Goal: Task Accomplishment & Management: Complete application form

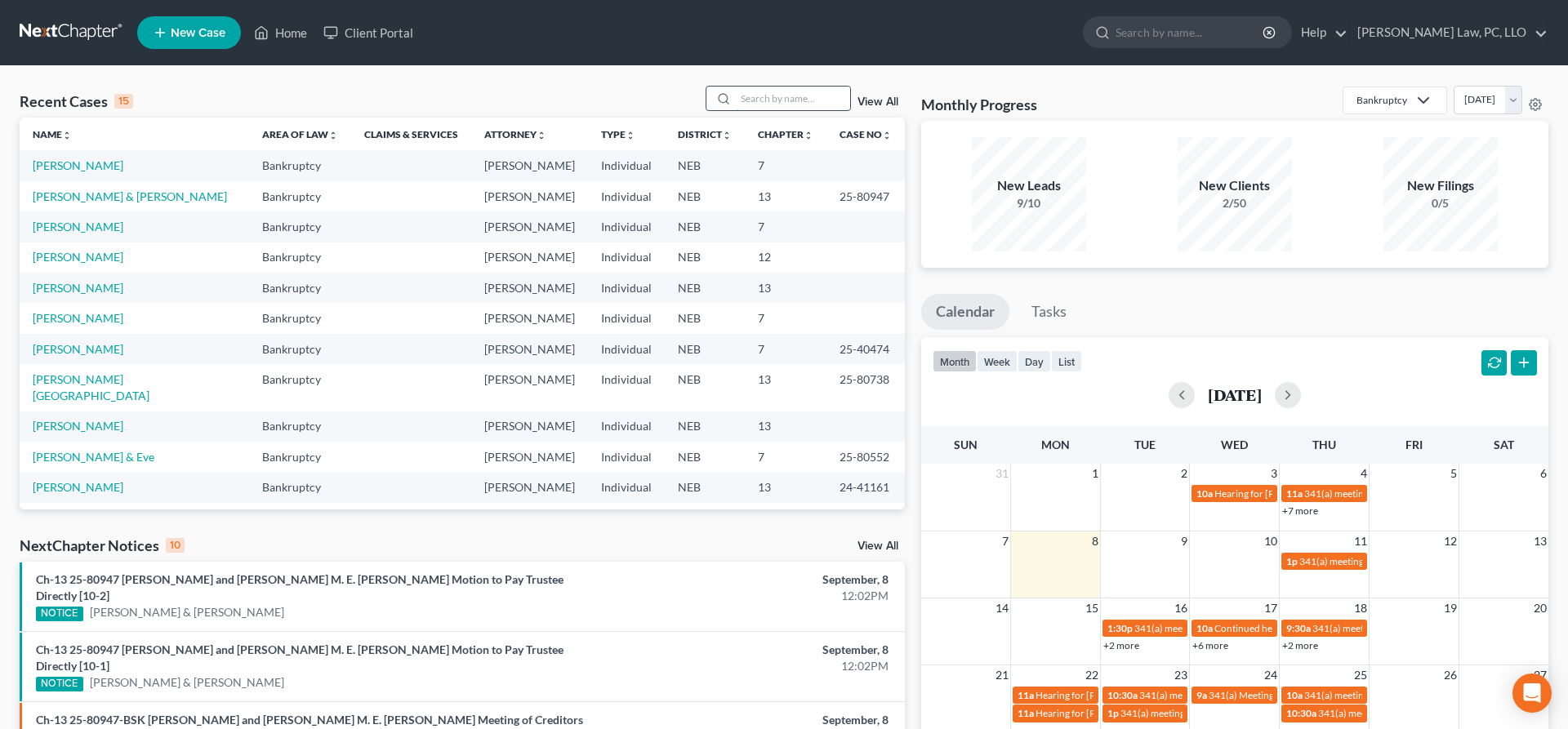
click at [799, 103] on input "search" at bounding box center [793, 98] width 115 height 23
type input "harimon"
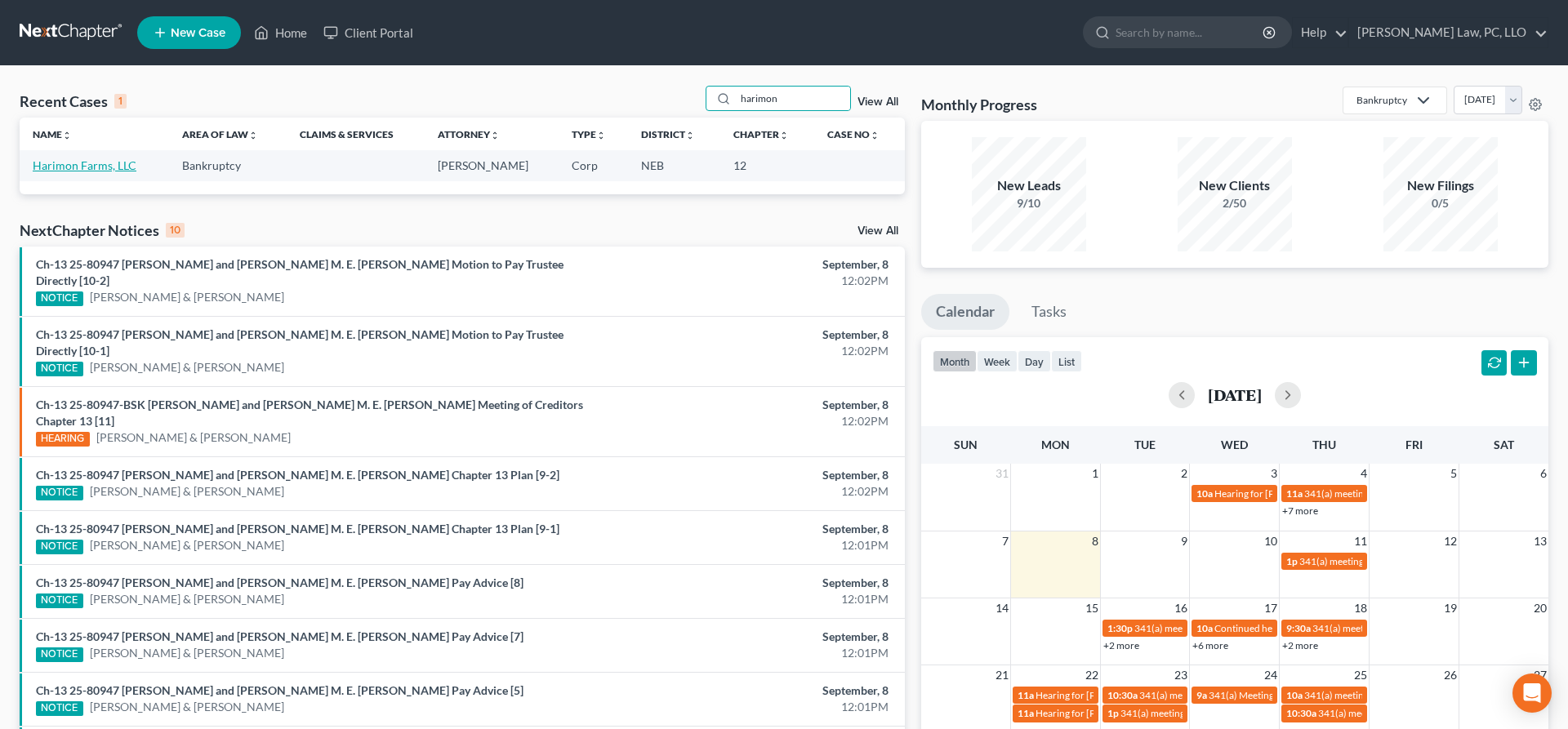
click at [80, 170] on link "Harimon Farms, LLC" at bounding box center [84, 165] width 104 height 14
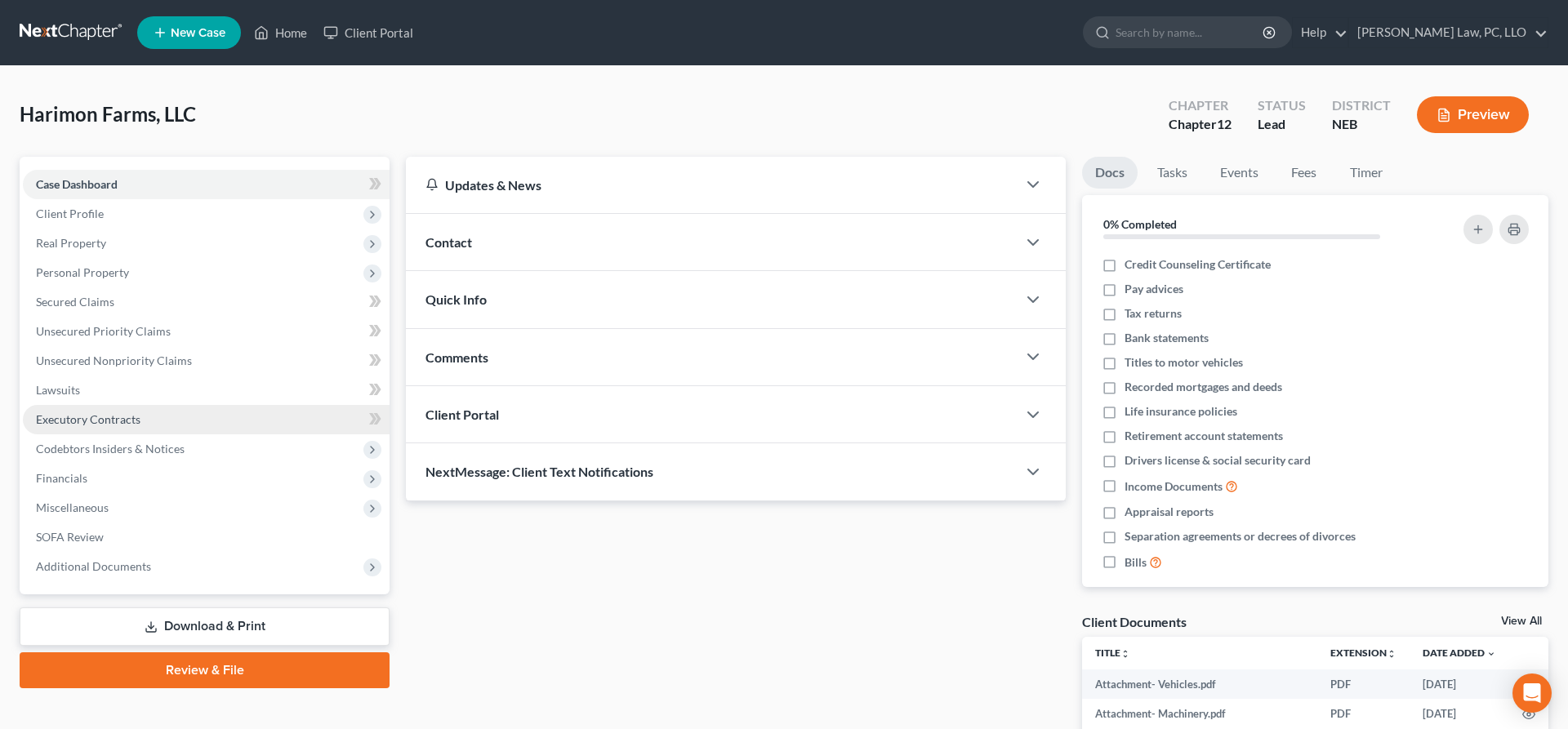
click at [132, 419] on span "Executory Contracts" at bounding box center [88, 419] width 105 height 14
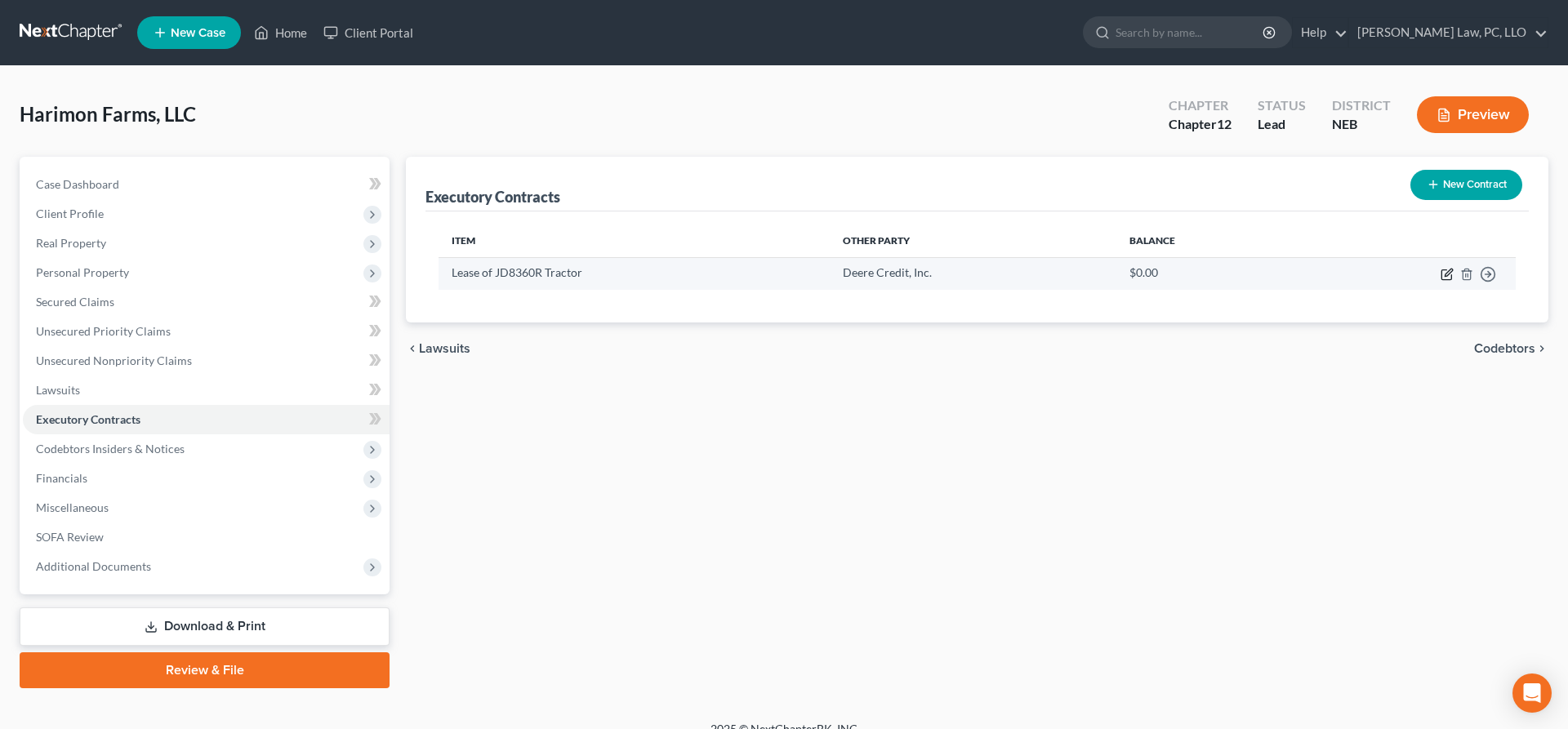
click at [1451, 273] on icon "button" at bounding box center [1447, 274] width 13 height 13
select select "3"
select select "16"
select select "2"
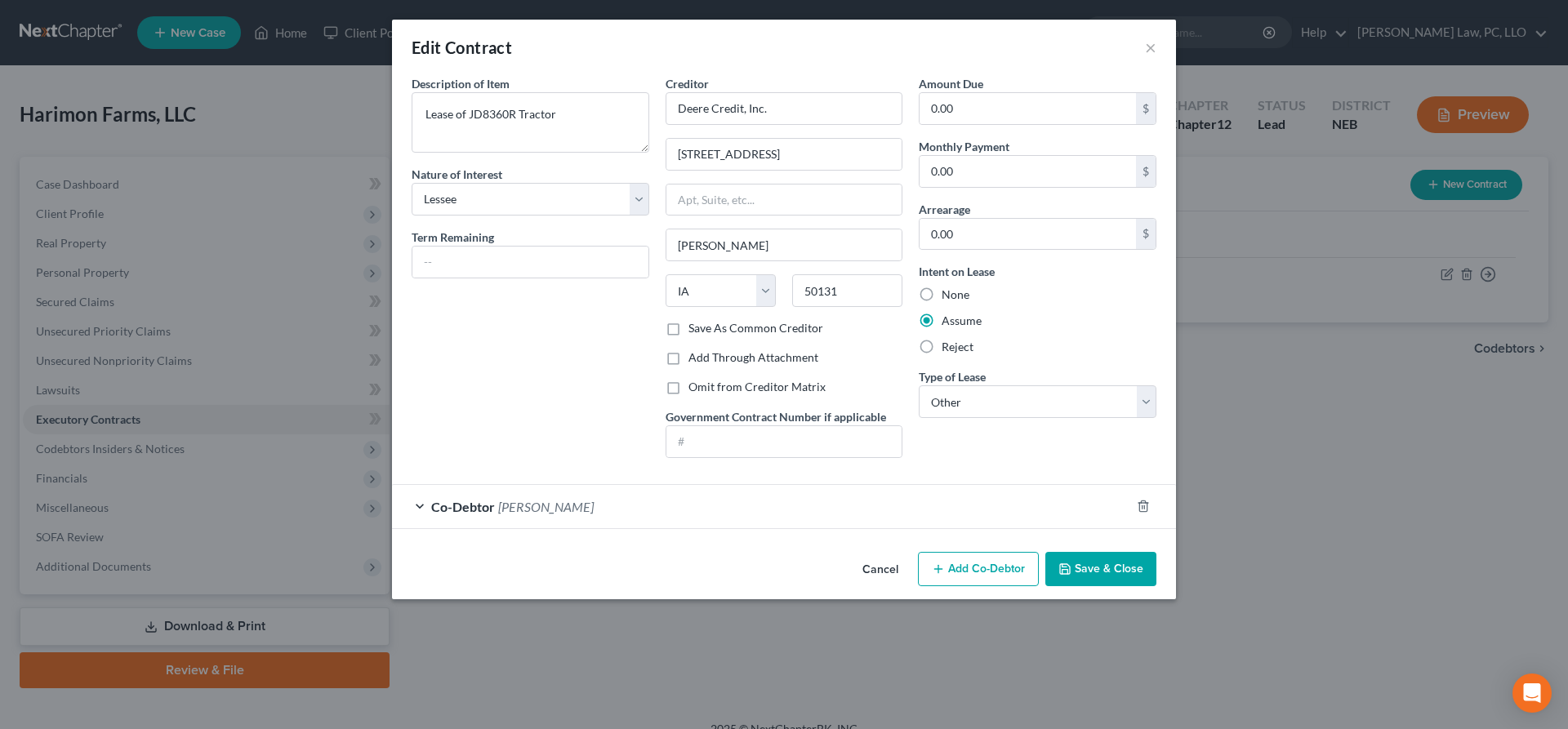
click at [877, 560] on button "Cancel" at bounding box center [880, 569] width 62 height 32
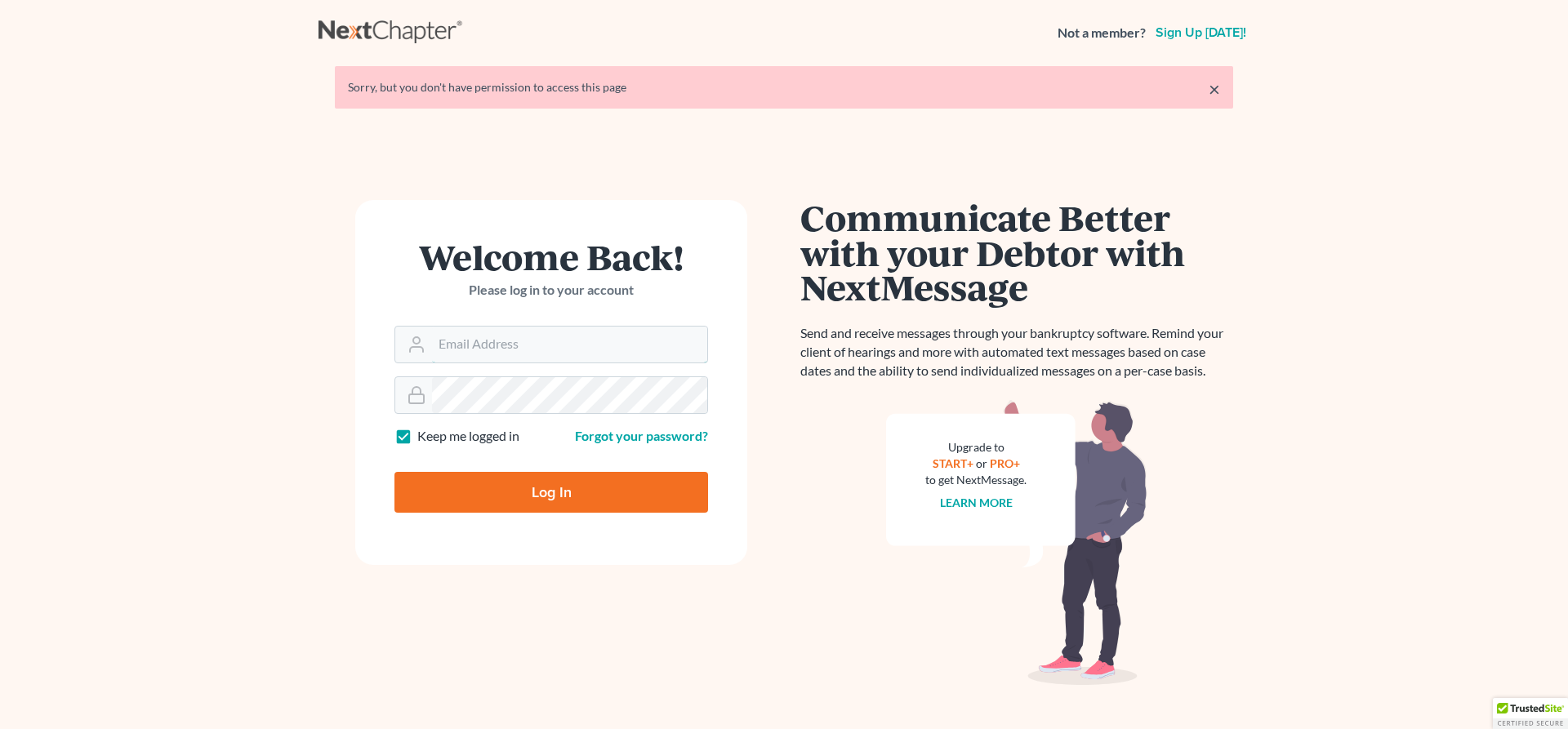
click at [520, 337] on input "Email Address" at bounding box center [570, 344] width 275 height 36
type input "[PERSON_NAME][EMAIL_ADDRESS][DOMAIN_NAME]"
click at [535, 502] on input "Log In" at bounding box center [551, 492] width 313 height 41
type input "Thinking..."
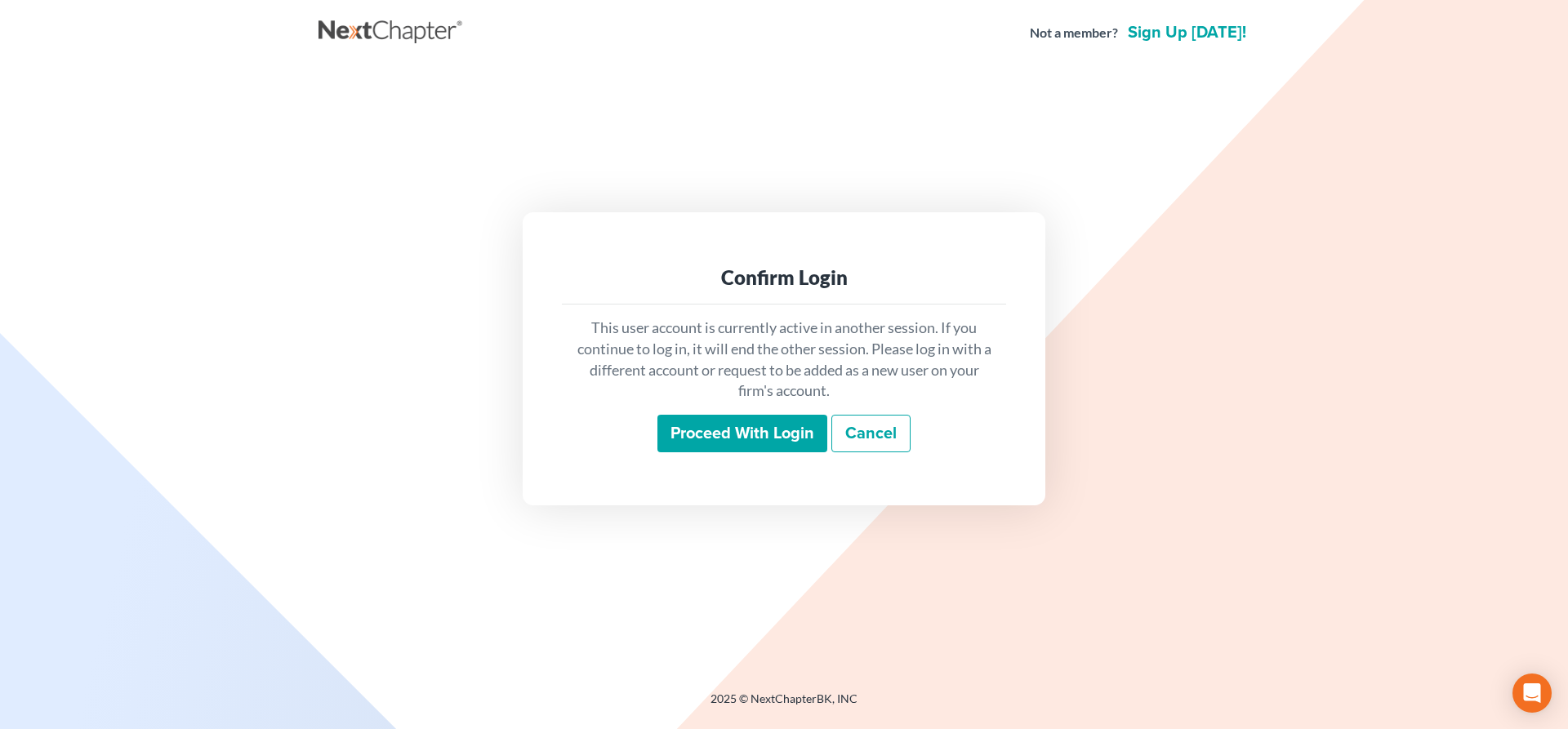
click at [721, 426] on input "Proceed with login" at bounding box center [742, 433] width 170 height 37
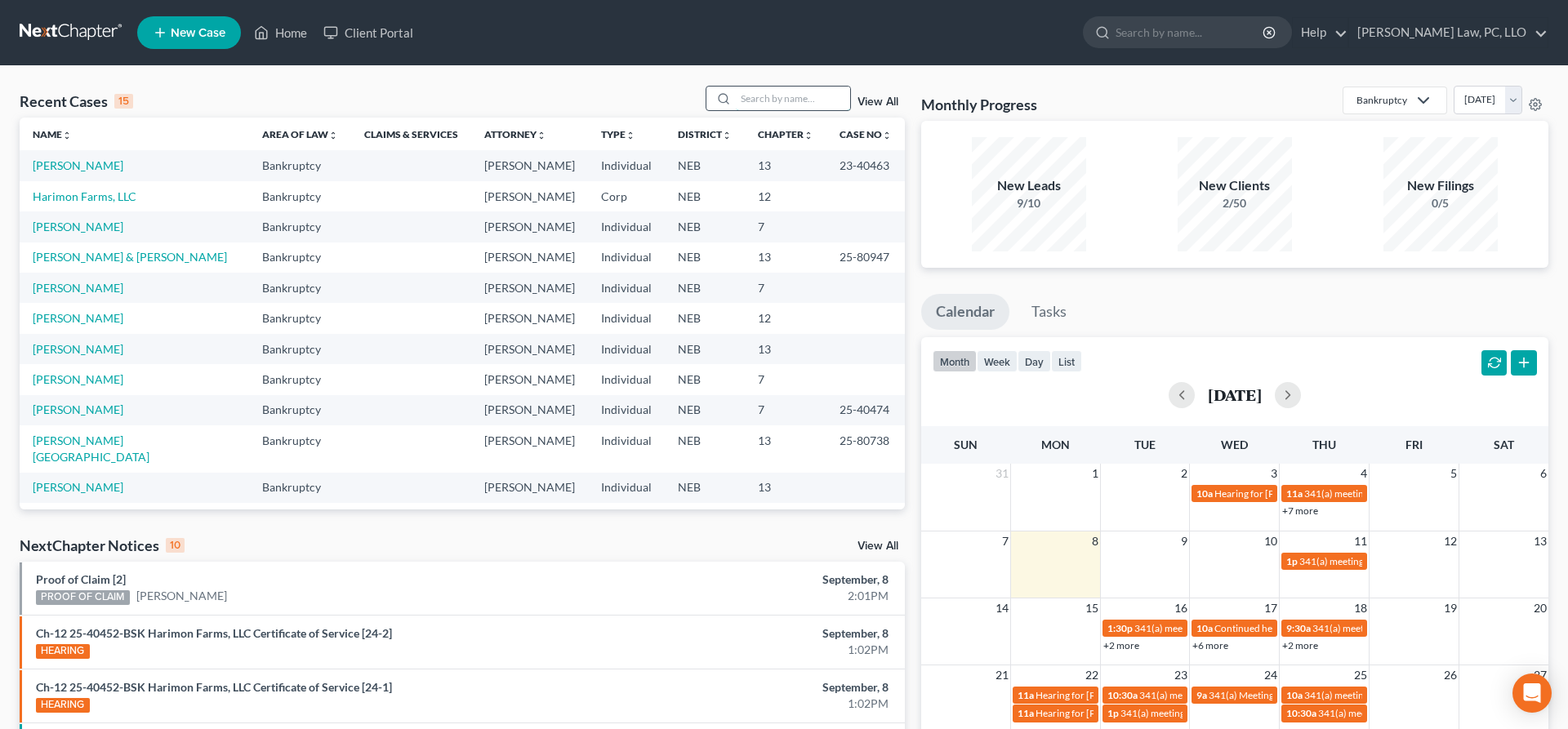
click at [816, 102] on input "search" at bounding box center [793, 98] width 115 height 23
type input "[PERSON_NAME]"
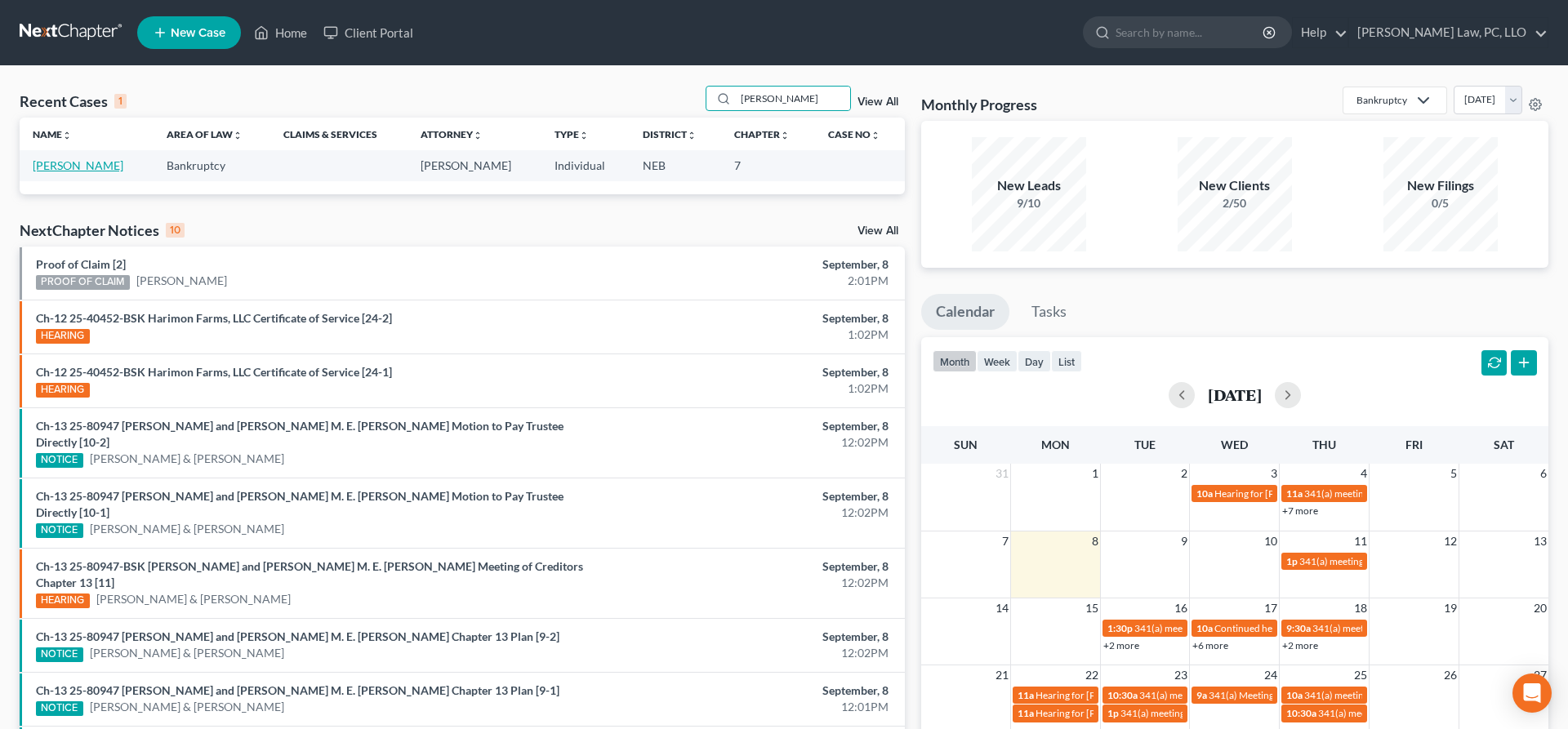
click at [42, 164] on link "[PERSON_NAME]" at bounding box center [77, 165] width 91 height 14
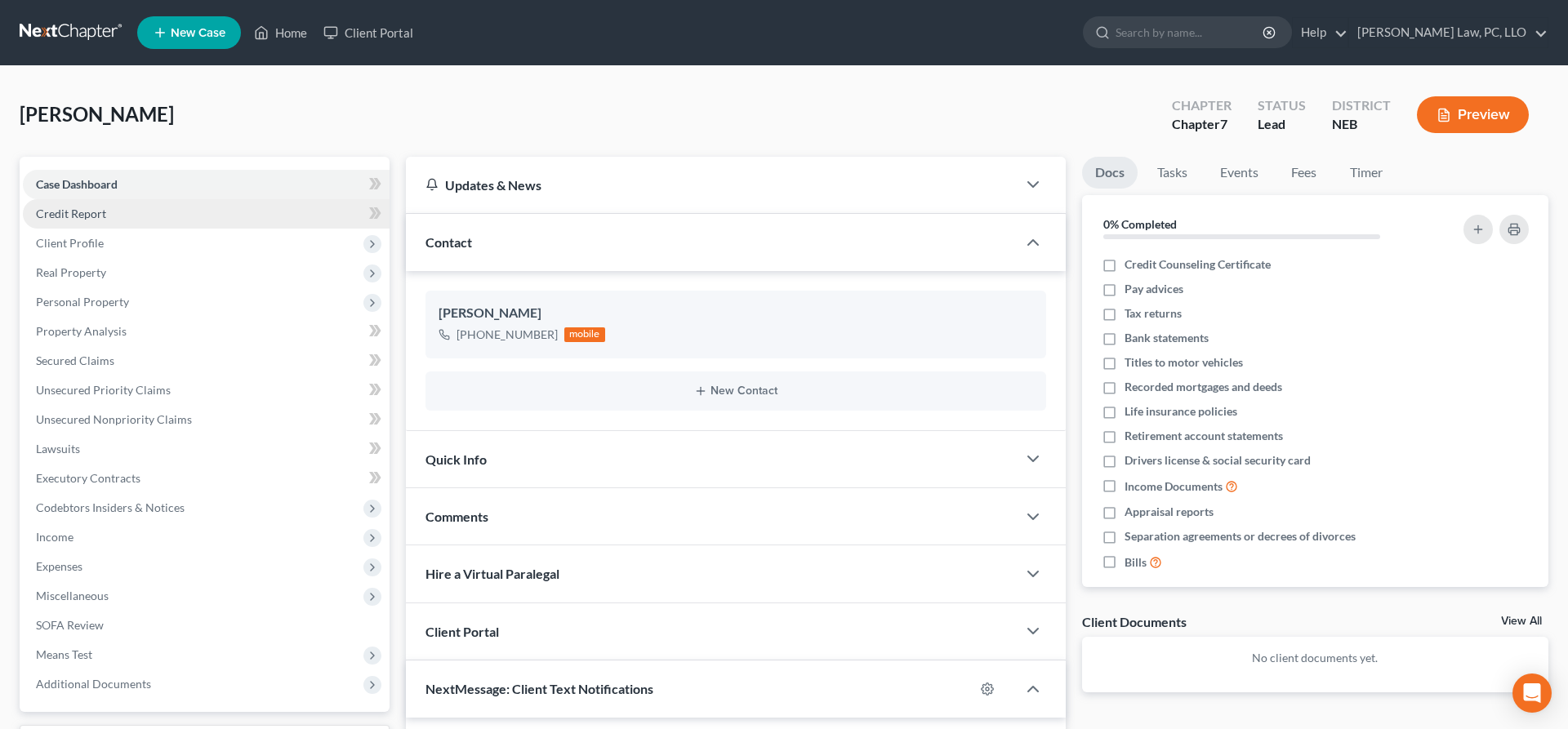
scroll to position [1884, 0]
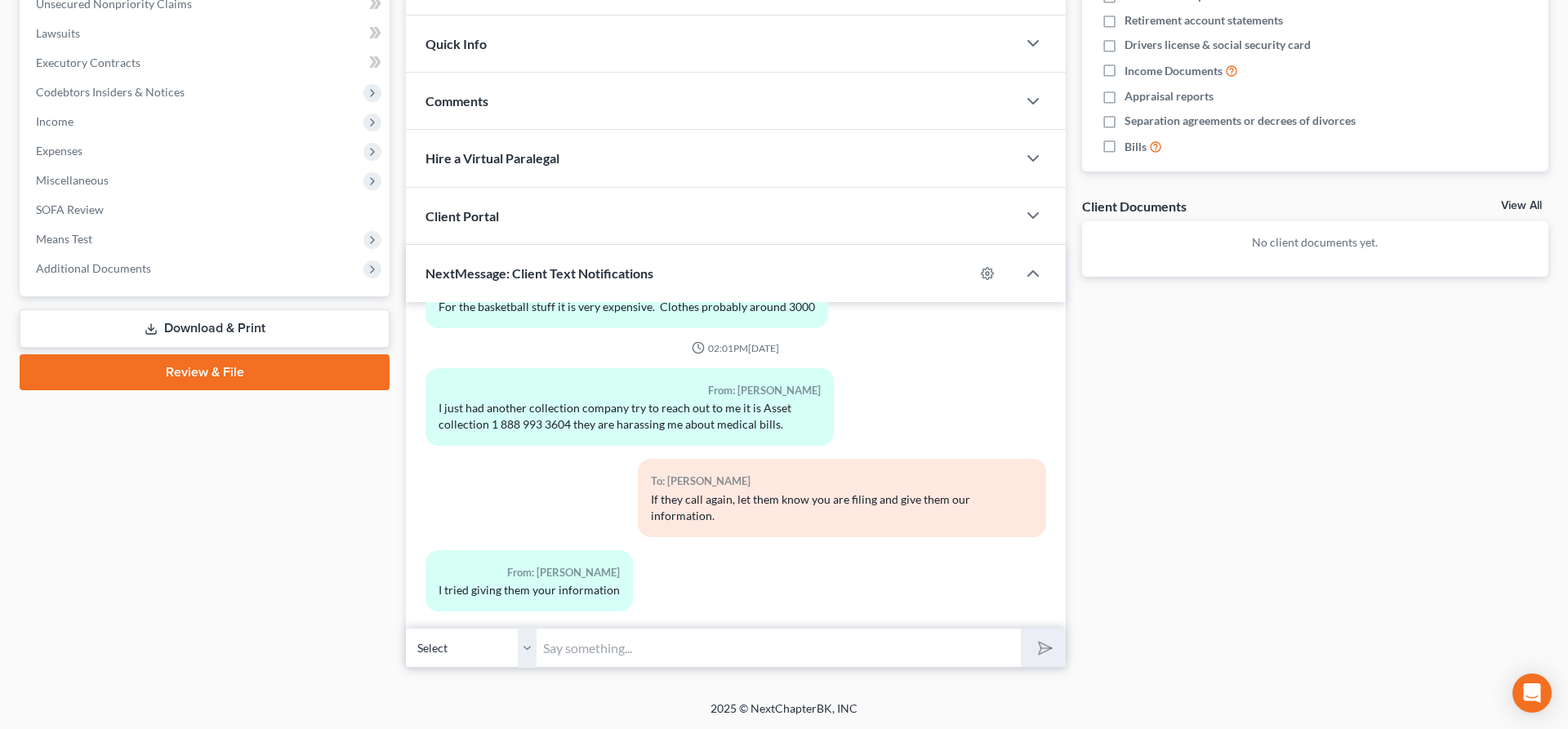
click at [243, 323] on link "Download & Print" at bounding box center [205, 328] width 370 height 38
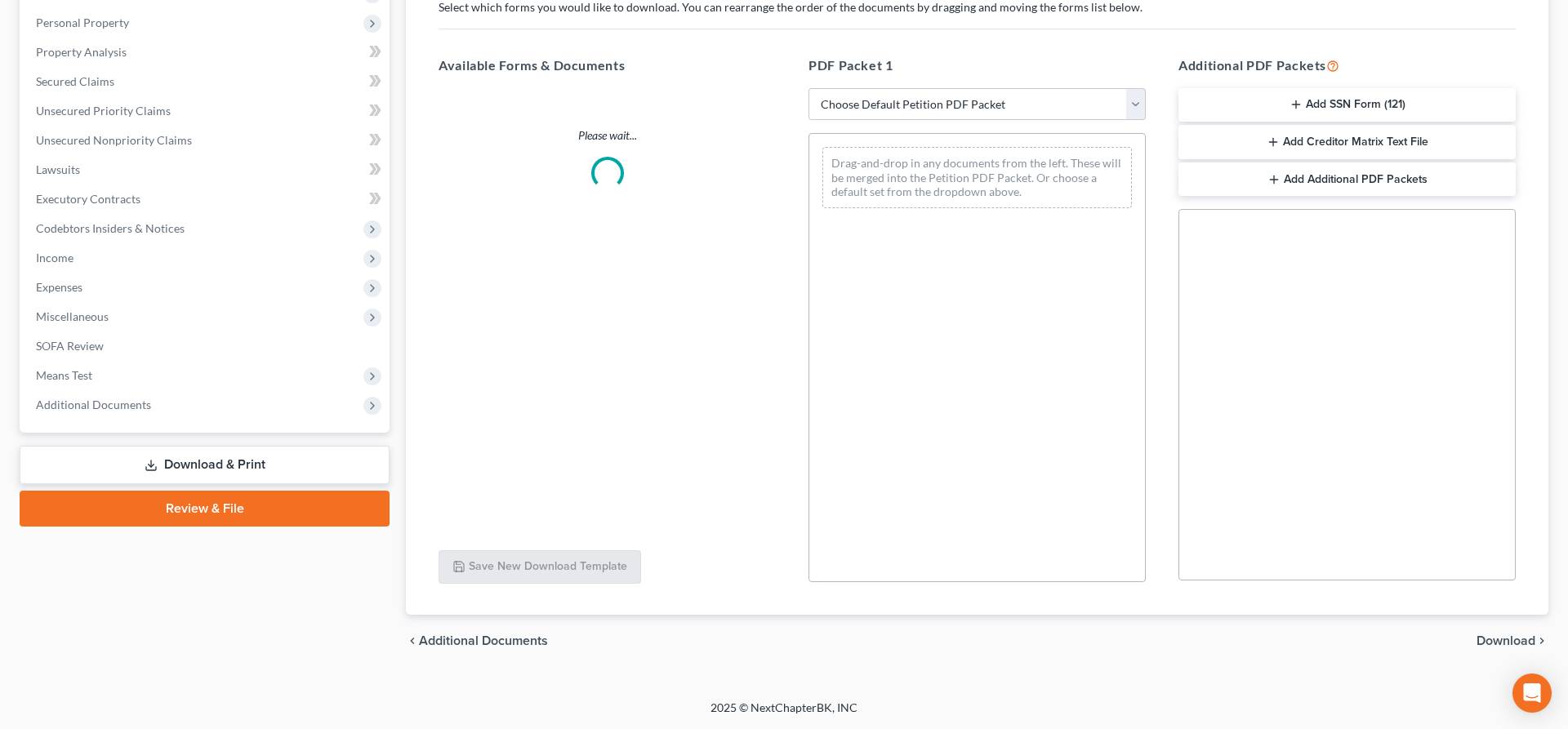
scroll to position [278, 0]
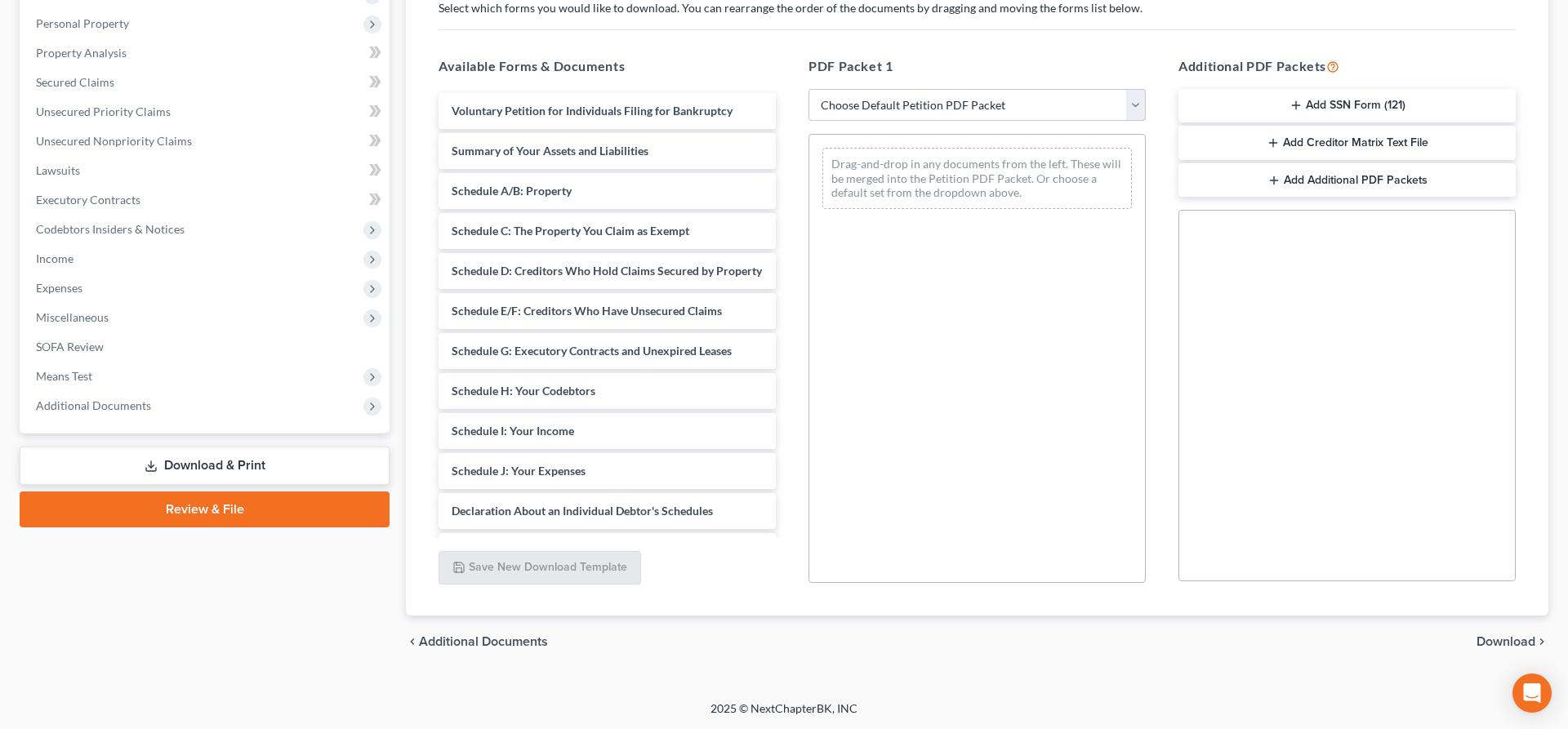
click at [809, 89] on select "Choose Default Petition PDF Packet Complete Bankruptcy Petition (all forms and …" at bounding box center [978, 105] width 338 height 32
select select "4"
click option "Chapter 7 Packet for Filing" at bounding box center [0, 0] width 0 height 0
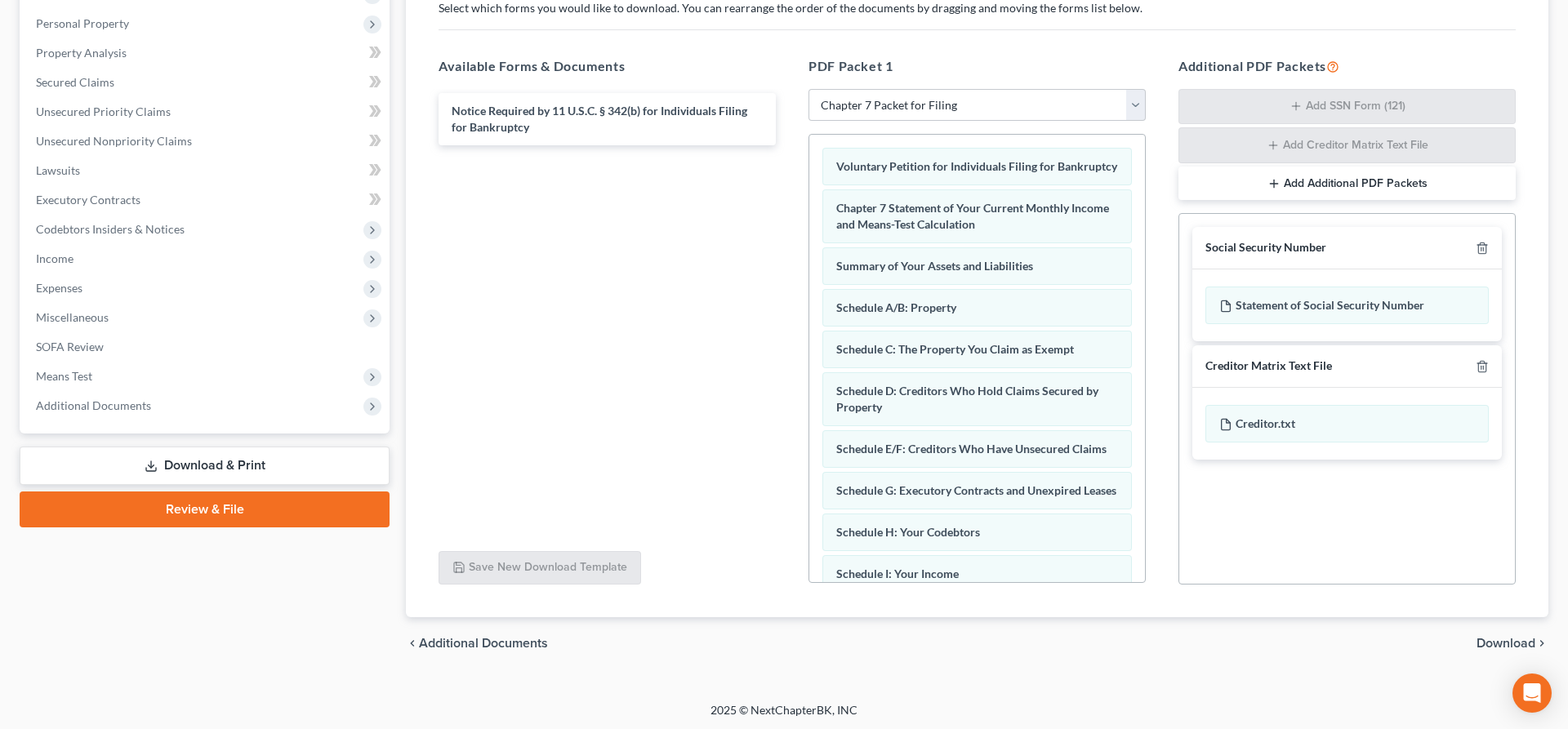
click at [1494, 640] on span "Download" at bounding box center [1506, 643] width 59 height 13
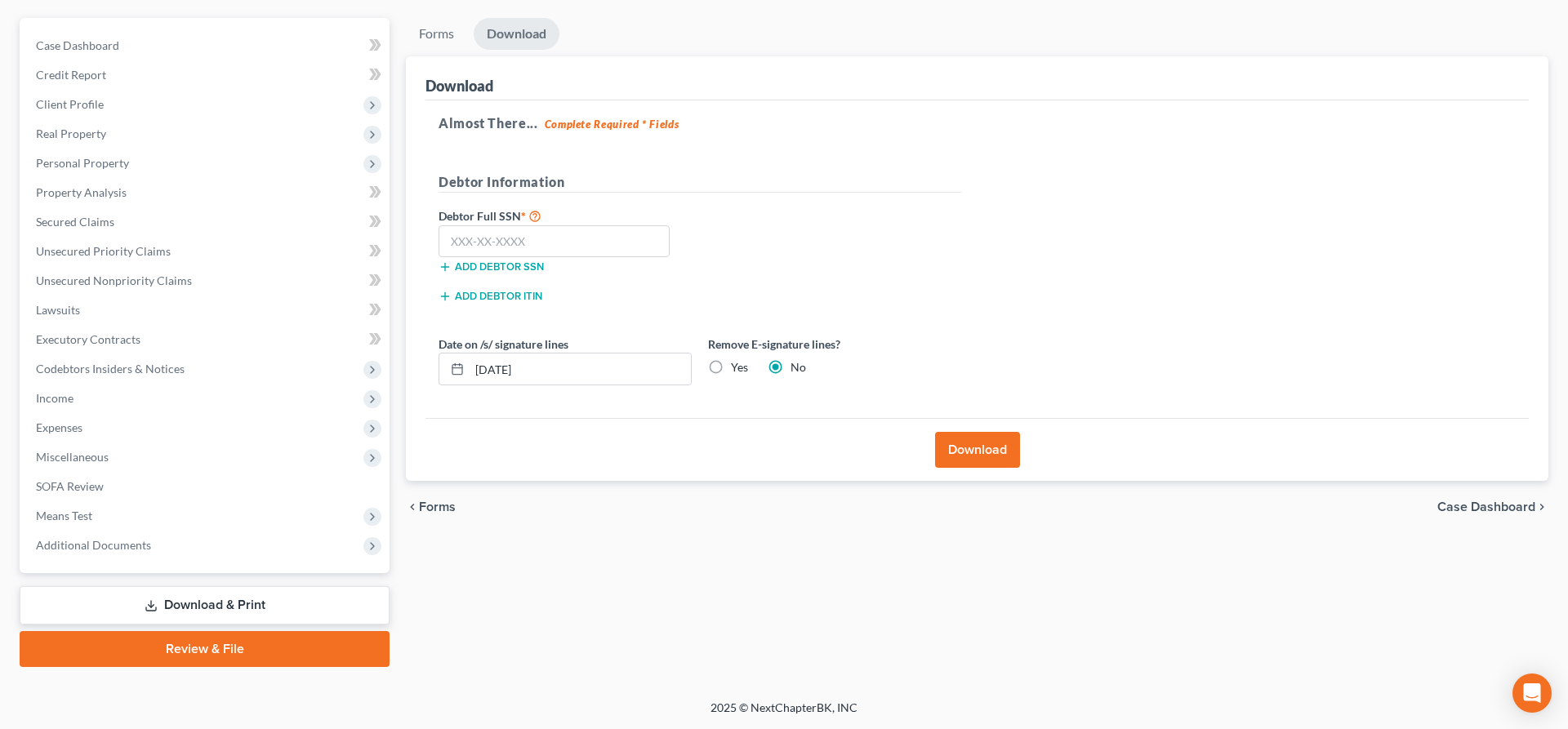
scroll to position [137, 0]
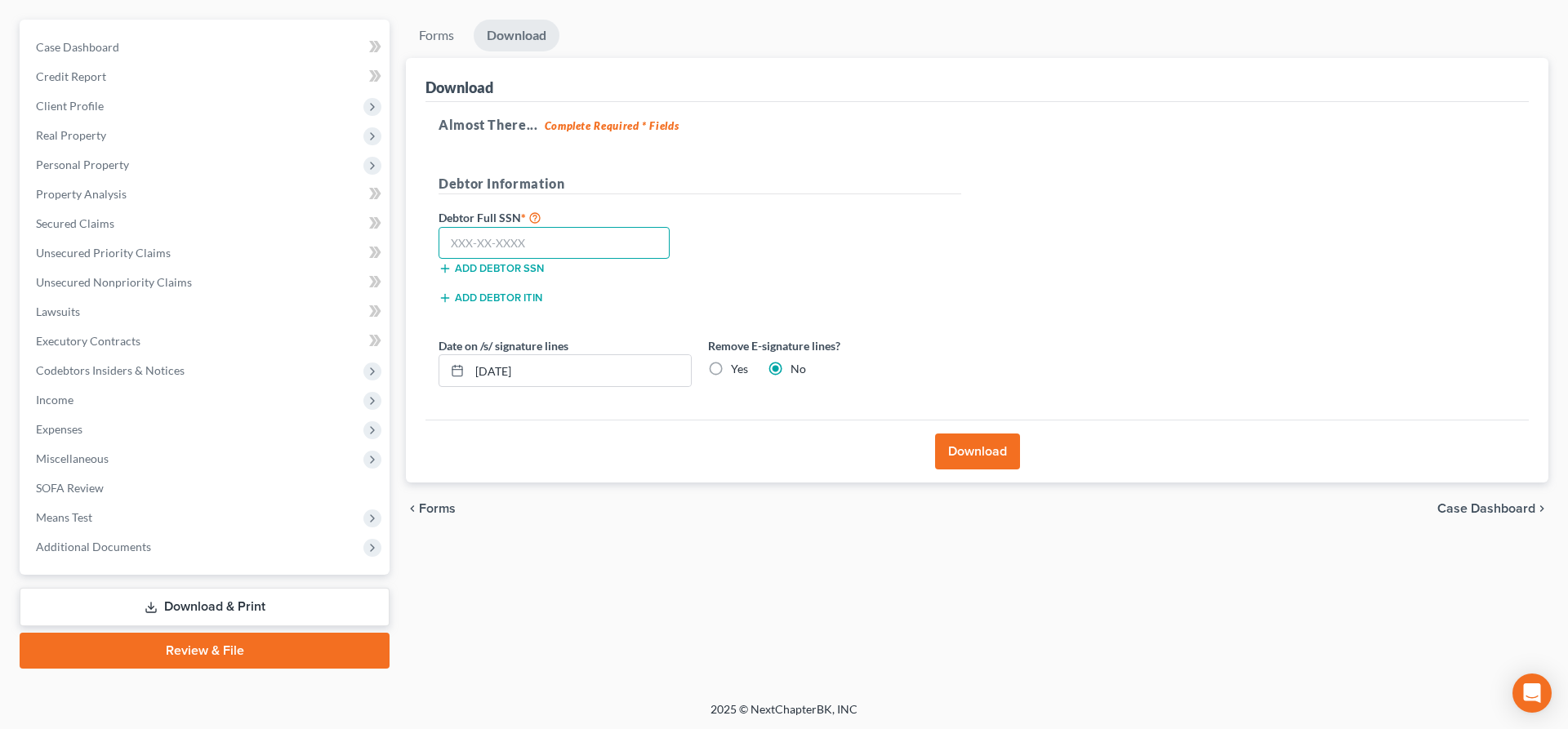
click at [607, 241] on input "text" at bounding box center [555, 243] width 231 height 32
type input "505-13-1774"
click at [731, 372] on label "Yes" at bounding box center [739, 369] width 17 height 17
click at [737, 372] on input "Yes" at bounding box center [742, 366] width 11 height 11
radio input "true"
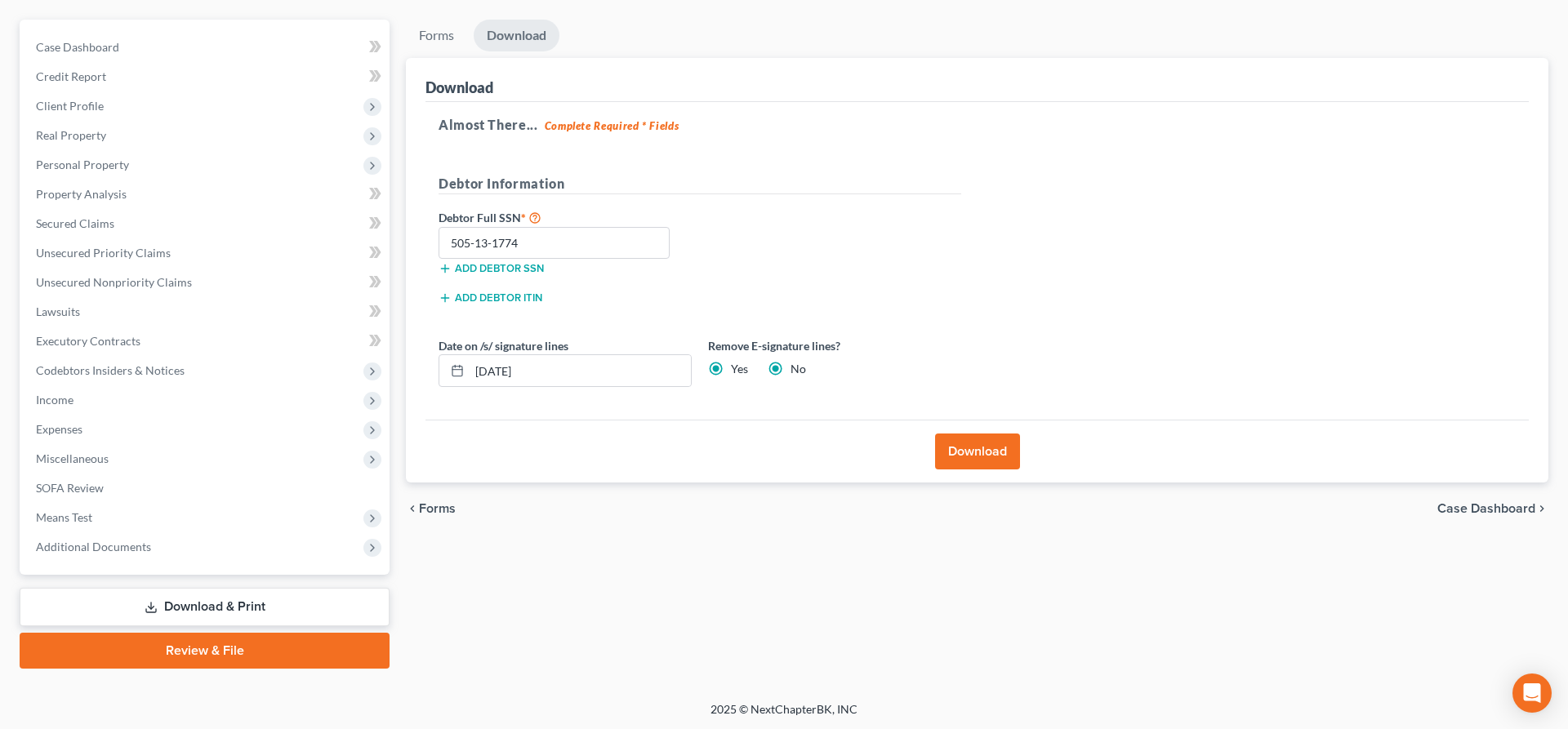
radio input "false"
drag, startPoint x: 629, startPoint y: 368, endPoint x: 456, endPoint y: 388, distance: 174.2
click at [470, 387] on input "[DATE]" at bounding box center [580, 370] width 221 height 31
click at [974, 457] on button "Download" at bounding box center [978, 451] width 85 height 36
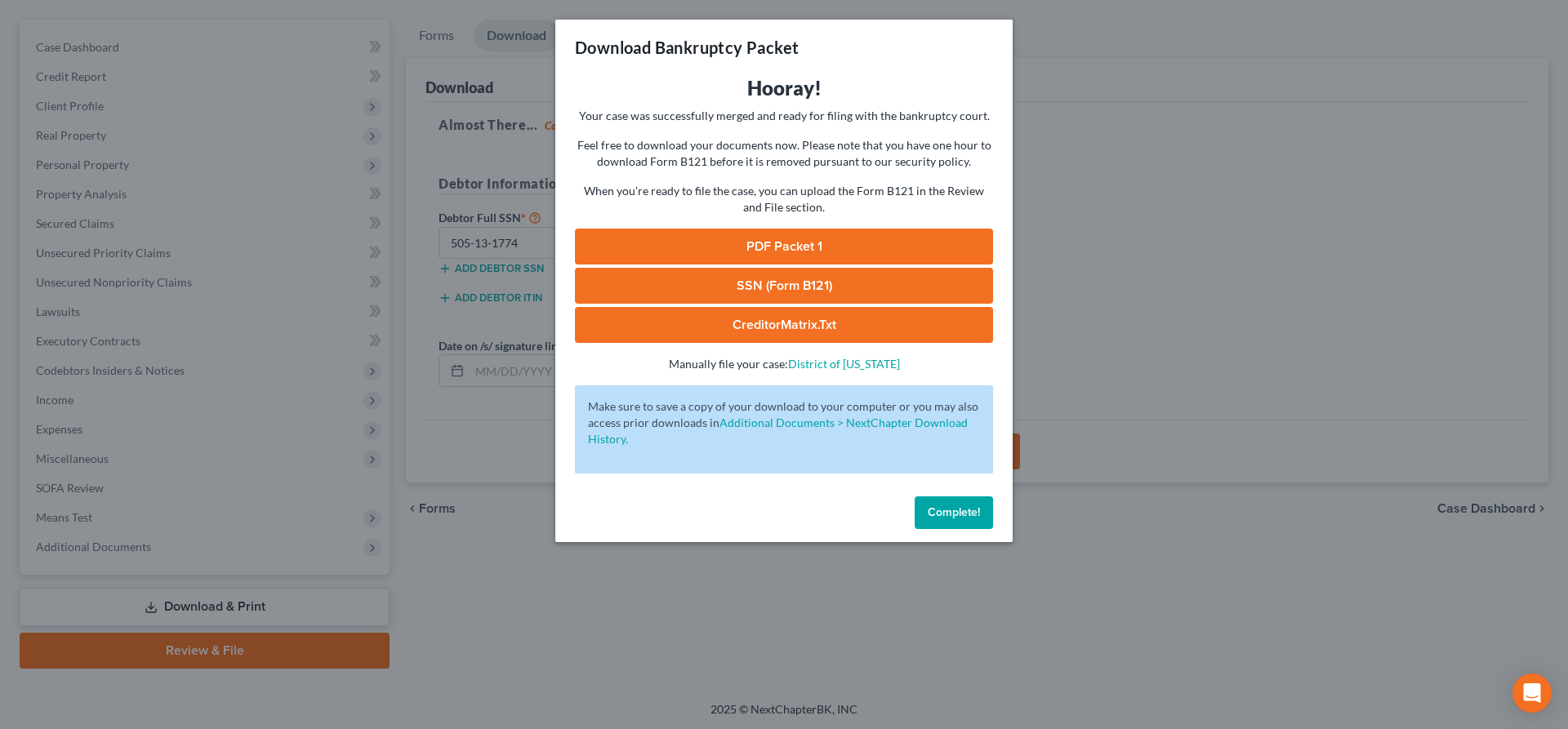
click at [821, 274] on link "SSN (Form B121)" at bounding box center [784, 285] width 418 height 36
click at [802, 245] on link "PDF Packet 1" at bounding box center [784, 246] width 418 height 36
click at [954, 514] on span "Complete!" at bounding box center [954, 512] width 52 height 14
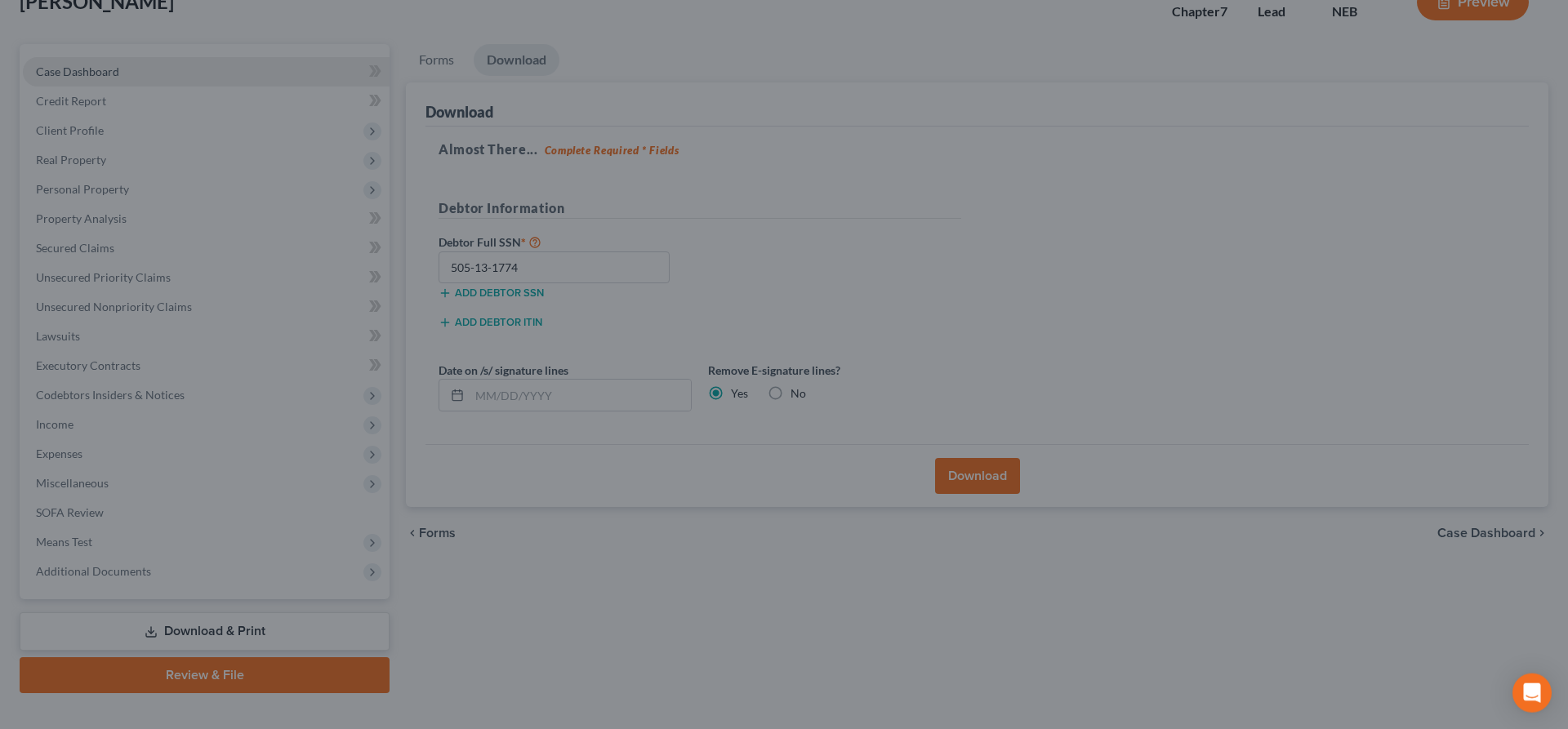
scroll to position [0, 0]
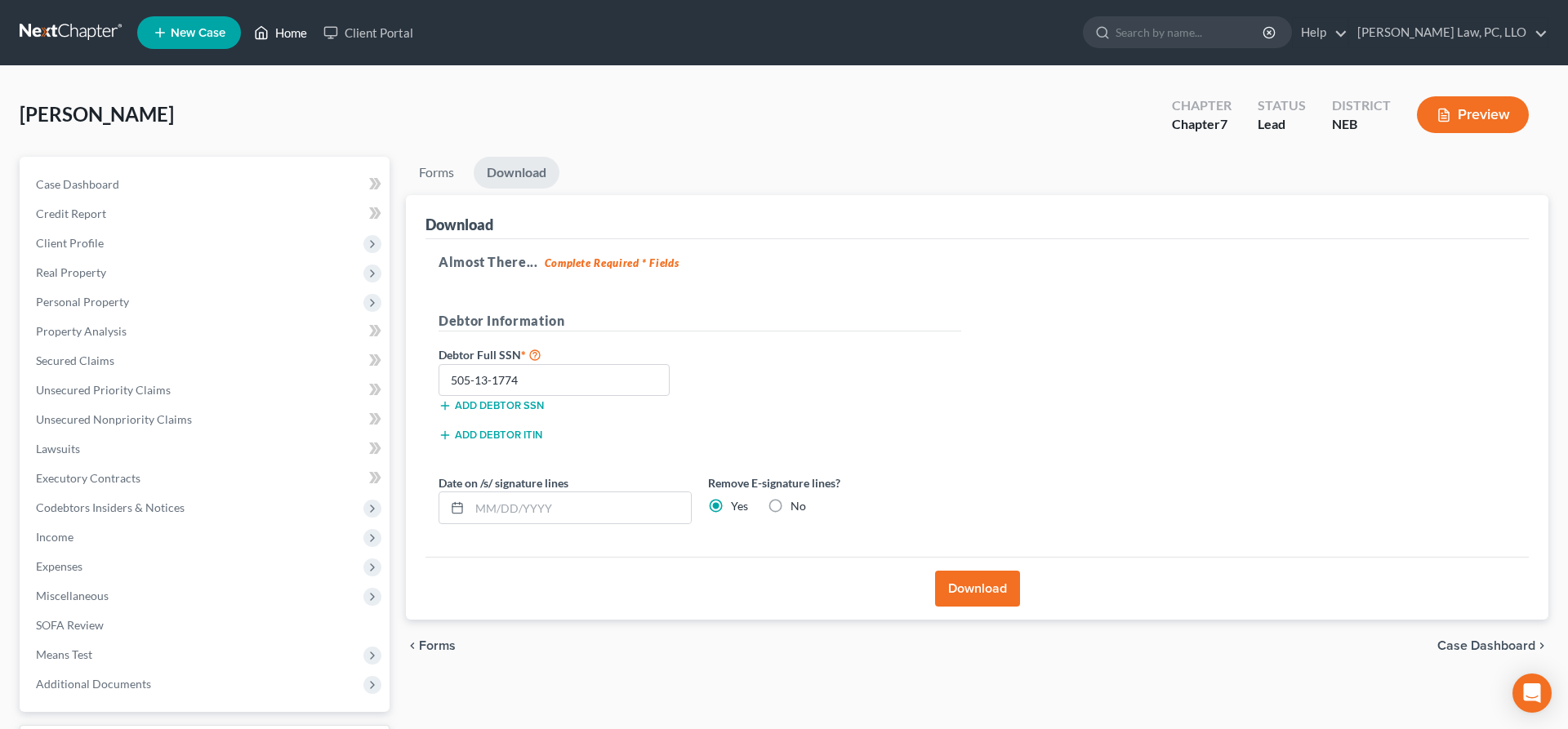
click at [294, 33] on link "Home" at bounding box center [281, 32] width 70 height 29
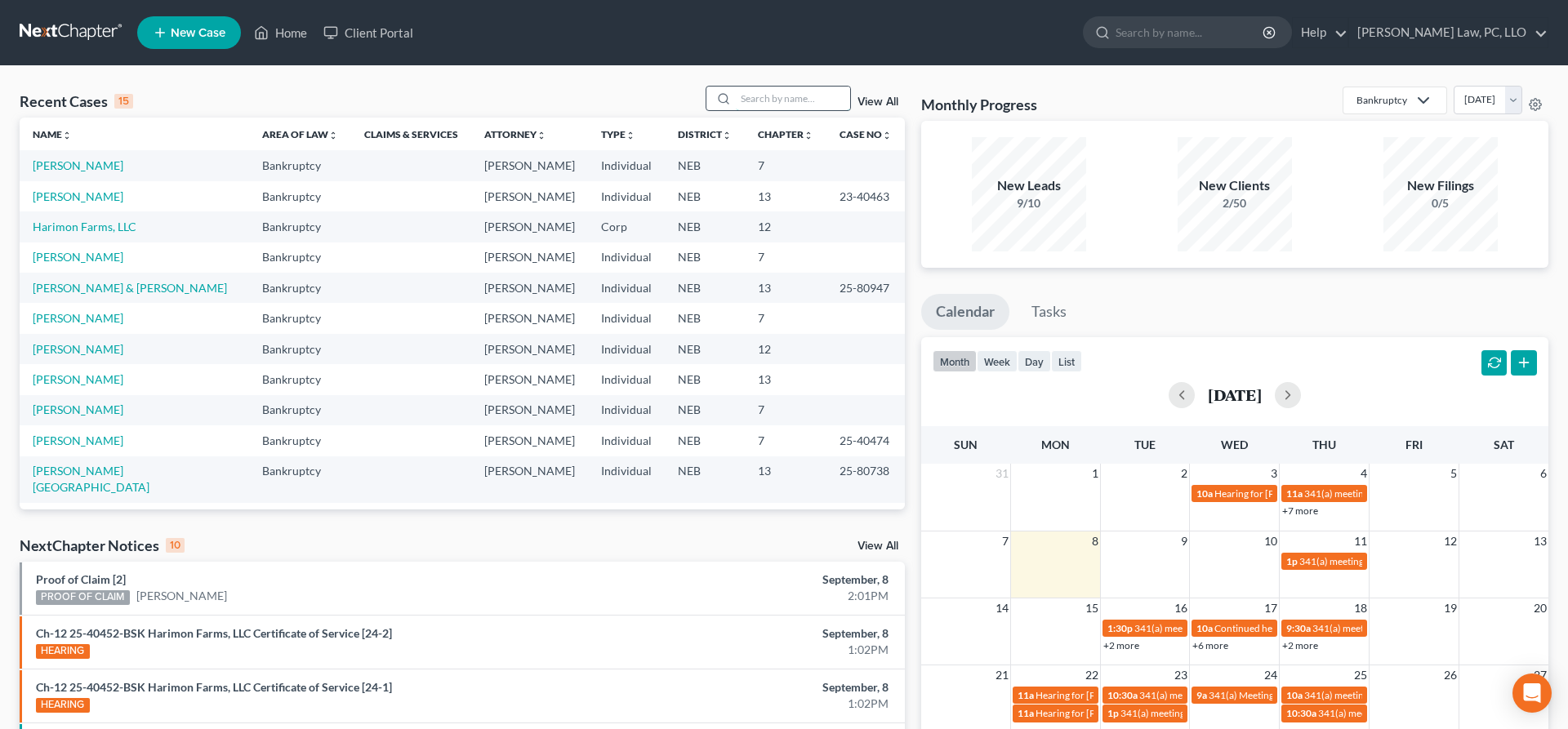
click at [791, 93] on input "search" at bounding box center [793, 98] width 115 height 23
type input "[PERSON_NAME]"
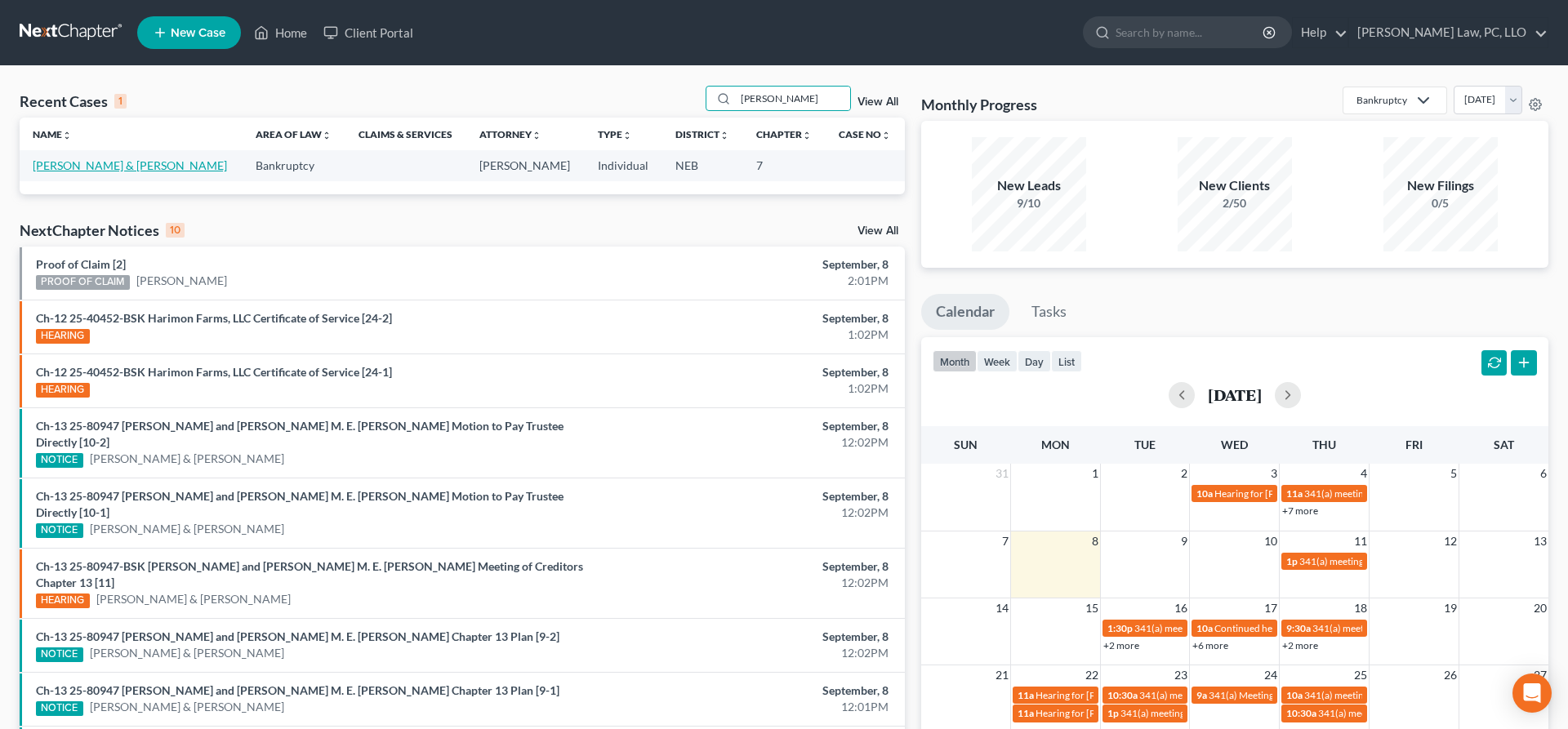
click at [111, 162] on link "[PERSON_NAME] & [PERSON_NAME]" at bounding box center [130, 165] width 195 height 14
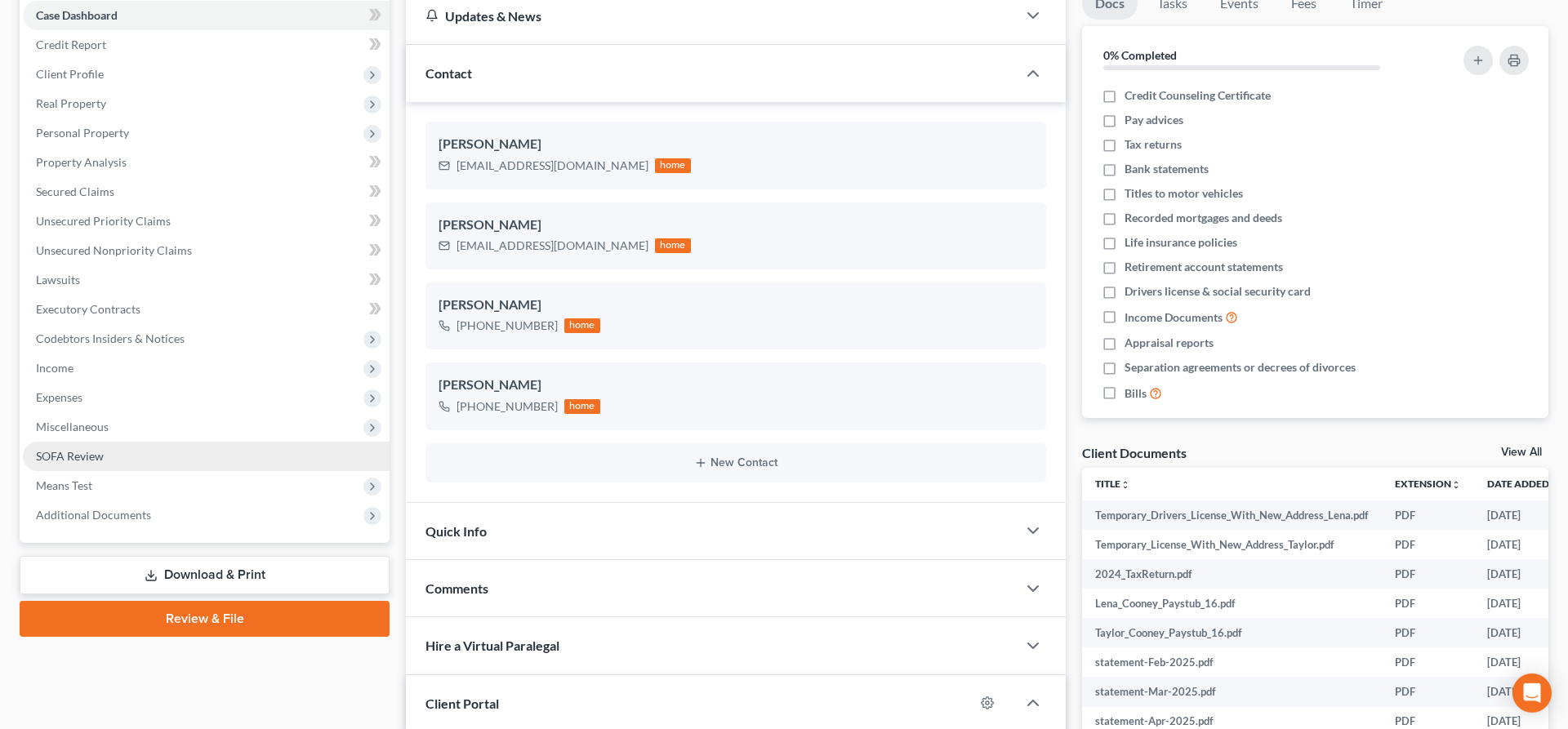
scroll to position [166, 0]
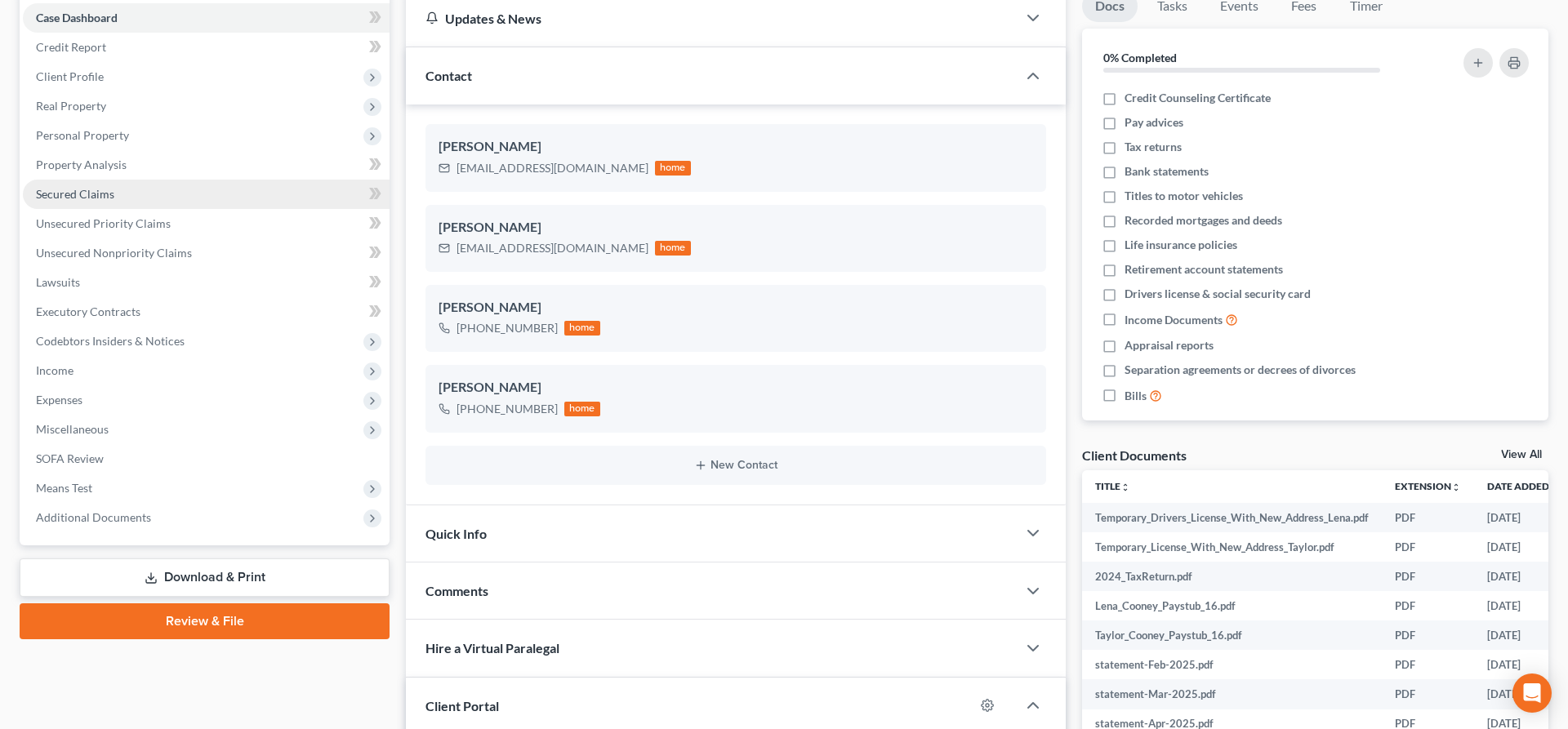
click at [130, 195] on link "Secured Claims" at bounding box center [206, 194] width 367 height 29
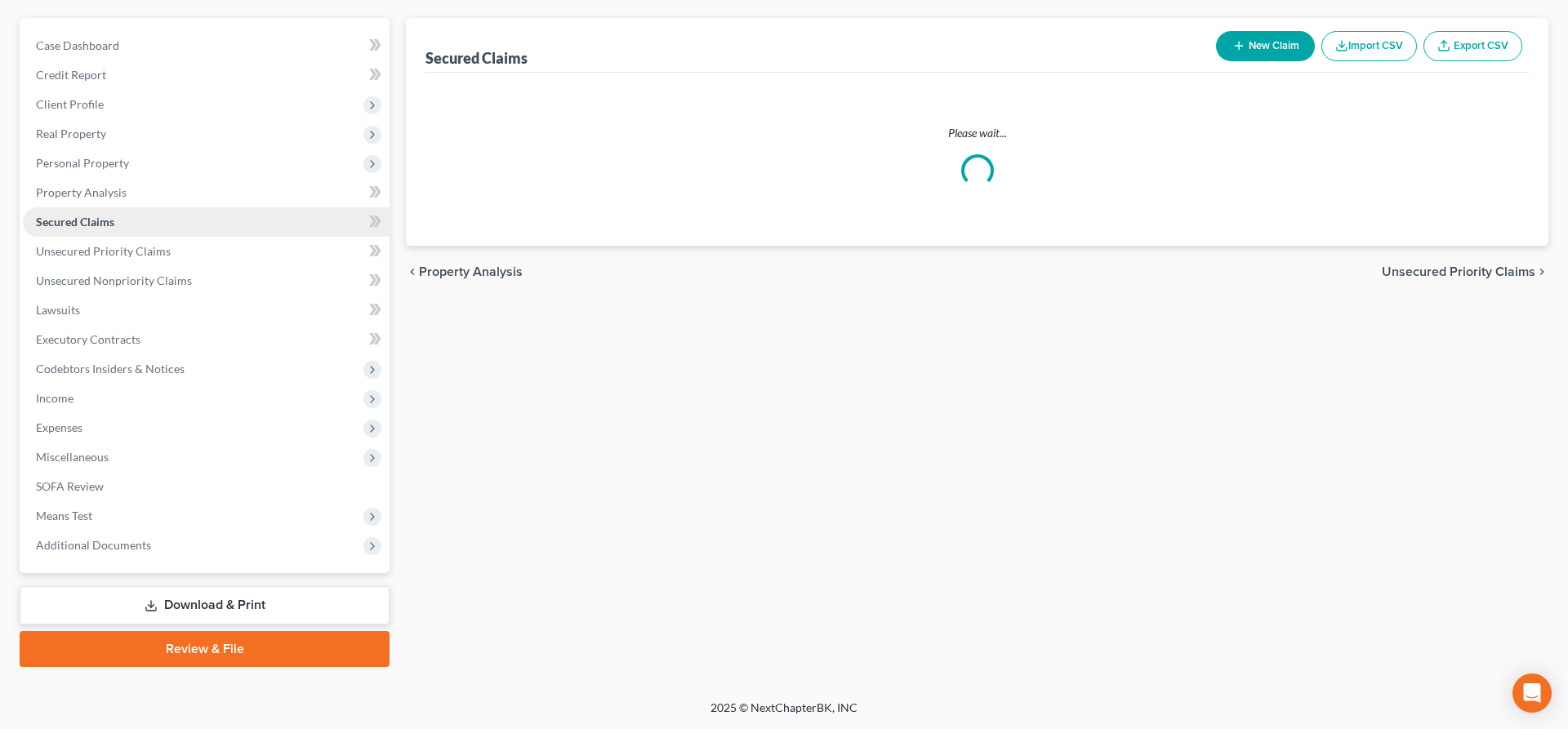
scroll to position [137, 0]
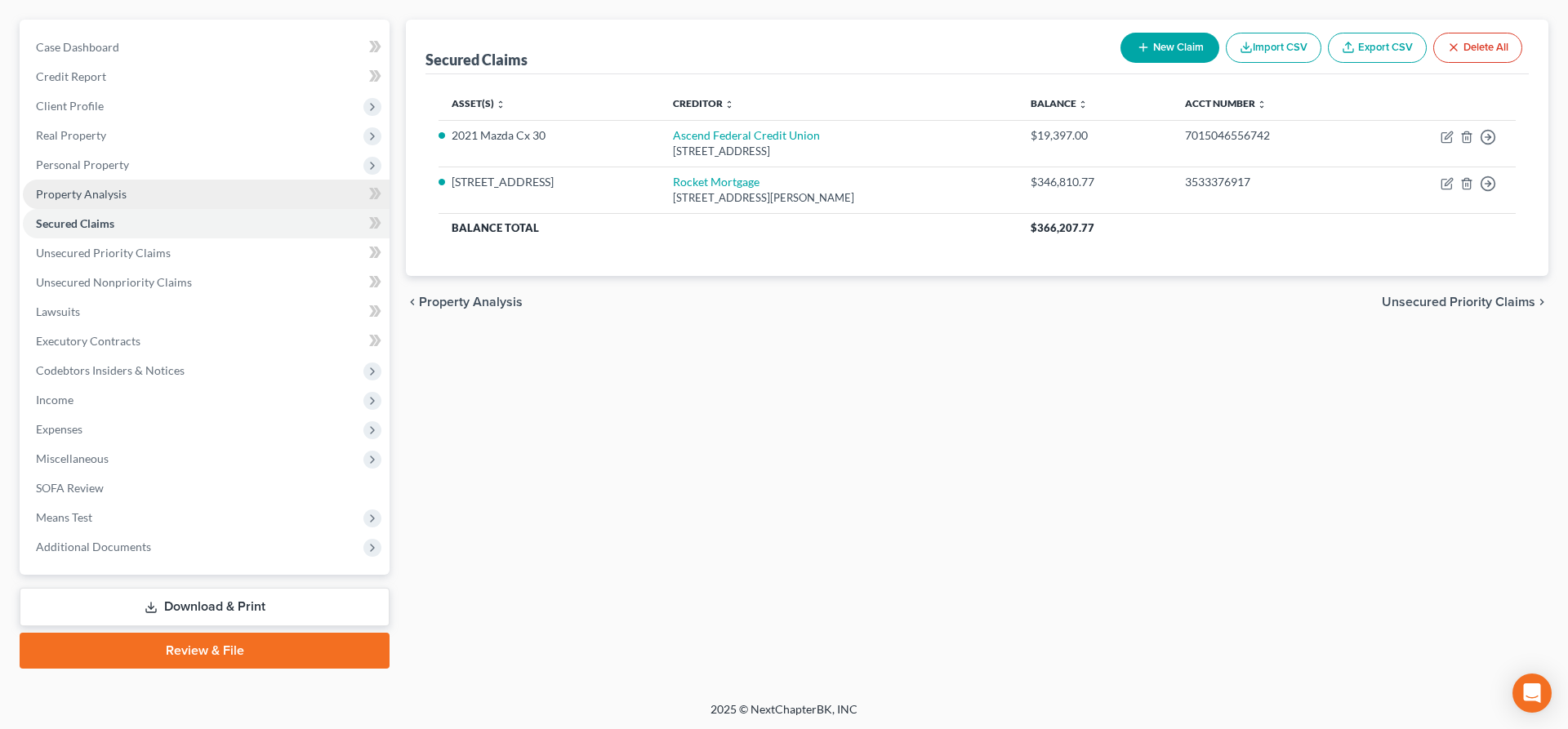
click at [138, 197] on link "Property Analysis" at bounding box center [206, 194] width 367 height 29
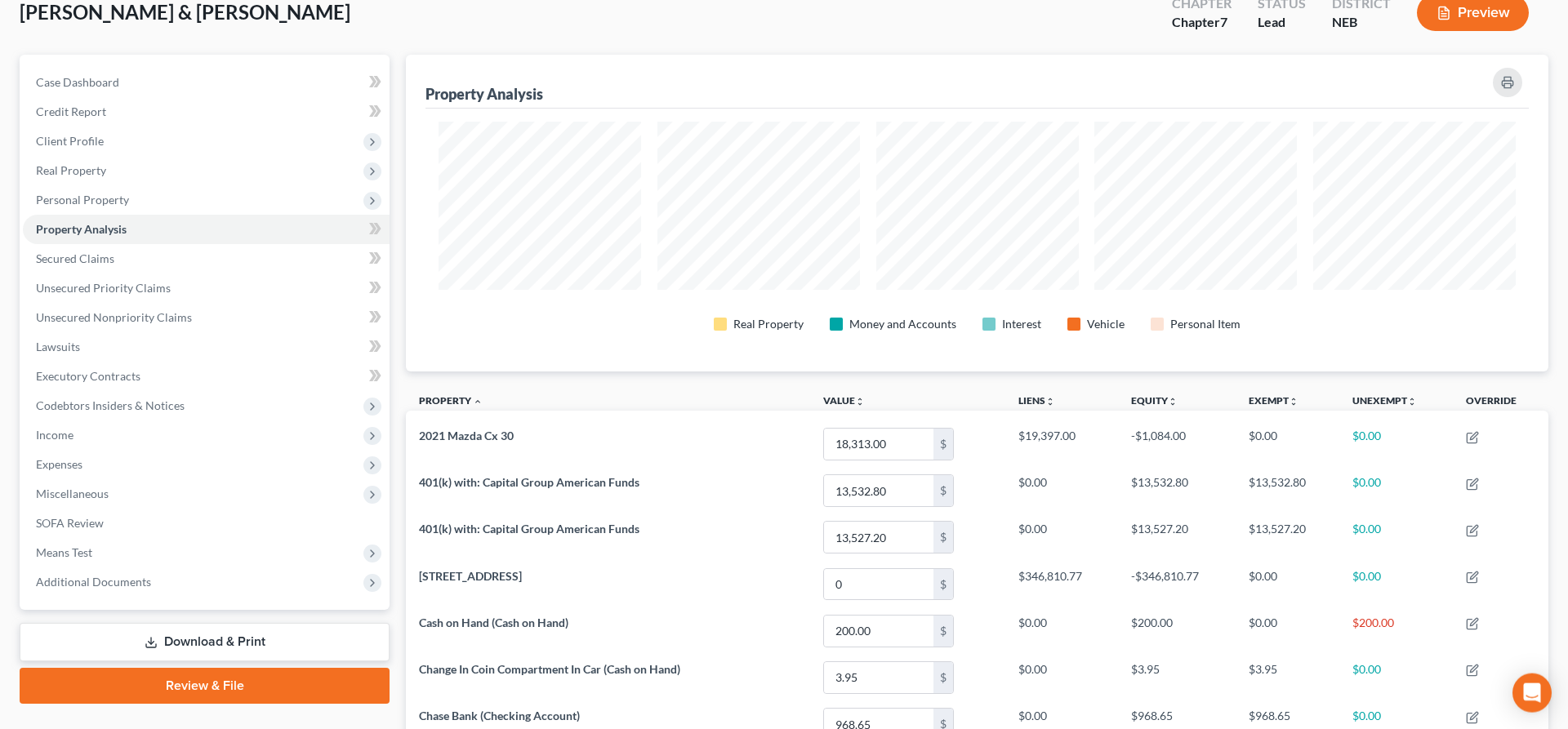
scroll to position [34, 0]
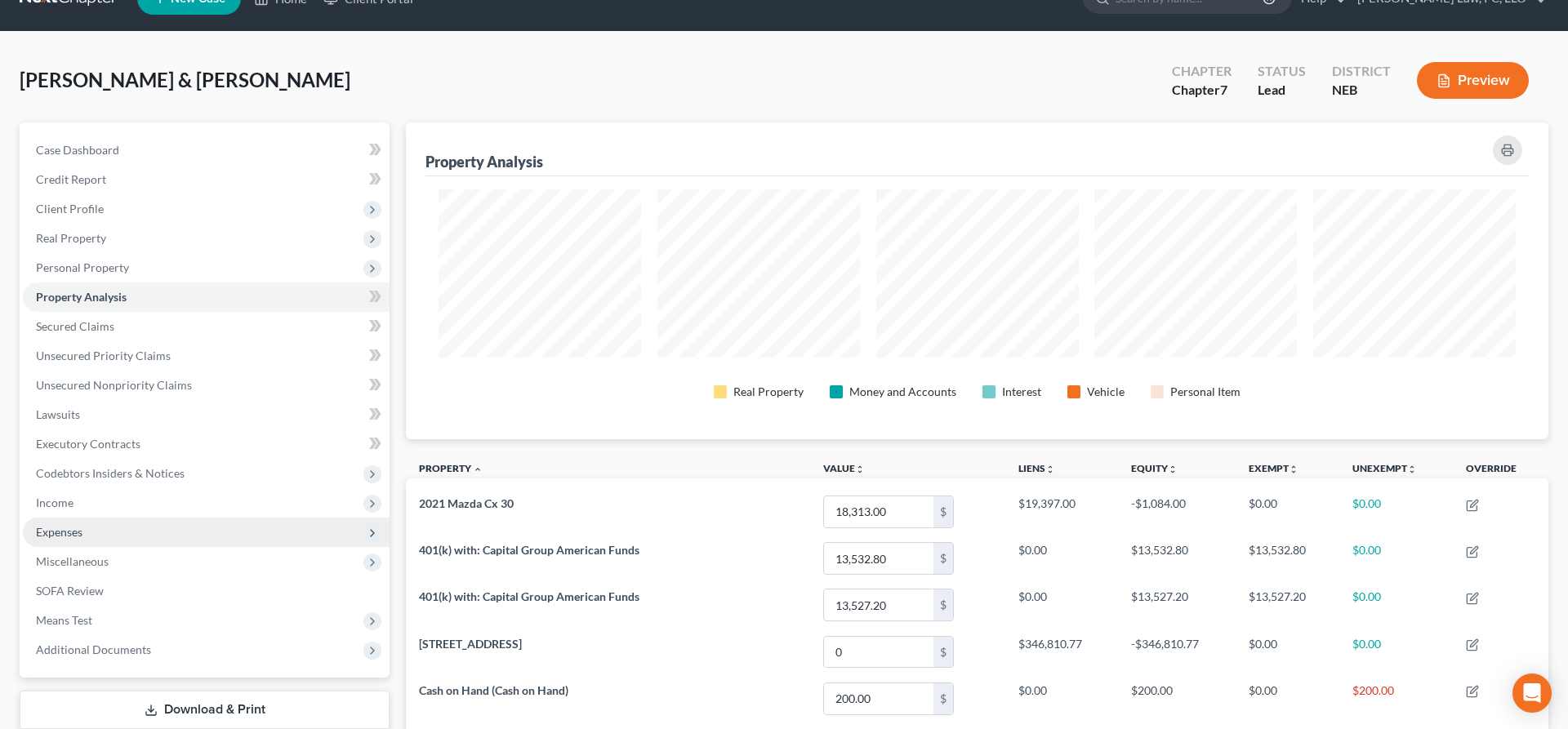
click at [91, 530] on span "Expenses" at bounding box center [206, 532] width 367 height 29
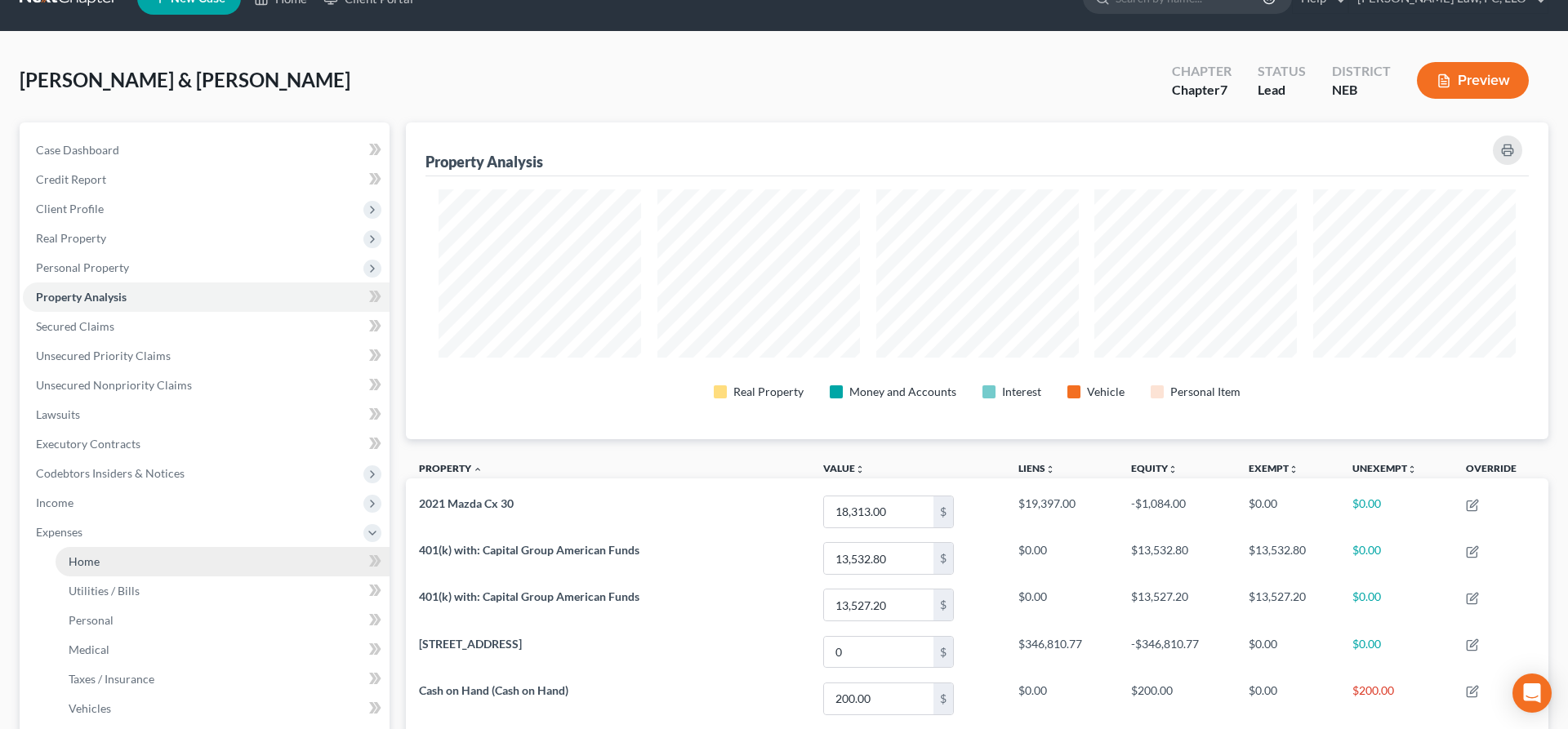
click at [100, 555] on link "Home" at bounding box center [223, 561] width 334 height 29
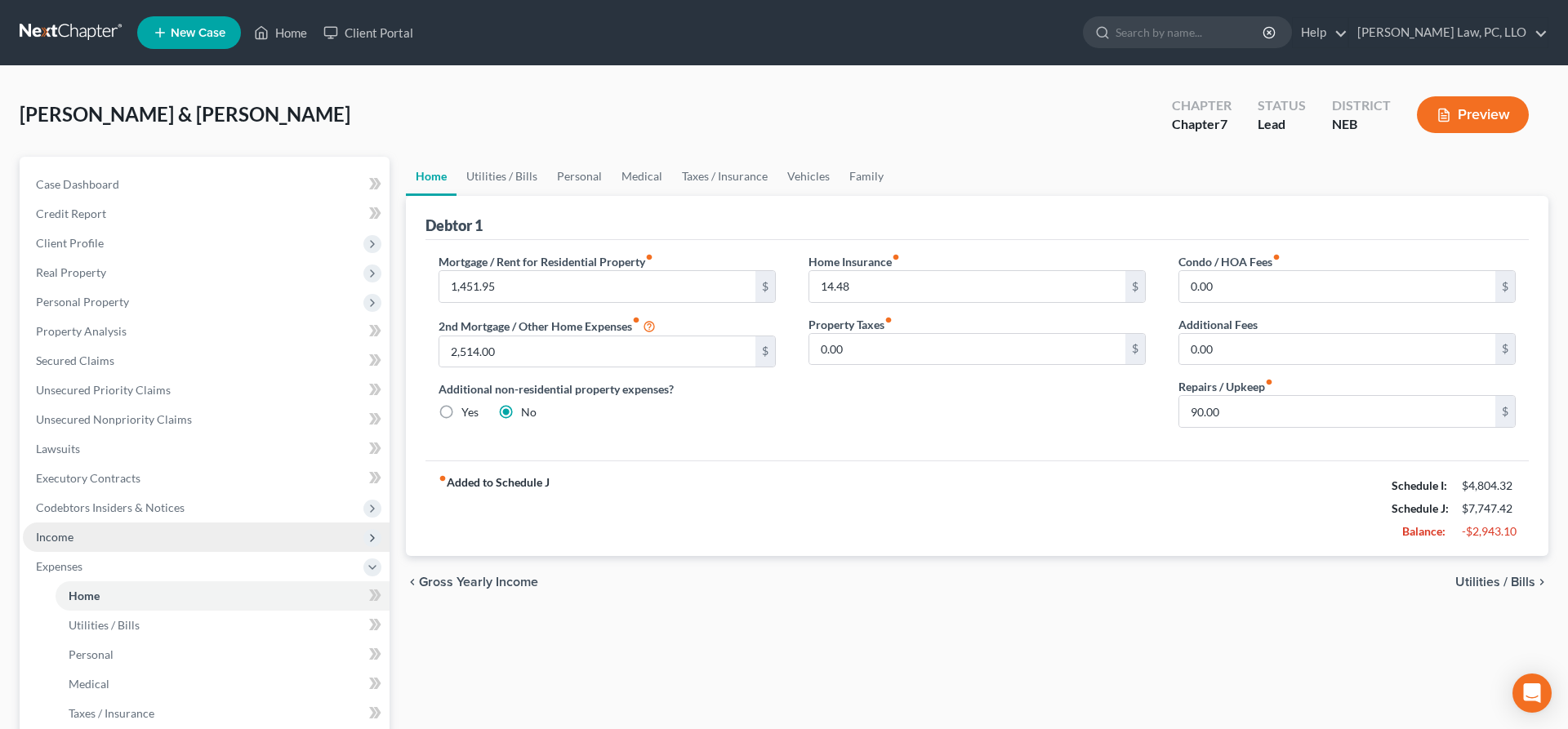
click at [93, 538] on span "Income" at bounding box center [206, 537] width 367 height 29
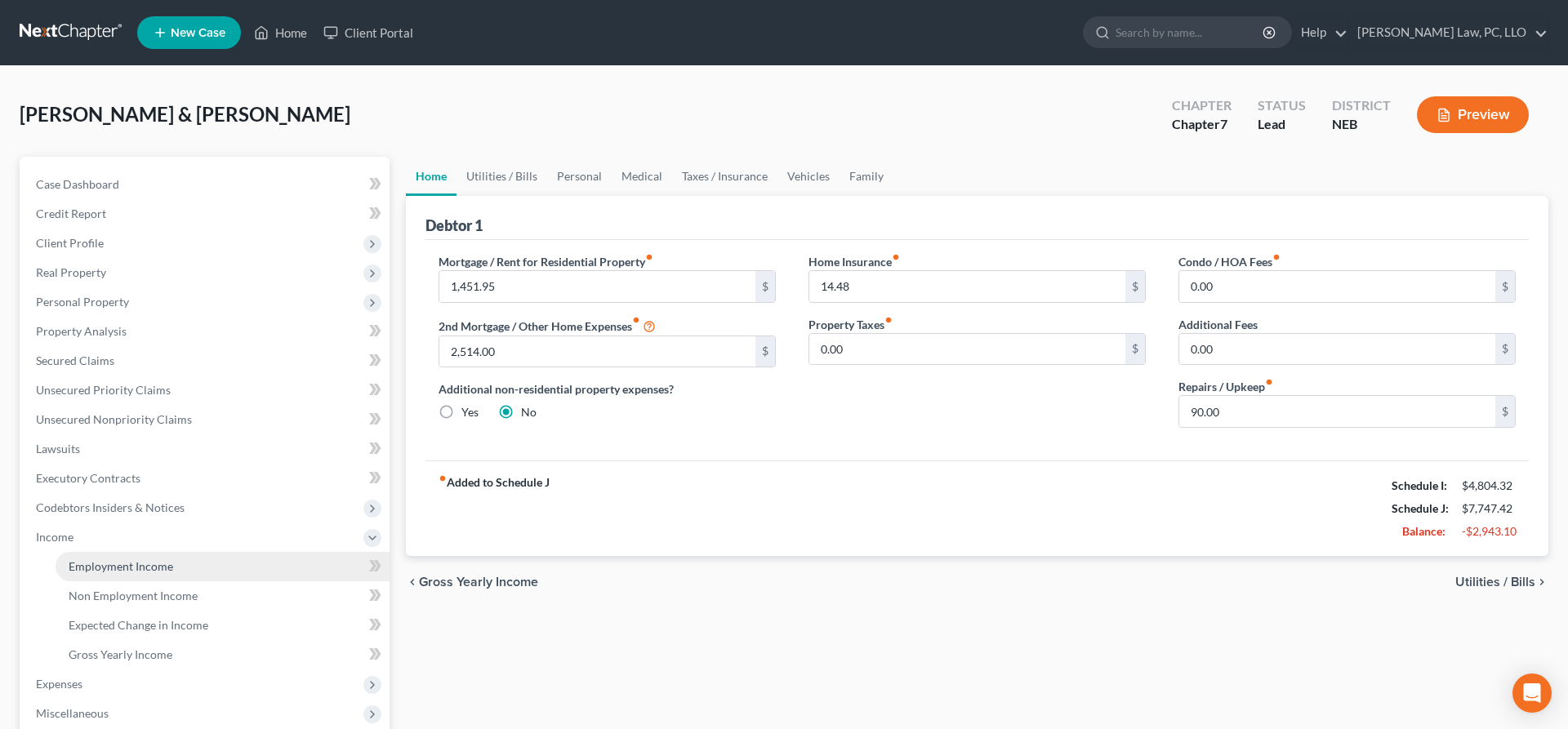
click at [126, 559] on span "Employment Income" at bounding box center [121, 566] width 105 height 14
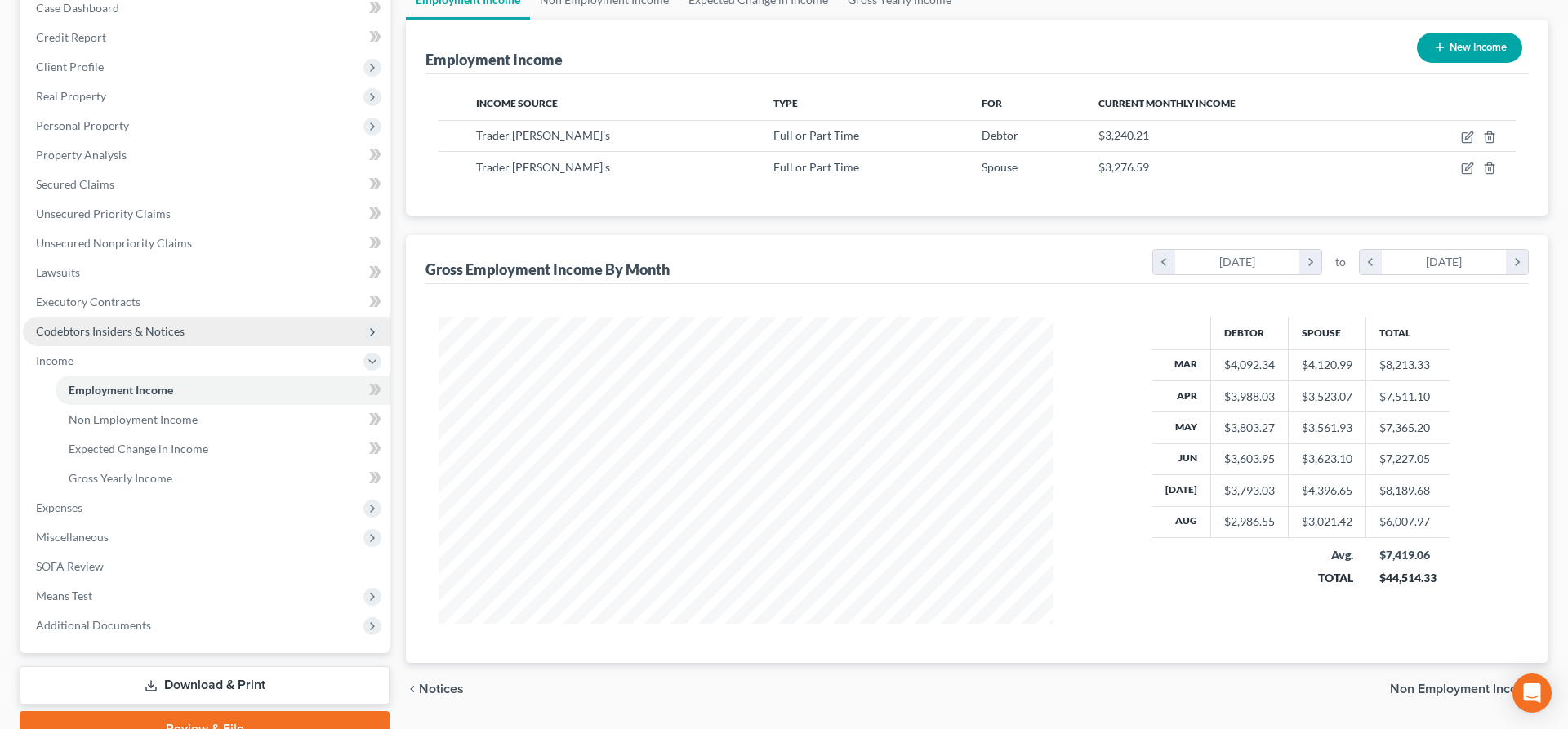
scroll to position [255, 0]
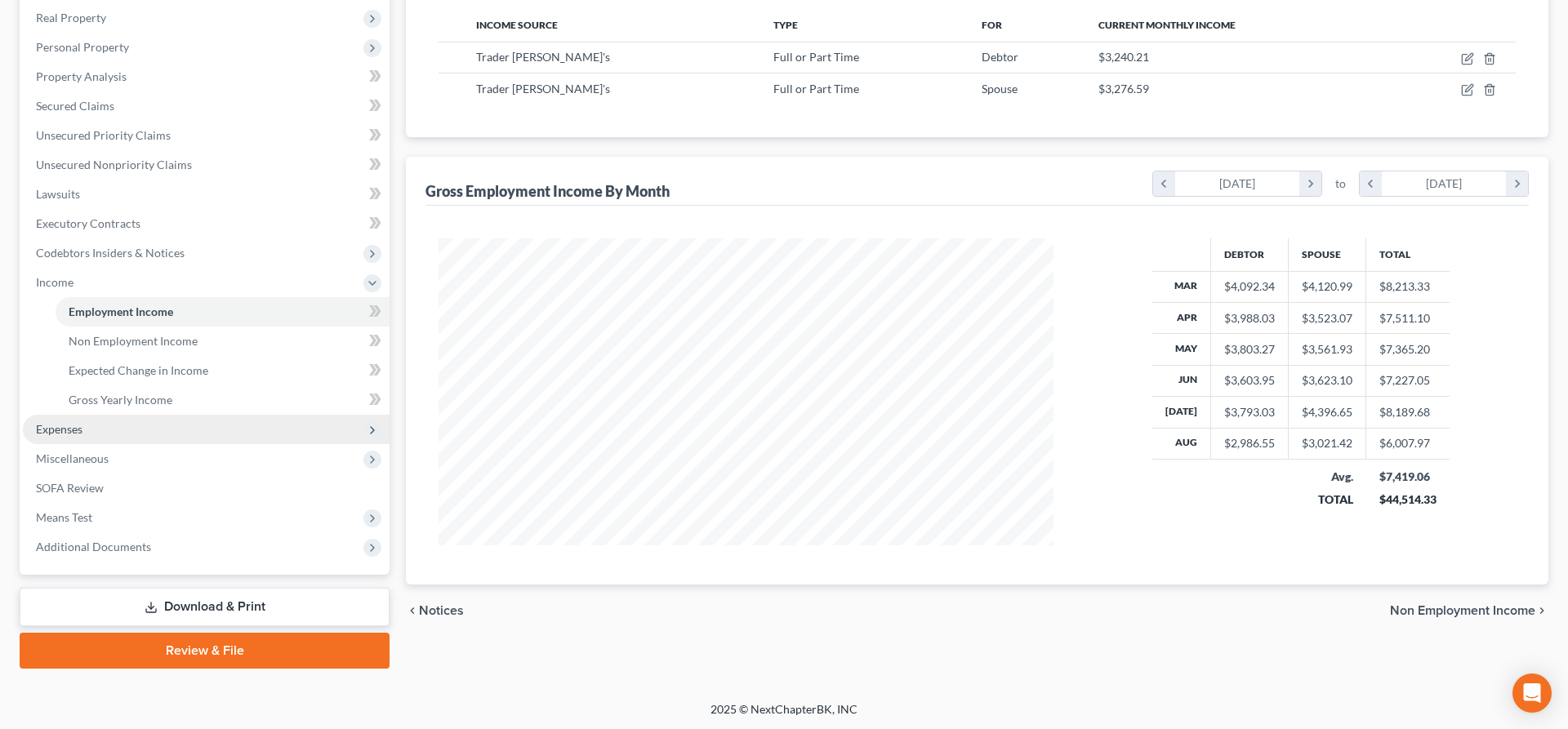
click at [113, 421] on span "Expenses" at bounding box center [206, 429] width 367 height 29
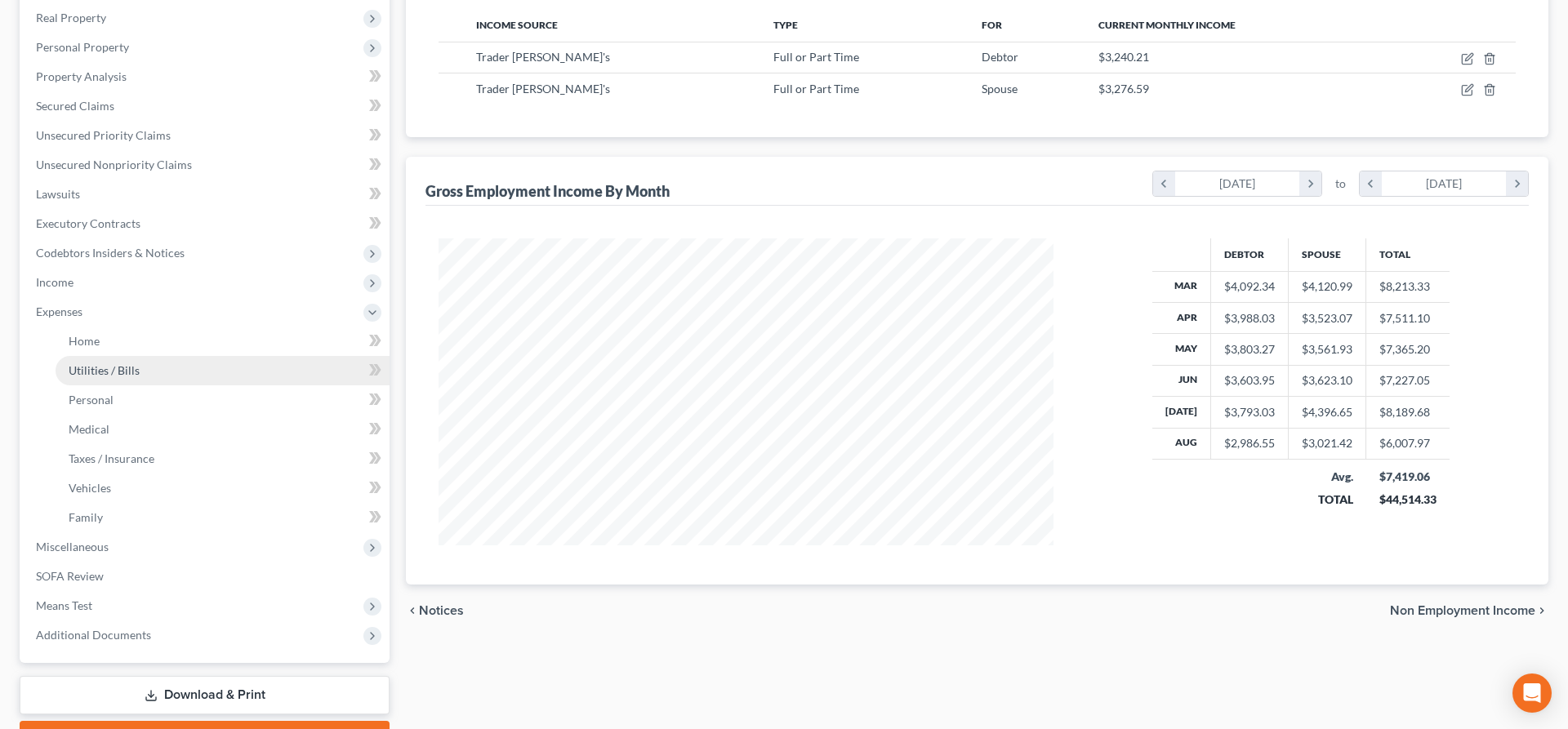
click at [146, 379] on link "Utilities / Bills" at bounding box center [223, 370] width 334 height 29
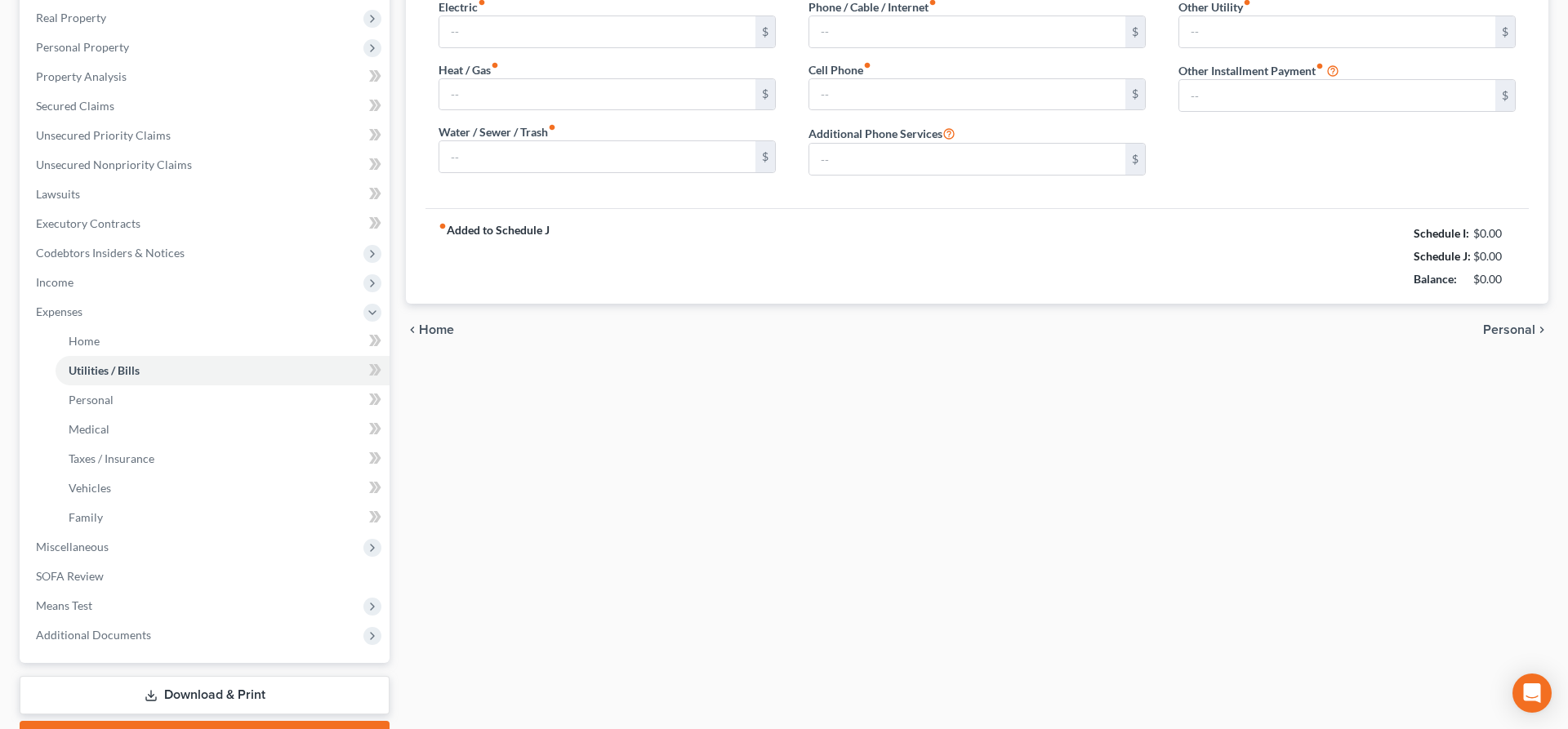
type input "108.00"
type input "0.00"
type input "35.00"
type input "51.06"
type input "60.00"
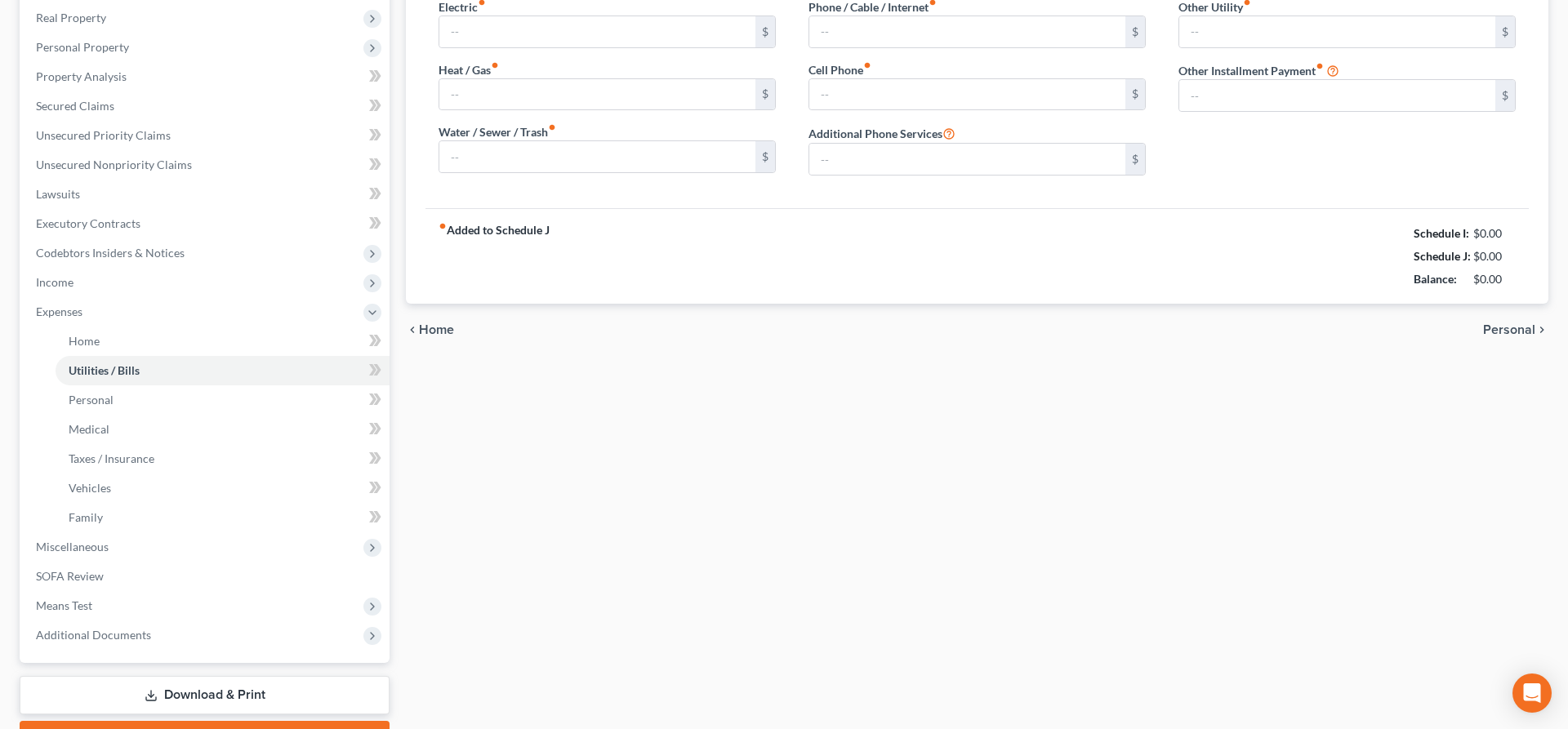
type input "0.00"
type input "165.00"
type input "Electric And Water Bill For The Home In [GEOGRAPHIC_DATA]"
type input "130.00"
type input "Other Installment Refers To Our Monthly Parking Membership For Our Apartment"
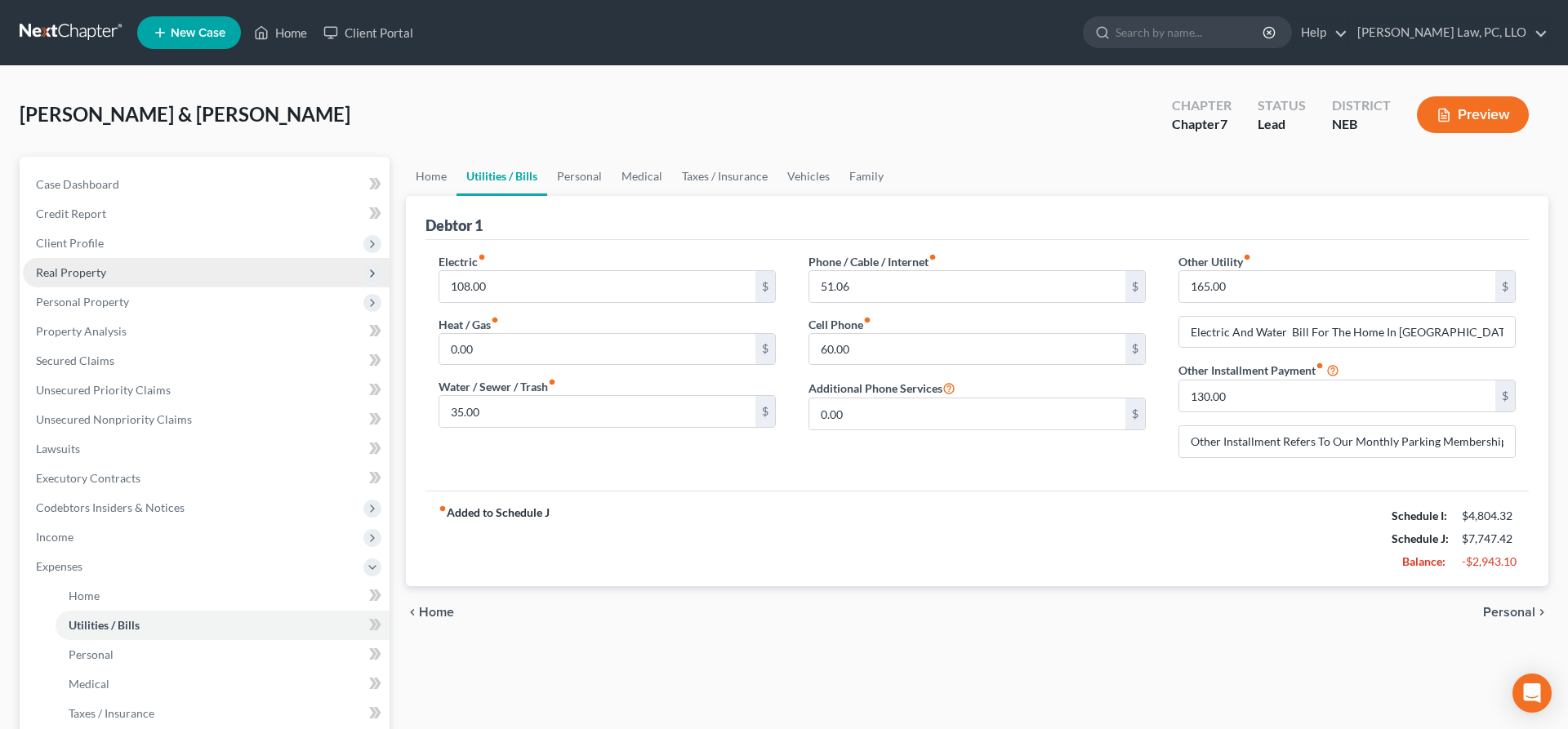
click at [120, 268] on span "Real Property" at bounding box center [206, 272] width 367 height 29
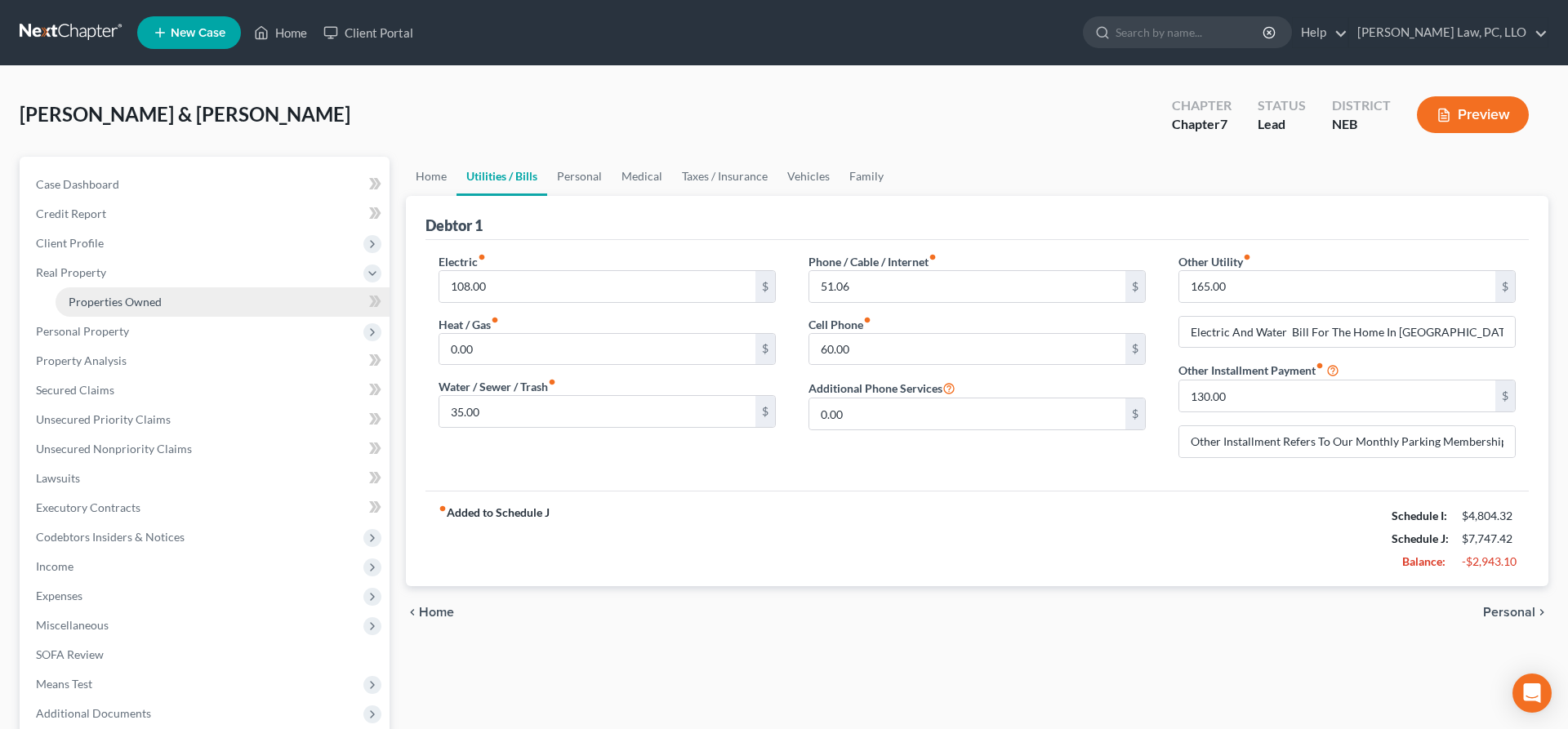
click at [190, 309] on link "Properties Owned" at bounding box center [223, 302] width 334 height 29
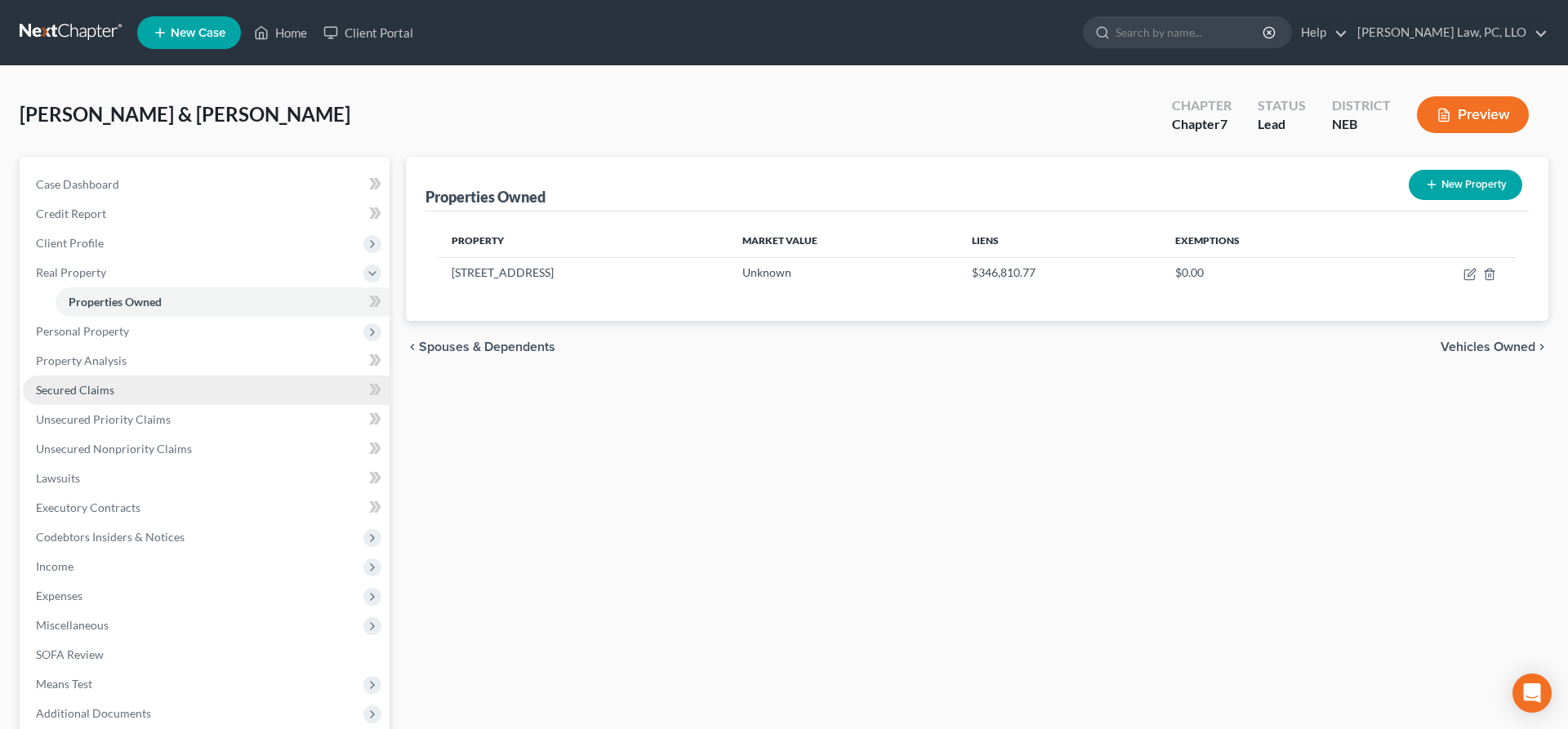
click at [119, 387] on link "Secured Claims" at bounding box center [206, 390] width 367 height 29
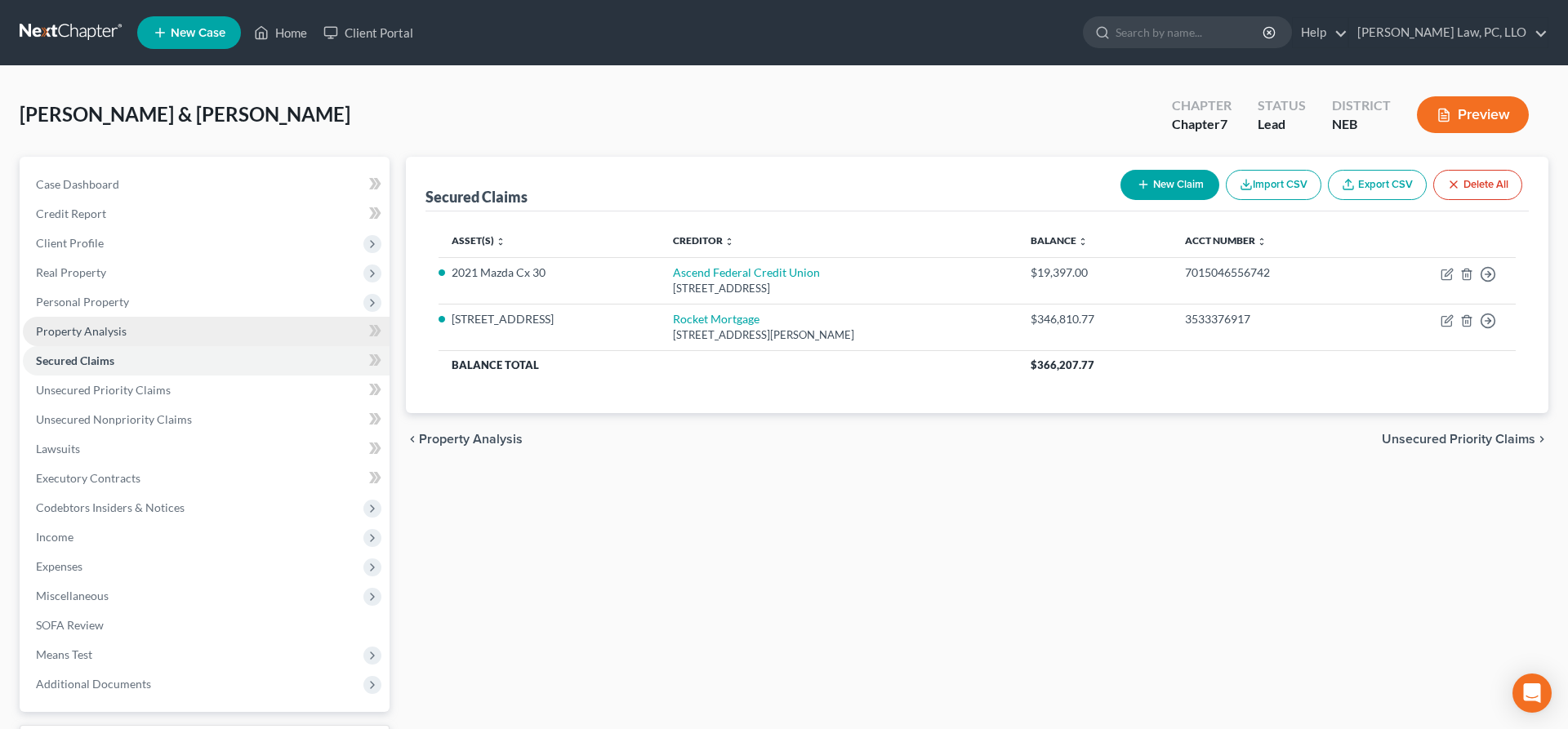
click at [130, 336] on link "Property Analysis" at bounding box center [206, 331] width 367 height 29
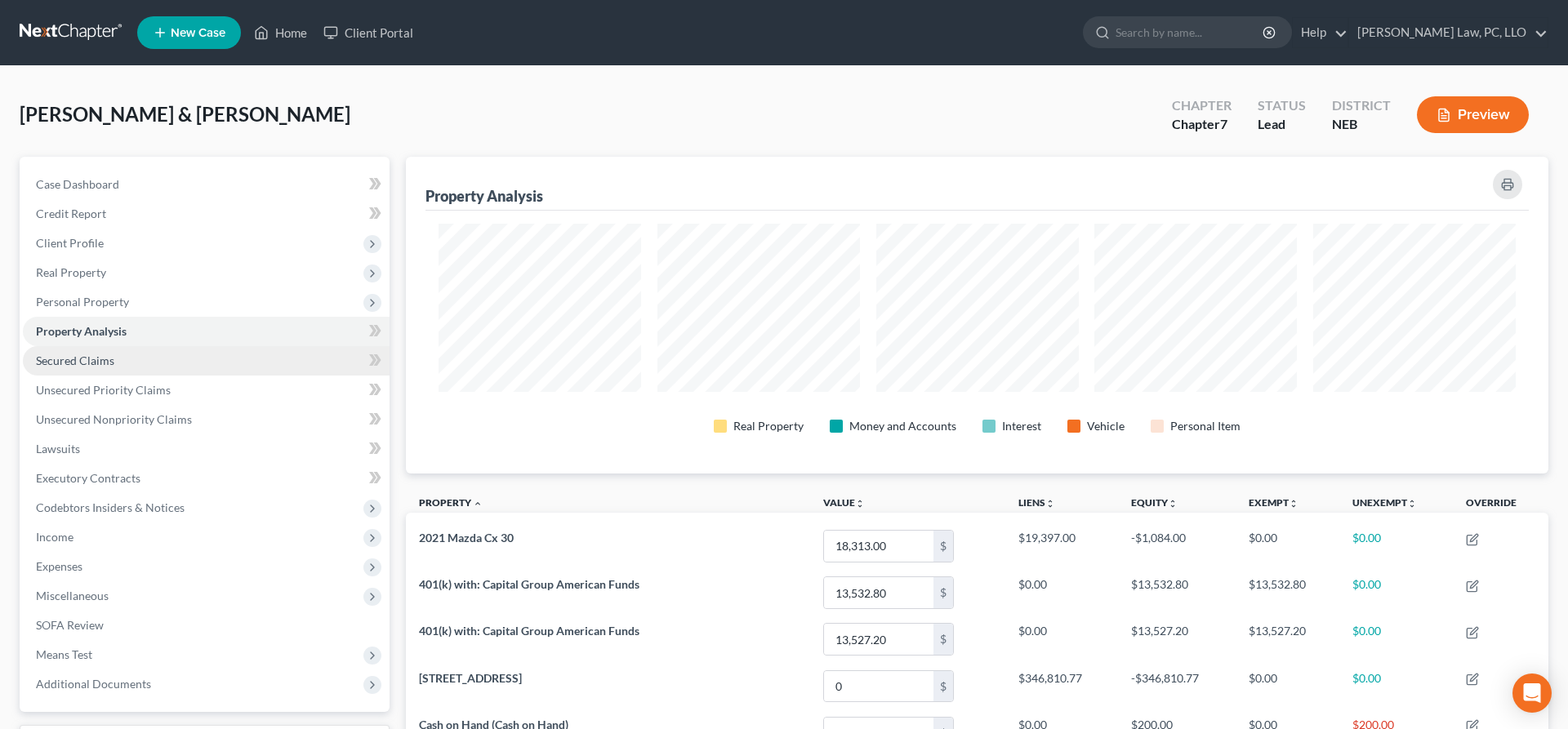
click at [126, 359] on link "Secured Claims" at bounding box center [206, 361] width 367 height 29
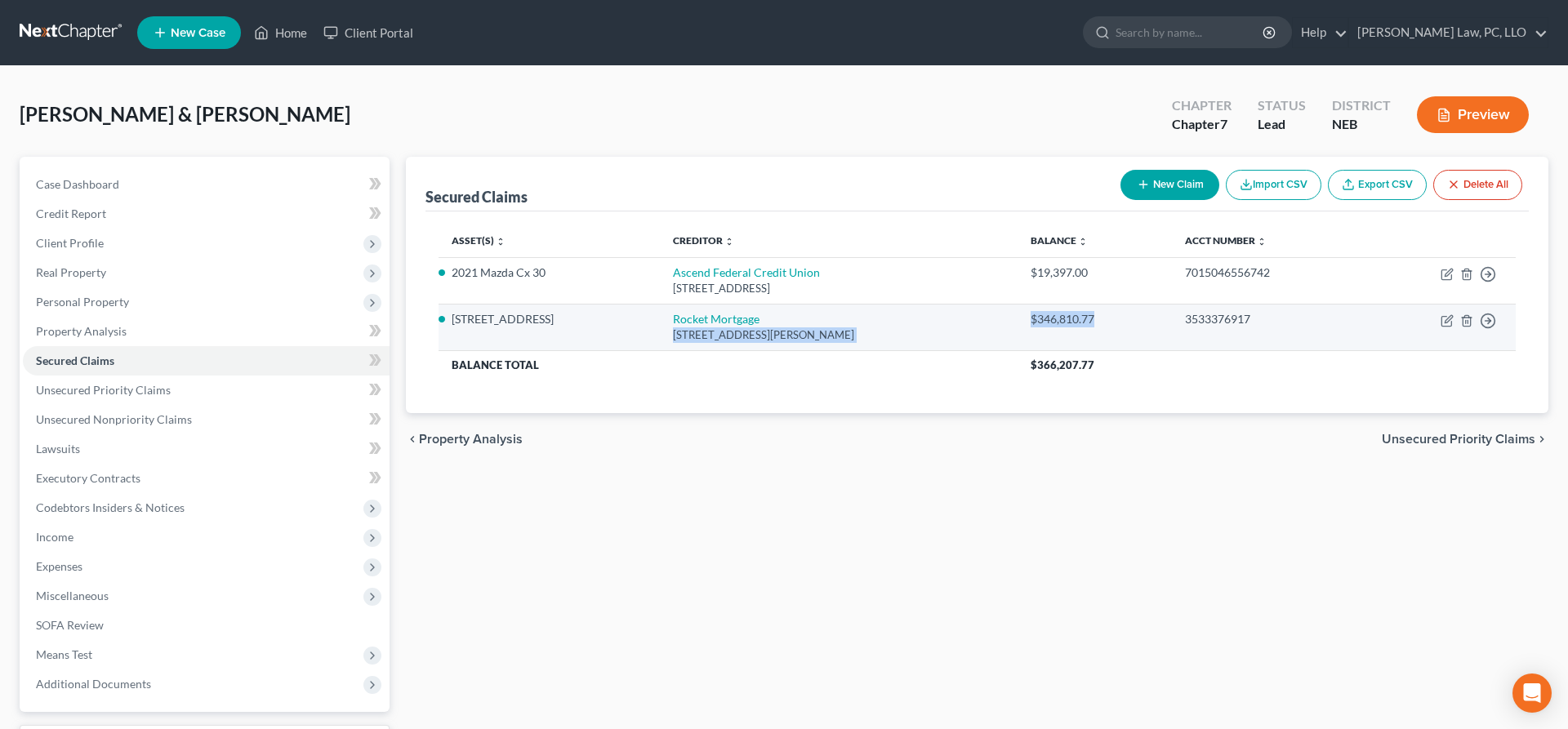
drag, startPoint x: 1132, startPoint y: 321, endPoint x: 984, endPoint y: 306, distance: 148.8
click at [984, 306] on tr "[STREET_ADDRESS] Rocket Mortgage [STREET_ADDRESS][PERSON_NAME] $346,810.77 3533…" at bounding box center [978, 327] width 1077 height 47
click at [752, 308] on td "Rocket Mortgage [STREET_ADDRESS][PERSON_NAME]" at bounding box center [839, 327] width 357 height 47
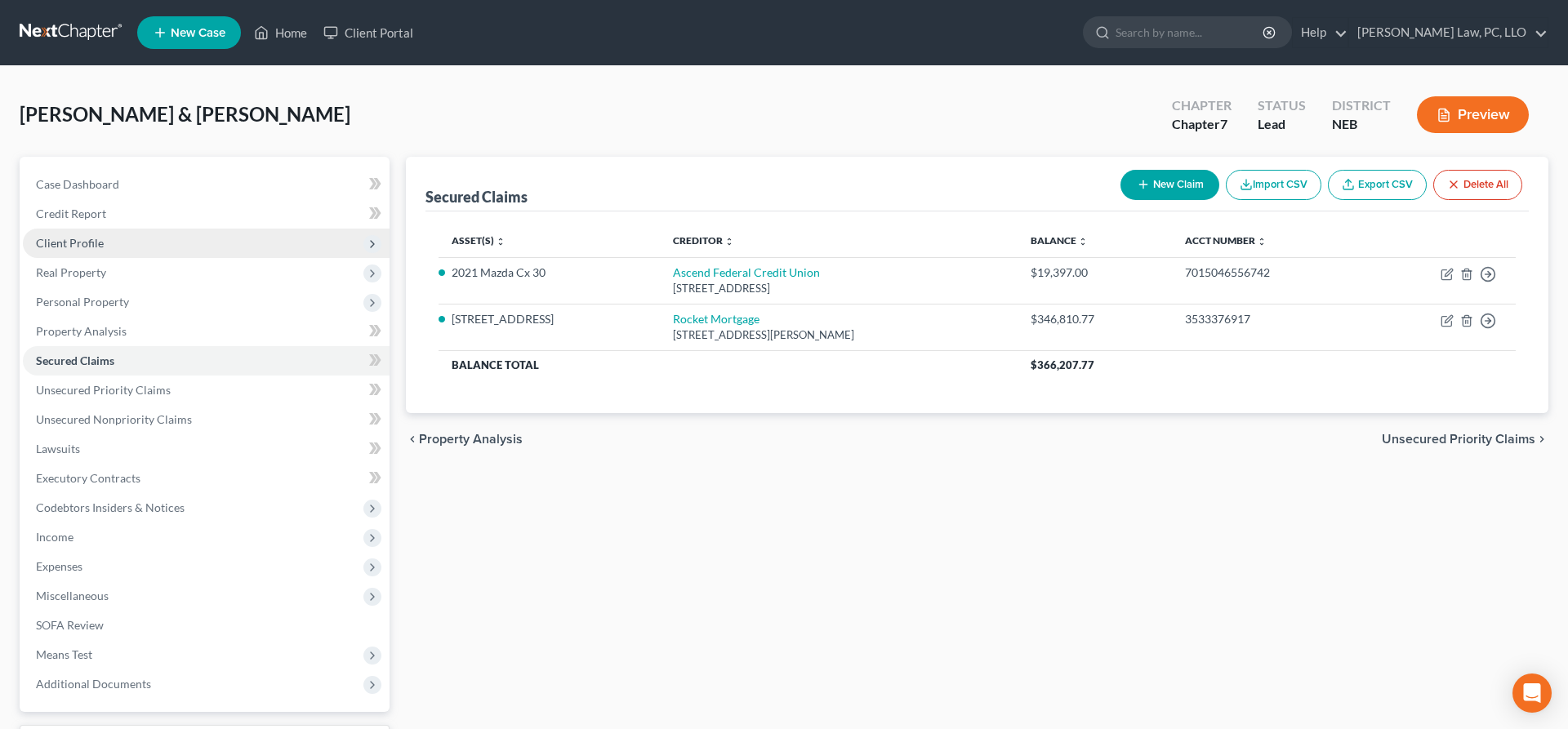
click at [105, 234] on span "Client Profile" at bounding box center [206, 243] width 367 height 29
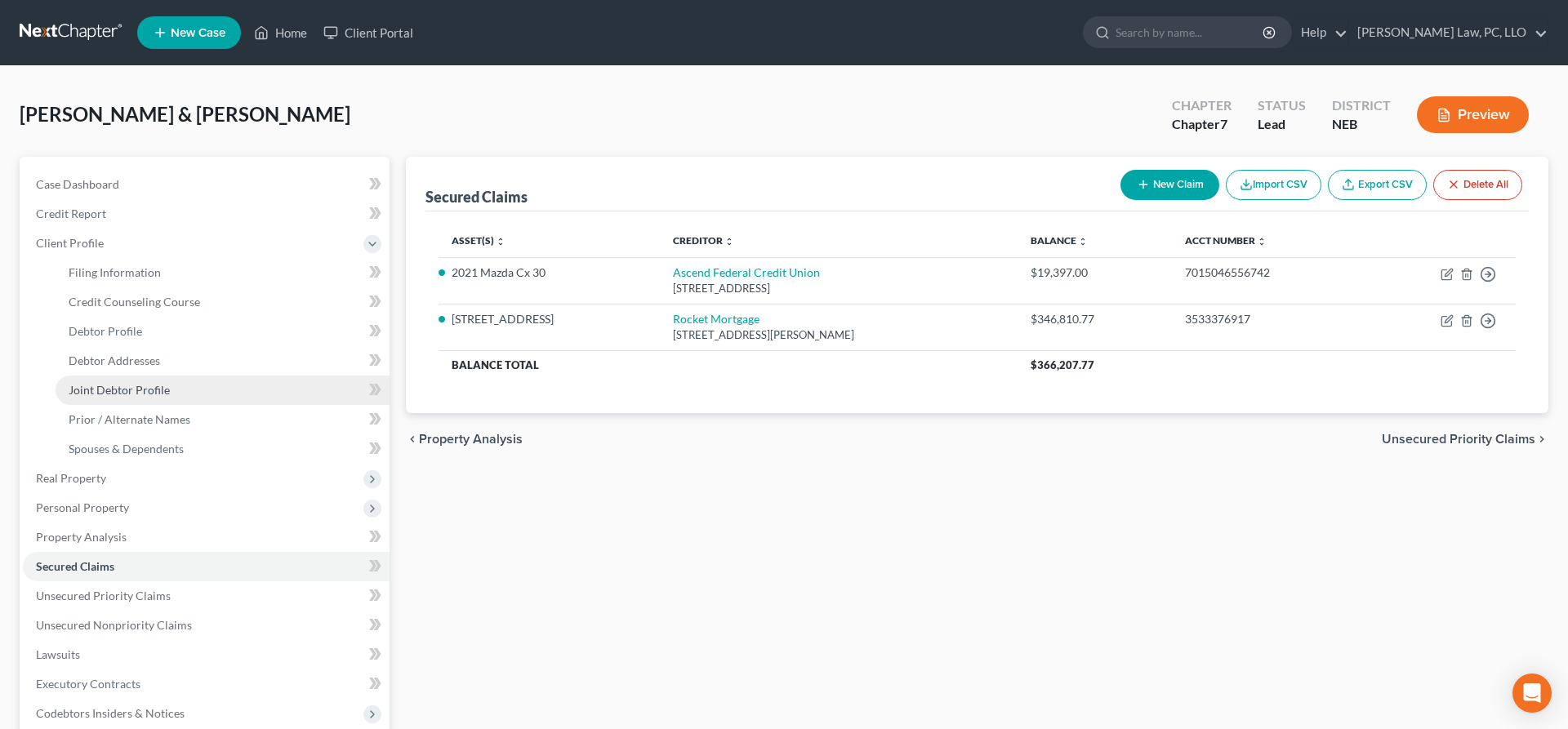
click at [164, 389] on span "Joint Debtor Profile" at bounding box center [120, 390] width 101 height 14
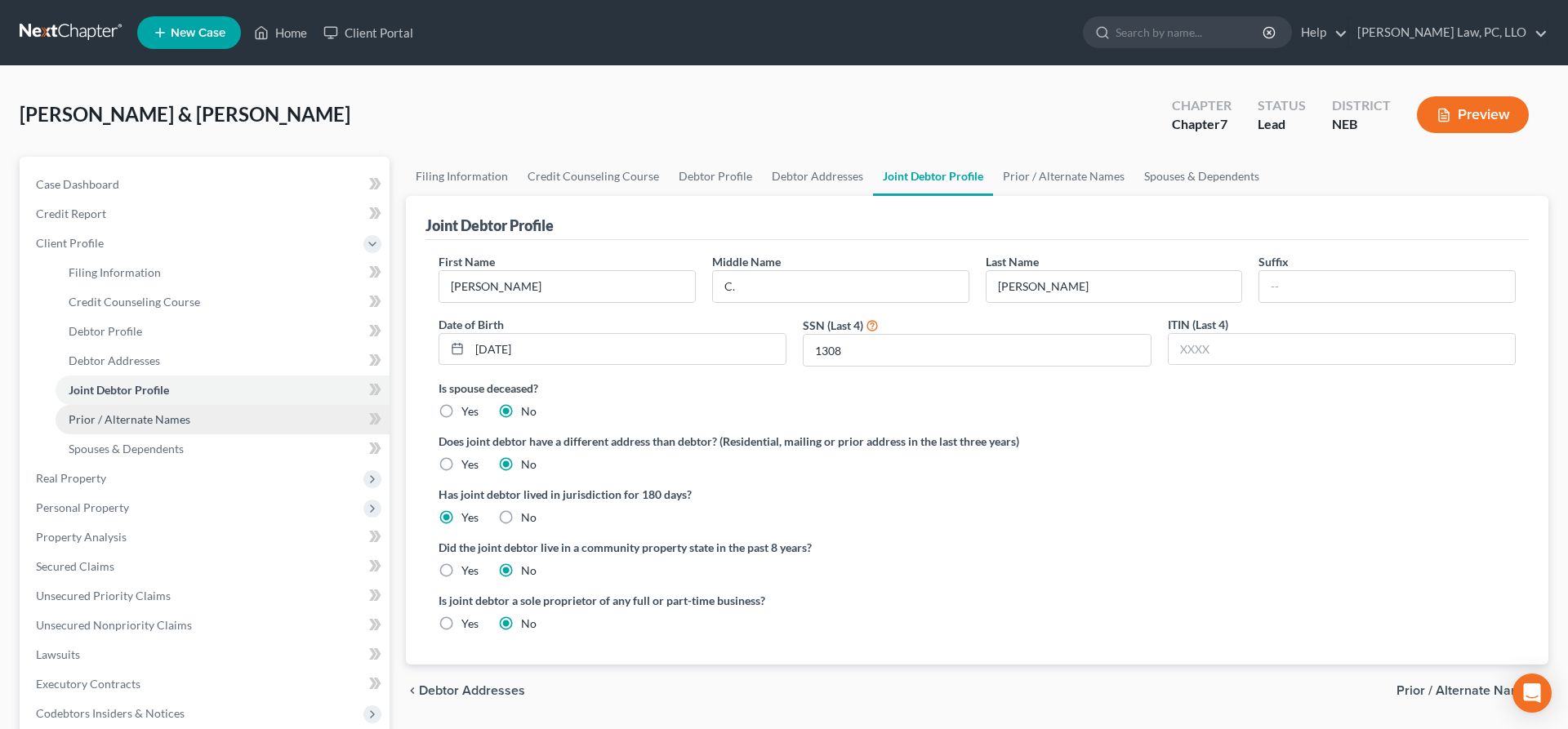
click at [160, 421] on span "Prior / Alternate Names" at bounding box center [130, 419] width 121 height 14
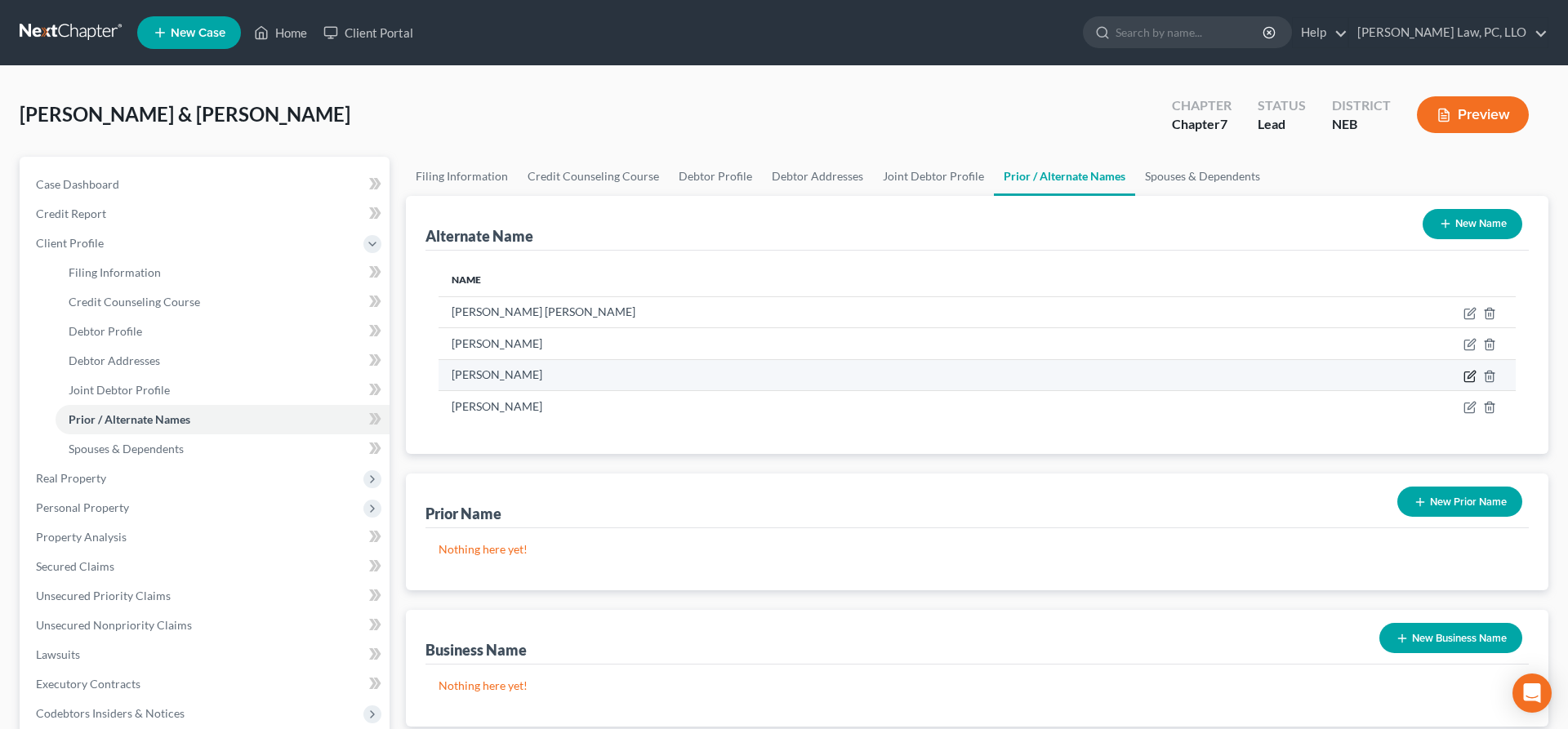
click at [1465, 379] on icon at bounding box center [1470, 377] width 10 height 10
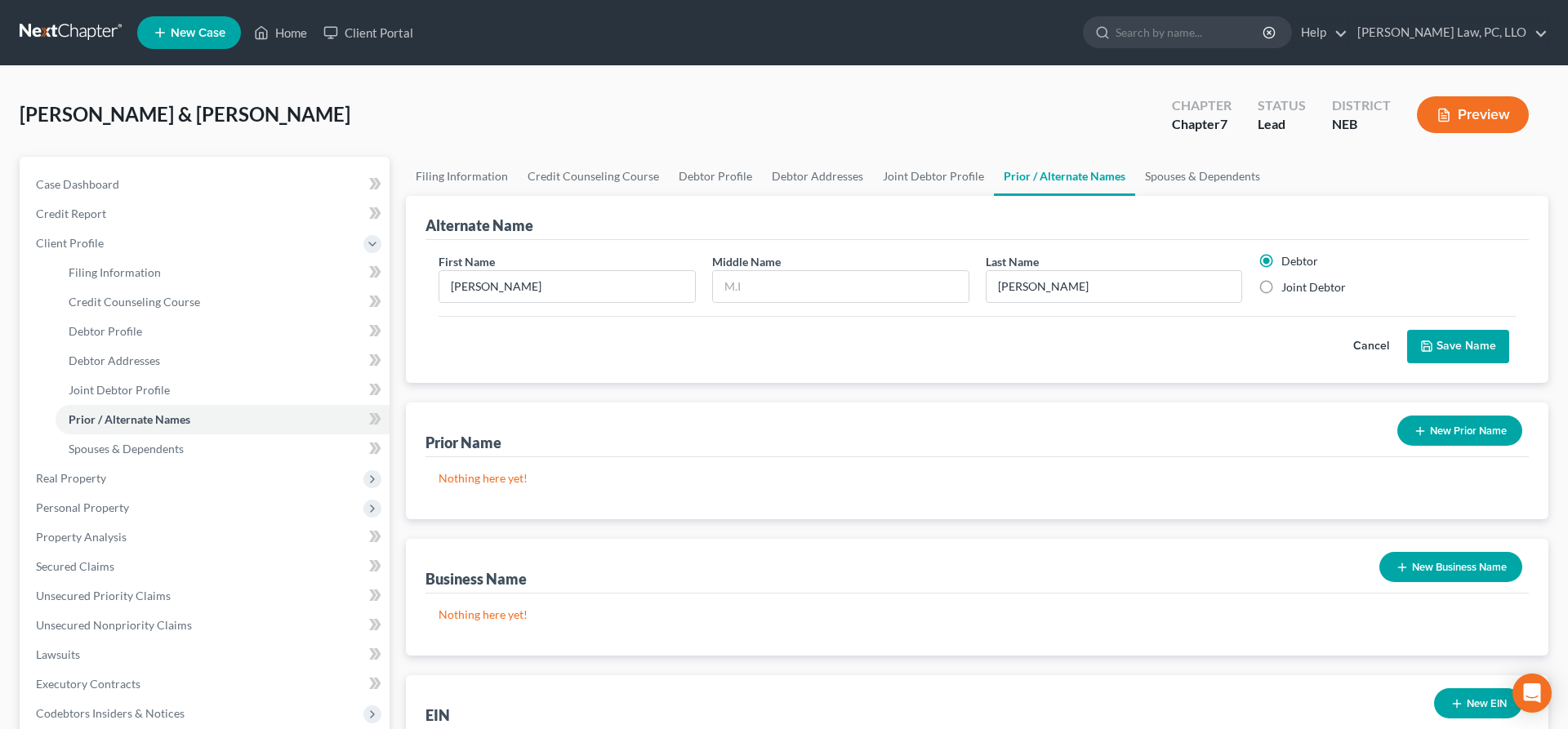
click at [1282, 288] on label "Joint Debtor" at bounding box center [1314, 288] width 65 height 17
click at [1288, 288] on input "Joint Debtor" at bounding box center [1293, 284] width 11 height 11
radio input "true"
radio input "false"
click at [1437, 347] on button "Save Name" at bounding box center [1458, 347] width 102 height 34
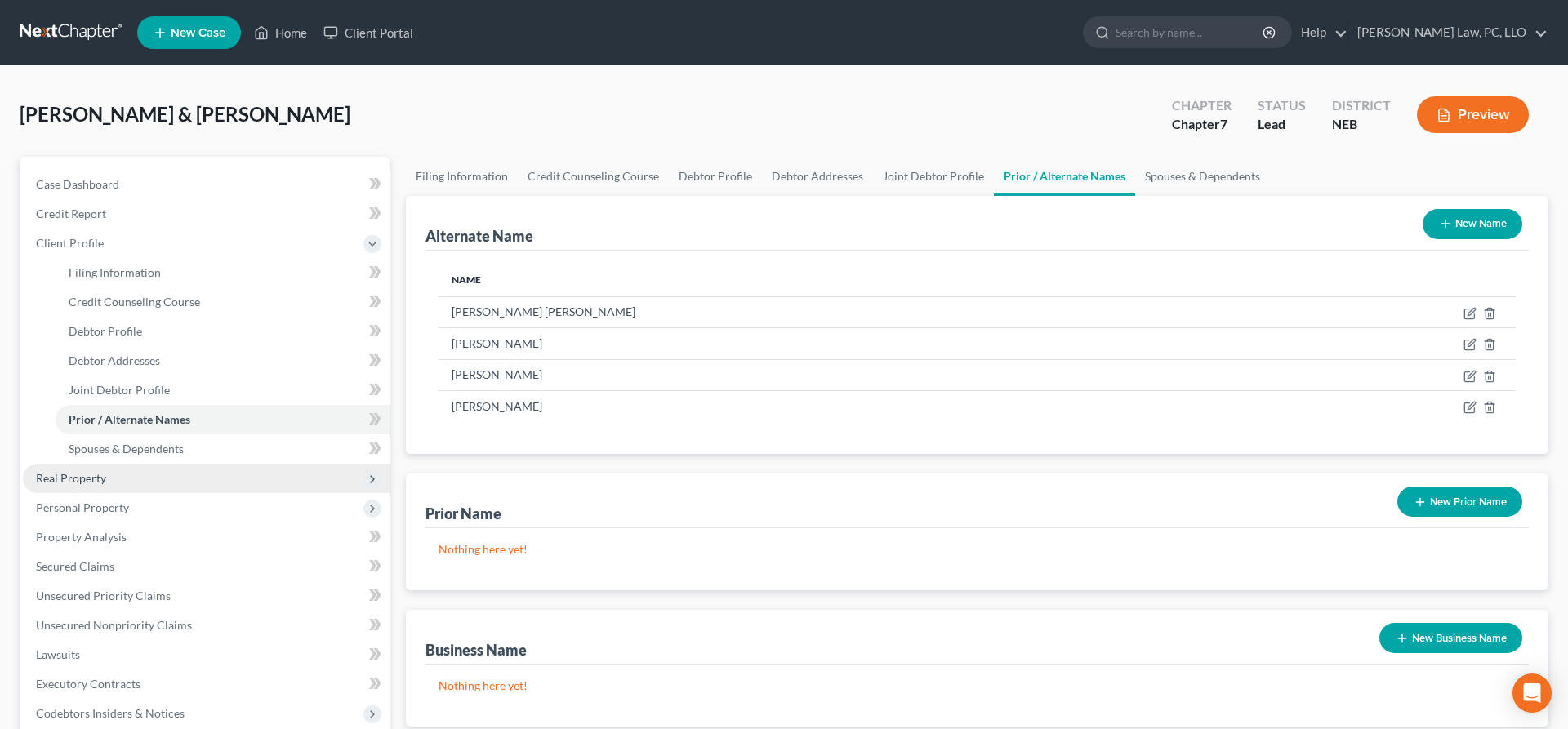
click at [101, 474] on span "Real Property" at bounding box center [71, 478] width 70 height 14
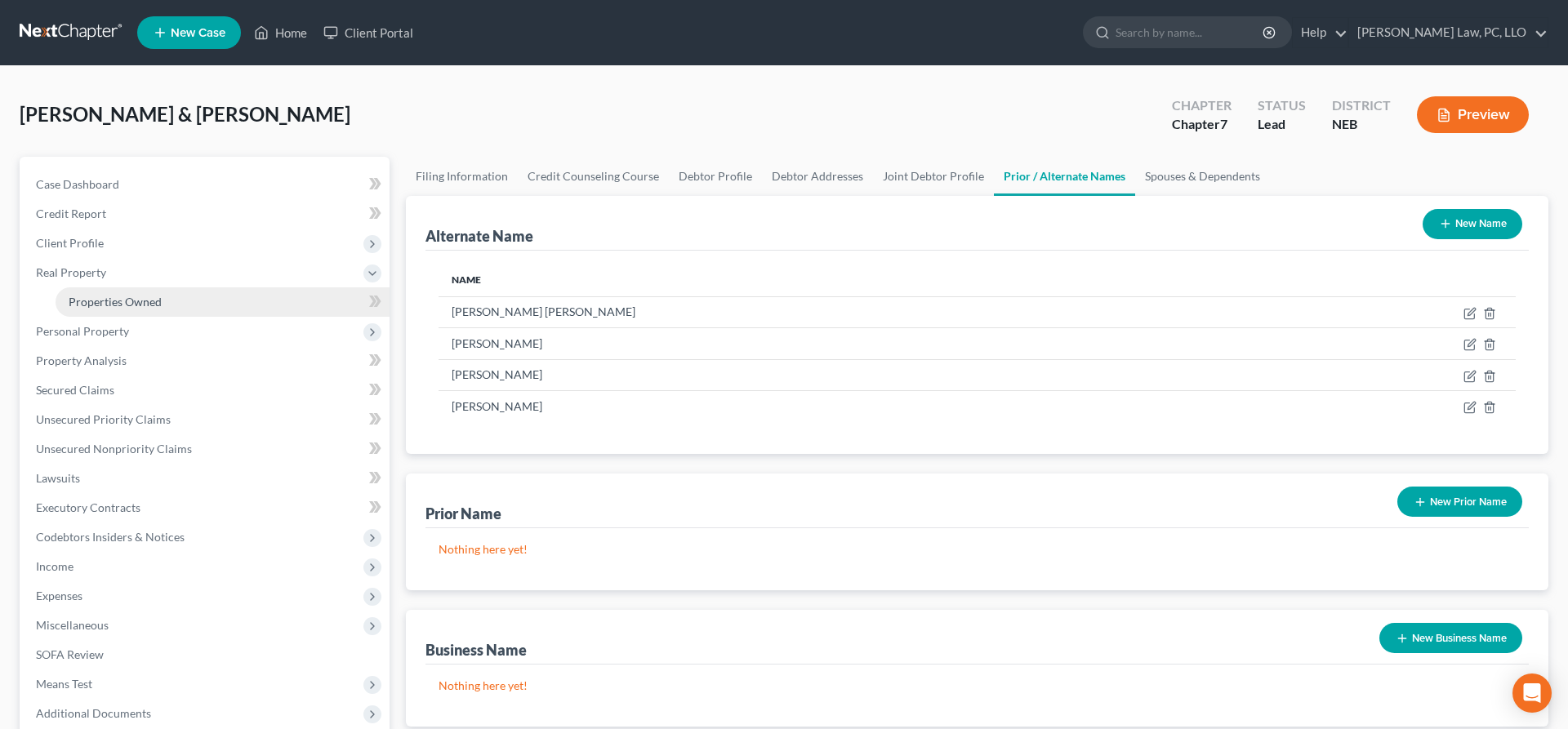
click at [148, 303] on span "Properties Owned" at bounding box center [116, 302] width 93 height 14
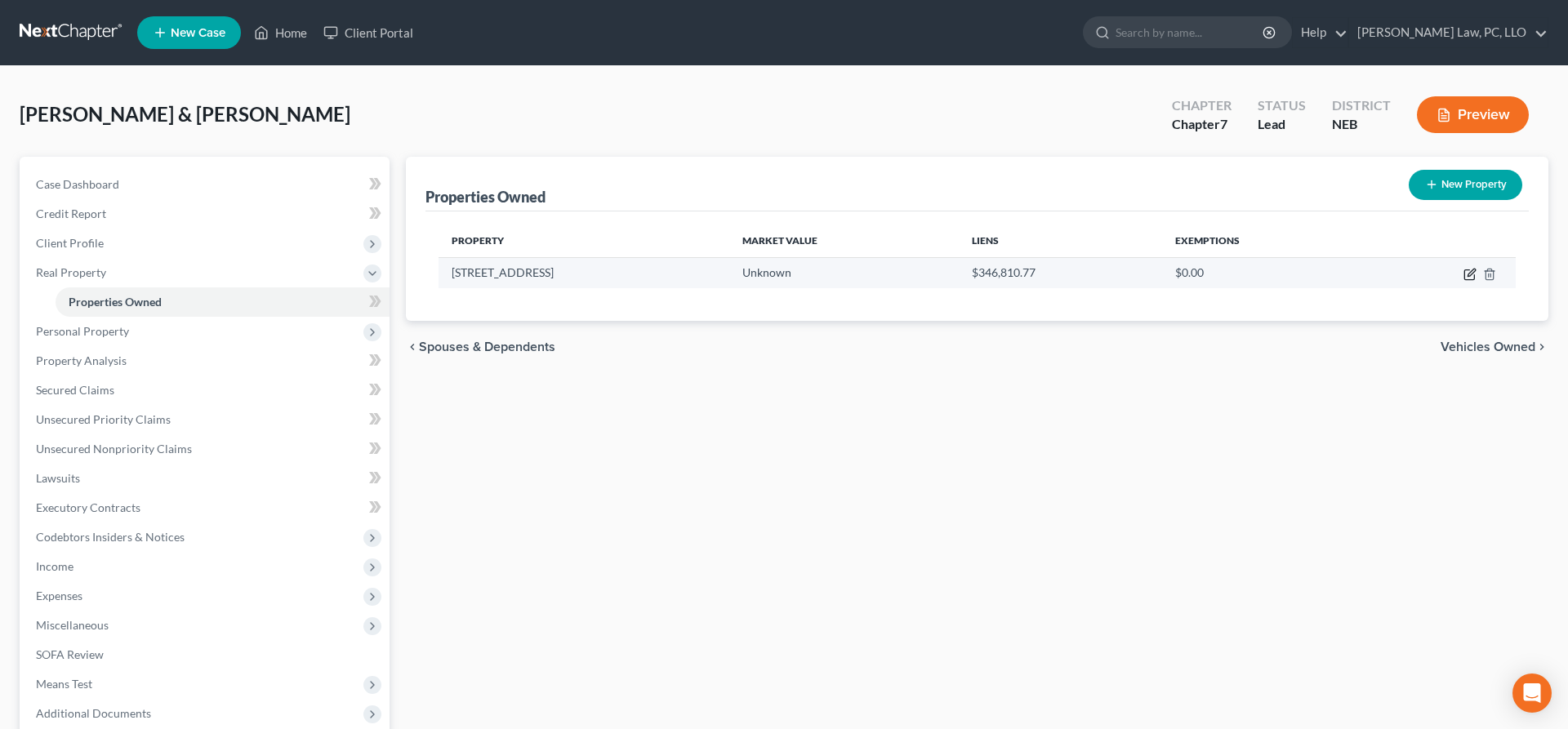
click at [1468, 271] on icon "button" at bounding box center [1471, 274] width 13 height 13
select select "44"
select select "2"
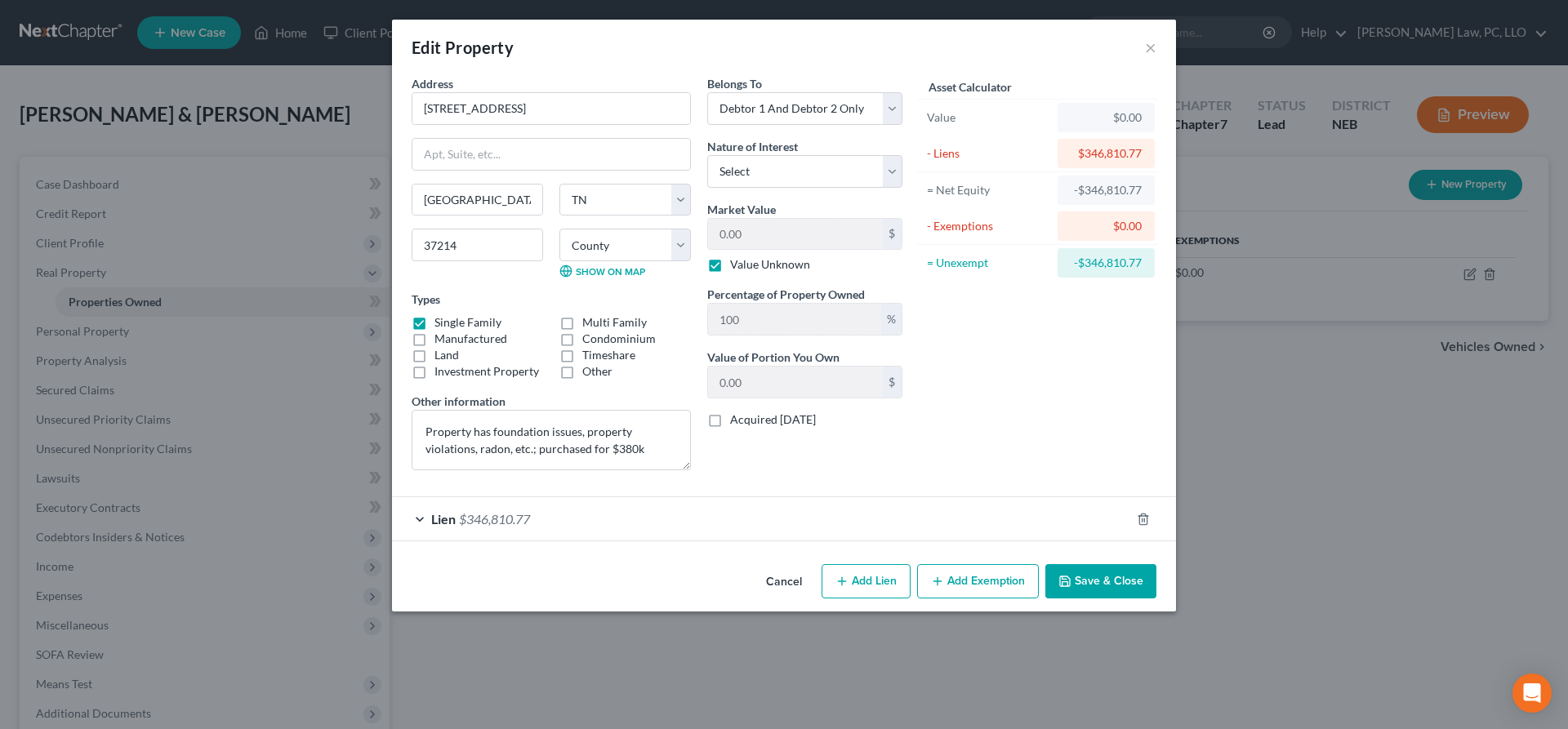
click at [730, 270] on label "Value Unknown" at bounding box center [770, 265] width 80 height 17
click at [737, 267] on input "Value Unknown" at bounding box center [742, 262] width 11 height 11
checkbox input "false"
click at [768, 241] on input "0.00" at bounding box center [795, 234] width 174 height 31
type input "3"
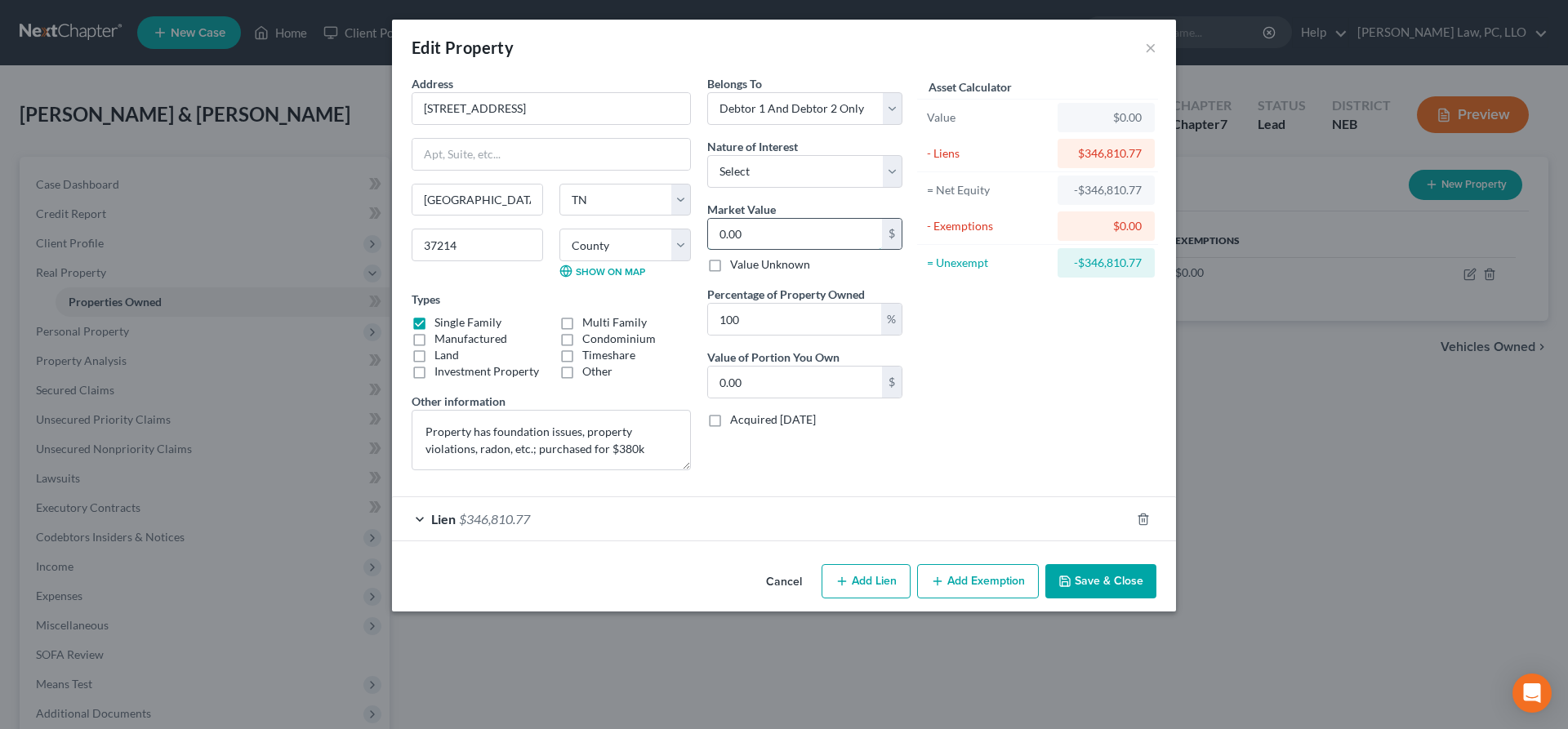
type input "3.00"
type input "34"
type input "34.00"
type input "340"
type input "340.00"
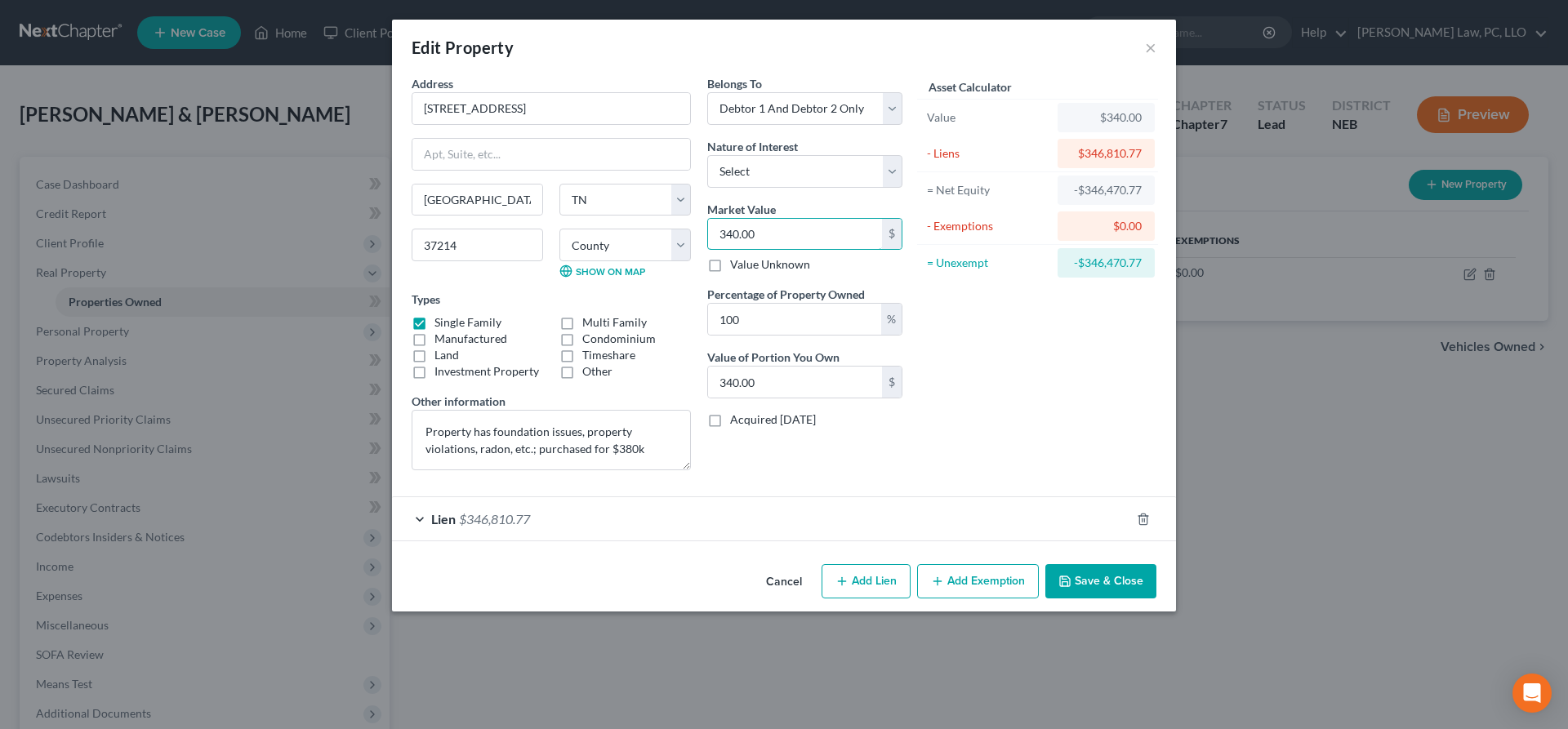
type input "340.00"
click at [1003, 355] on div "Asset Calculator Value $340.00 - Liens $346,810.77 = Net Equity -$346,470.77 - …" at bounding box center [1038, 278] width 254 height 408
click at [1121, 584] on button "Save & Close" at bounding box center [1102, 581] width 111 height 34
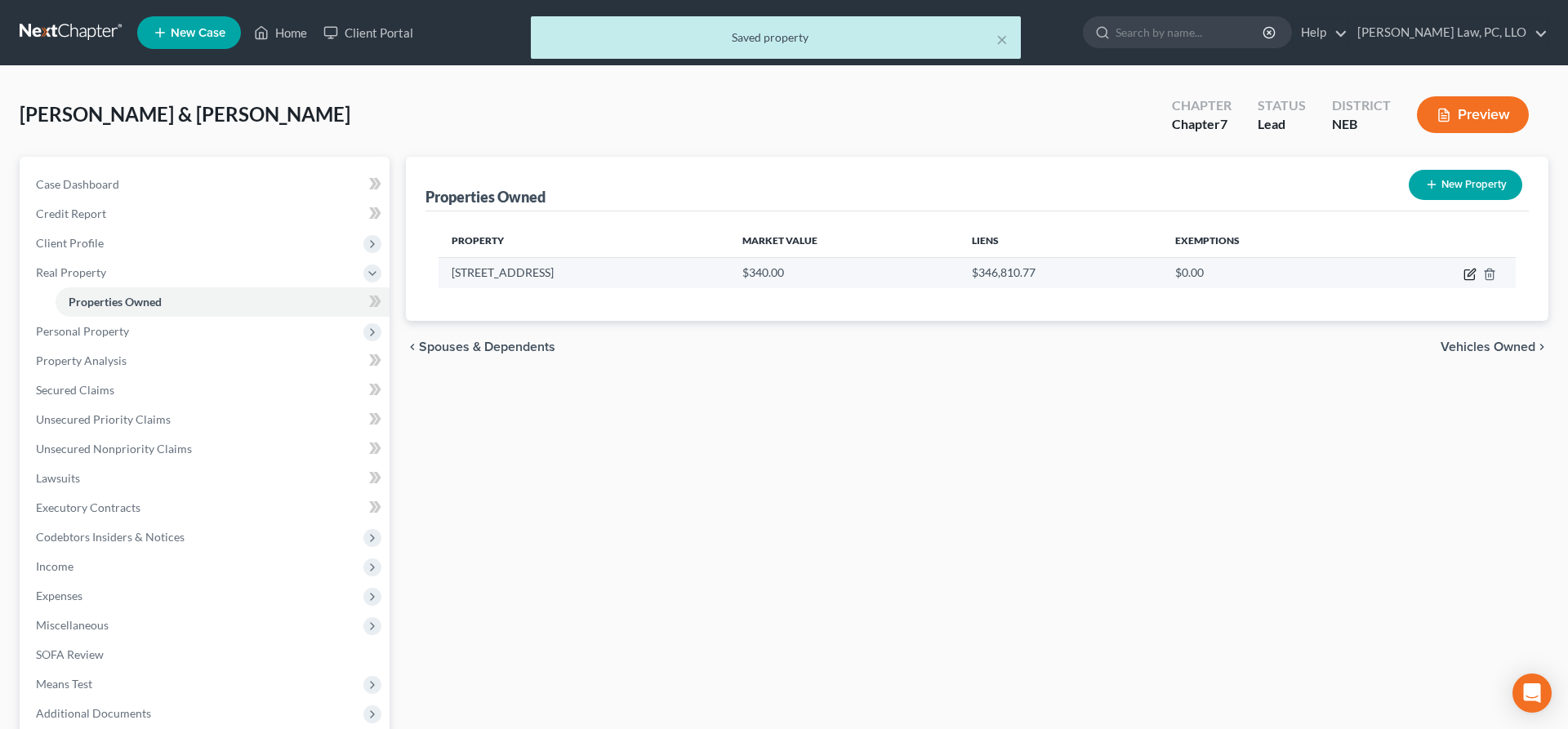
click at [1471, 278] on icon "button" at bounding box center [1471, 274] width 13 height 13
select select "44"
select select "2"
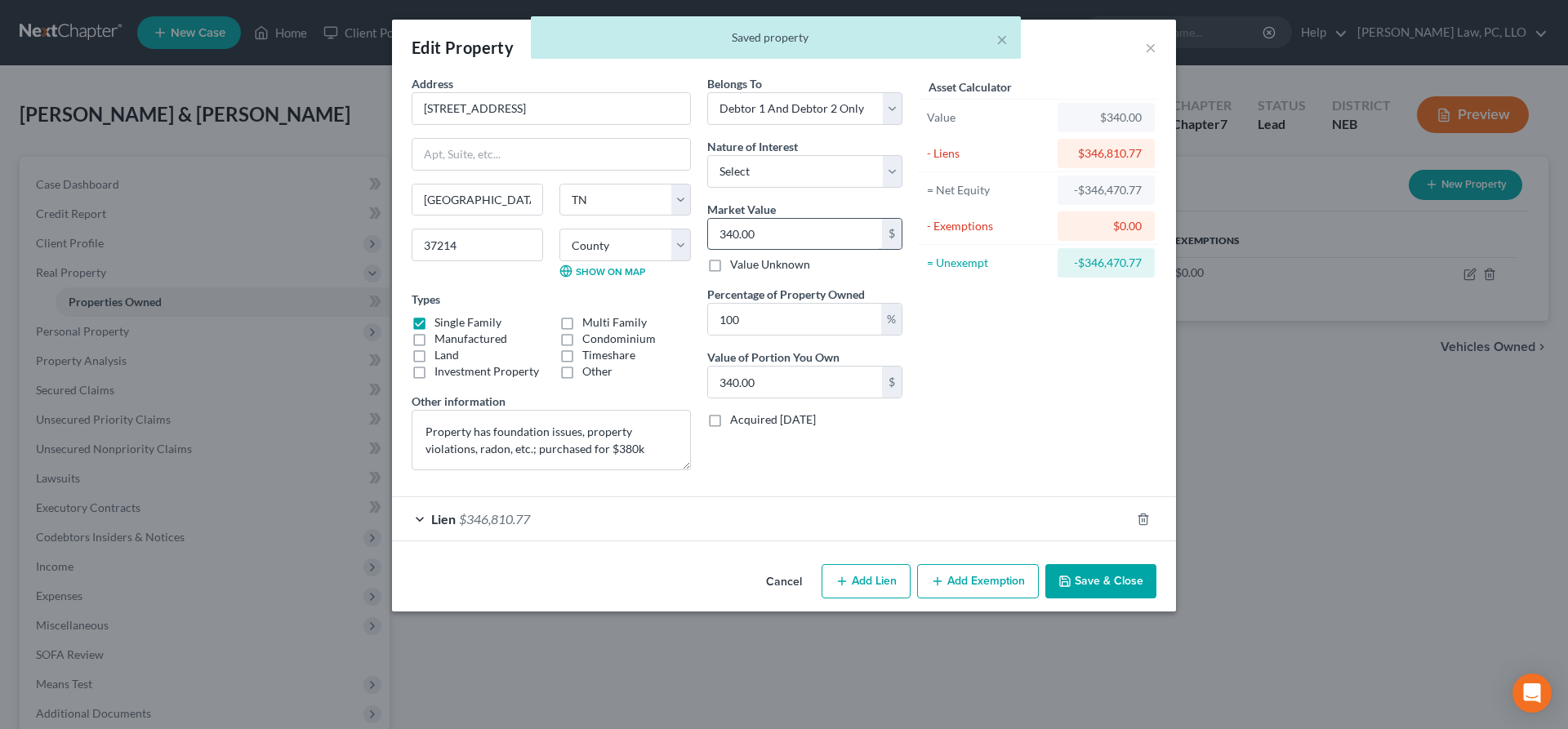
drag, startPoint x: 791, startPoint y: 235, endPoint x: 822, endPoint y: 226, distance: 32.3
click at [822, 226] on input "340.00" at bounding box center [795, 234] width 174 height 31
type input "3"
type input "3.00"
type input "34"
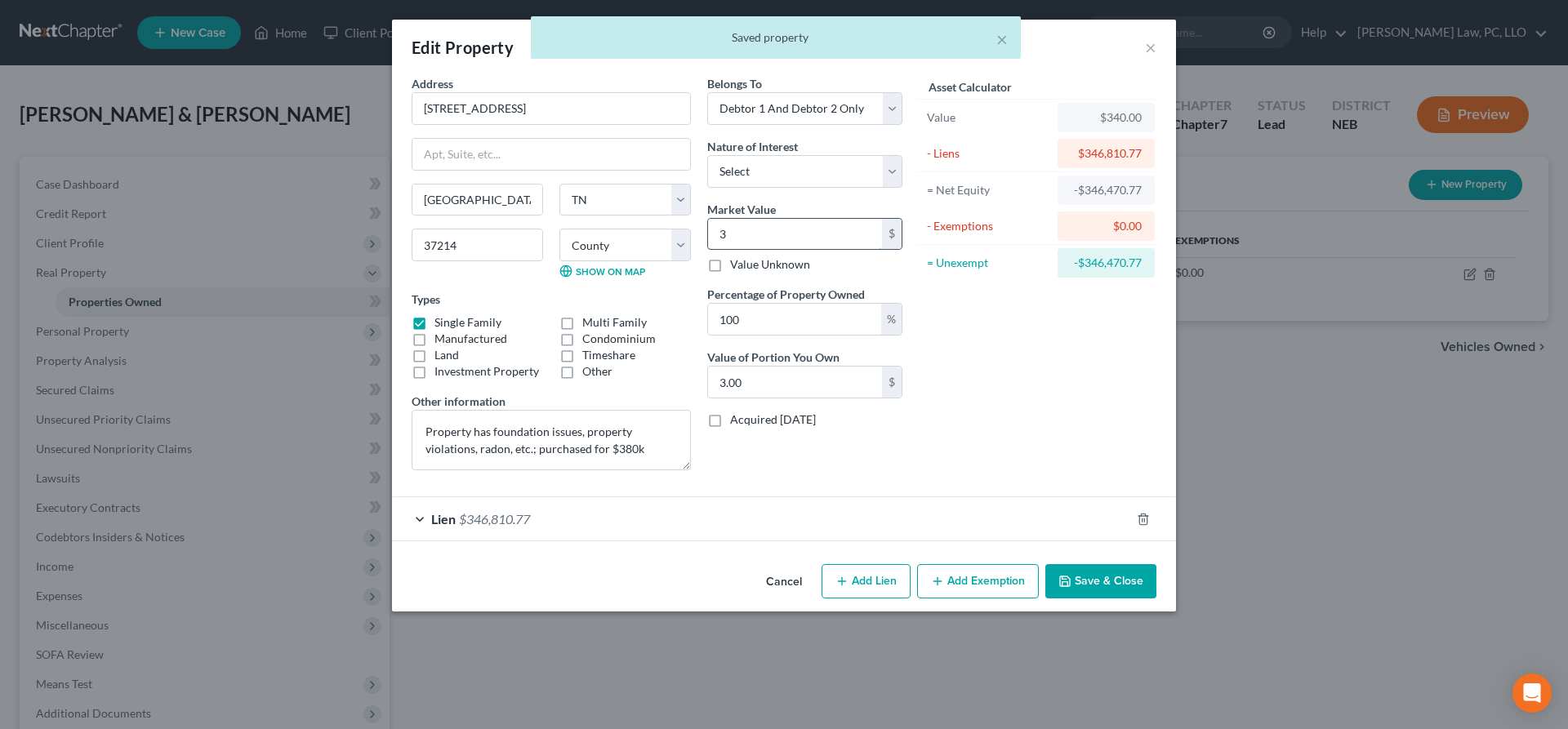
type input "34.00"
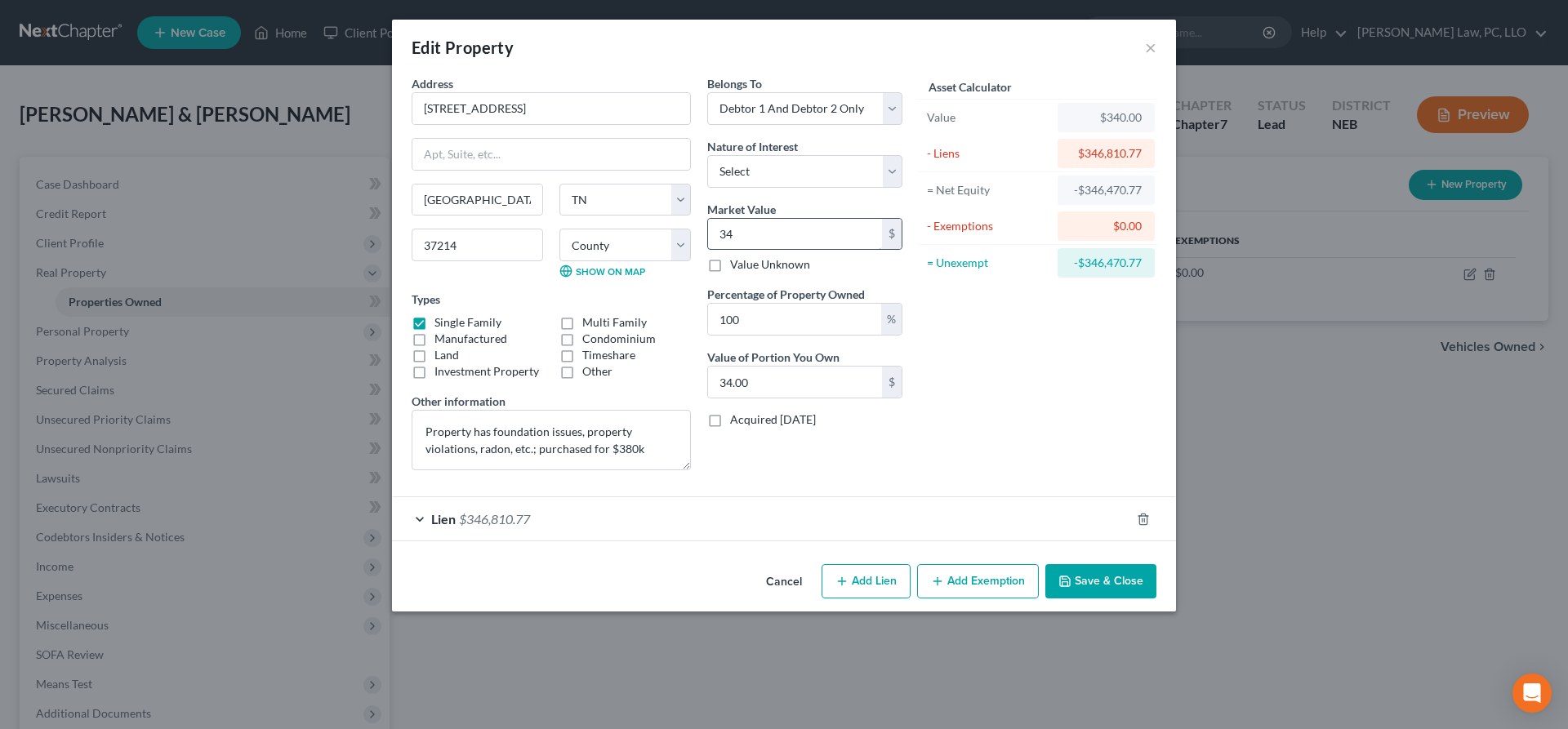
type input "340"
type input "340.00"
type input "3400"
type input "3,400.00"
type input "3,4000"
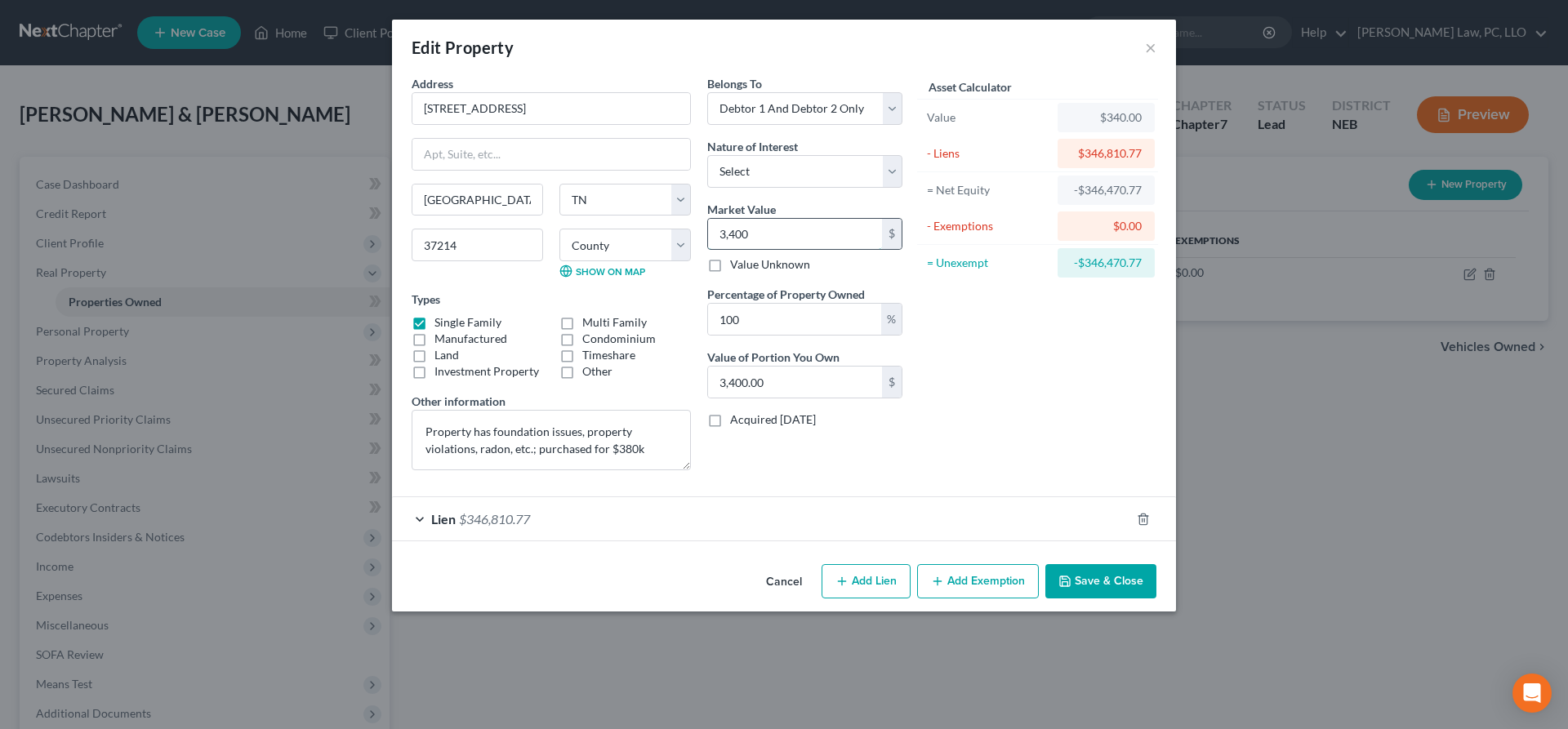
type input "34,000.00"
type input "34,0000"
type input "340,000.00"
click at [986, 360] on div "Asset Calculator Value $340,000.00 - Liens $346,810.77 = Net Equity -$6,810.77 …" at bounding box center [1038, 278] width 254 height 408
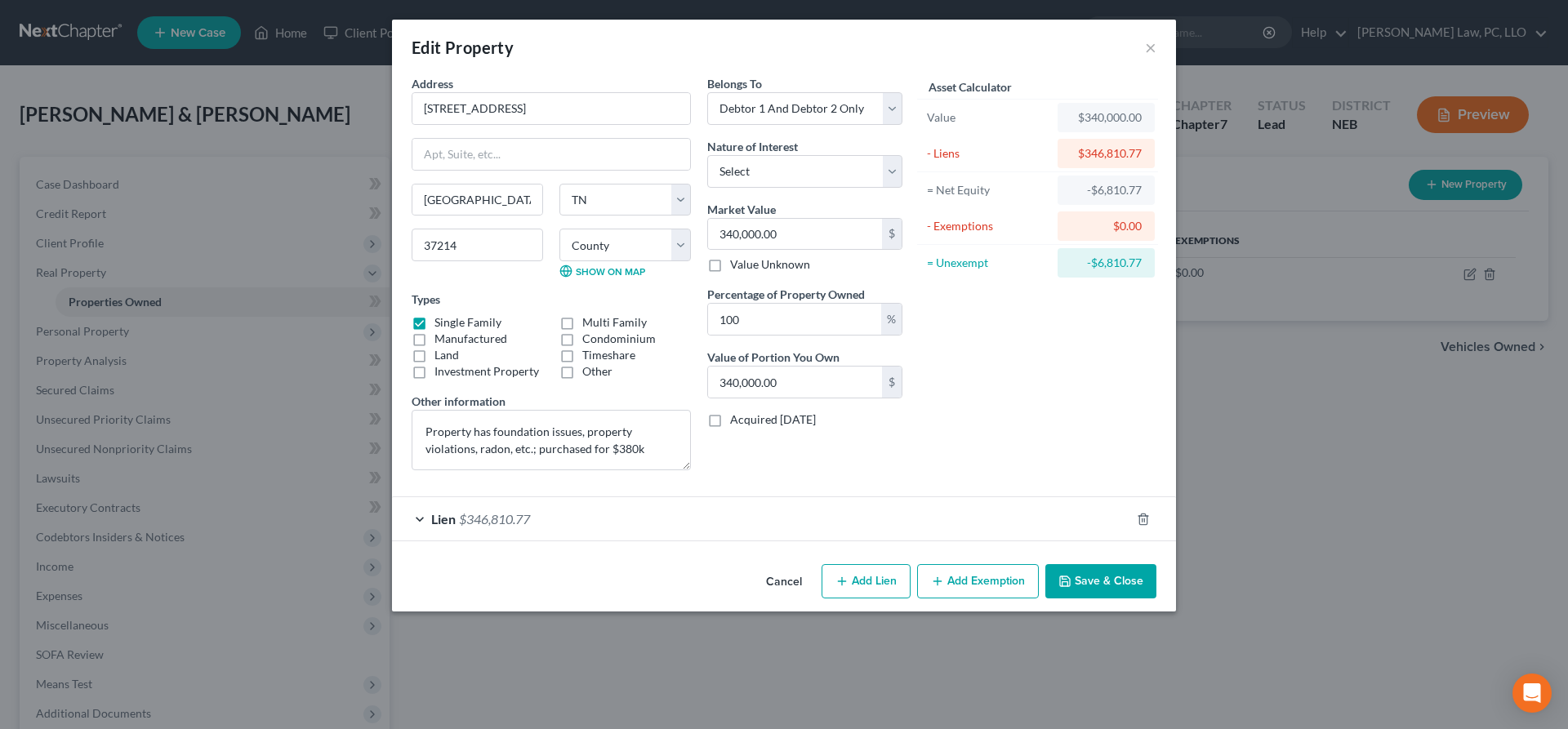
click at [1112, 590] on button "Save & Close" at bounding box center [1102, 581] width 111 height 34
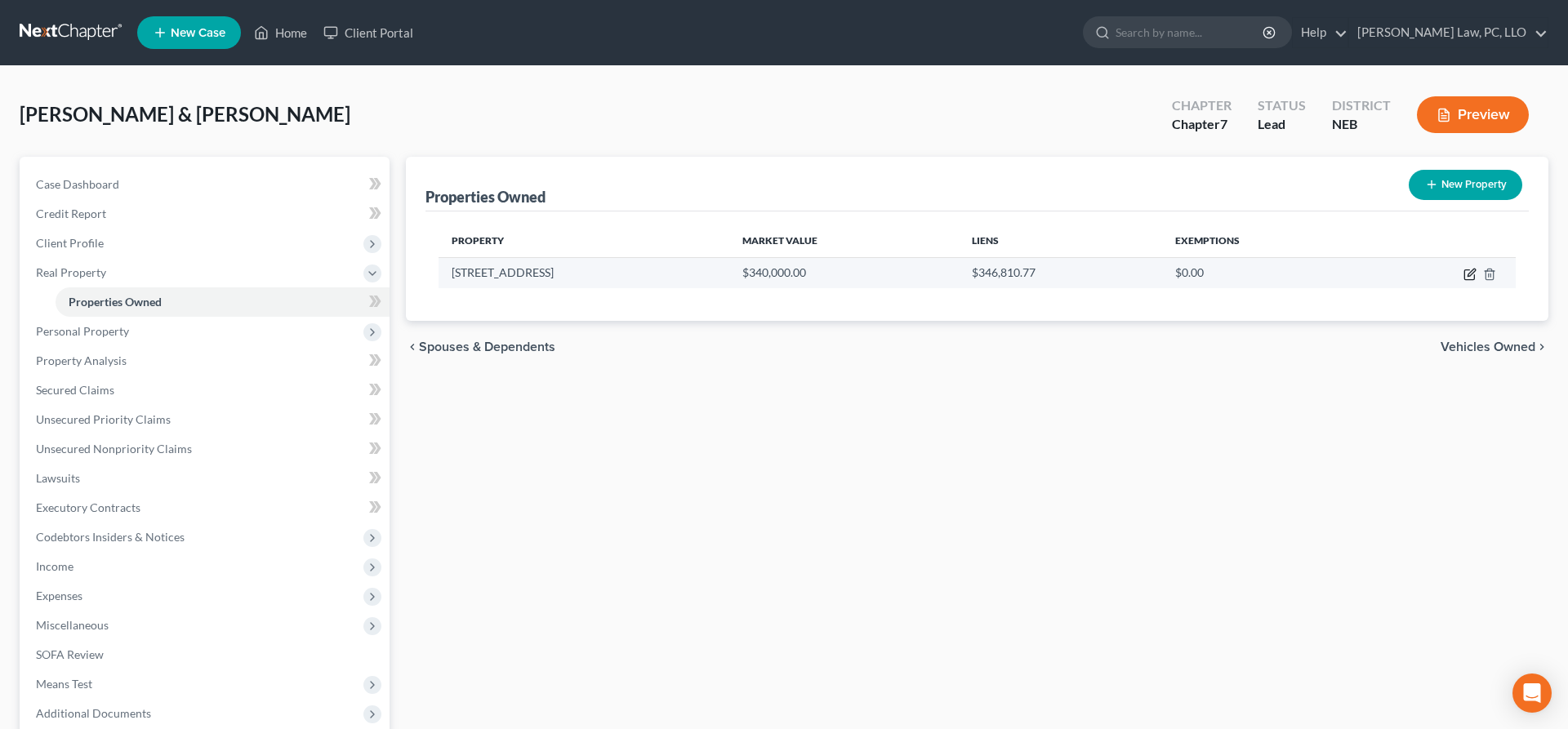
click at [1471, 275] on icon "button" at bounding box center [1471, 274] width 13 height 13
select select "44"
select select "2"
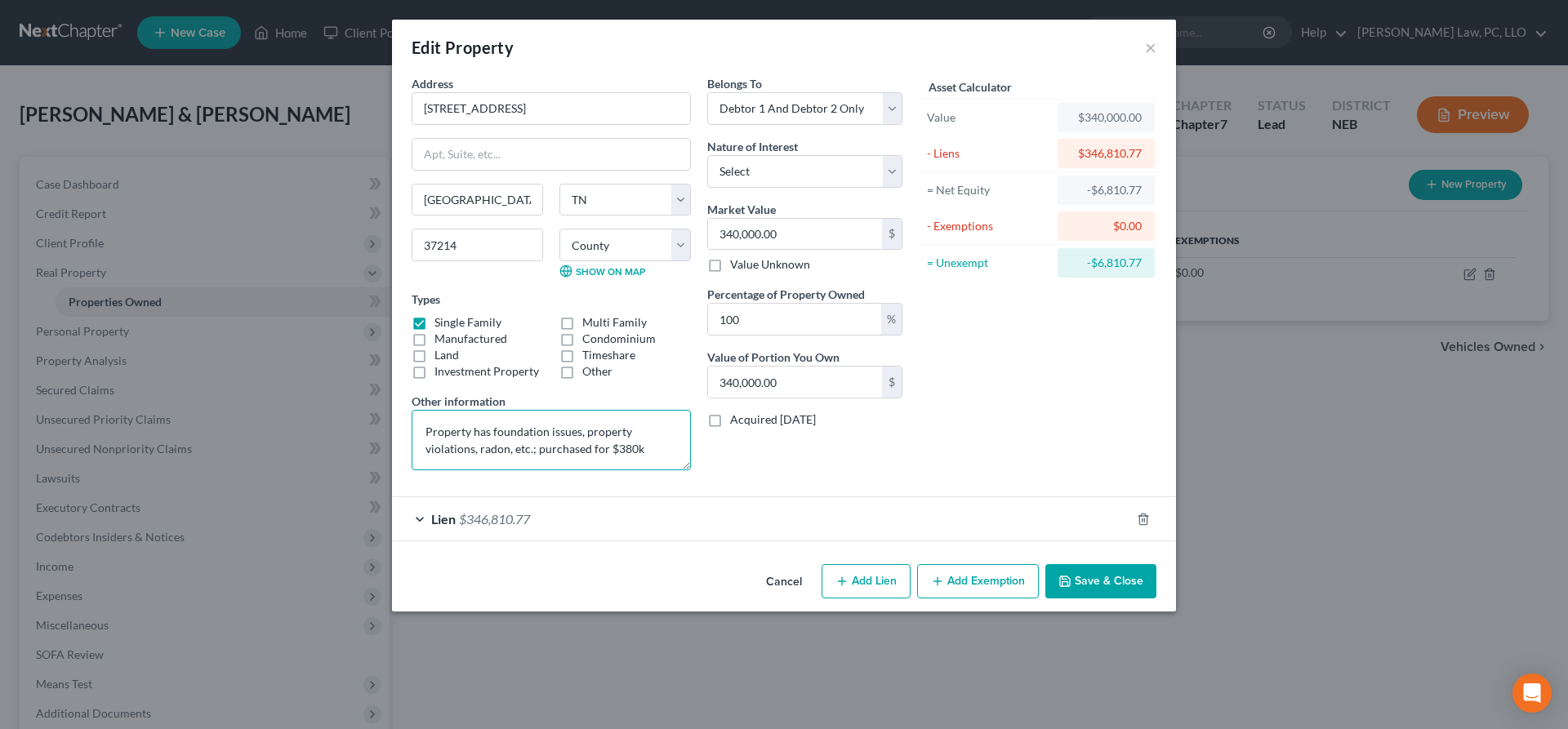
click at [659, 456] on textarea "Property has foundation issues, property violations, radon, etc.; purchased for…" at bounding box center [551, 440] width 279 height 61
type textarea "Property has foundation issues, property violations, radon, etc.; purchased for…"
click at [1117, 582] on button "Save & Close" at bounding box center [1102, 581] width 111 height 34
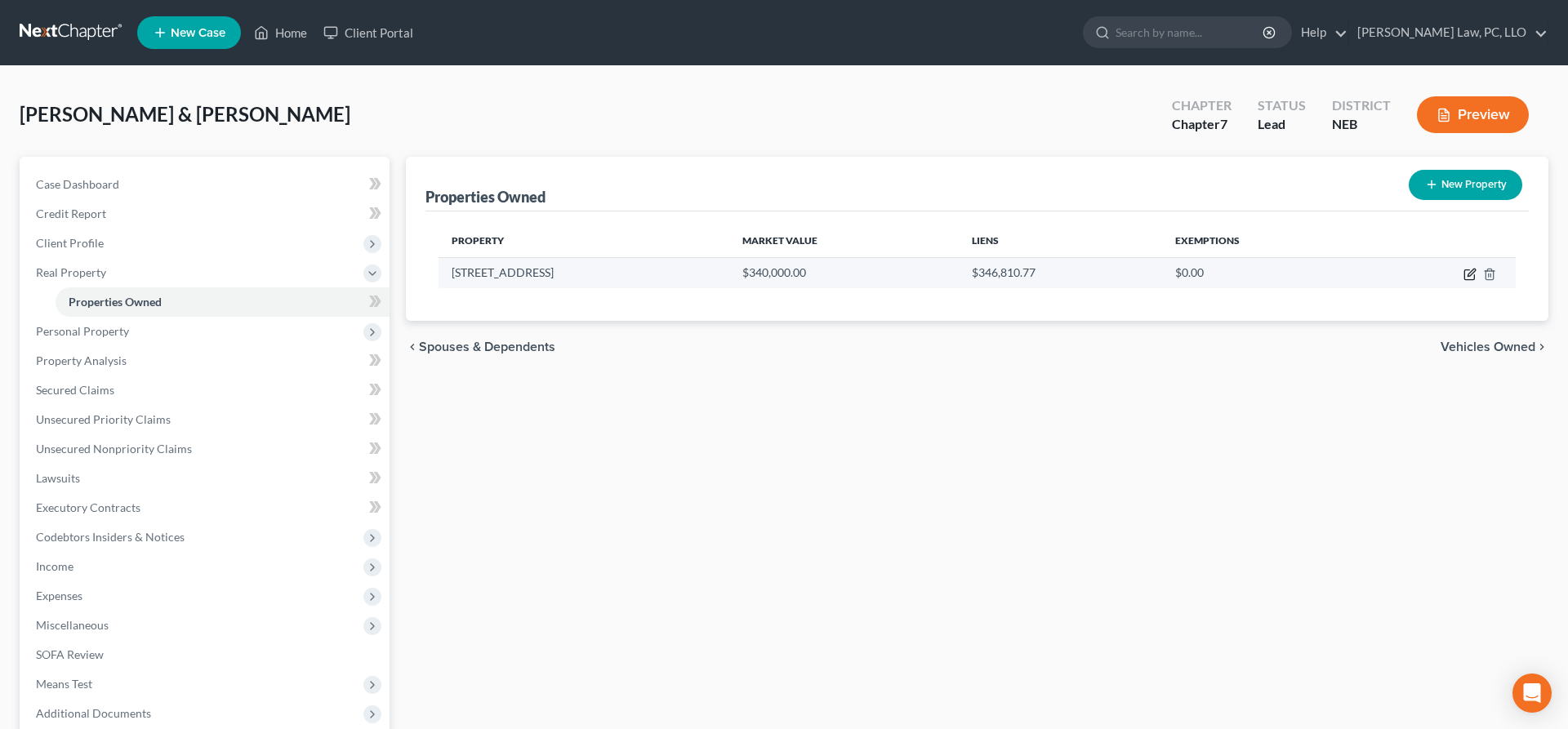
click at [1472, 273] on icon "button" at bounding box center [1471, 274] width 13 height 13
select select "44"
select select "2"
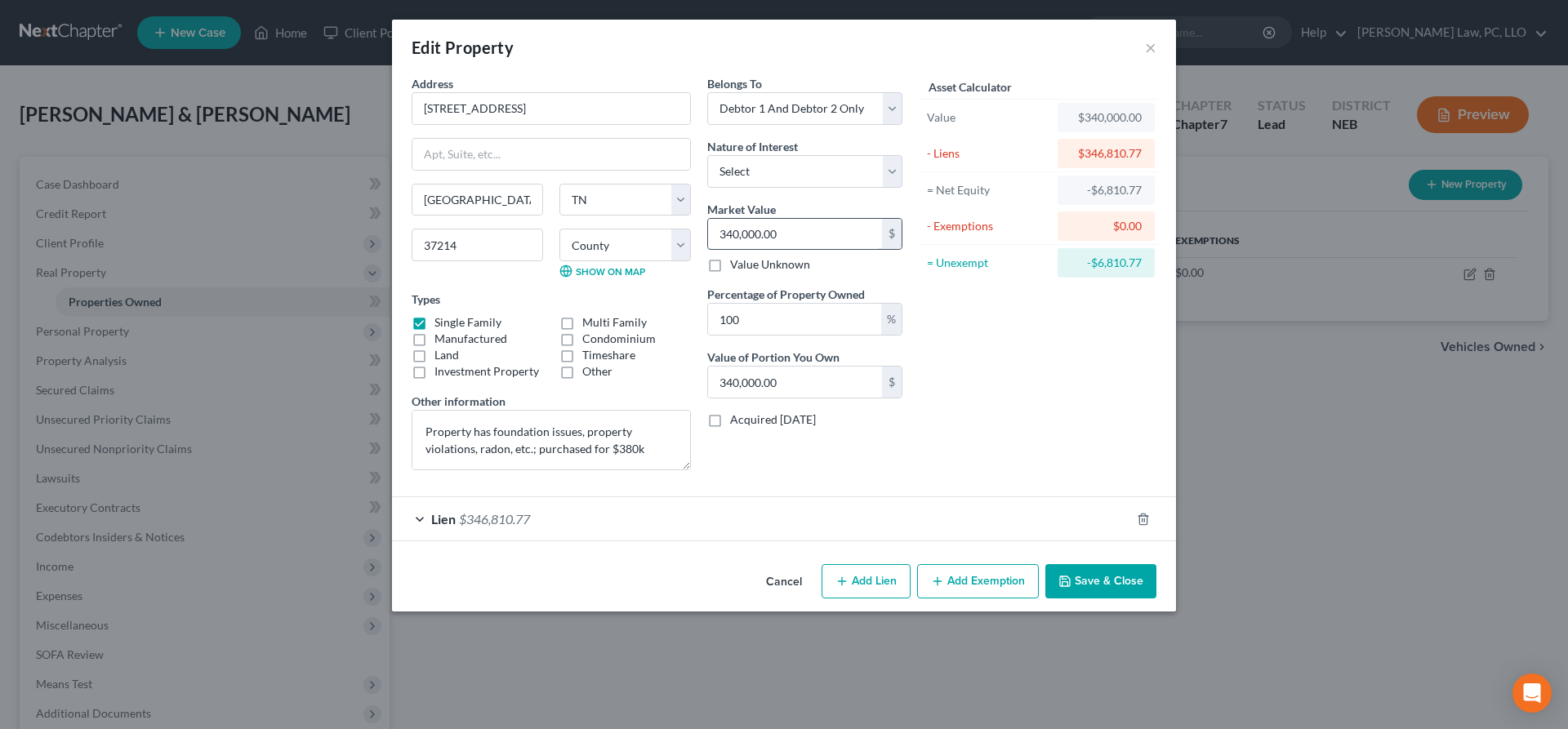
drag, startPoint x: 793, startPoint y: 231, endPoint x: 757, endPoint y: 233, distance: 36.1
click at [767, 231] on input "340,000.00" at bounding box center [795, 234] width 174 height 31
click at [728, 234] on input "340,000.00" at bounding box center [795, 234] width 174 height 31
type input "34,000.00"
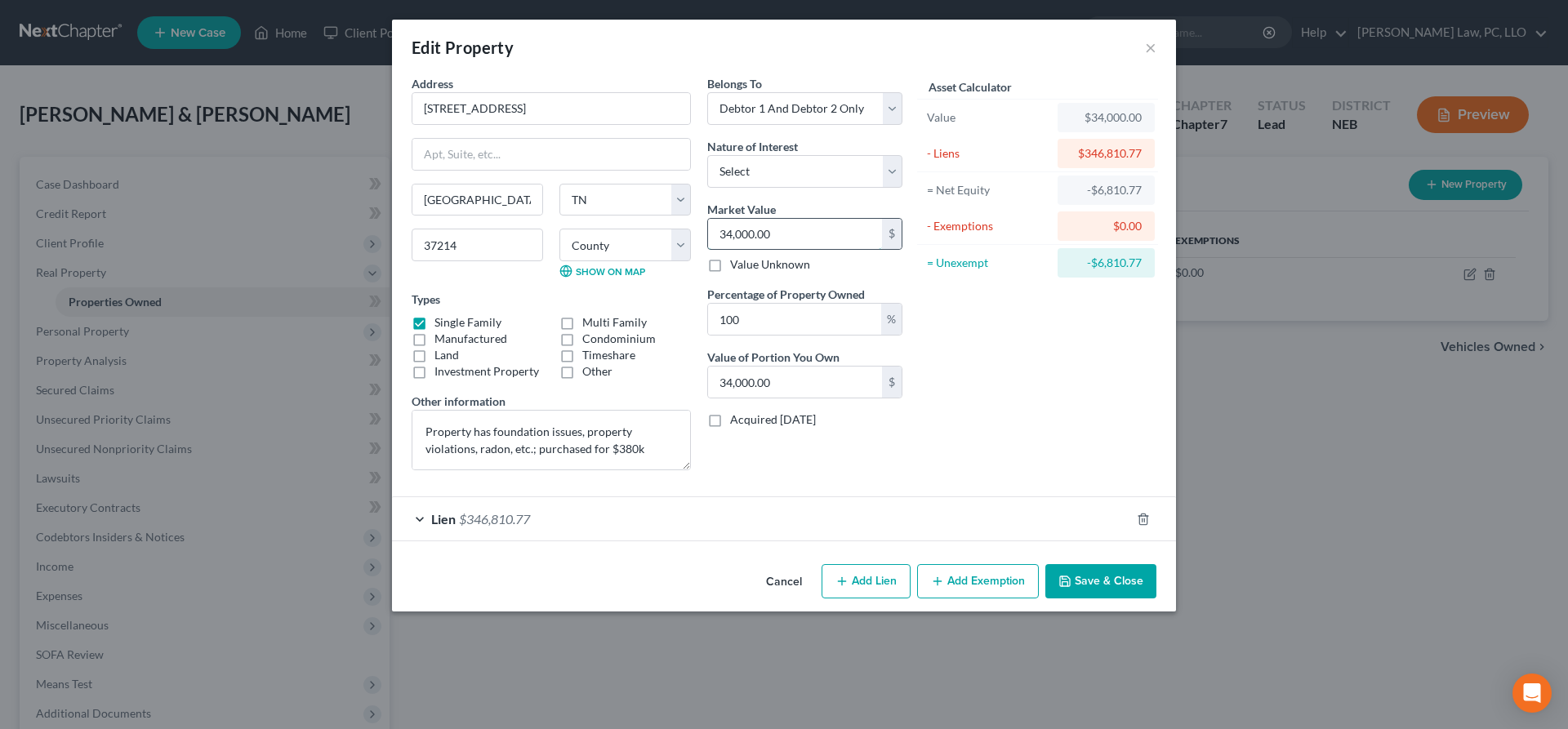
type input "345,000.00"
click at [1116, 376] on div "Asset Calculator Value $345,000.00 - Liens $346,810.77 = Net Equity -$312,810.7…" at bounding box center [1038, 278] width 254 height 408
click at [1097, 582] on button "Save & Close" at bounding box center [1102, 581] width 111 height 34
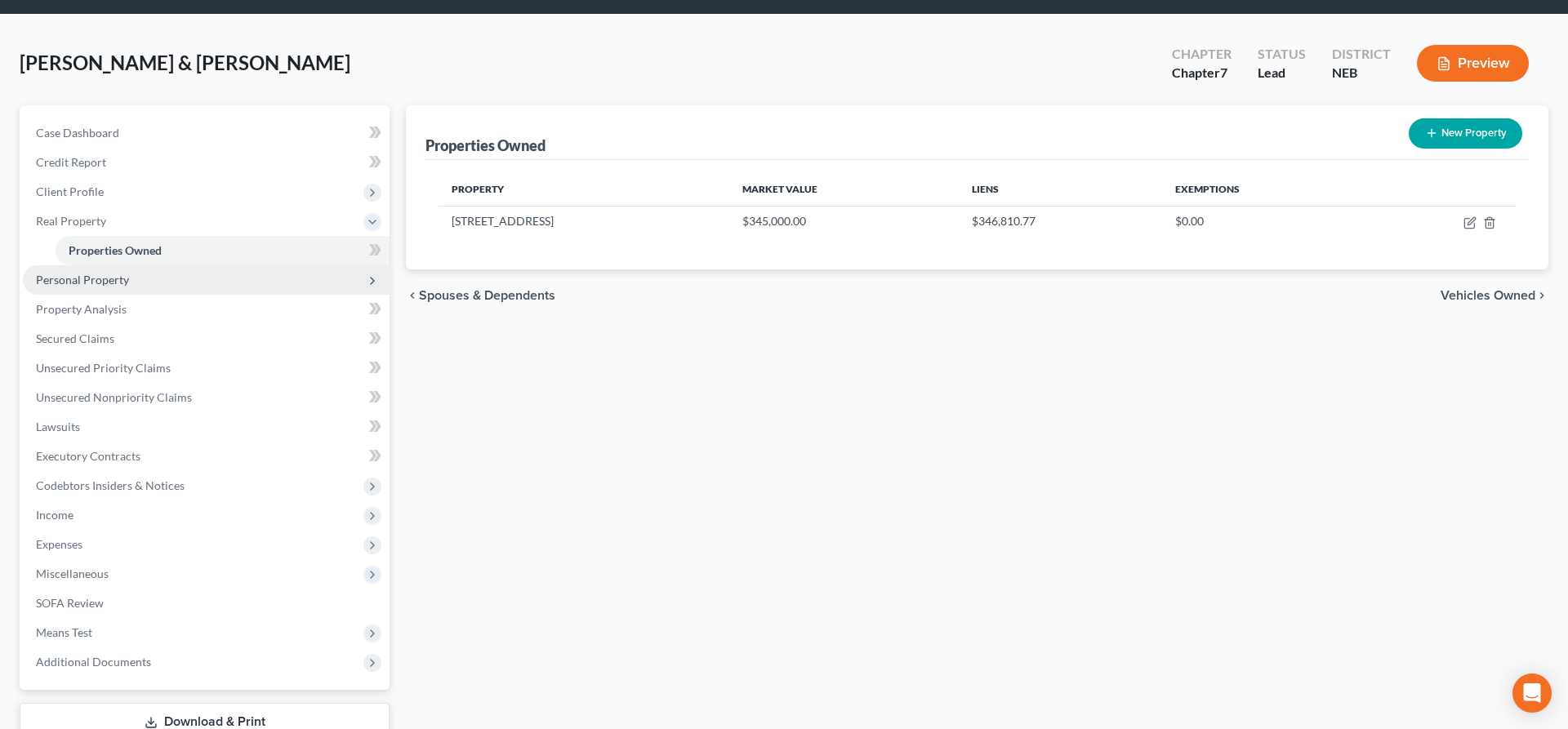
scroll to position [83, 0]
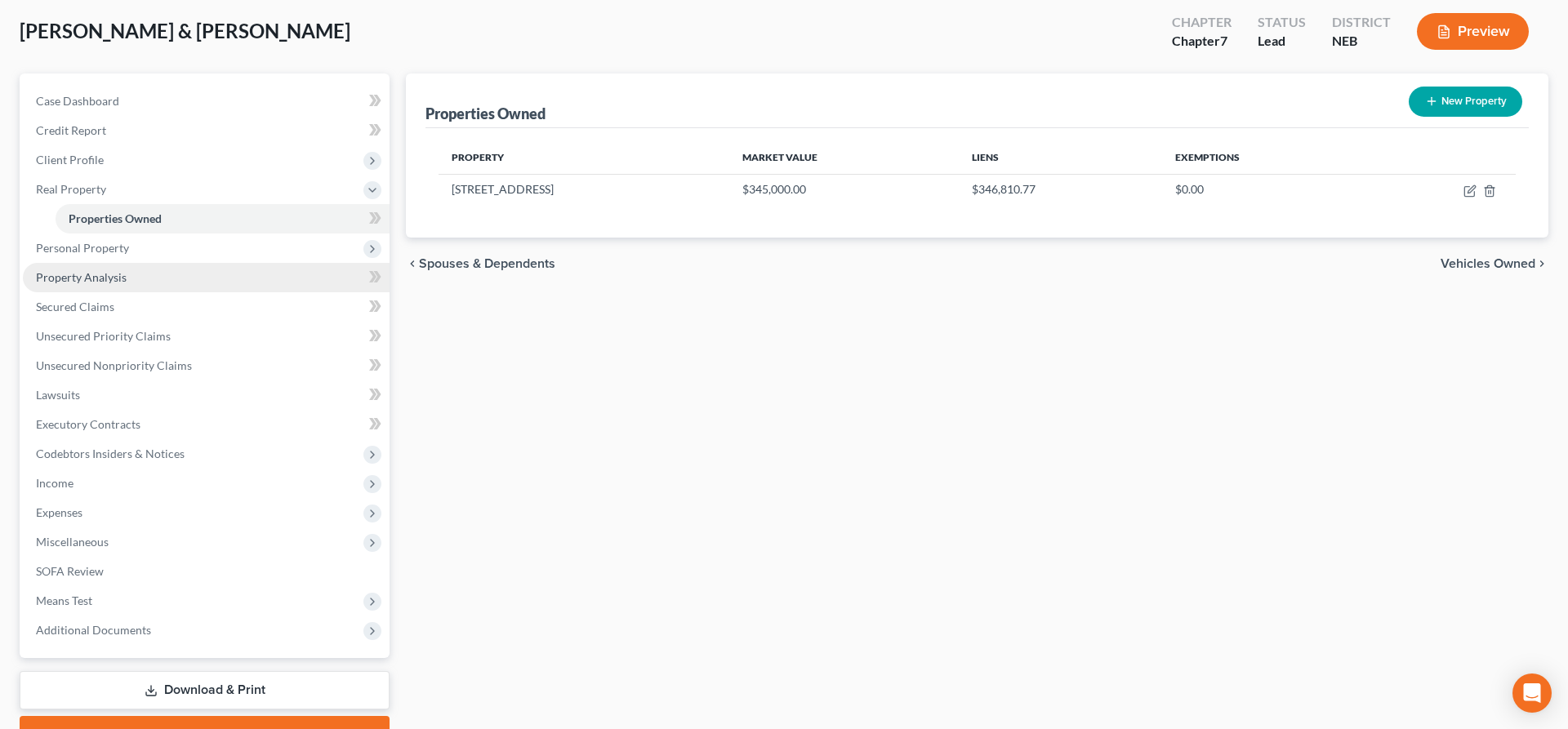
click at [156, 268] on link "Property Analysis" at bounding box center [206, 277] width 367 height 29
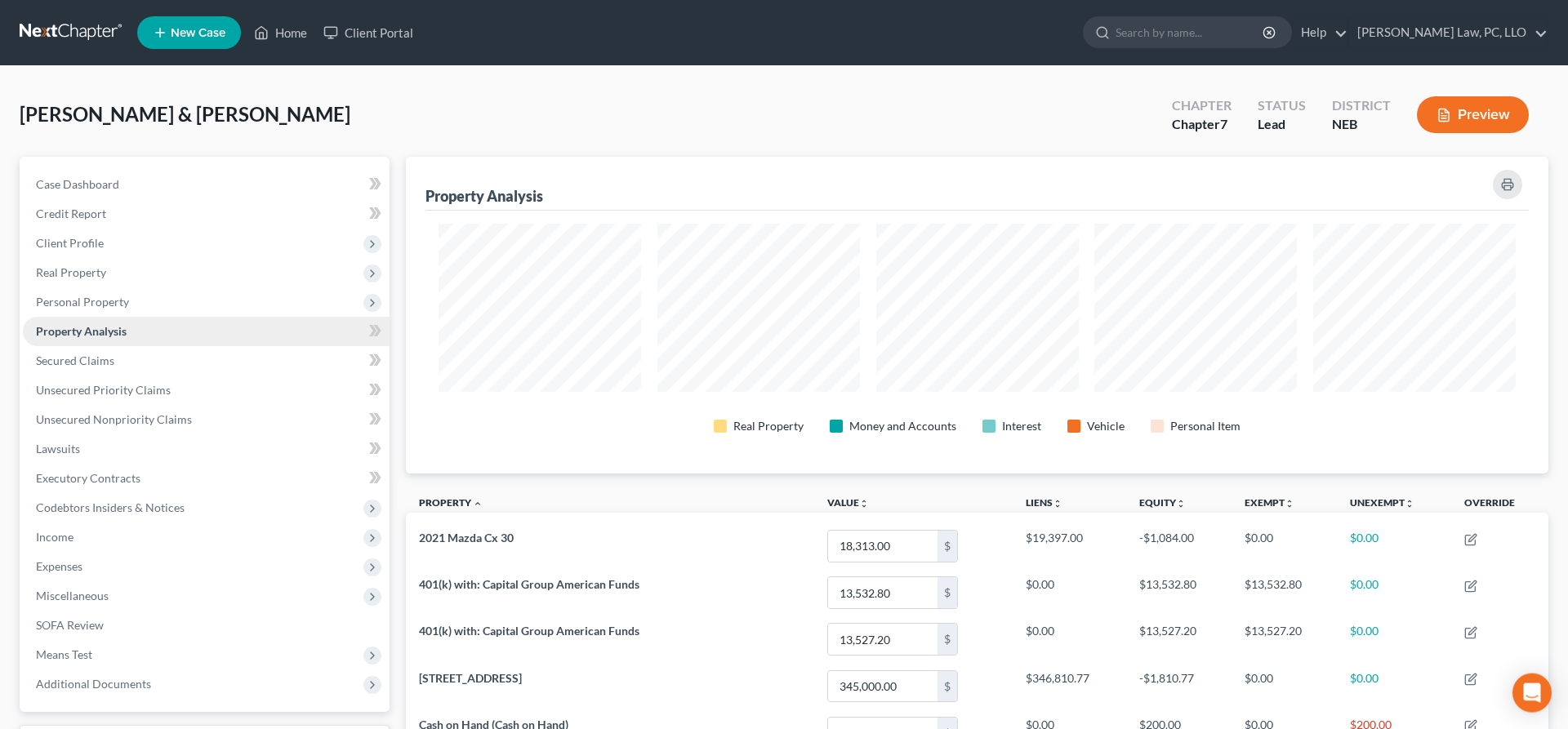
scroll to position [317, 1143]
click at [119, 296] on span "Personal Property" at bounding box center [82, 302] width 93 height 14
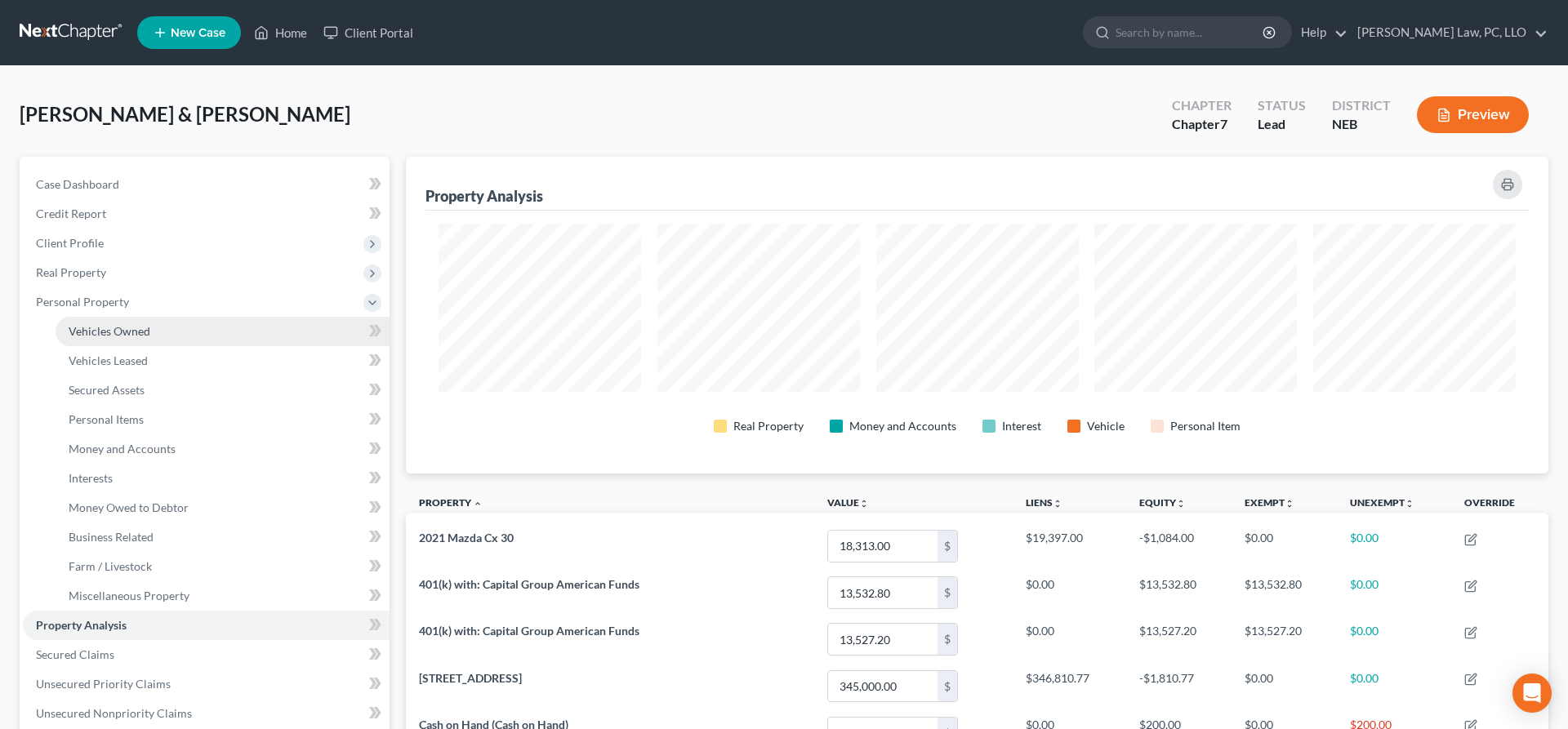
click at [152, 328] on link "Vehicles Owned" at bounding box center [223, 331] width 334 height 29
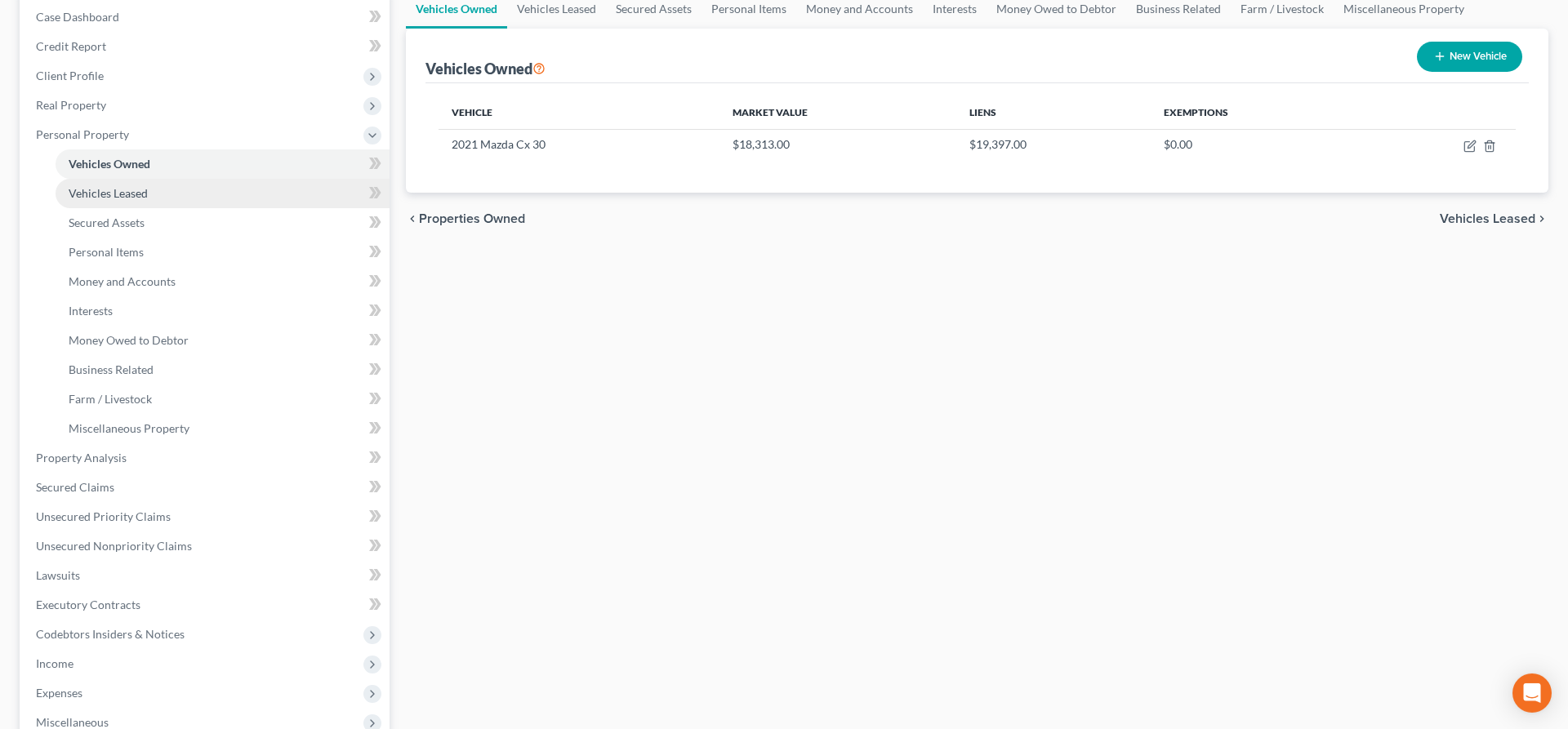
scroll to position [333, 0]
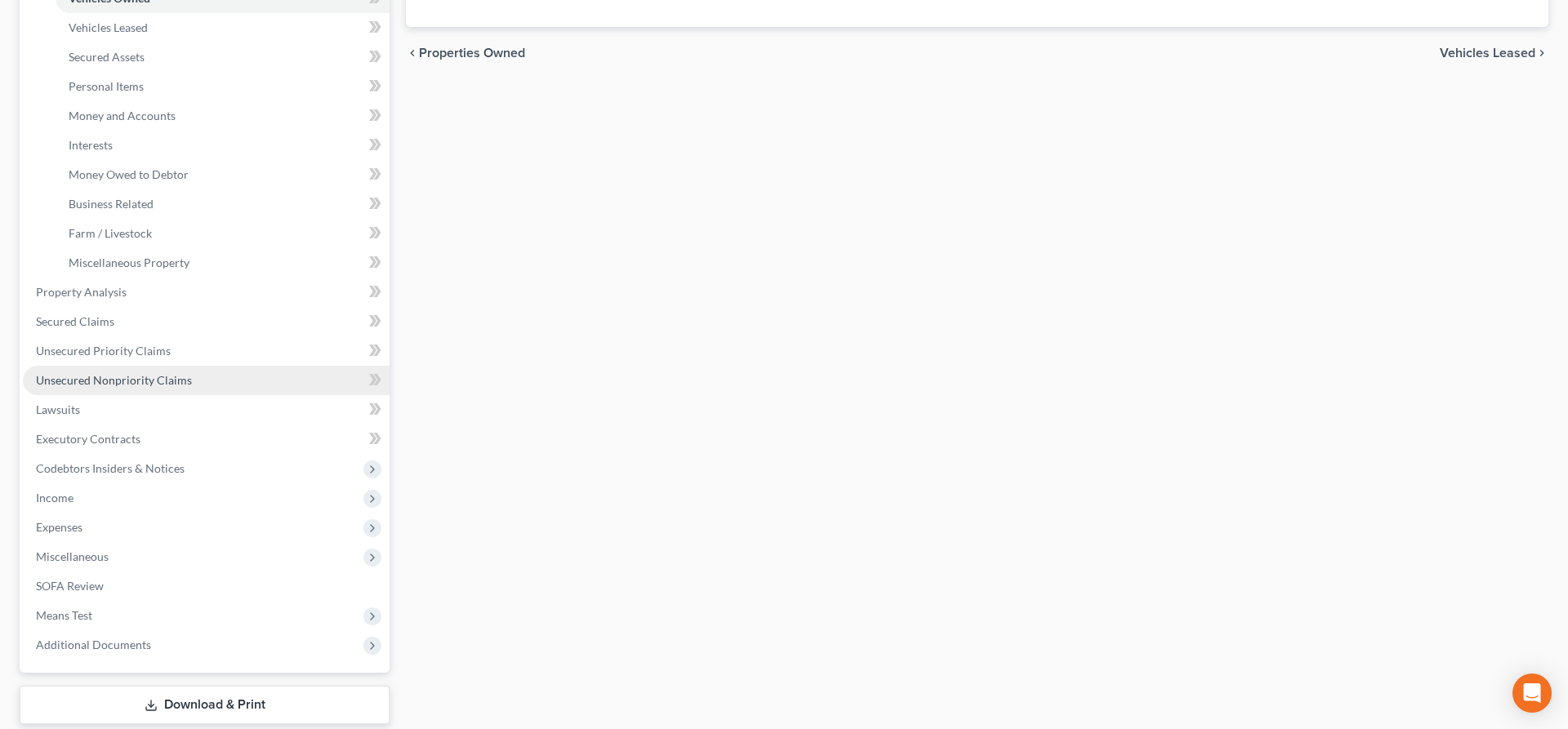
click at [149, 379] on span "Unsecured Nonpriority Claims" at bounding box center [114, 380] width 156 height 14
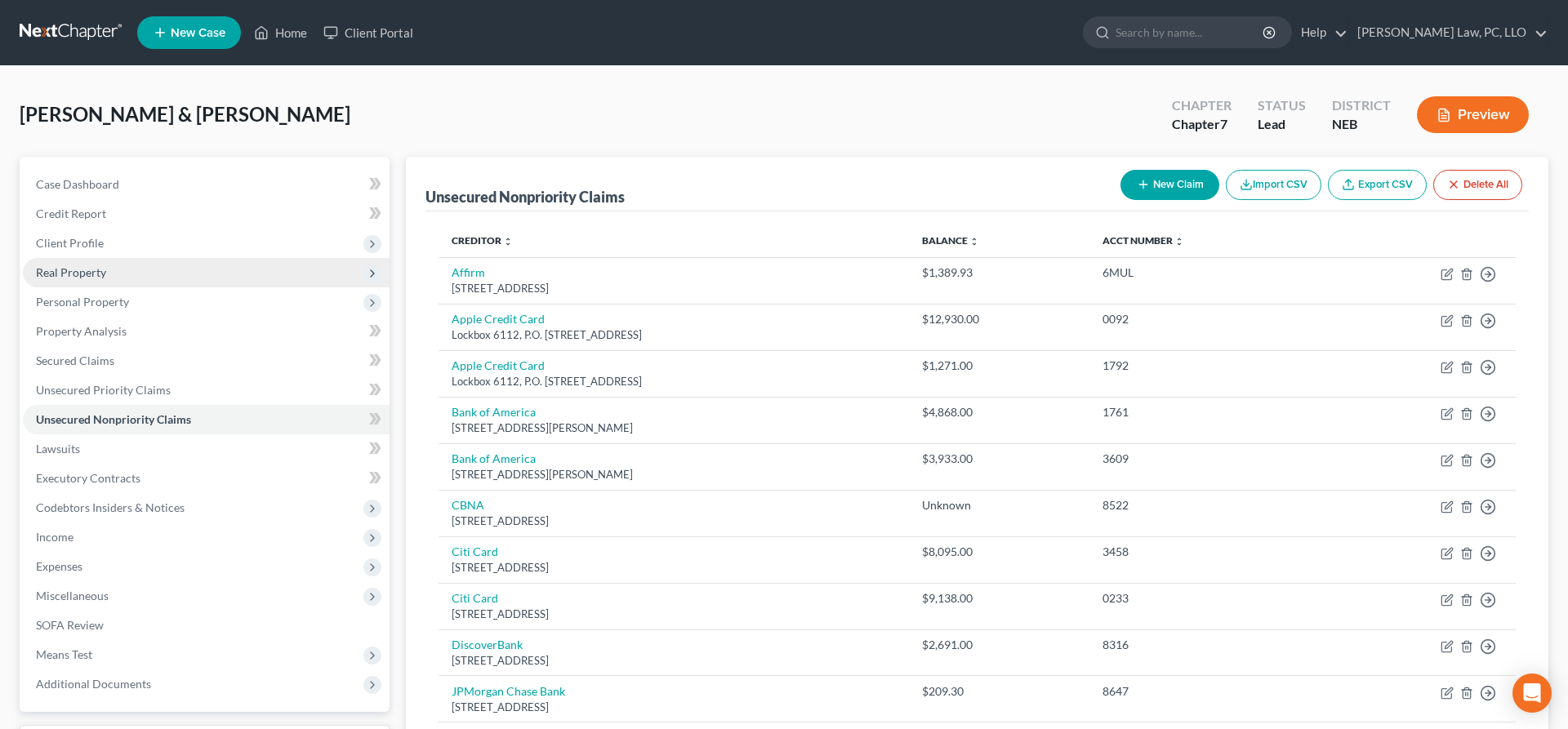
click at [119, 276] on span "Real Property" at bounding box center [206, 272] width 367 height 29
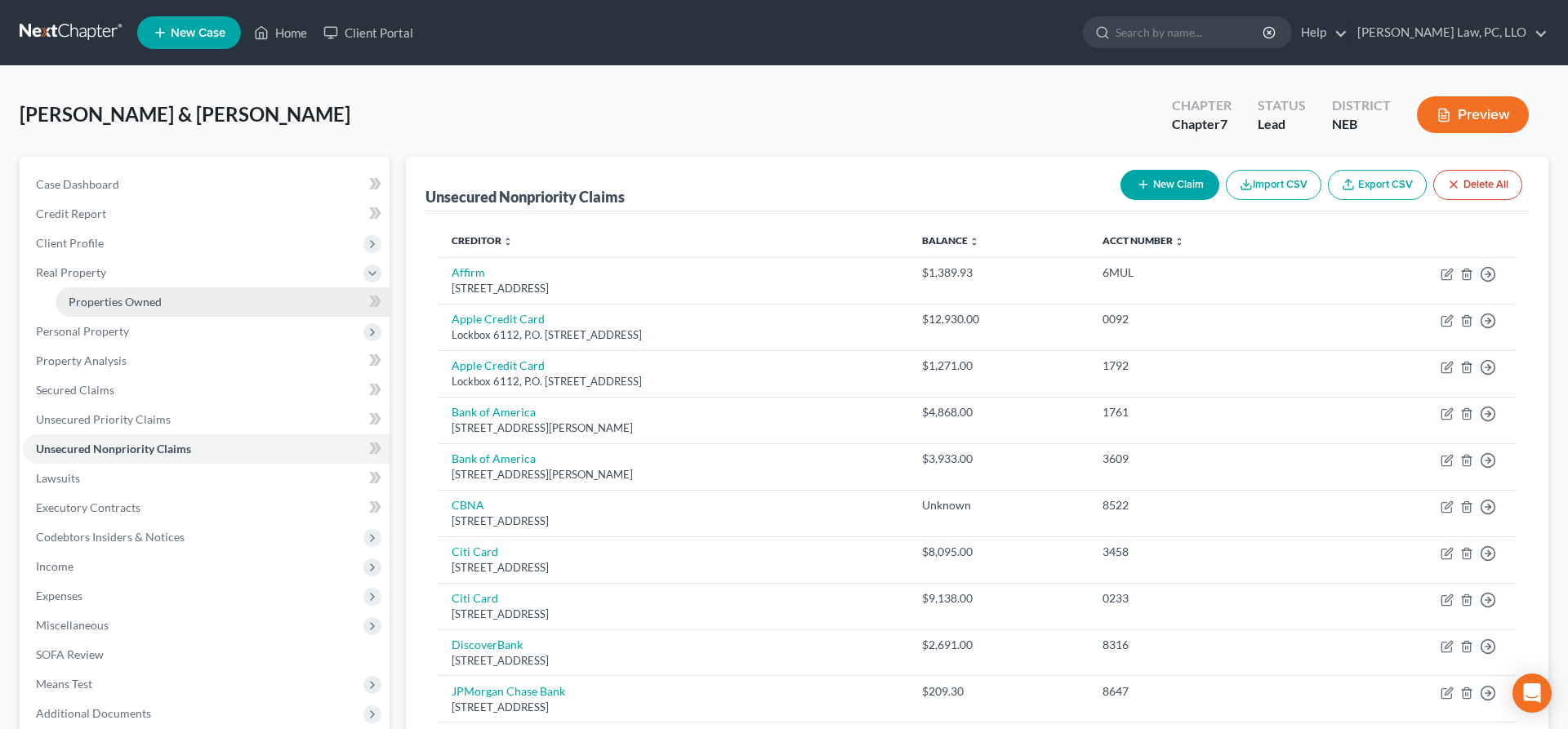
click at [177, 305] on link "Properties Owned" at bounding box center [223, 302] width 334 height 29
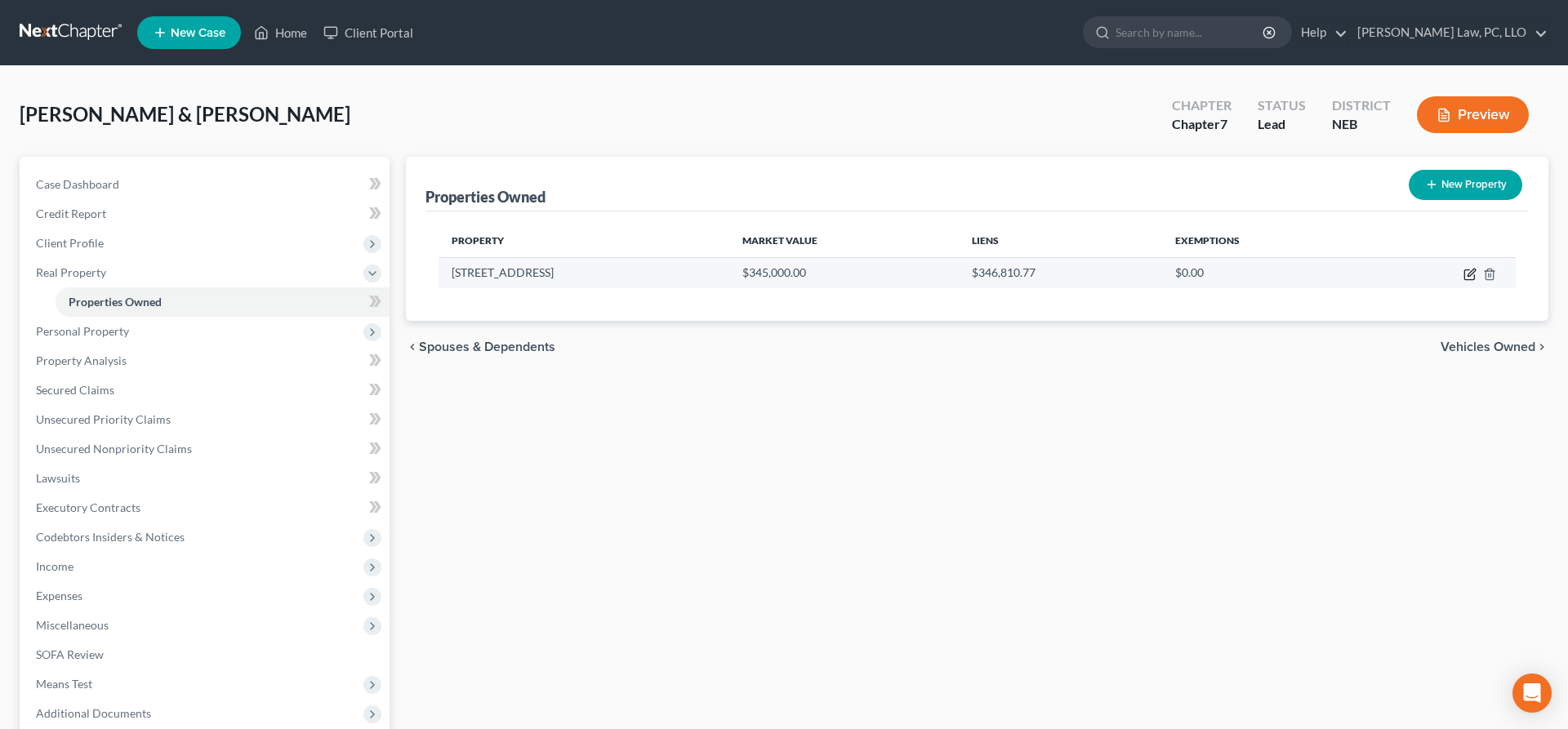
click at [1474, 278] on icon "button" at bounding box center [1470, 275] width 10 height 10
select select "44"
select select "2"
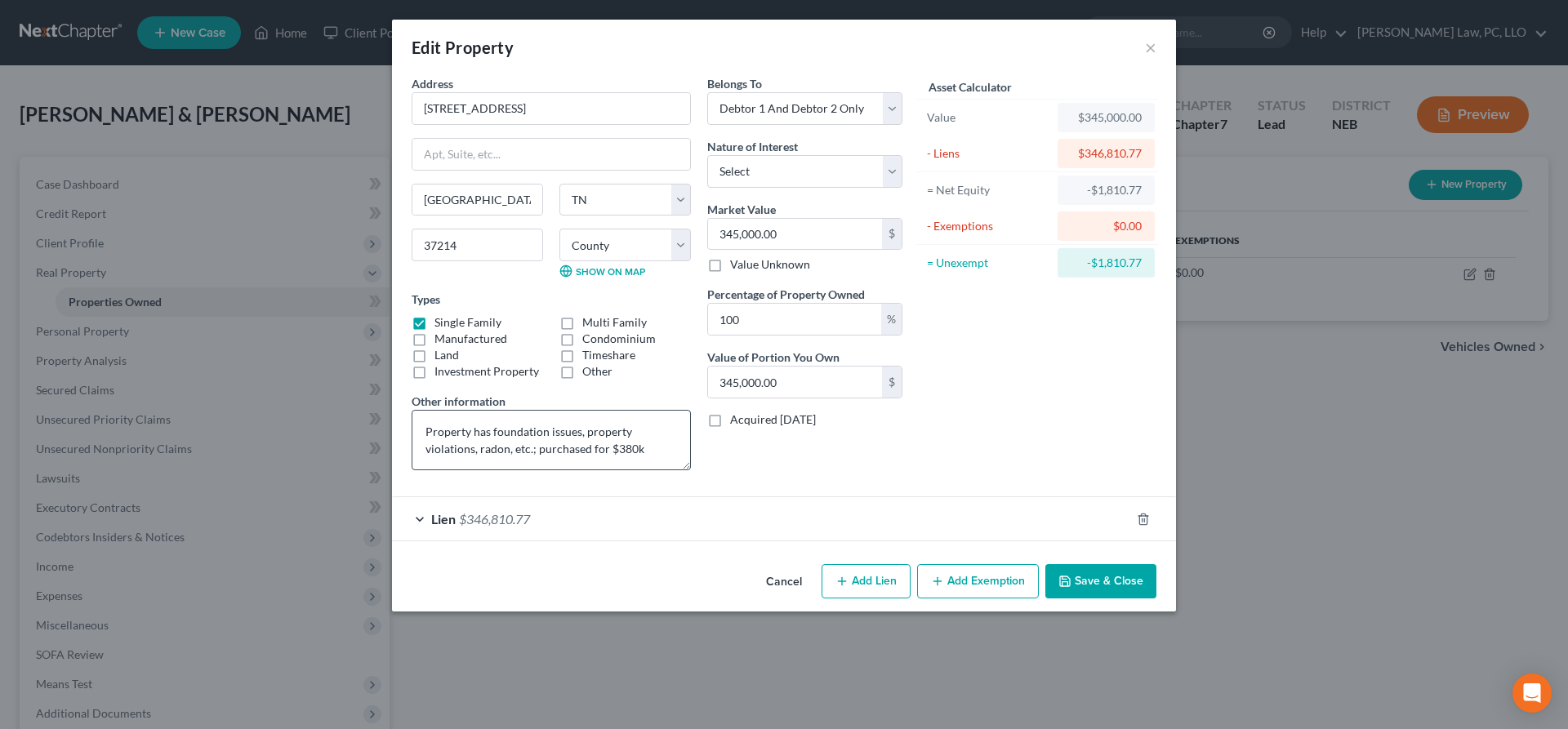
scroll to position [52, 0]
click at [658, 432] on textarea "Property has foundation issues, property violations, radon, etc.; purchased for…" at bounding box center [551, 440] width 279 height 61
type textarea "Property has foundation issues, property violations, radon, etc.; purchased for…"
click at [1081, 575] on button "Save & Close" at bounding box center [1102, 581] width 111 height 34
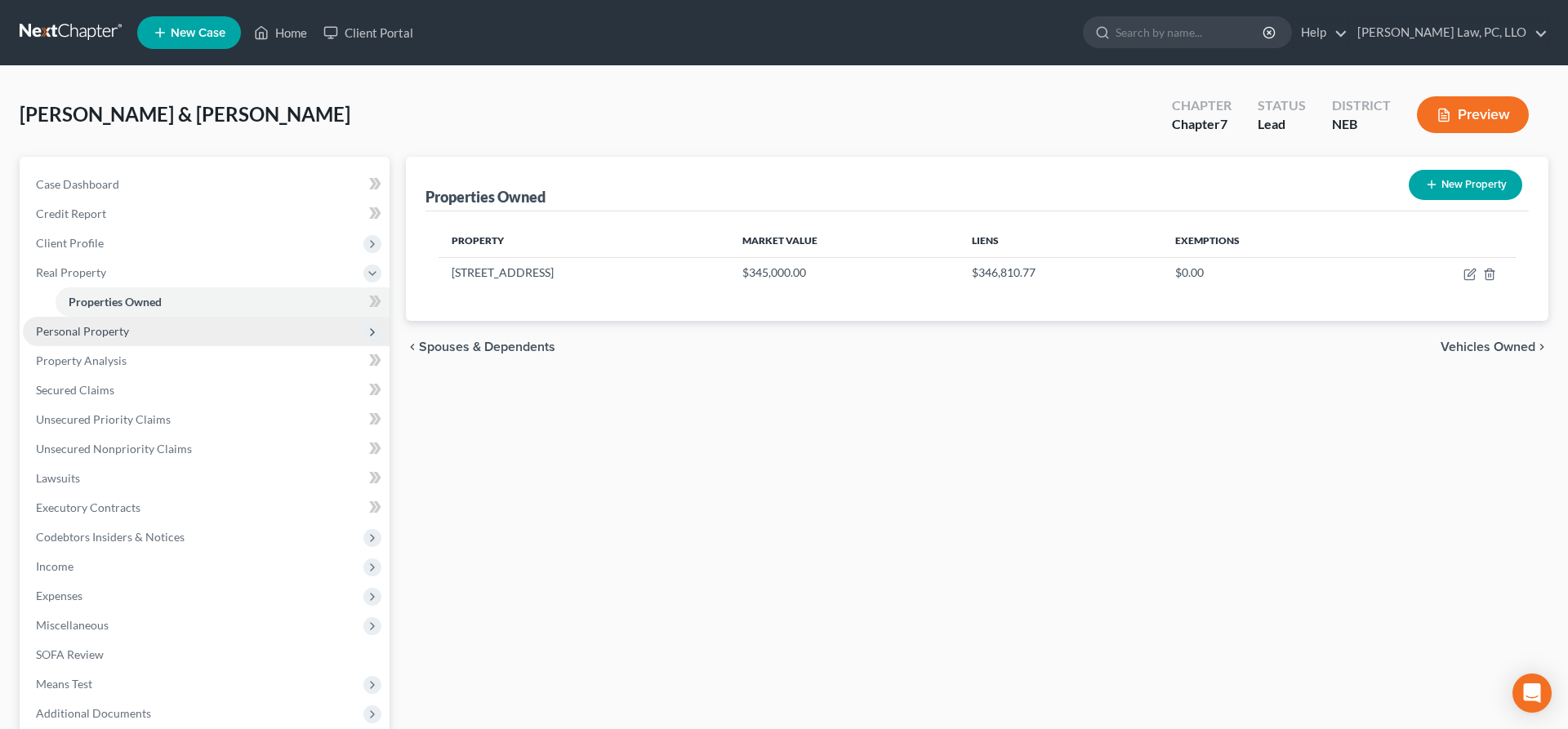
click at [123, 331] on span "Personal Property" at bounding box center [82, 331] width 93 height 14
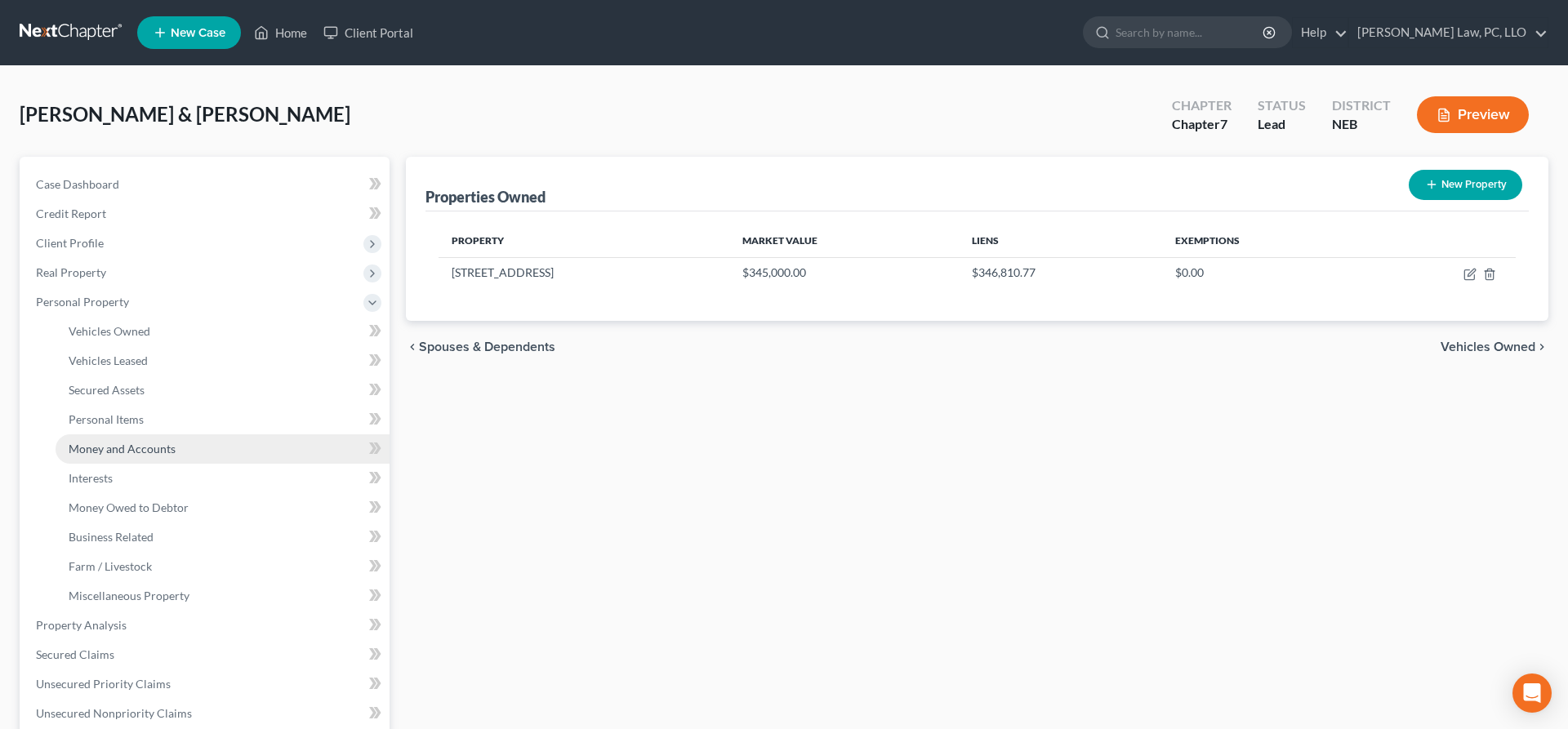
click at [132, 454] on span "Money and Accounts" at bounding box center [122, 449] width 107 height 14
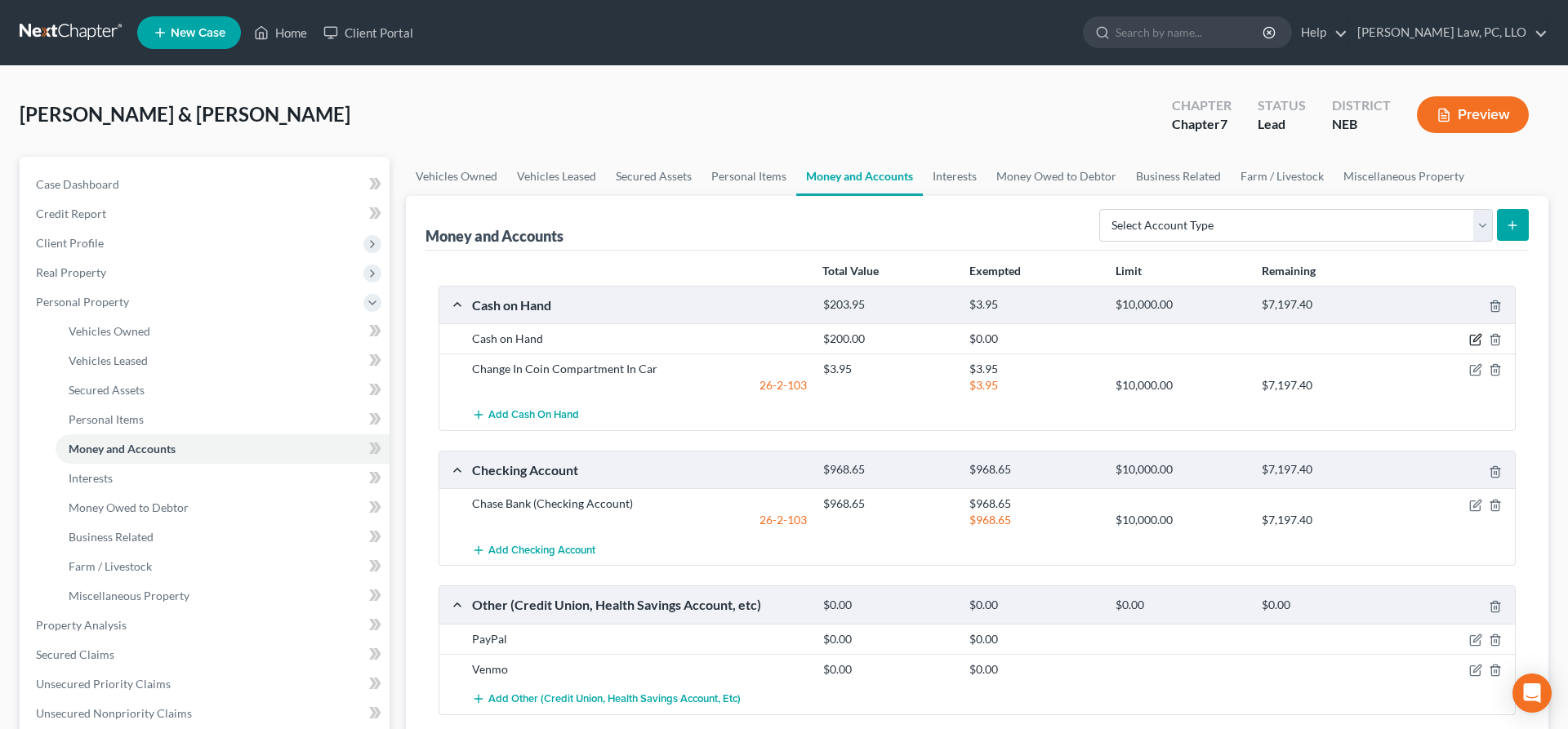
click at [1475, 339] on icon "button" at bounding box center [1477, 338] width 7 height 7
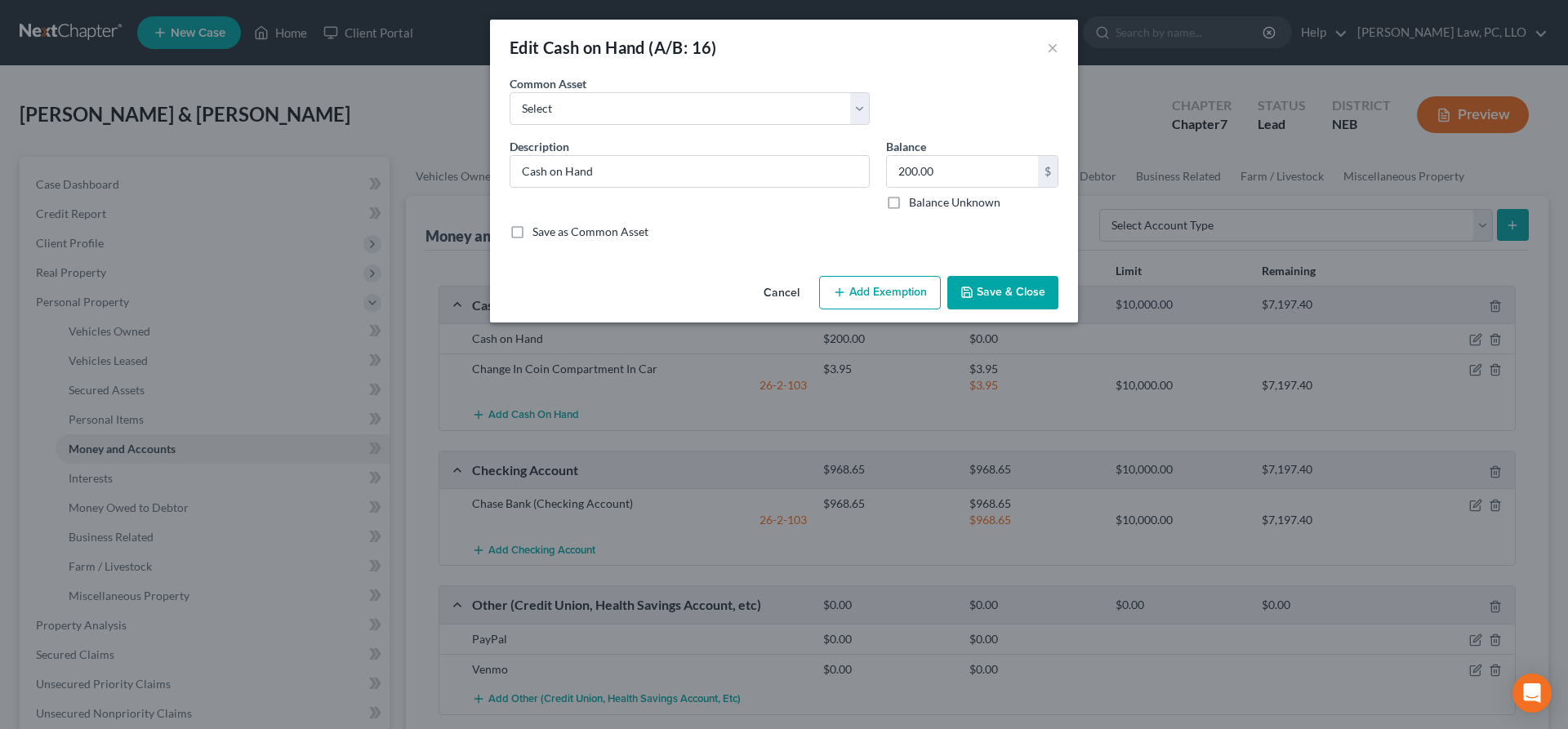
click at [788, 293] on button "Cancel" at bounding box center [782, 293] width 62 height 32
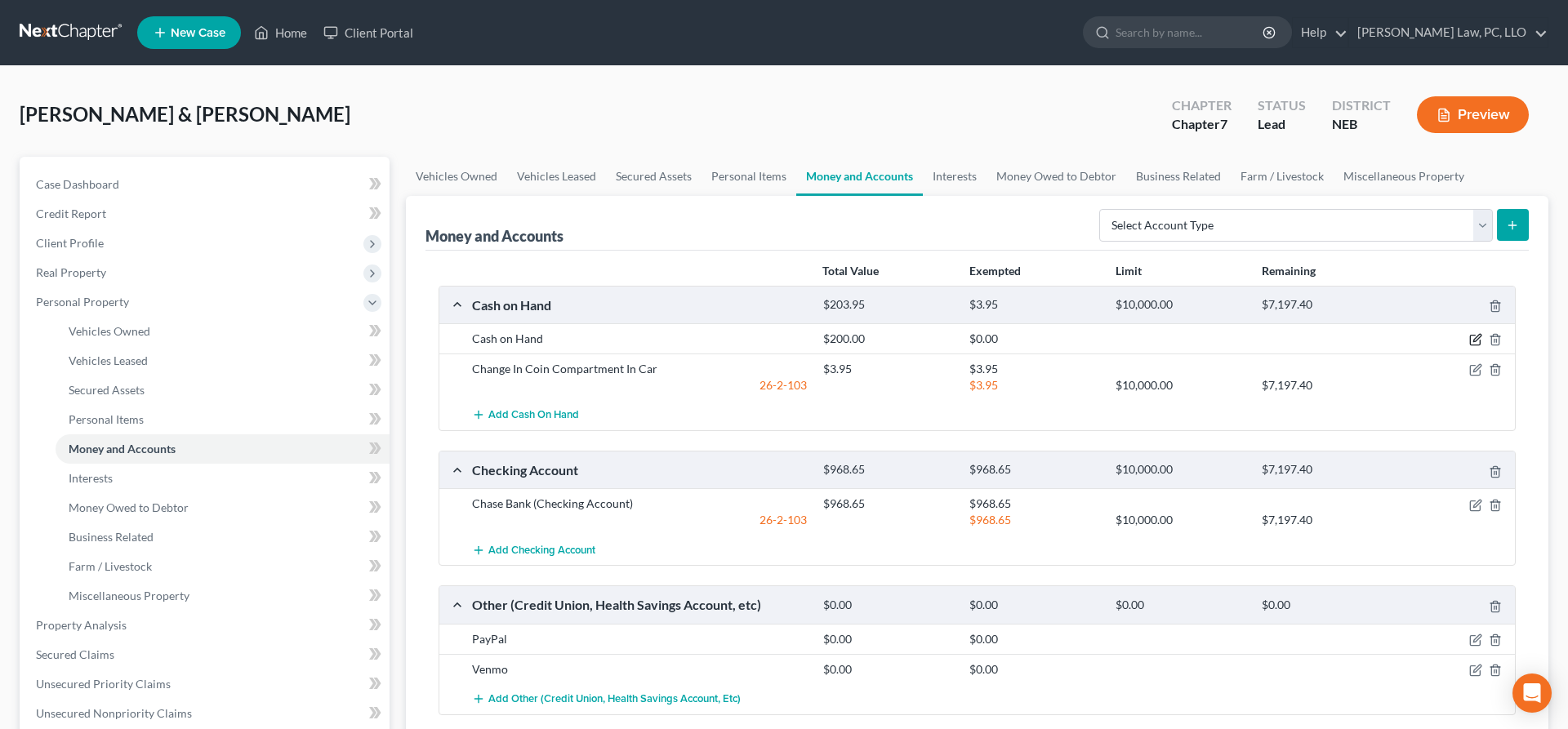
click at [1478, 345] on icon "button" at bounding box center [1476, 341] width 10 height 10
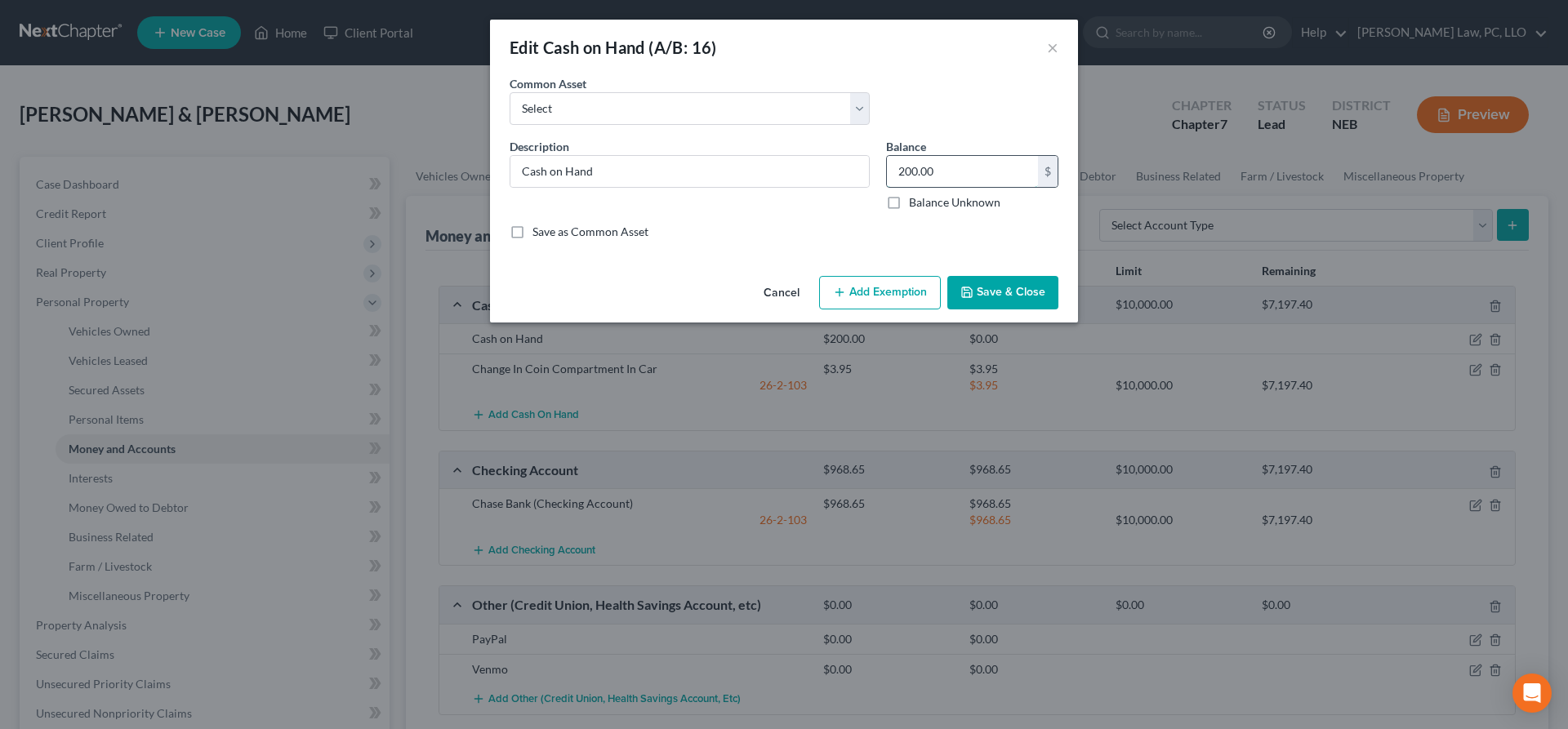
drag, startPoint x: 957, startPoint y: 167, endPoint x: 986, endPoint y: 182, distance: 32.6
click at [984, 182] on input "200.00" at bounding box center [963, 171] width 151 height 31
type input "150.00"
click at [1011, 298] on button "Save & Close" at bounding box center [1003, 293] width 111 height 34
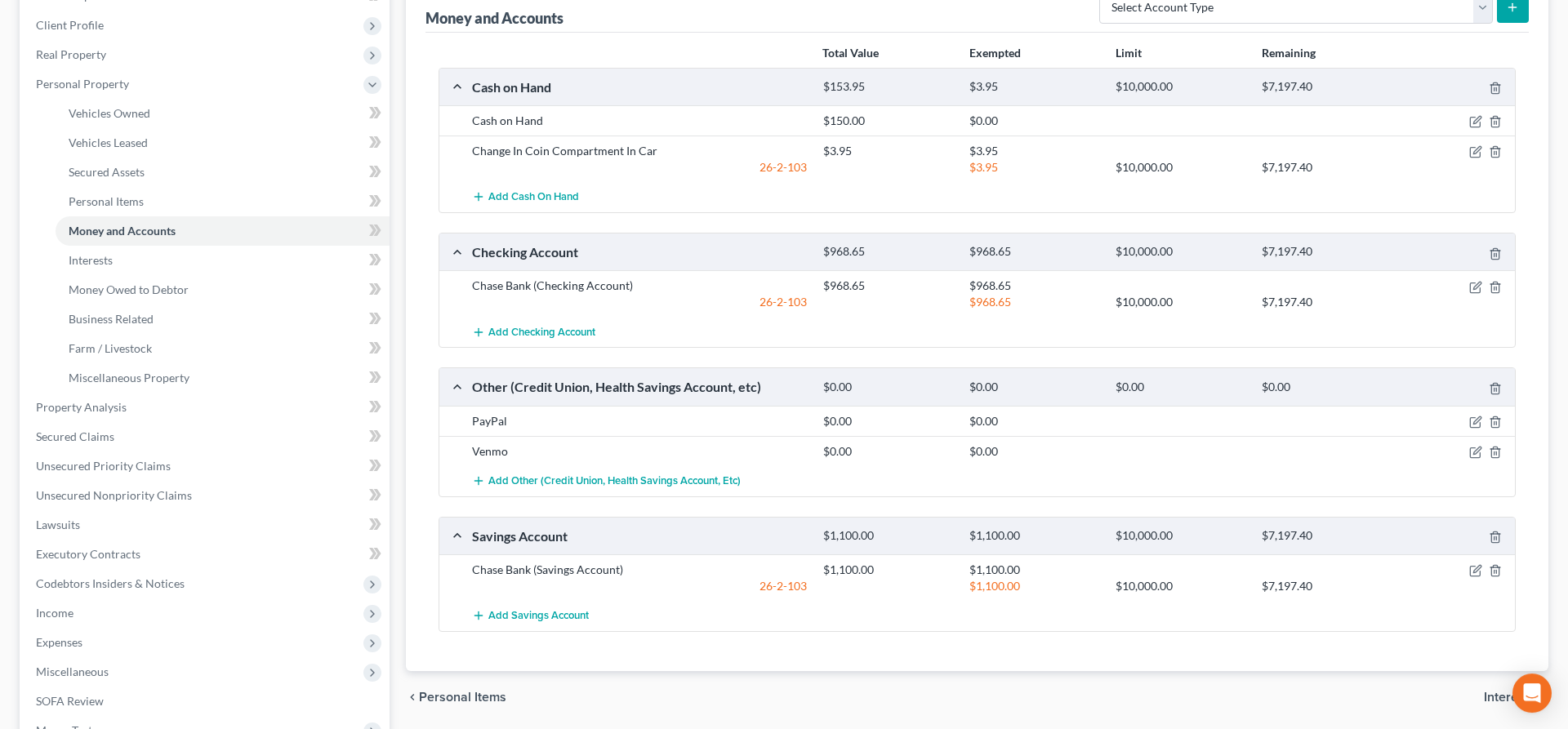
scroll to position [250, 0]
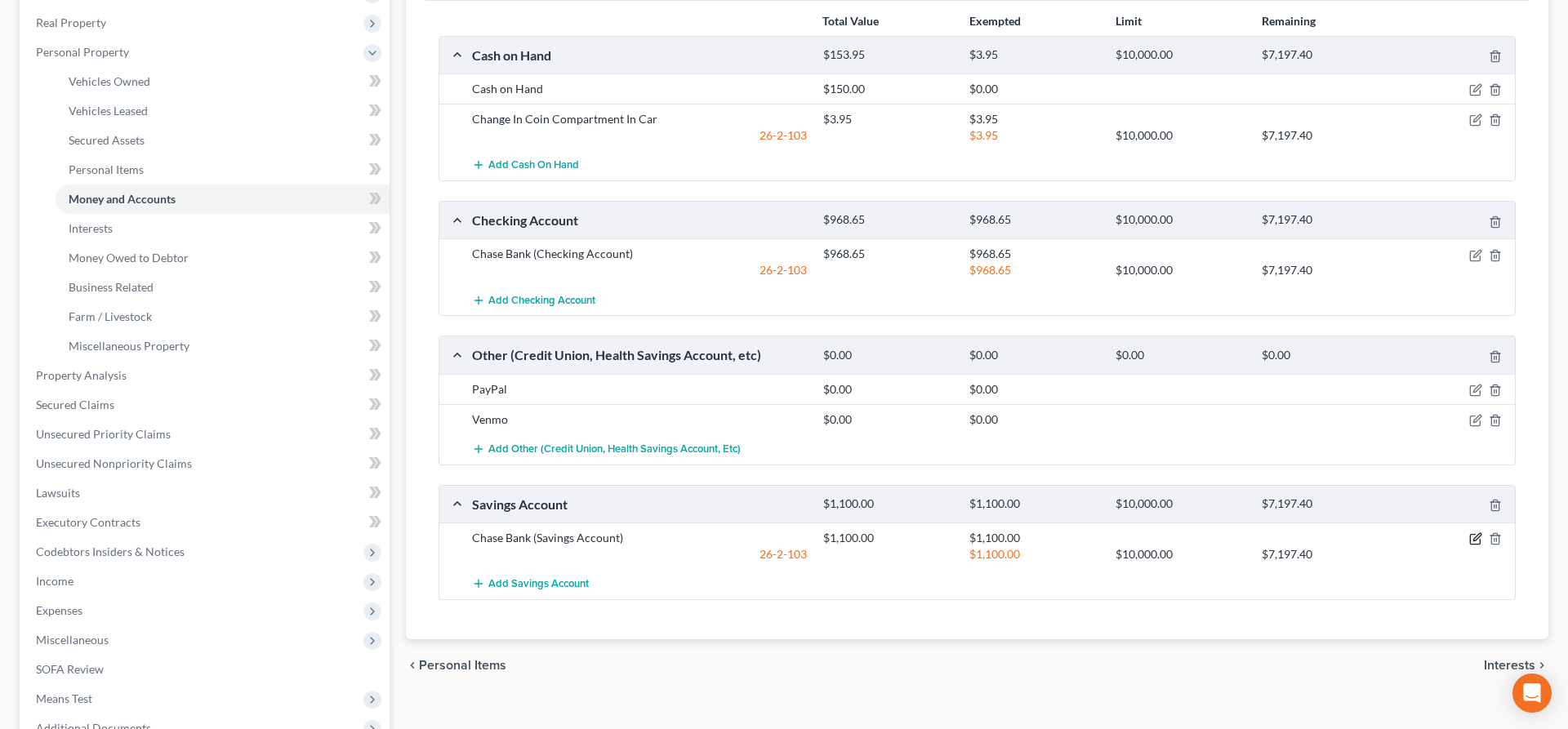
click at [1479, 540] on icon "button" at bounding box center [1477, 539] width 13 height 13
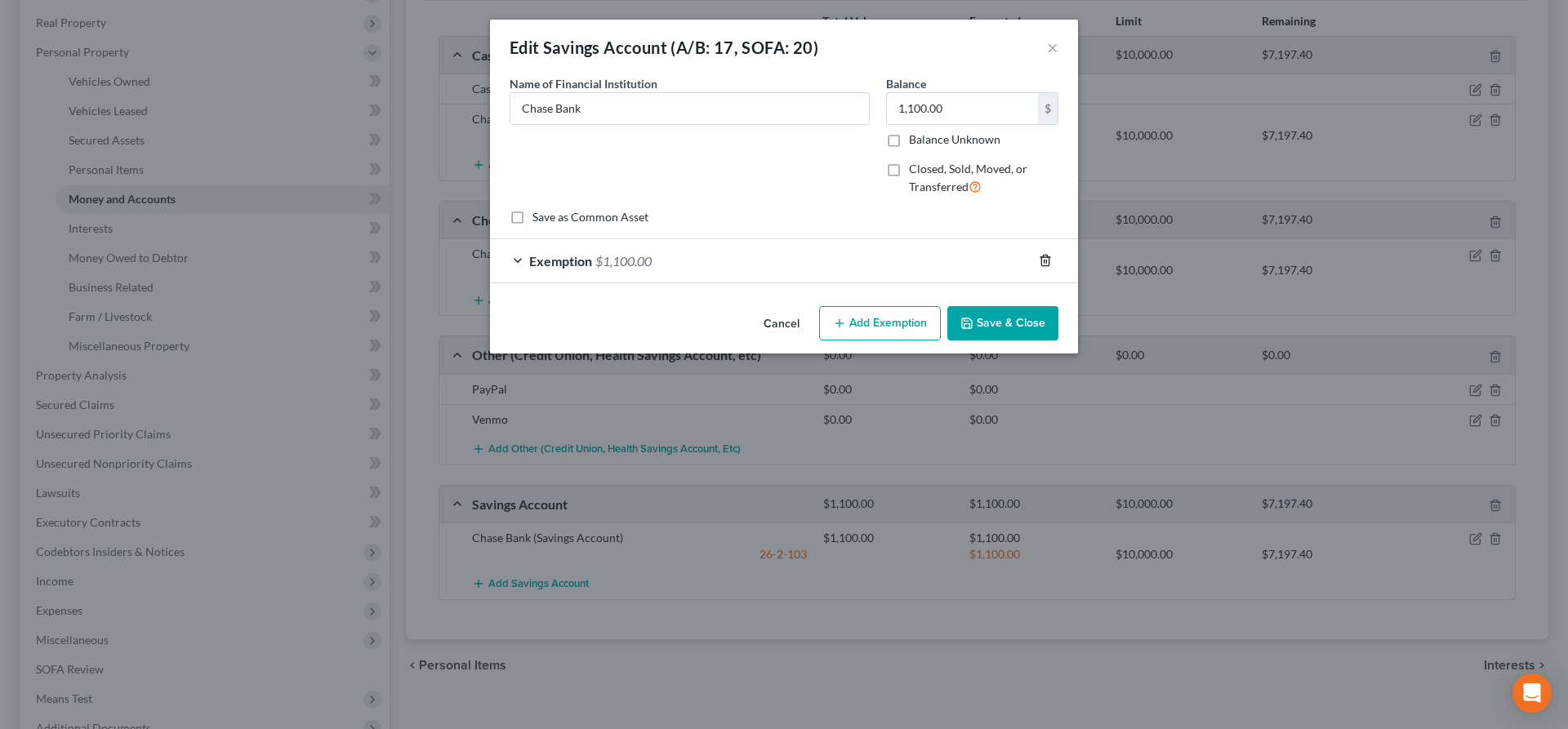
click at [1045, 261] on line "button" at bounding box center [1045, 262] width 0 height 3
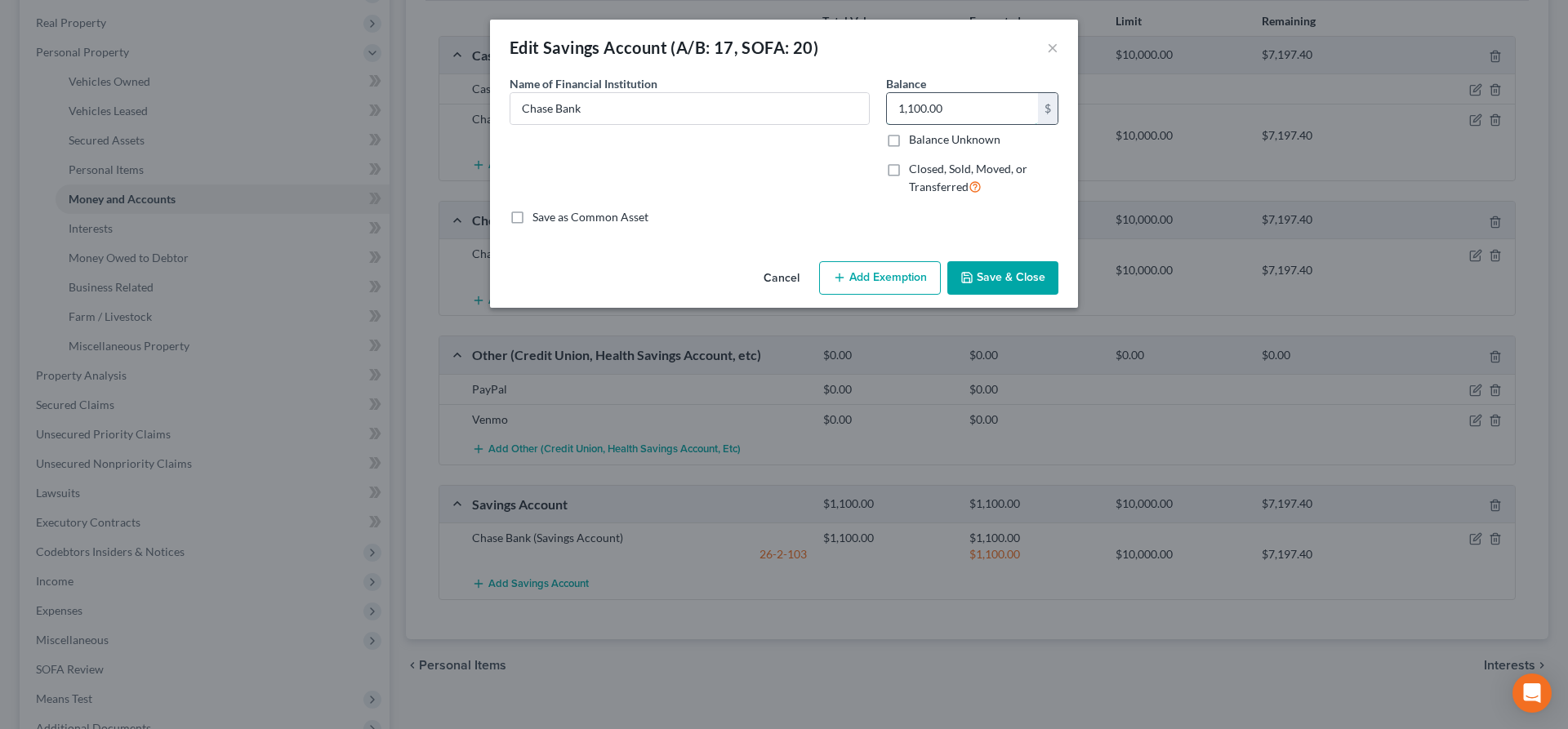
drag, startPoint x: 975, startPoint y: 100, endPoint x: 811, endPoint y: 99, distance: 164.0
click at [887, 99] on input "1,100.00" at bounding box center [963, 108] width 151 height 31
drag, startPoint x: 919, startPoint y: 99, endPoint x: 939, endPoint y: 94, distance: 20.6
click at [919, 98] on input "1,100.00" at bounding box center [963, 108] width 151 height 31
drag, startPoint x: 966, startPoint y: 99, endPoint x: 844, endPoint y: 124, distance: 124.5
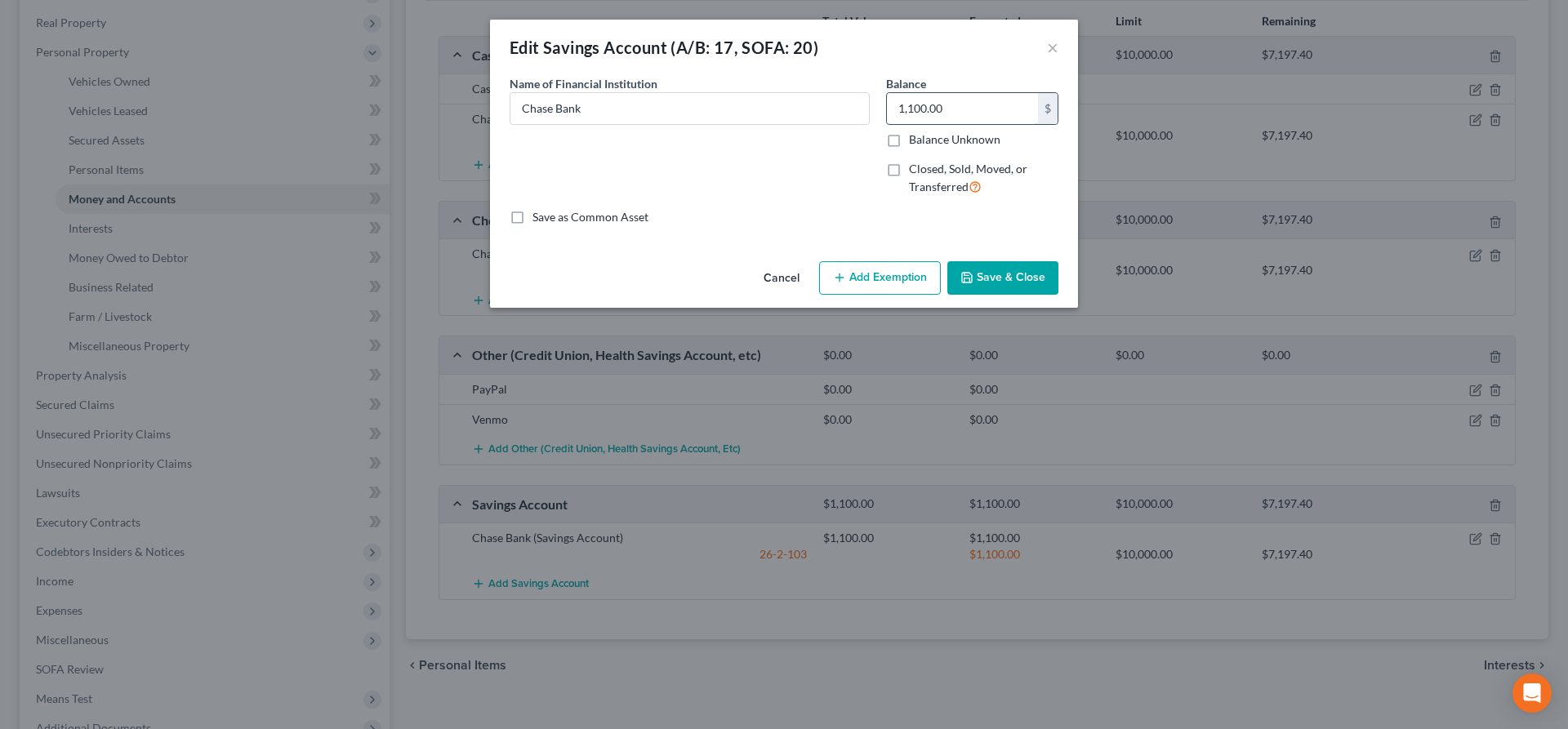
click at [887, 124] on input "1,100.00" at bounding box center [963, 108] width 151 height 31
type input "0.00"
click at [972, 264] on button "Save & Close" at bounding box center [1003, 278] width 111 height 34
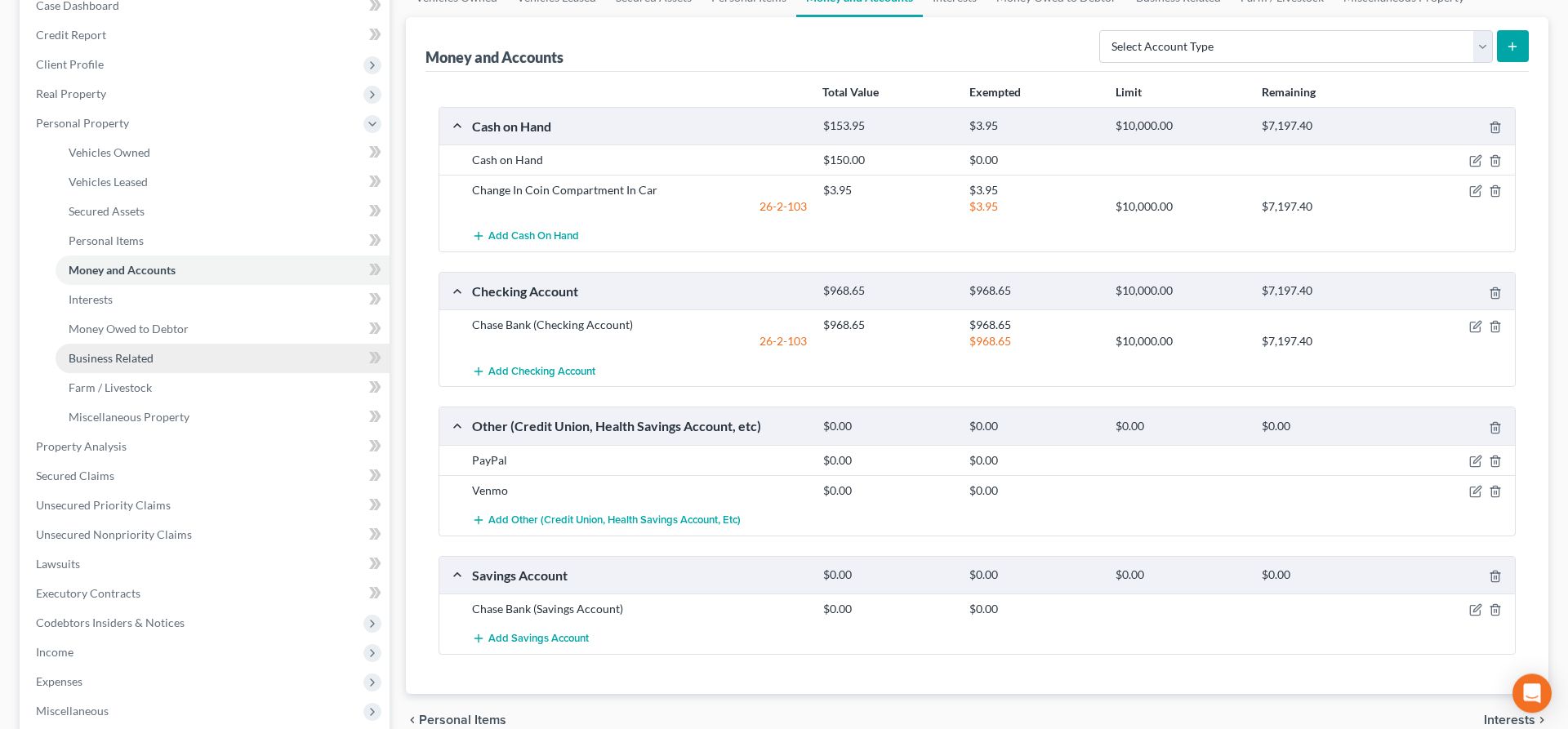
scroll to position [0, 0]
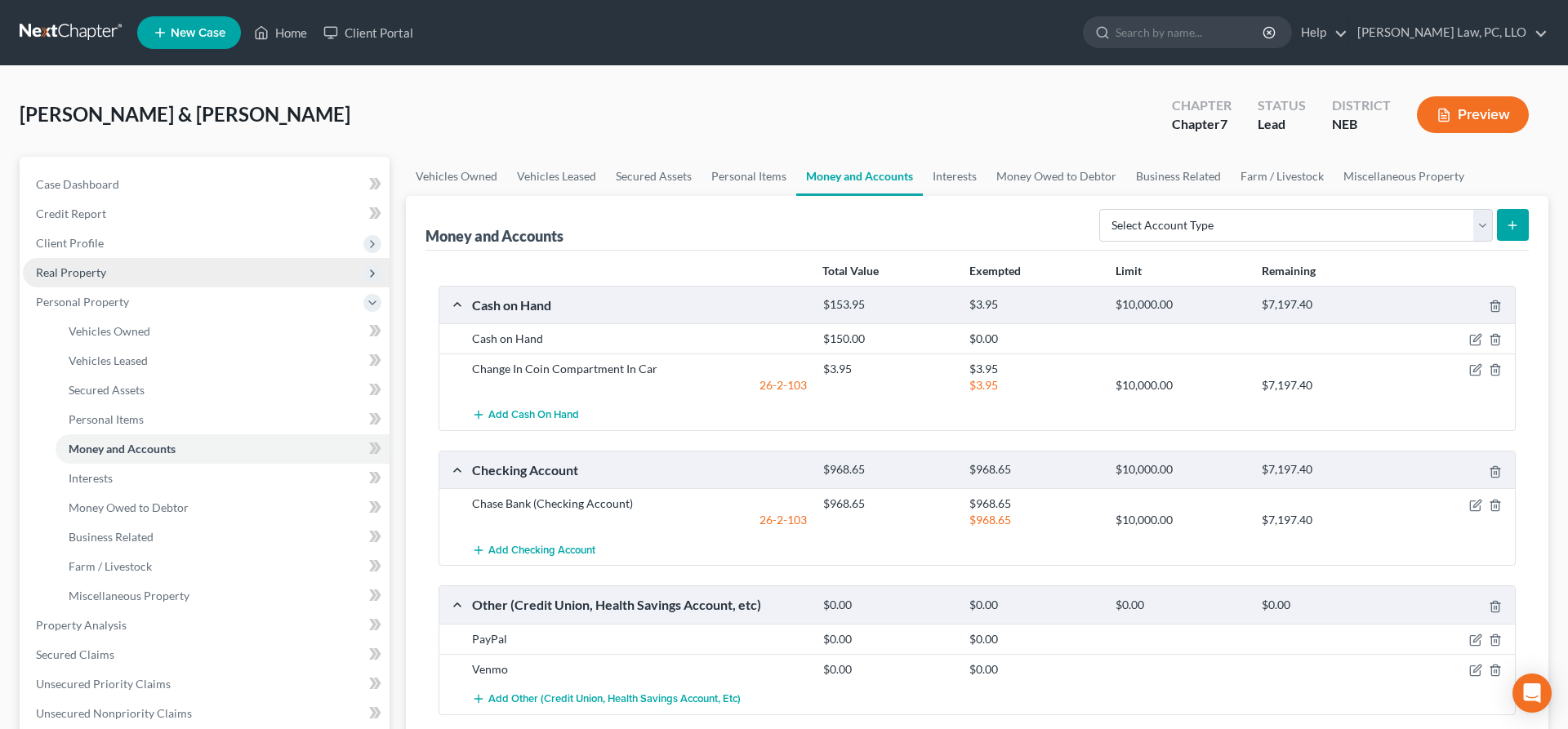
click at [130, 267] on span "Real Property" at bounding box center [206, 272] width 367 height 29
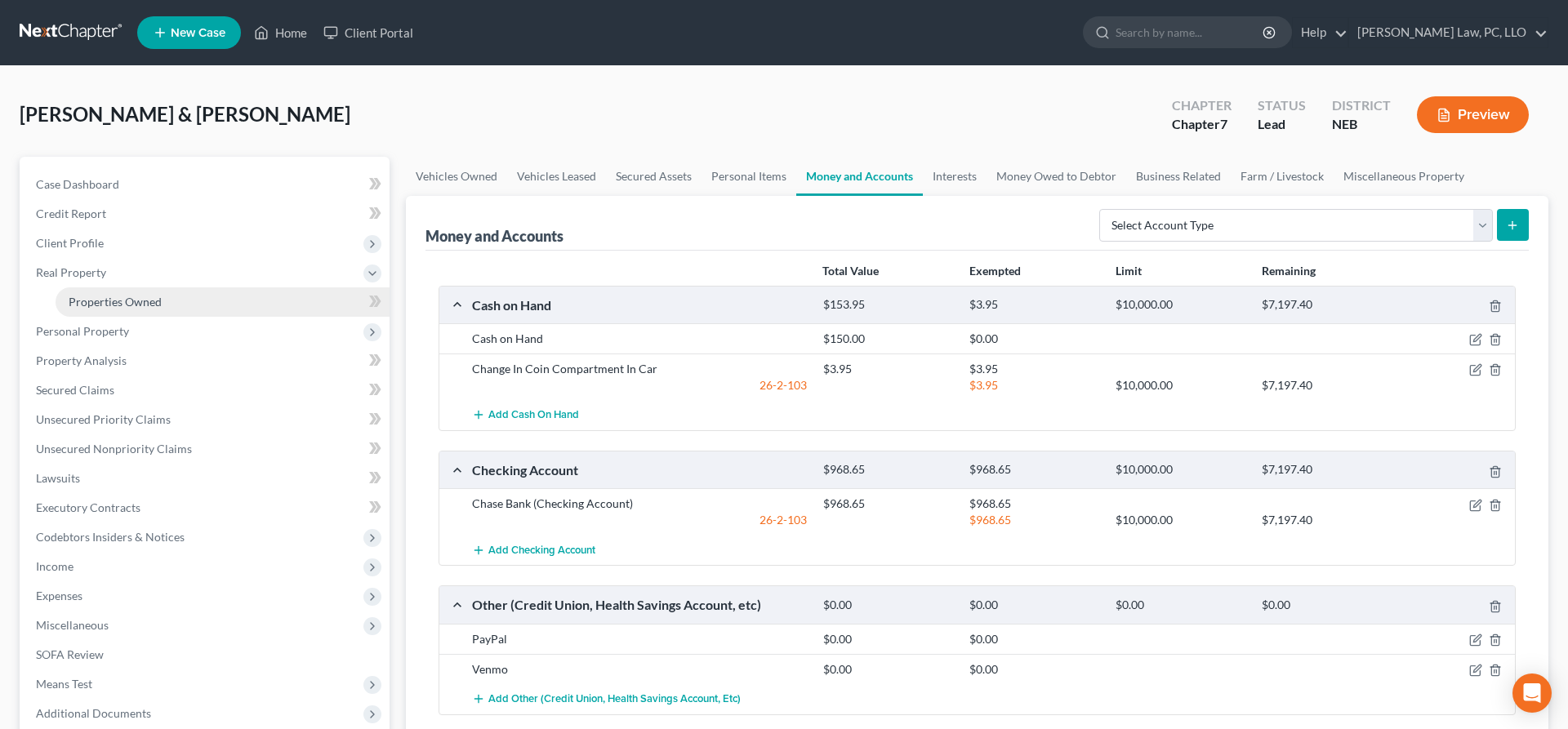
click at [140, 296] on span "Properties Owned" at bounding box center [116, 302] width 93 height 14
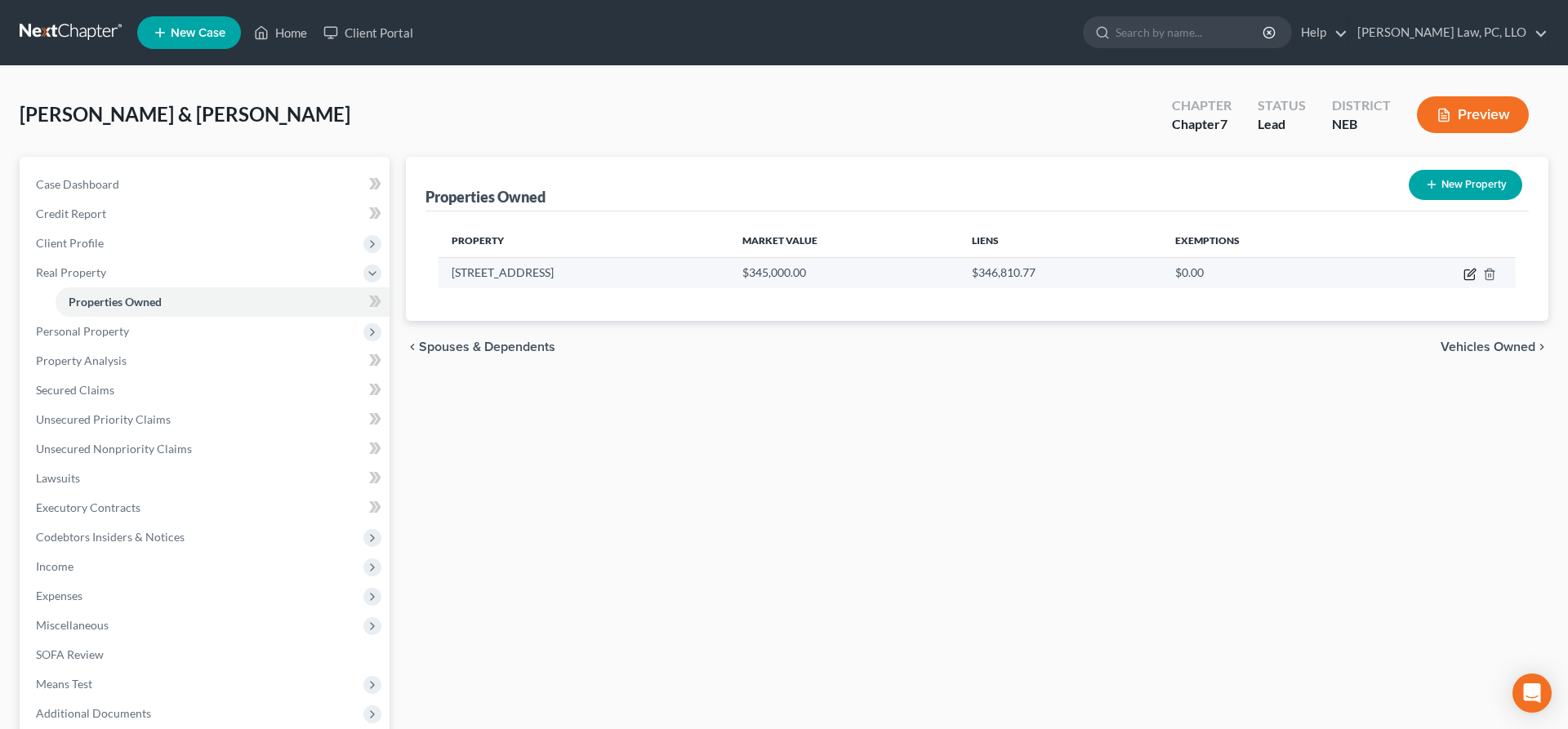
click at [1468, 272] on icon "button" at bounding box center [1471, 274] width 13 height 13
select select "44"
select select "2"
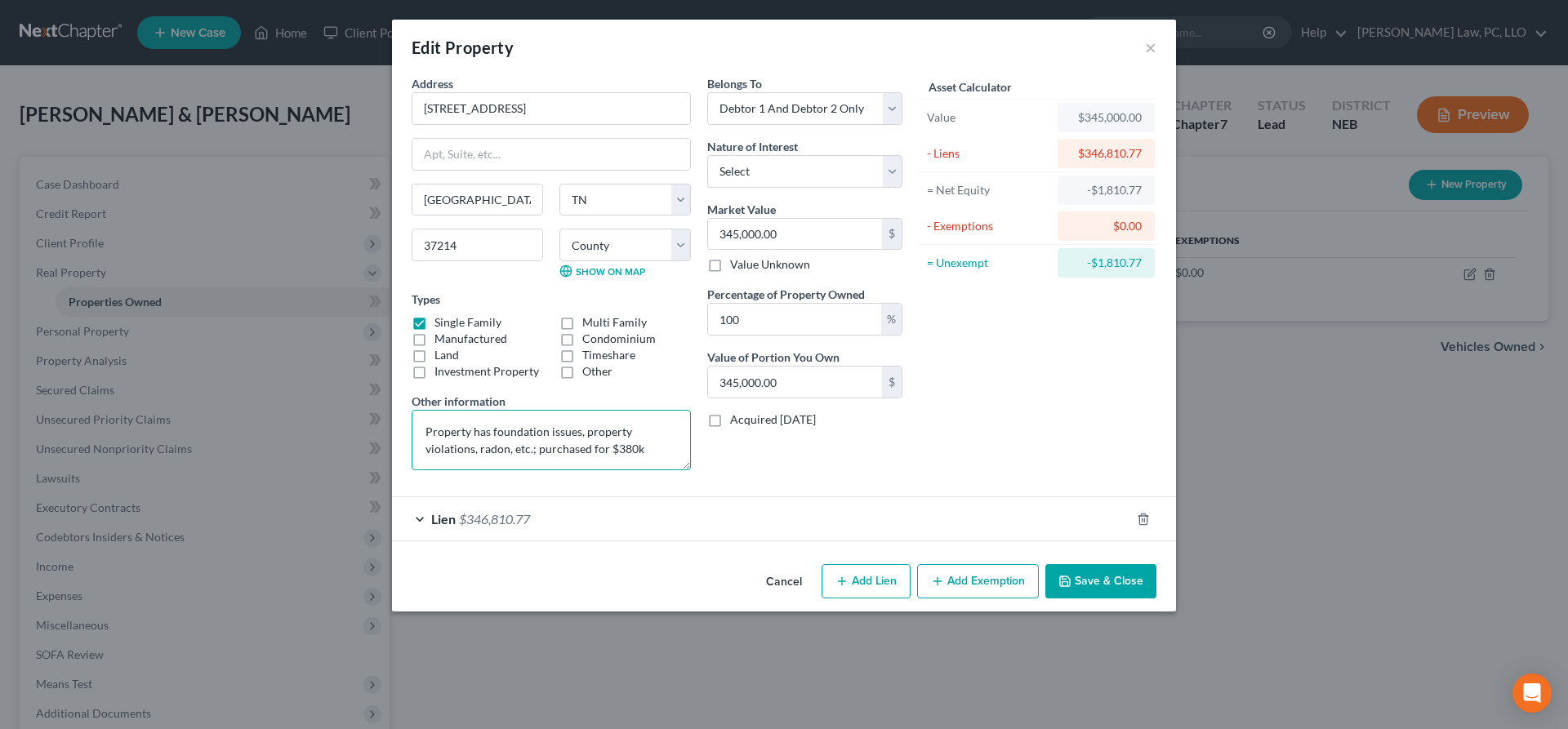
click at [598, 440] on textarea "Property has foundation issues, property violations, radon, etc.; purchased for…" at bounding box center [551, 440] width 279 height 61
click at [798, 580] on button "Cancel" at bounding box center [784, 582] width 62 height 32
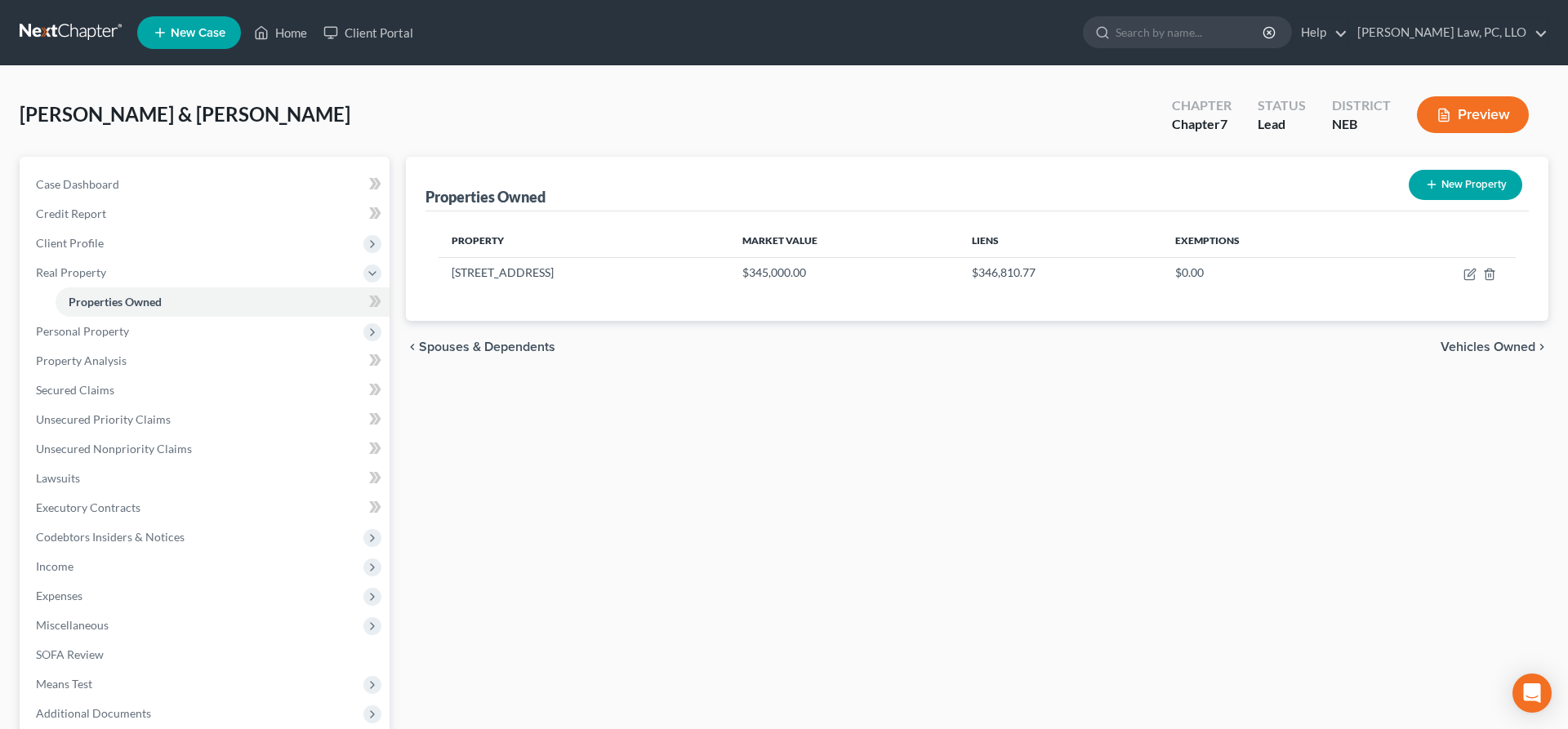
click at [1495, 116] on button "Preview" at bounding box center [1473, 115] width 112 height 37
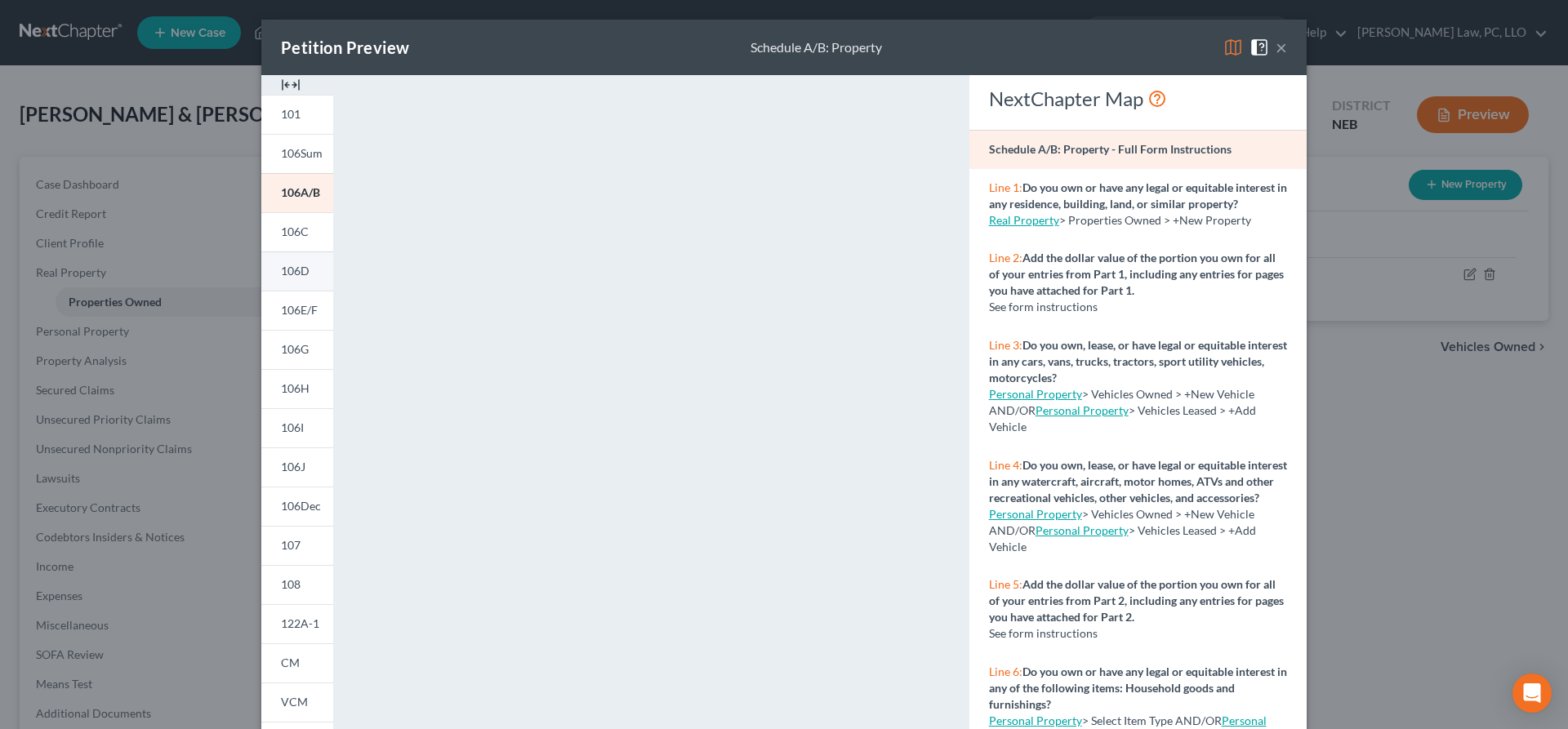
click at [303, 273] on span "106D" at bounding box center [295, 270] width 28 height 14
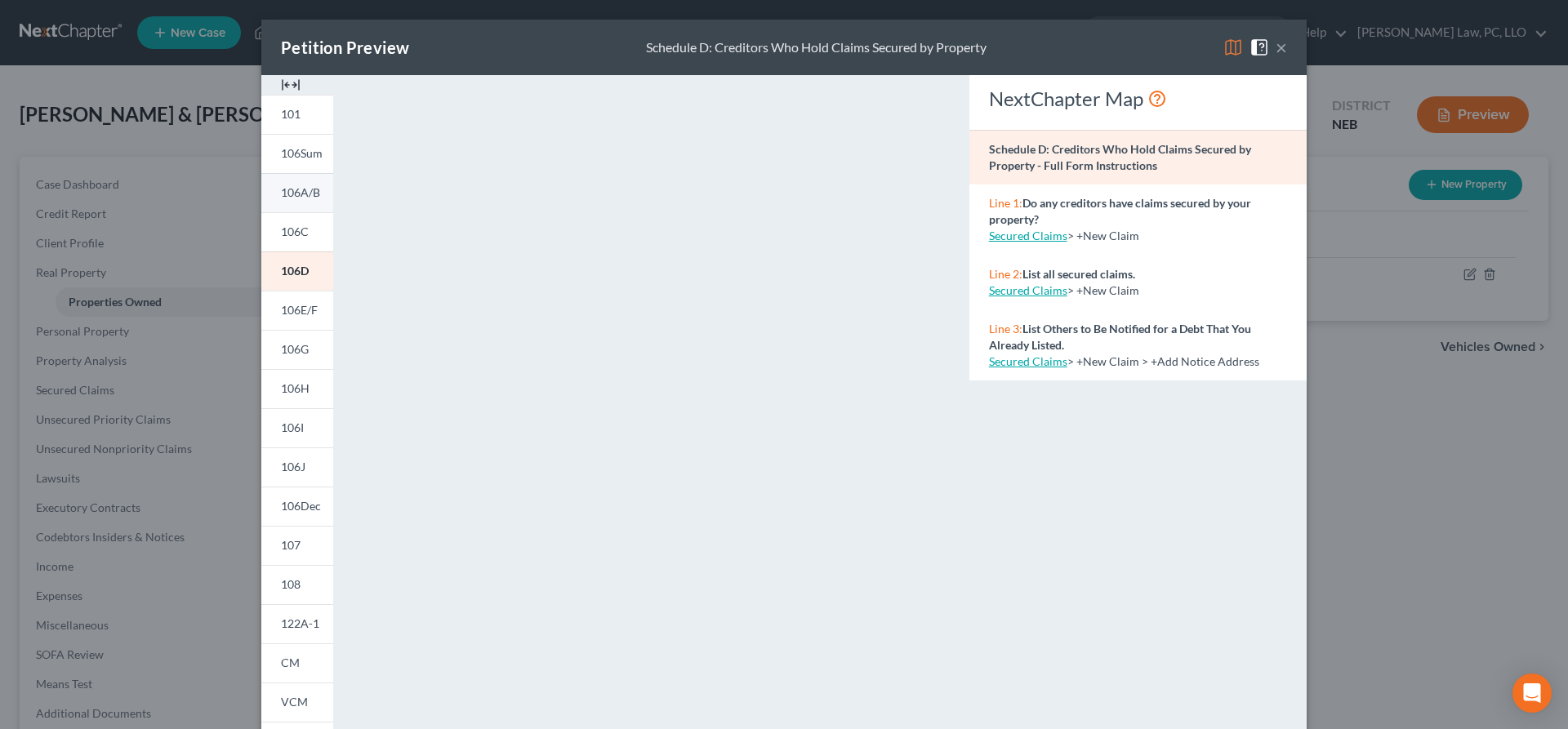
click at [316, 200] on link "106A/B" at bounding box center [297, 192] width 71 height 39
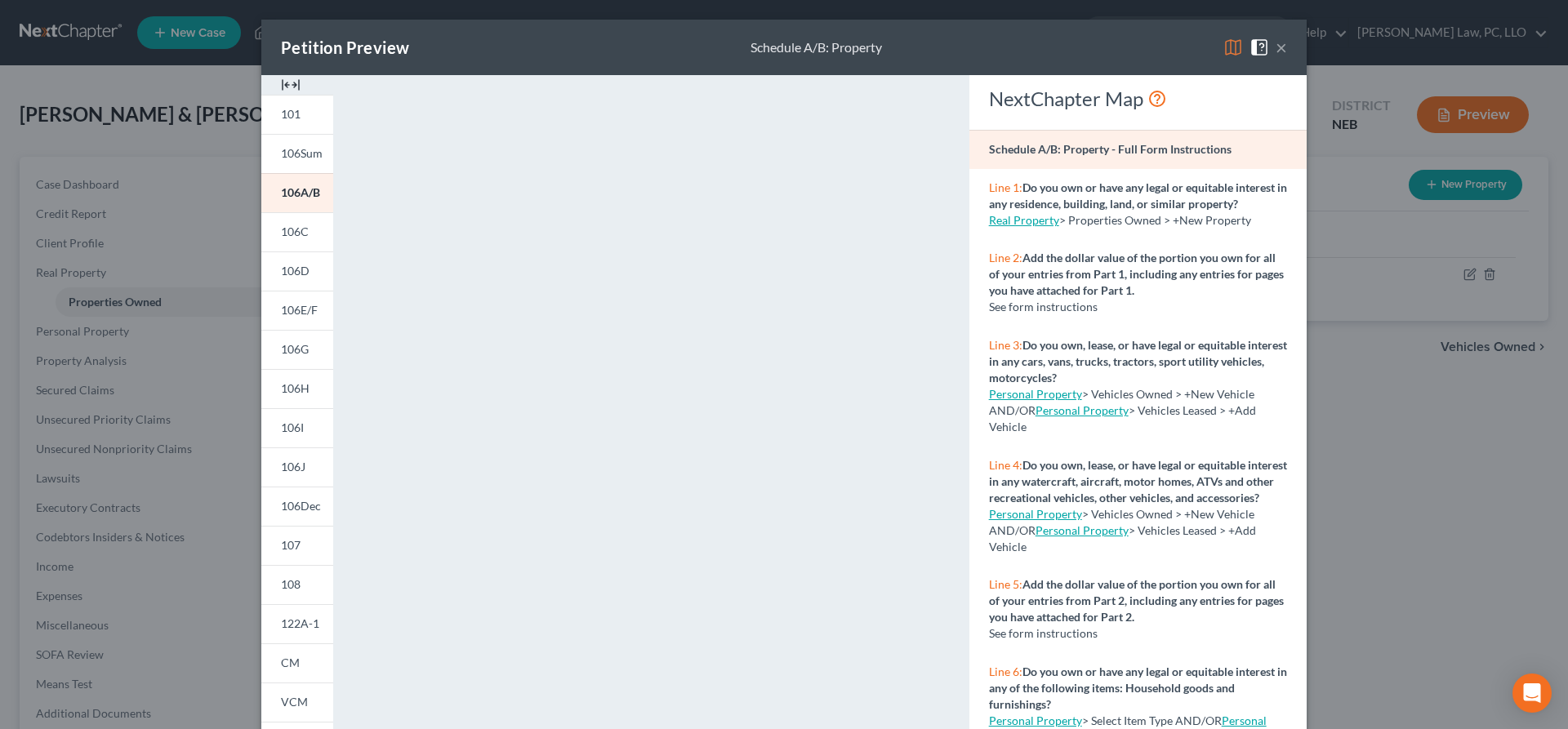
click at [1287, 46] on div "Petition Preview Schedule A/B: Property ×" at bounding box center [784, 47] width 1046 height 56
click at [1280, 51] on button "×" at bounding box center [1282, 47] width 12 height 20
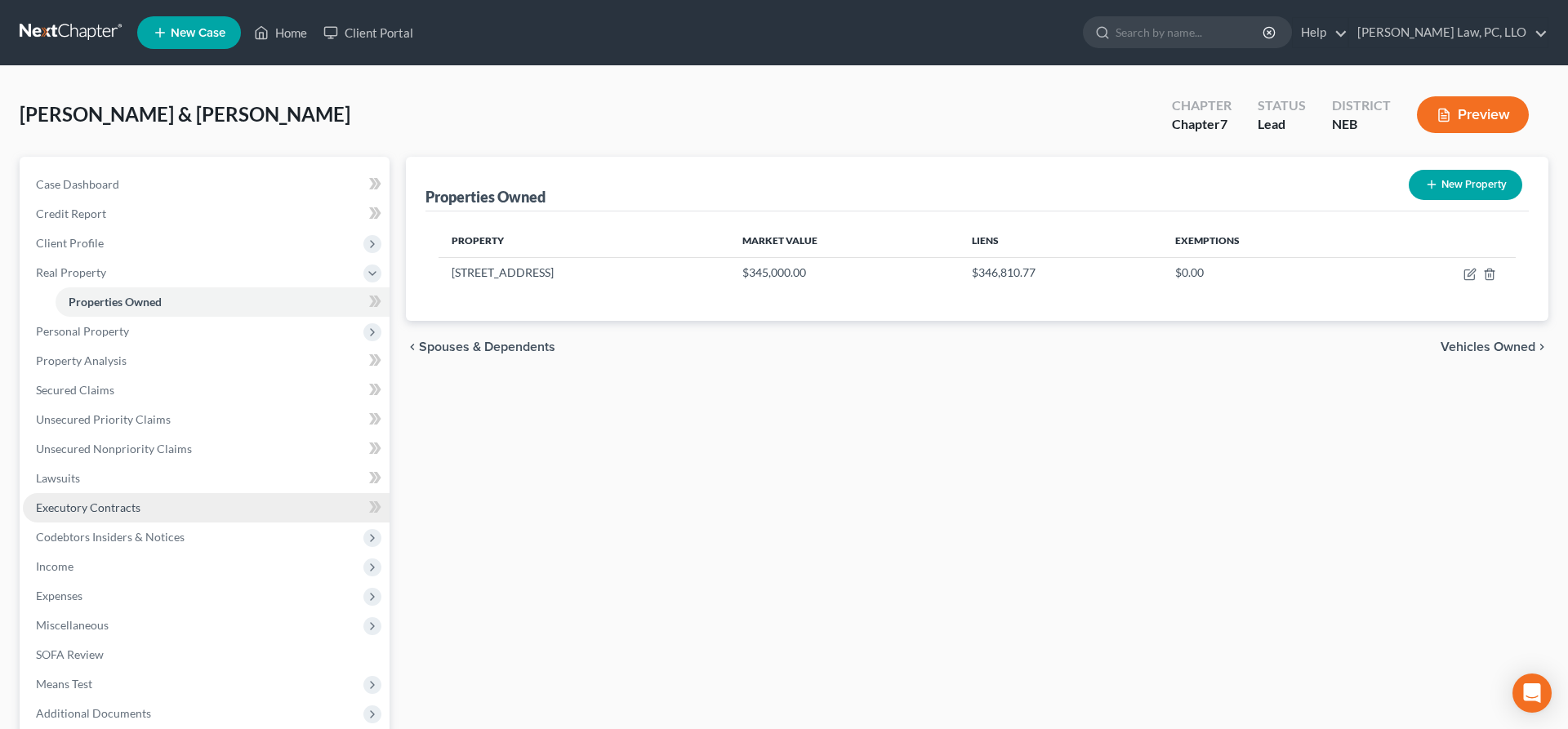
click at [138, 516] on link "Executory Contracts" at bounding box center [206, 507] width 367 height 29
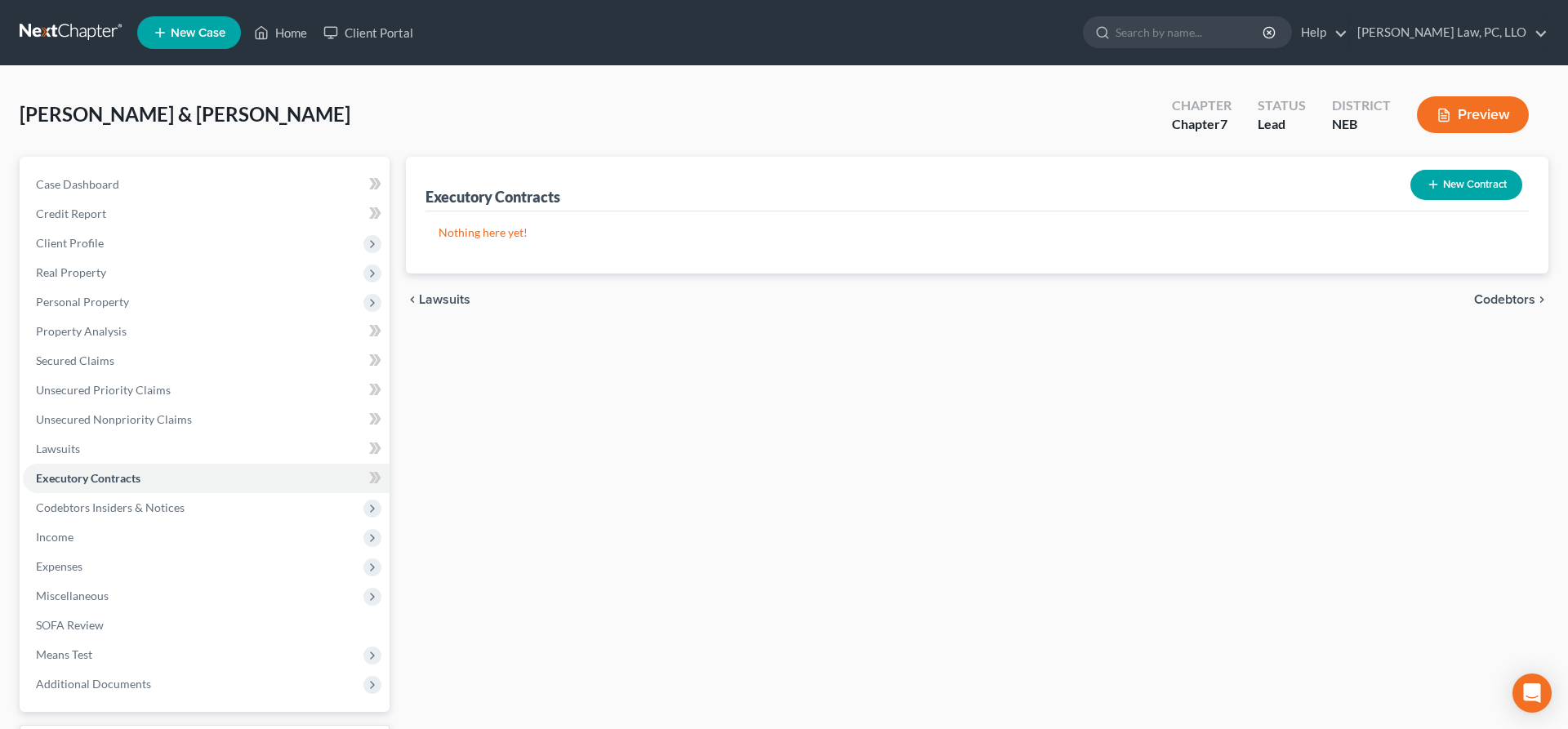
click at [1438, 190] on button "New Contract" at bounding box center [1467, 185] width 112 height 30
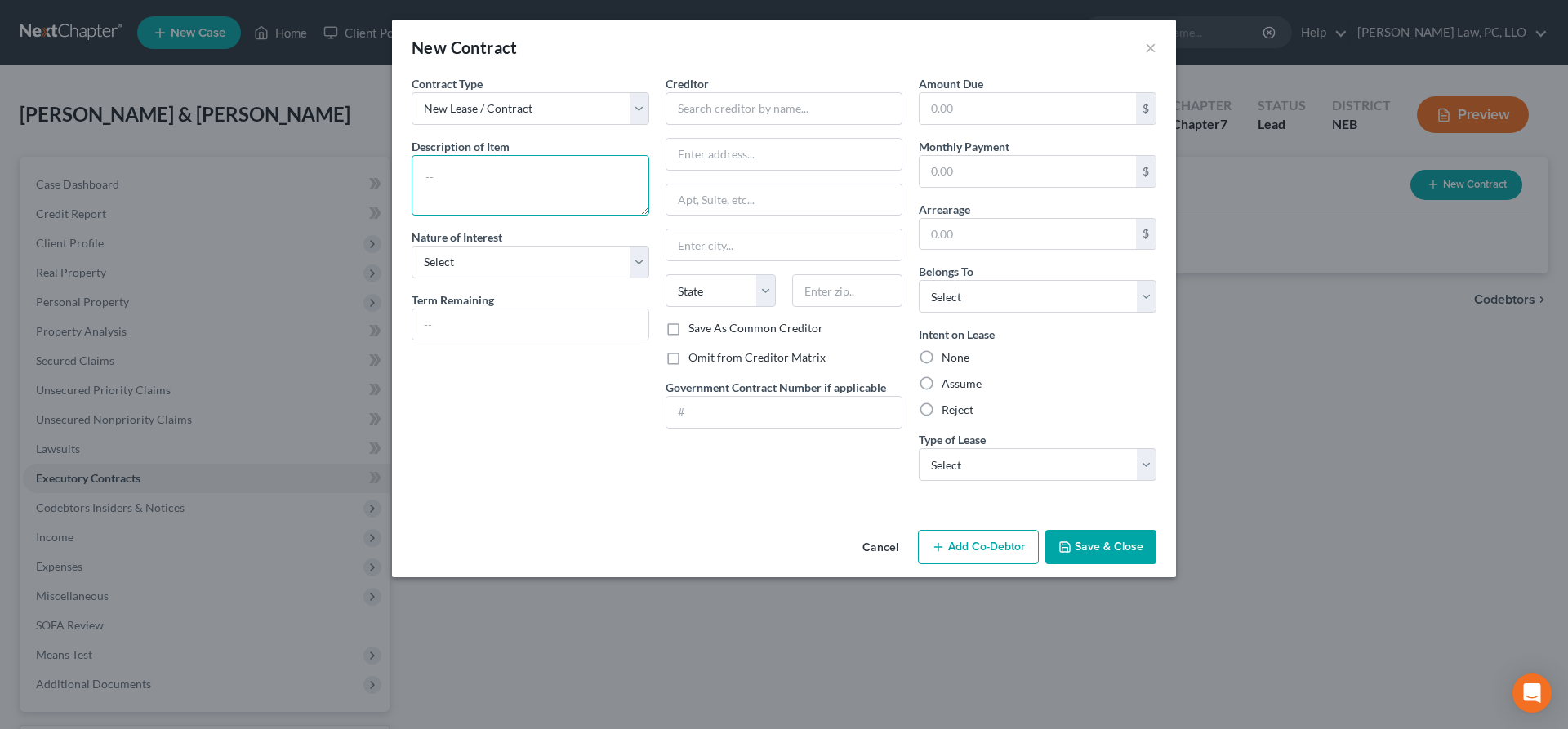
click at [520, 190] on textarea at bounding box center [530, 185] width 238 height 61
type textarea "[PERSON_NAME] Brickline Apt [DATE]-[DATE]"
click at [688, 358] on label "Omit from Creditor Matrix" at bounding box center [757, 358] width 137 height 17
click at [695, 358] on input "Omit from Creditor Matrix" at bounding box center [700, 355] width 11 height 11
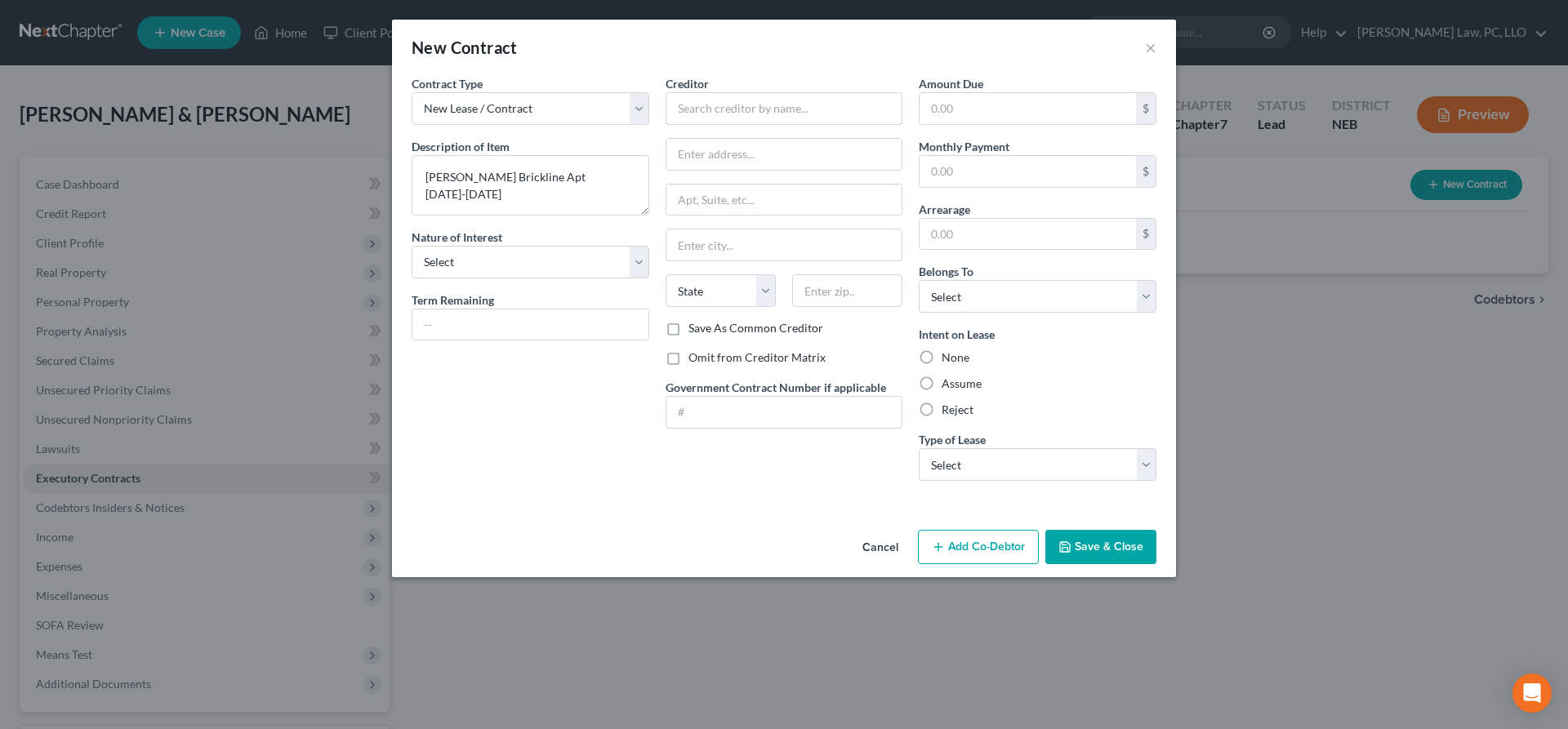
checkbox input "true"
click at [1120, 556] on button "Save & Close" at bounding box center [1102, 547] width 111 height 34
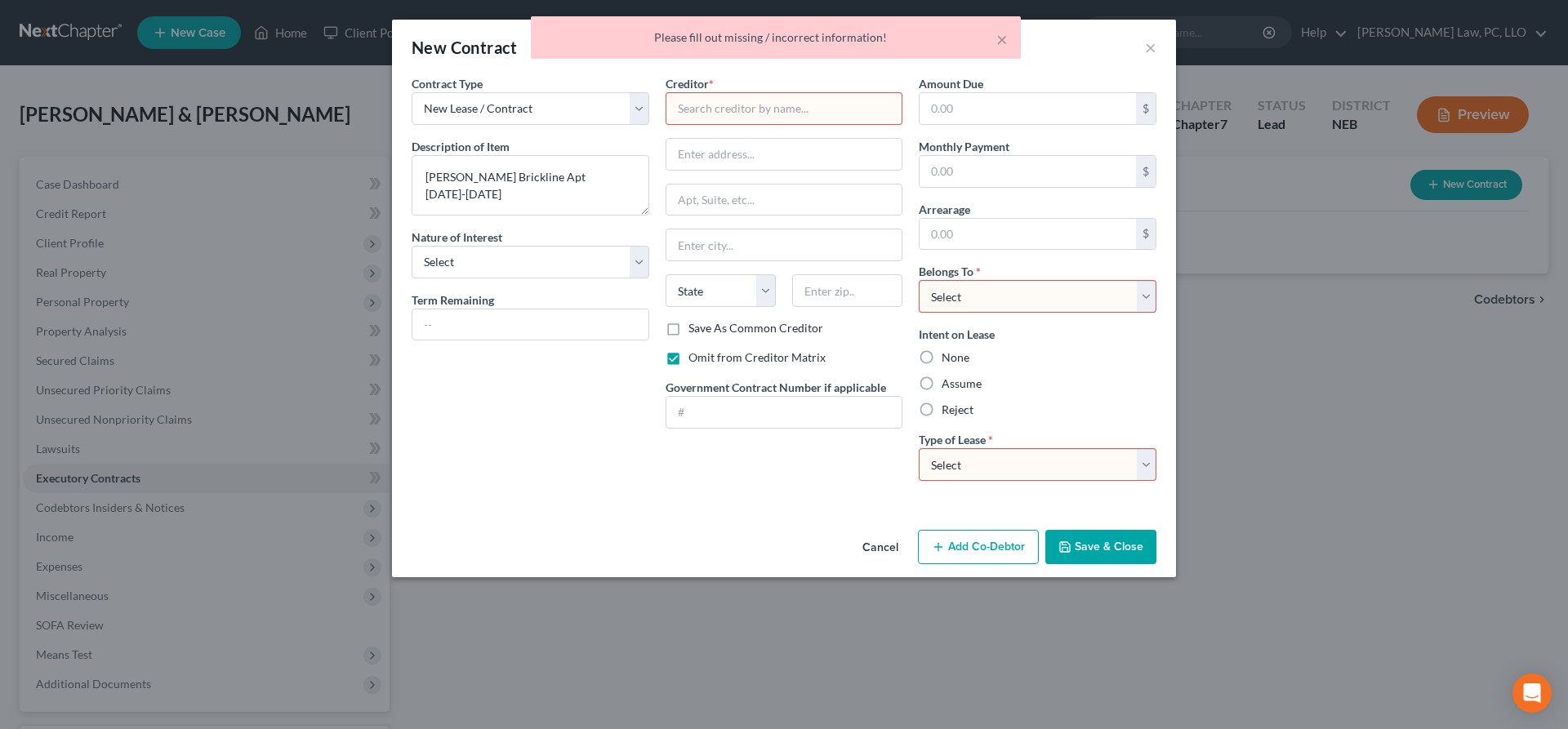
click at [815, 109] on input "text" at bounding box center [785, 108] width 238 height 32
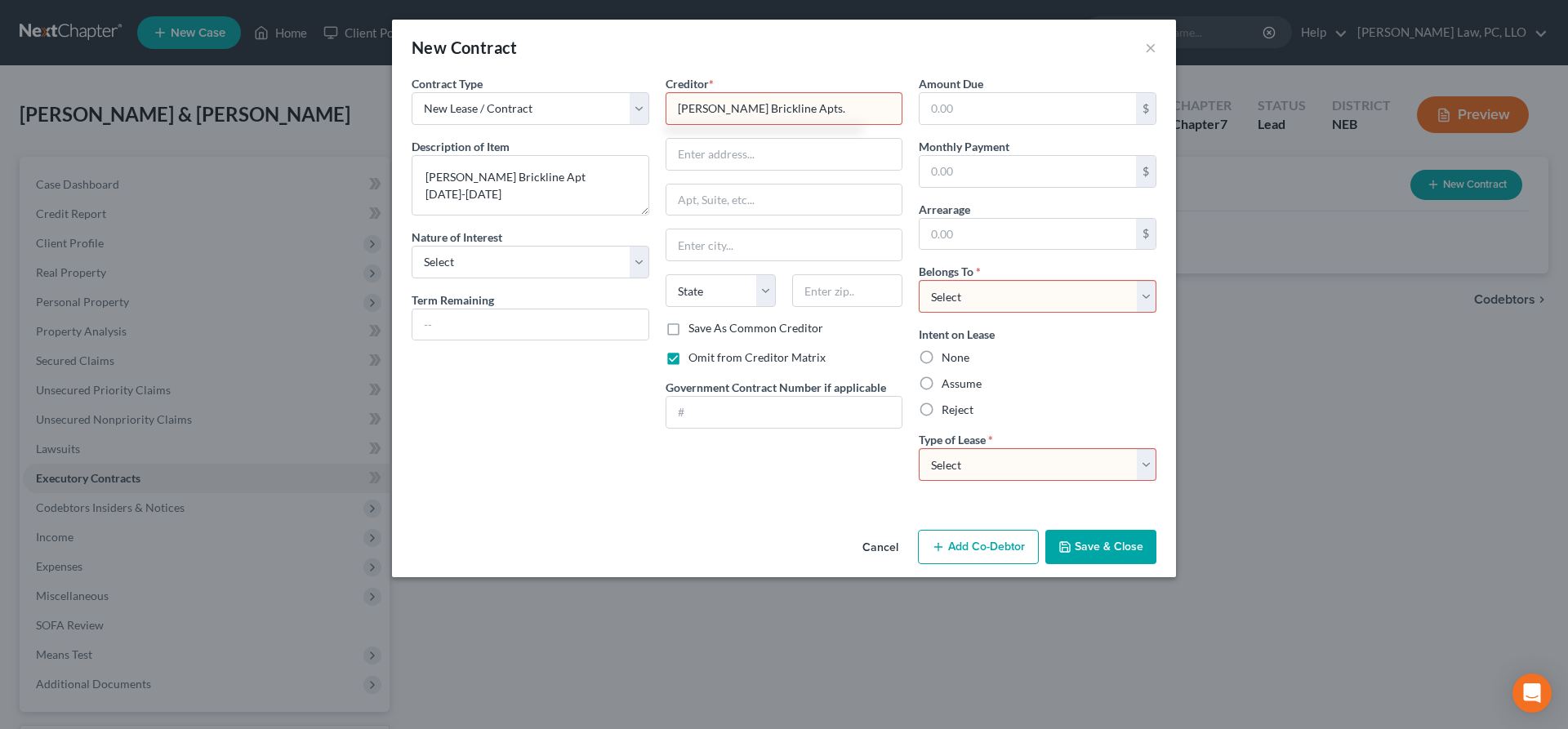
type input "[PERSON_NAME] Brickline Apts."
click at [919, 448] on select "Select Real Estate Car Other" at bounding box center [1038, 464] width 238 height 32
select select "0"
click option "Real Estate" at bounding box center [0, 0] width 0 height 0
click at [919, 280] on select "Select Debtor 1 Only Debtor 2 Only Debtor 1 And Debtor 2 Only At Least One Of T…" at bounding box center [1038, 296] width 238 height 32
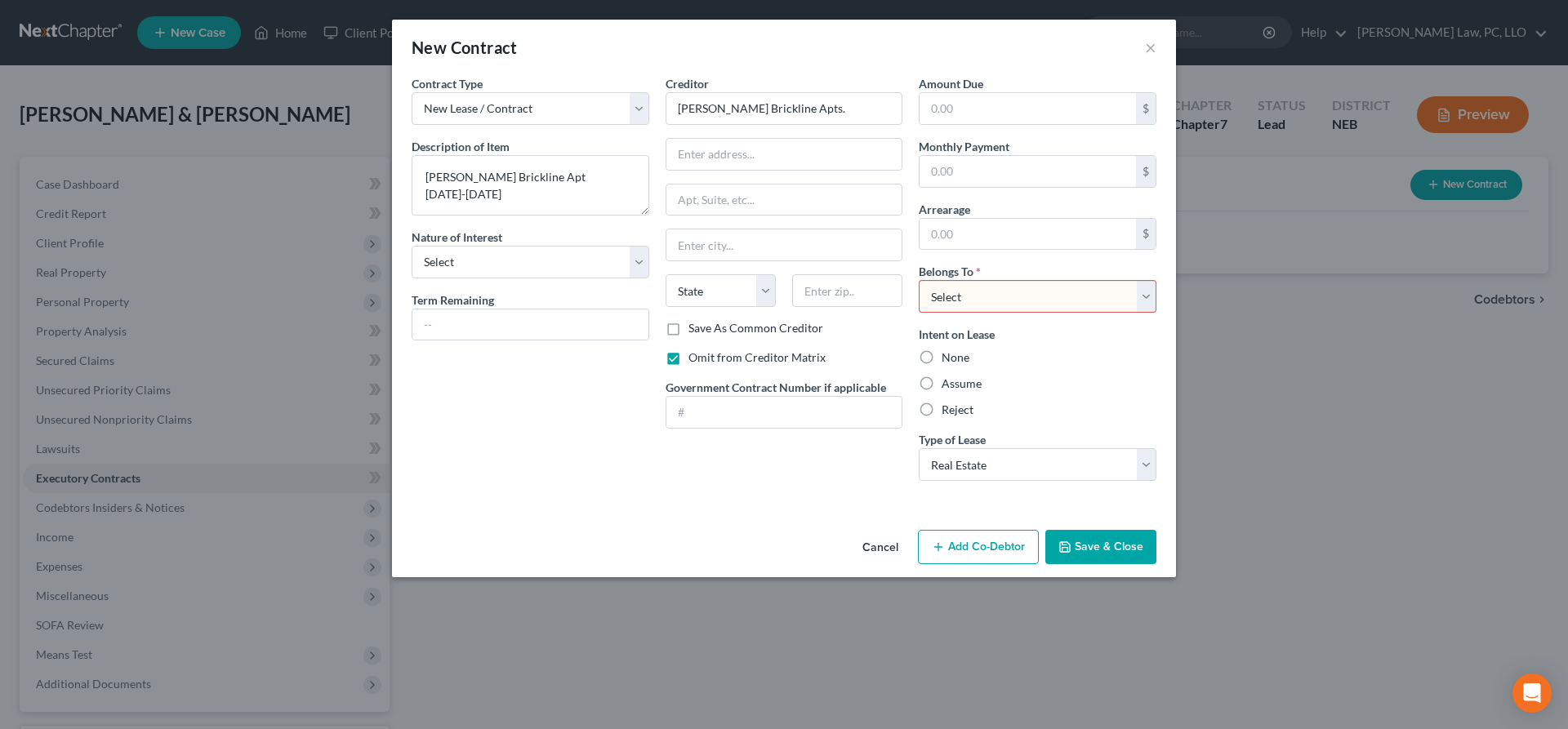
select select "2"
click option "Debtor 1 And Debtor 2 Only" at bounding box center [0, 0] width 0 height 0
click at [1078, 554] on button "Save & Close" at bounding box center [1102, 547] width 111 height 34
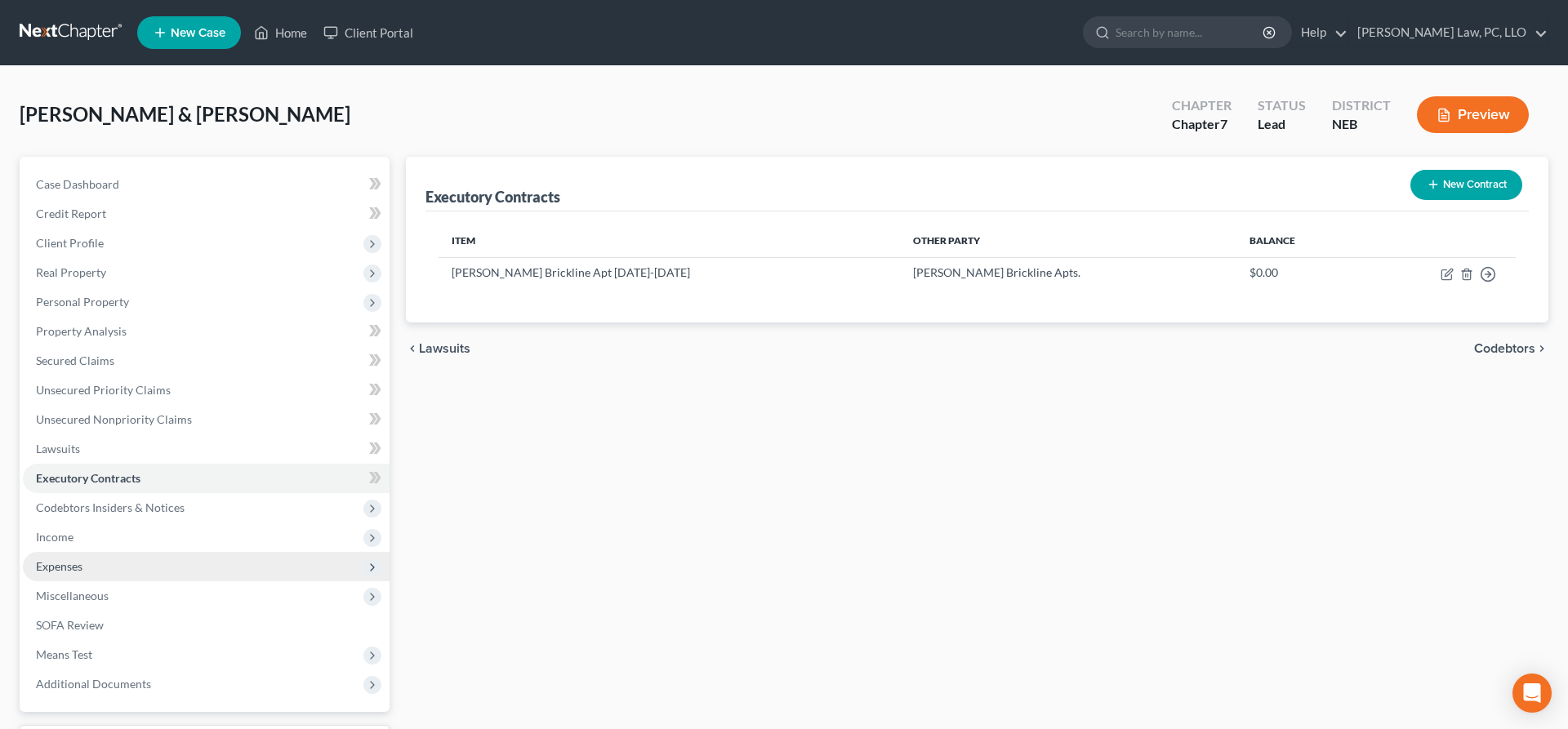
click at [120, 567] on span "Expenses" at bounding box center [206, 566] width 367 height 29
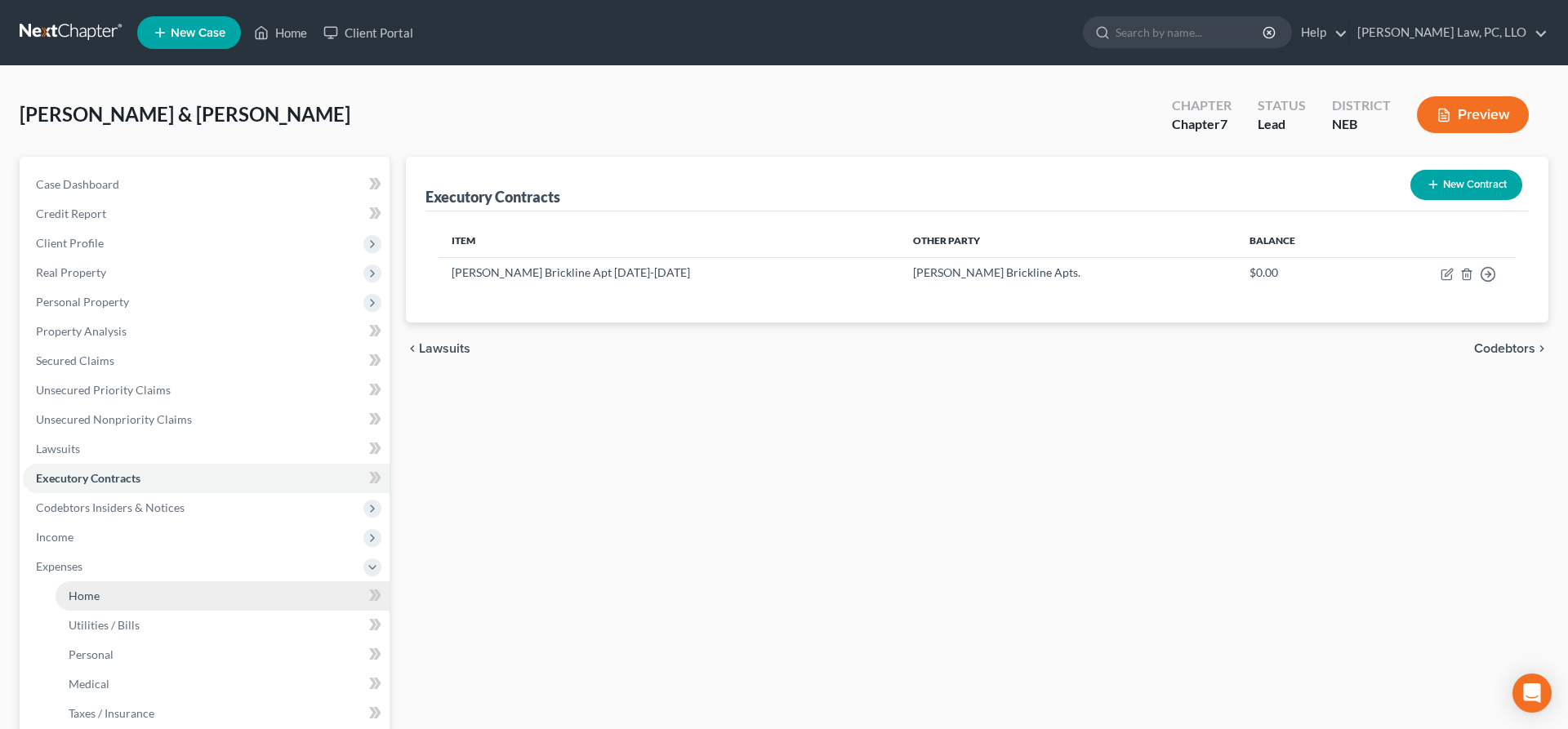
click at [126, 604] on link "Home" at bounding box center [223, 596] width 334 height 29
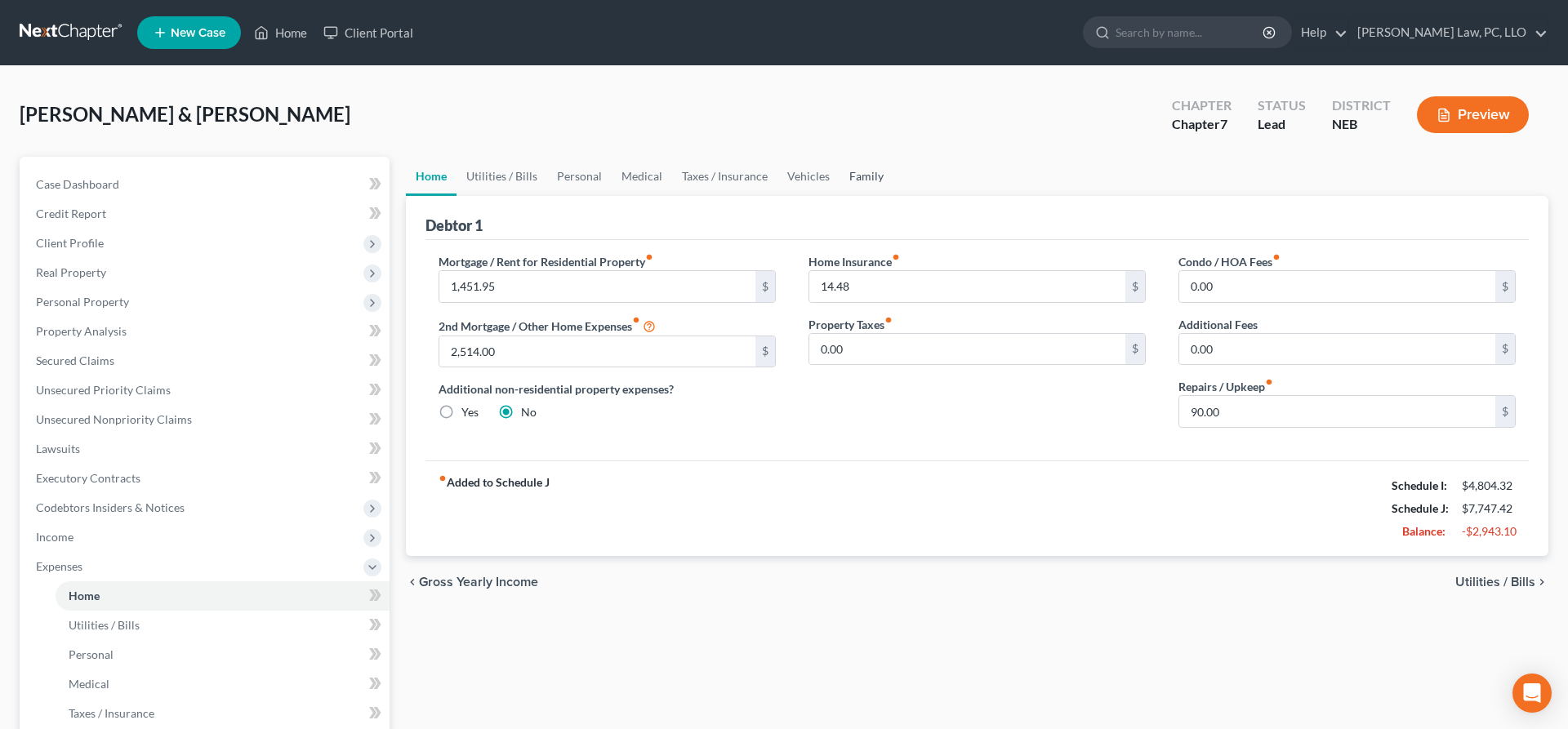
click at [861, 170] on link "Family" at bounding box center [866, 176] width 54 height 39
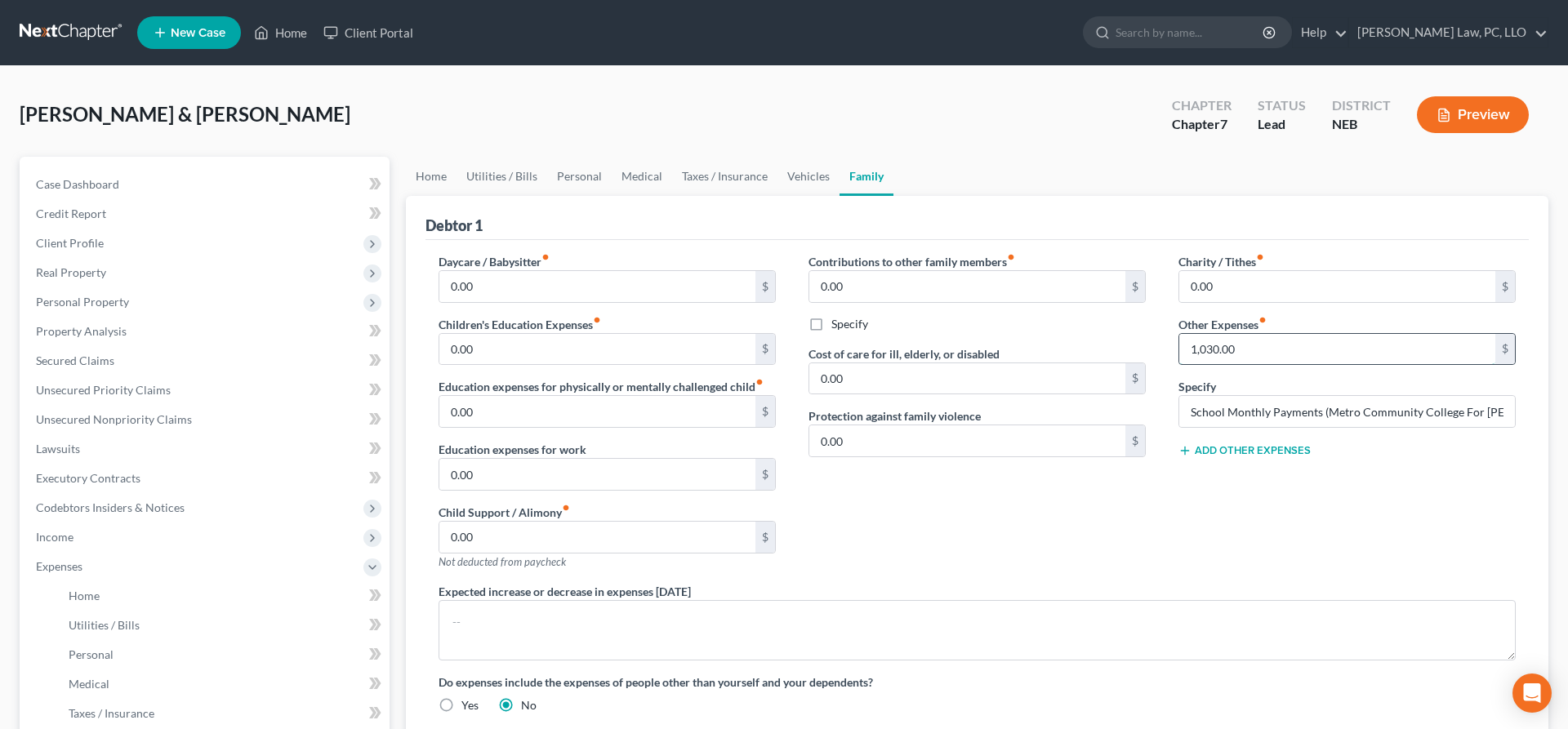
drag, startPoint x: 1304, startPoint y: 349, endPoint x: 1284, endPoint y: 357, distance: 21.5
click at [1284, 357] on input "1,030.00" at bounding box center [1338, 349] width 316 height 31
click at [797, 176] on link "Vehicles" at bounding box center [808, 176] width 62 height 39
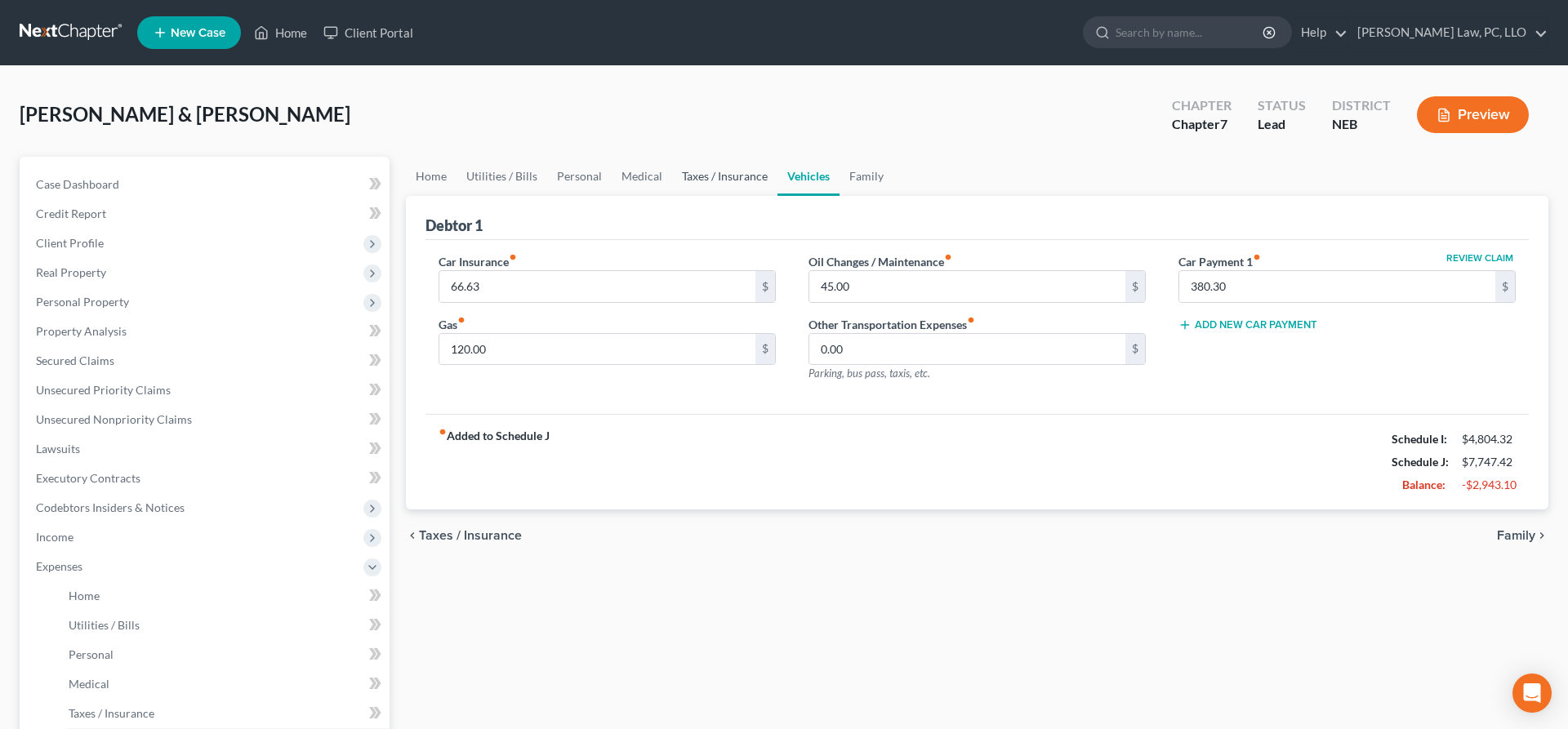
click at [732, 173] on link "Taxes / Insurance" at bounding box center [725, 176] width 106 height 39
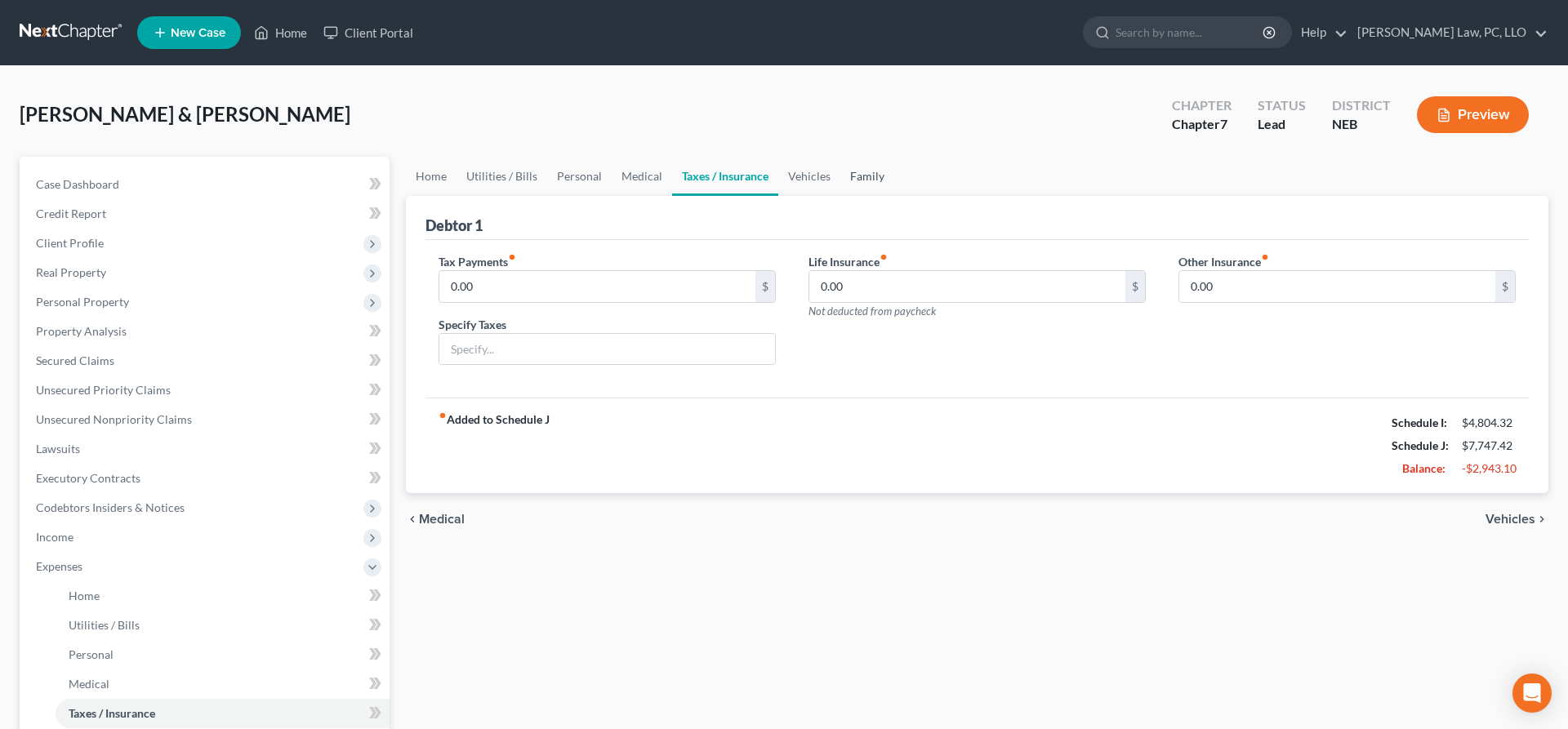
click at [864, 175] on link "Family" at bounding box center [867, 176] width 54 height 39
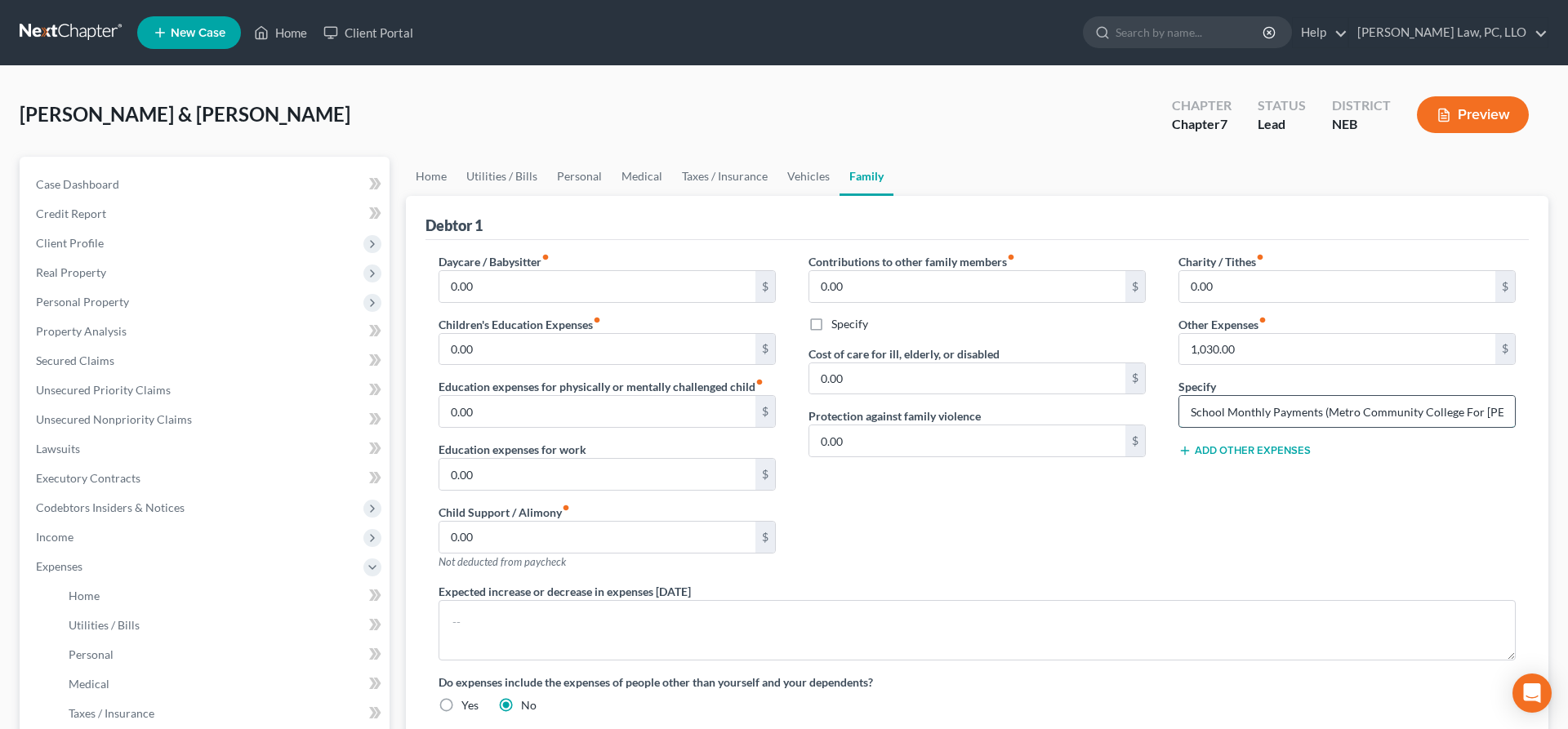
scroll to position [0, 60]
drag, startPoint x: 1320, startPoint y: 404, endPoint x: 1543, endPoint y: 409, distance: 223.1
click at [1516, 409] on input "School Monthly Payments (Metro Community College For [PERSON_NAME] And [PERSON_…" at bounding box center [1348, 411] width 336 height 31
click at [1467, 415] on input "School Monthly Payments (Metro Community College For [PERSON_NAME] And [PERSON_…" at bounding box center [1348, 411] width 336 height 31
click at [1265, 340] on input "1,030.00" at bounding box center [1338, 349] width 316 height 31
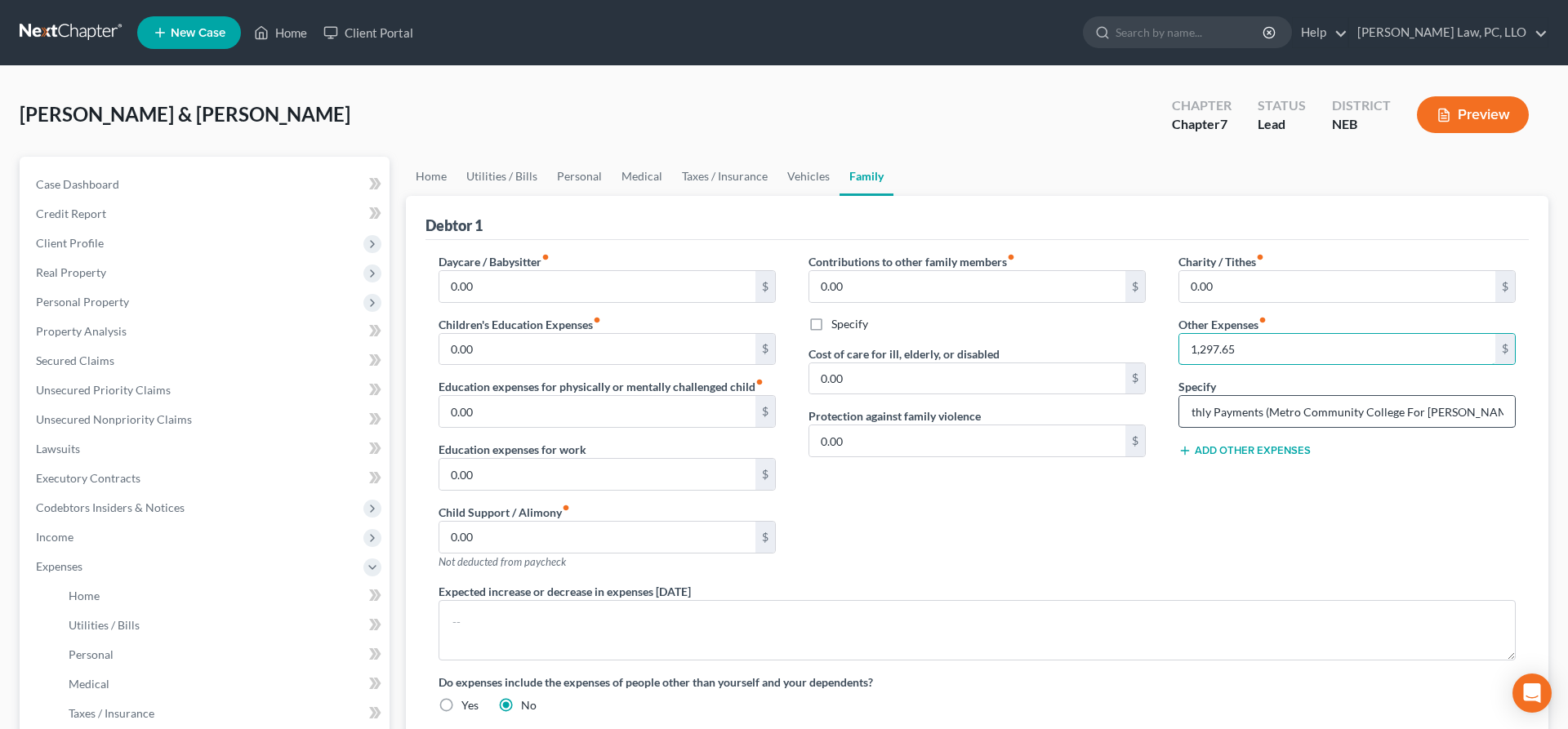
type input "1,297.65"
click at [1448, 407] on input "School Monthly Payments (Metro Community College For [PERSON_NAME] And [PERSON_…" at bounding box center [1348, 411] width 336 height 31
drag, startPoint x: 1397, startPoint y: 410, endPoint x: 1145, endPoint y: 426, distance: 252.5
click at [1180, 426] on input "School Monthly Payments (Metro Community College For [PERSON_NAME] And [PERSON_…" at bounding box center [1348, 411] width 336 height 31
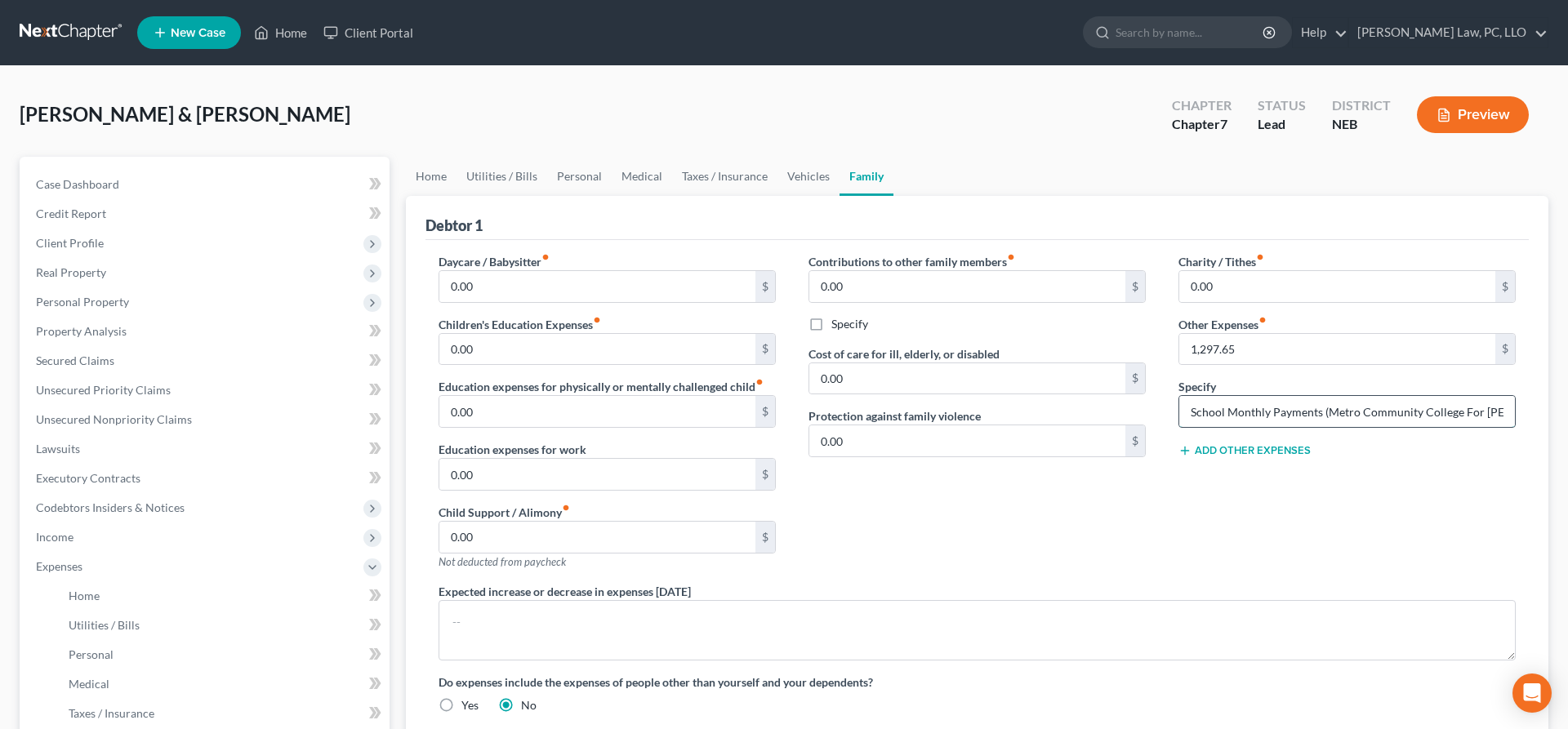
click at [1312, 400] on input "School Monthly Payments (Metro Community College For [PERSON_NAME] And [PERSON_…" at bounding box center [1348, 411] width 336 height 31
drag, startPoint x: 1334, startPoint y: 402, endPoint x: 1567, endPoint y: 428, distance: 234.4
click at [1516, 427] on input "School Monthly Payments (Metro Community College For [PERSON_NAME] And [PERSON_…" at bounding box center [1348, 411] width 336 height 31
click at [1468, 438] on div "Charity / Tithes fiber_manual_record 0.00 $ Other Expenses fiber_manual_record …" at bounding box center [1347, 418] width 370 height 330
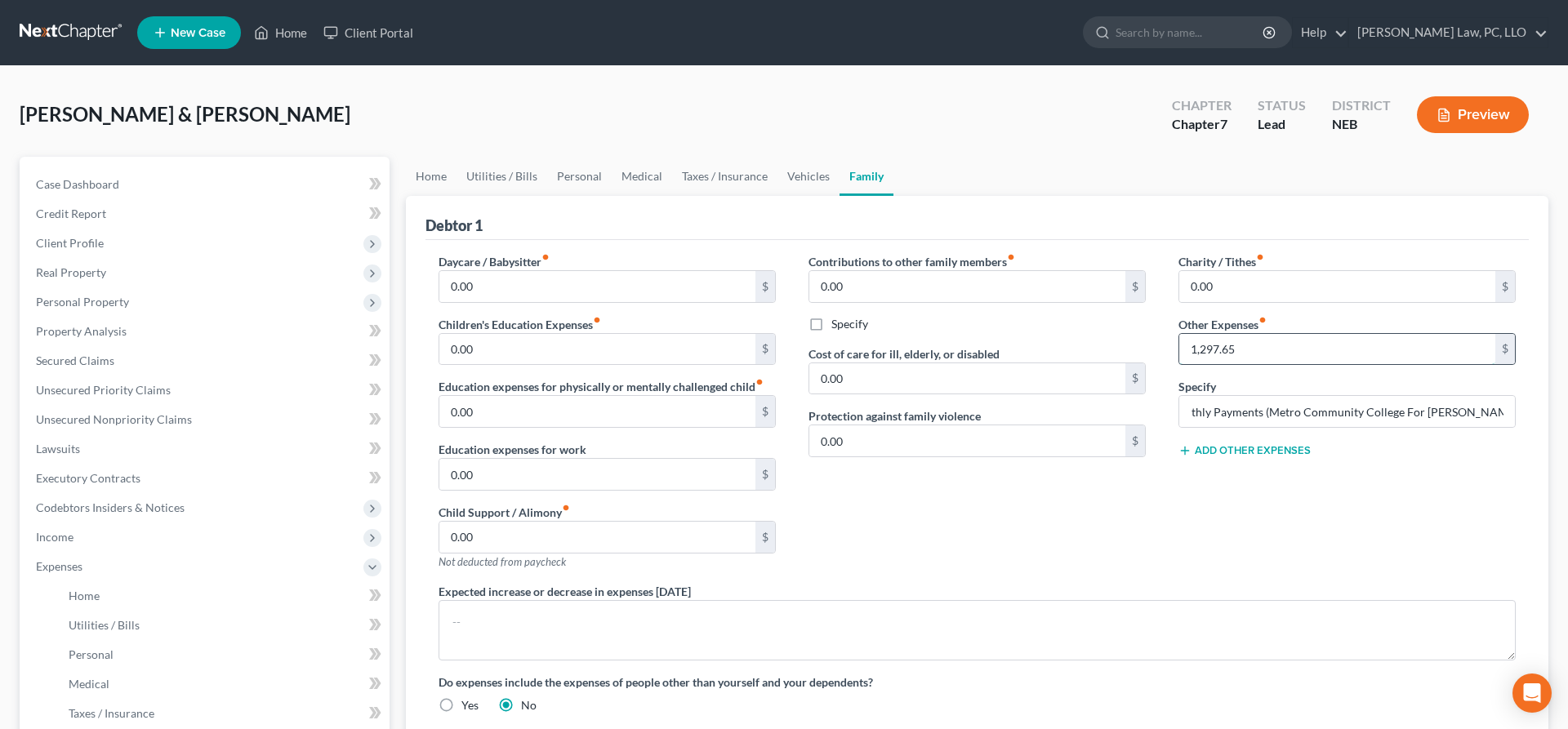
click at [1268, 353] on input "1,297.65" at bounding box center [1338, 349] width 316 height 31
click at [91, 275] on span "Real Property" at bounding box center [71, 272] width 70 height 14
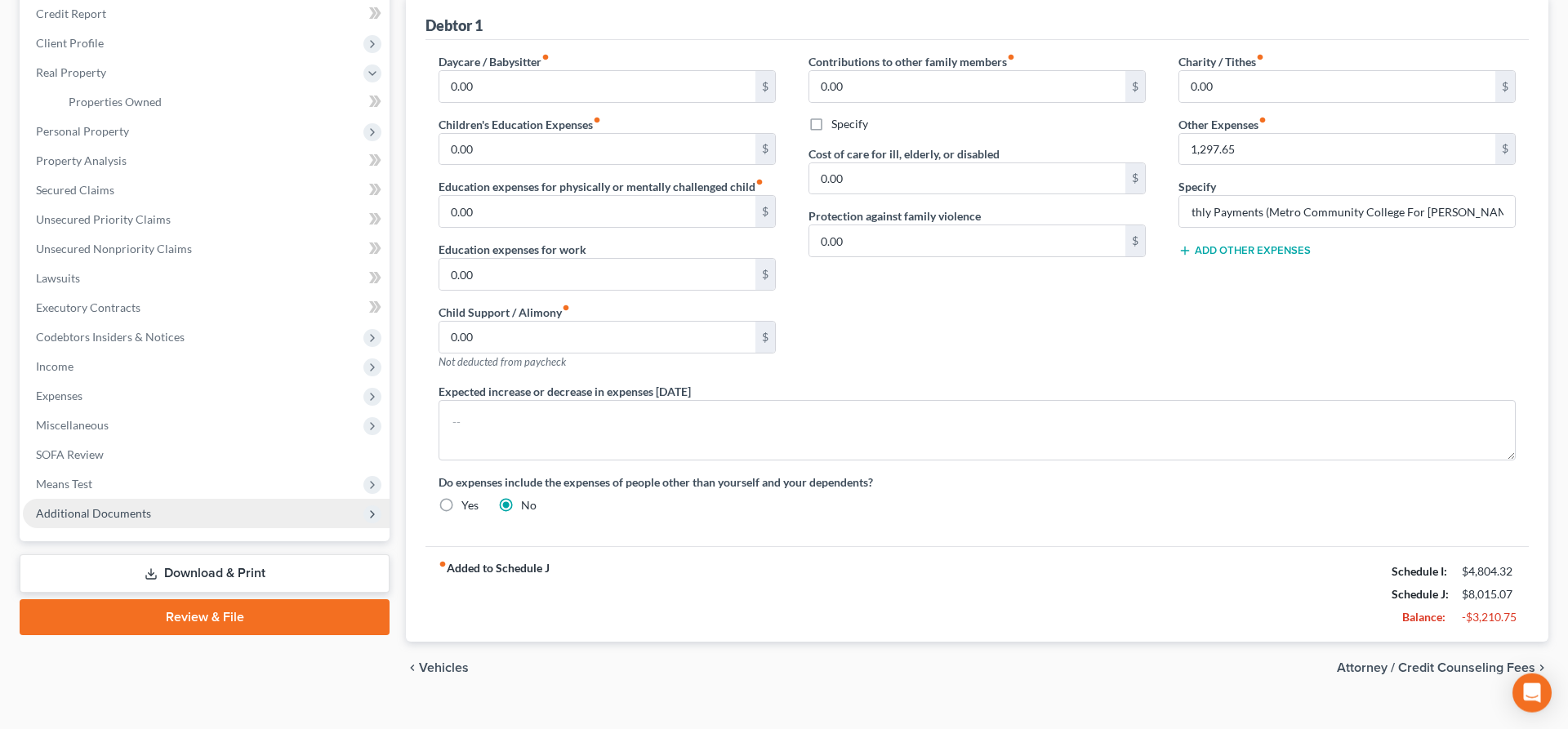
scroll to position [226, 0]
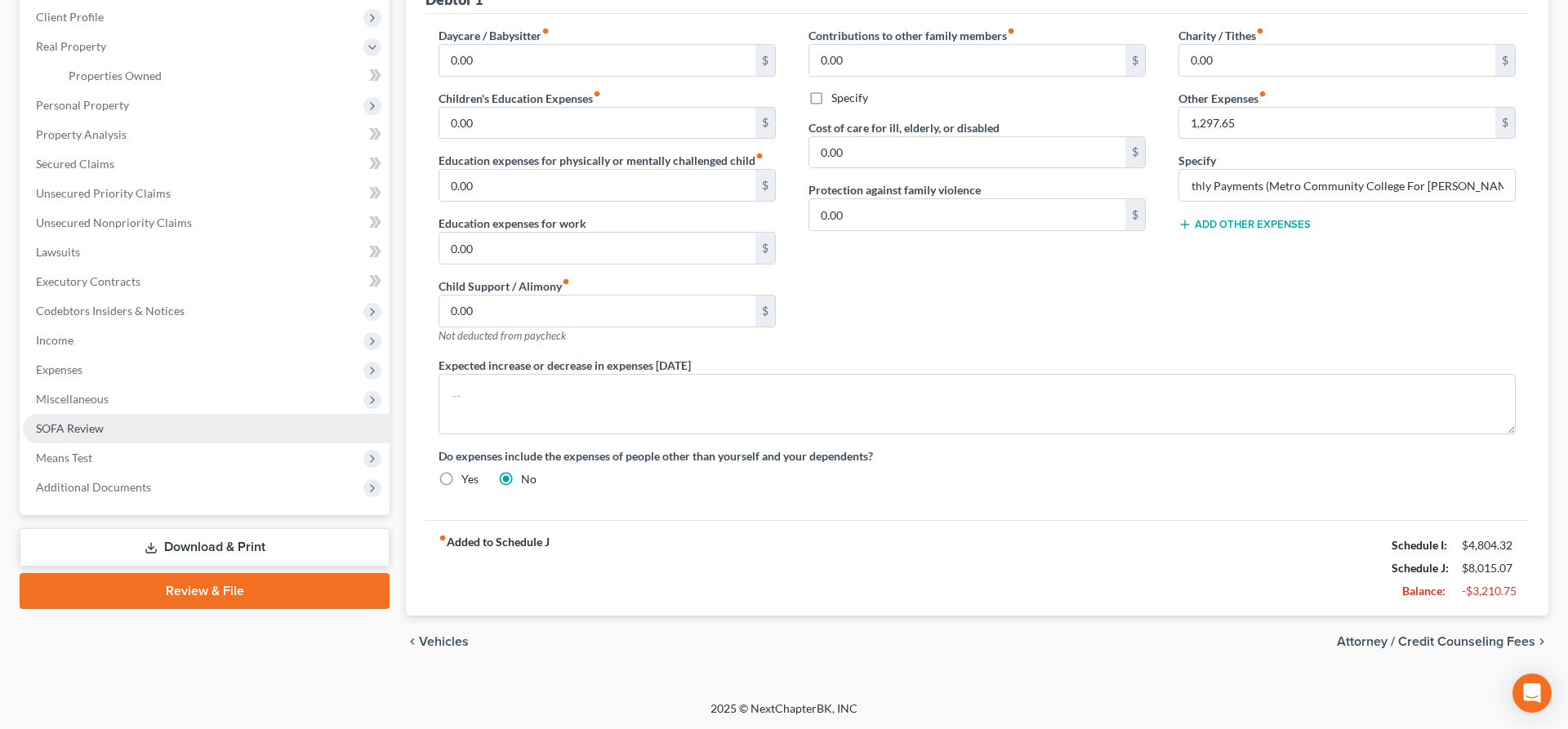
click at [81, 424] on span "SOFA Review" at bounding box center [70, 428] width 68 height 14
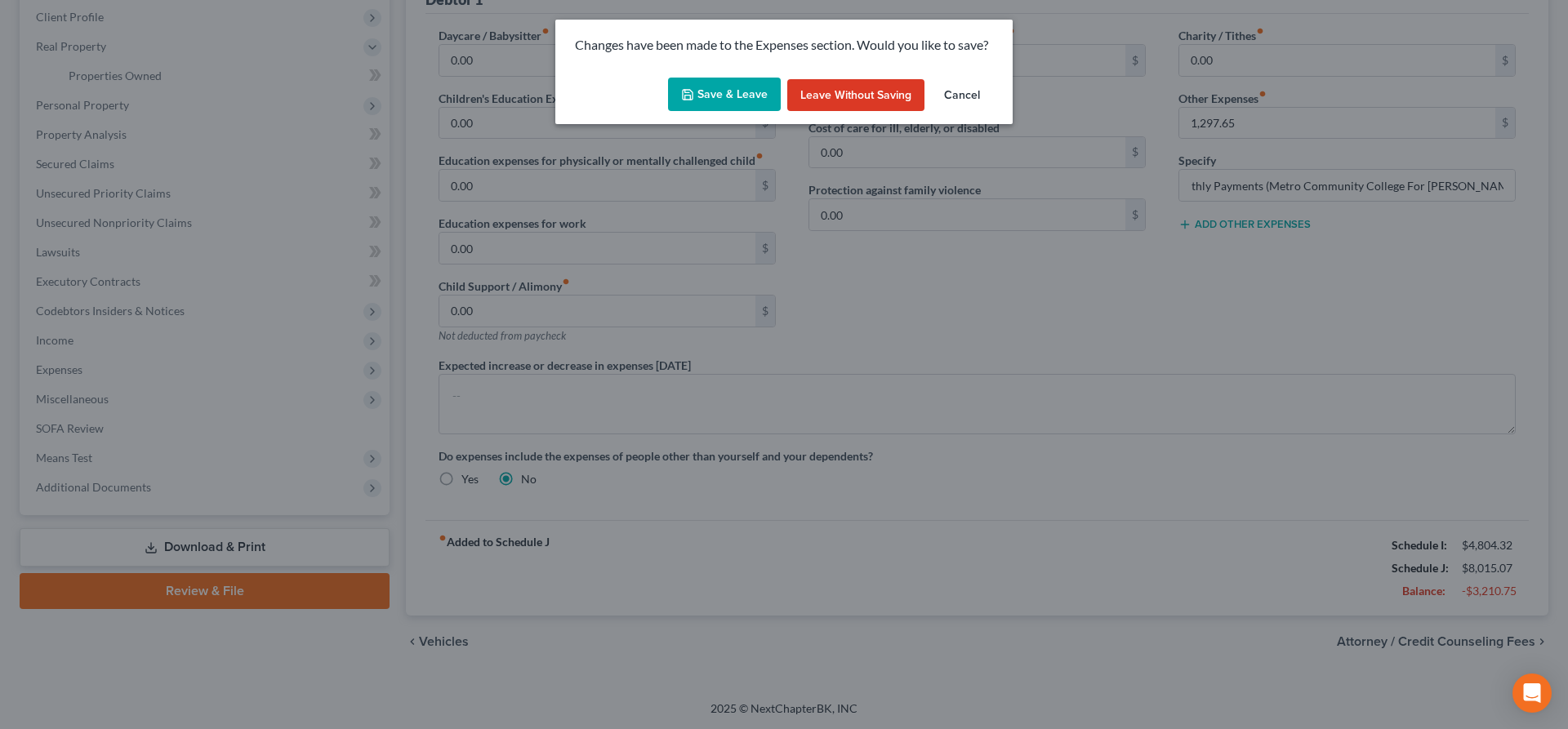
click at [712, 91] on button "Save & Leave" at bounding box center [725, 94] width 113 height 34
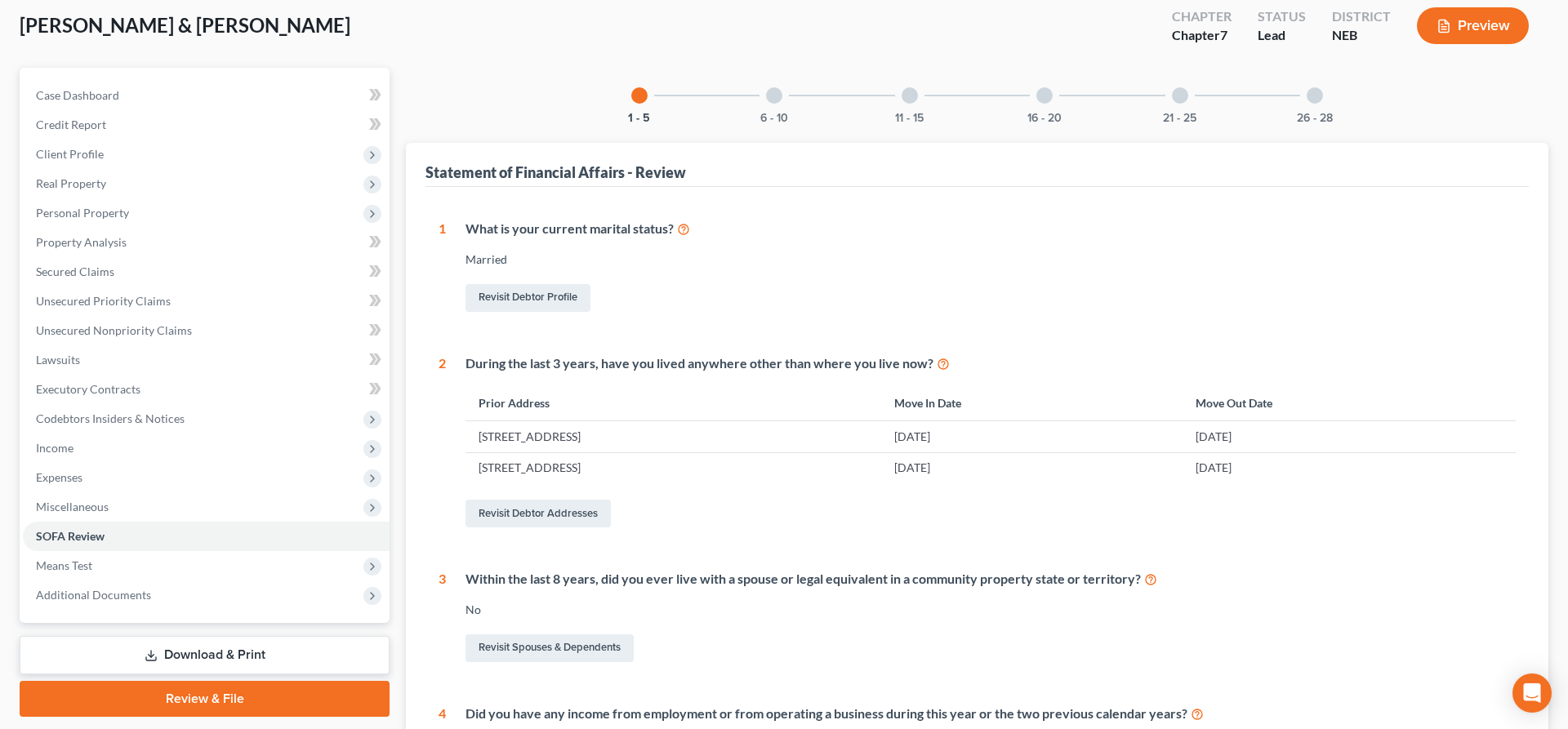
scroll to position [83, 0]
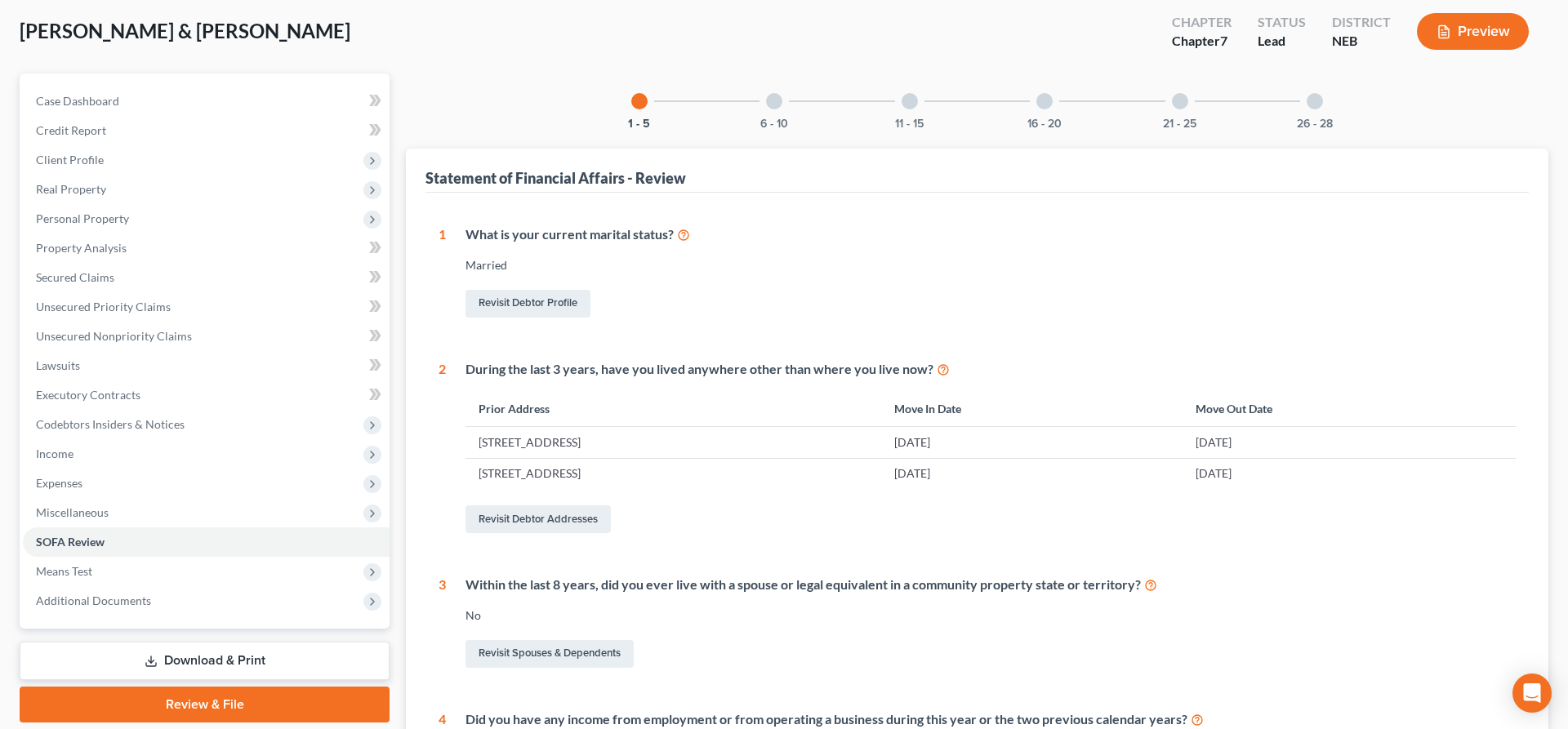
click at [784, 116] on div "6 - 10" at bounding box center [774, 101] width 56 height 56
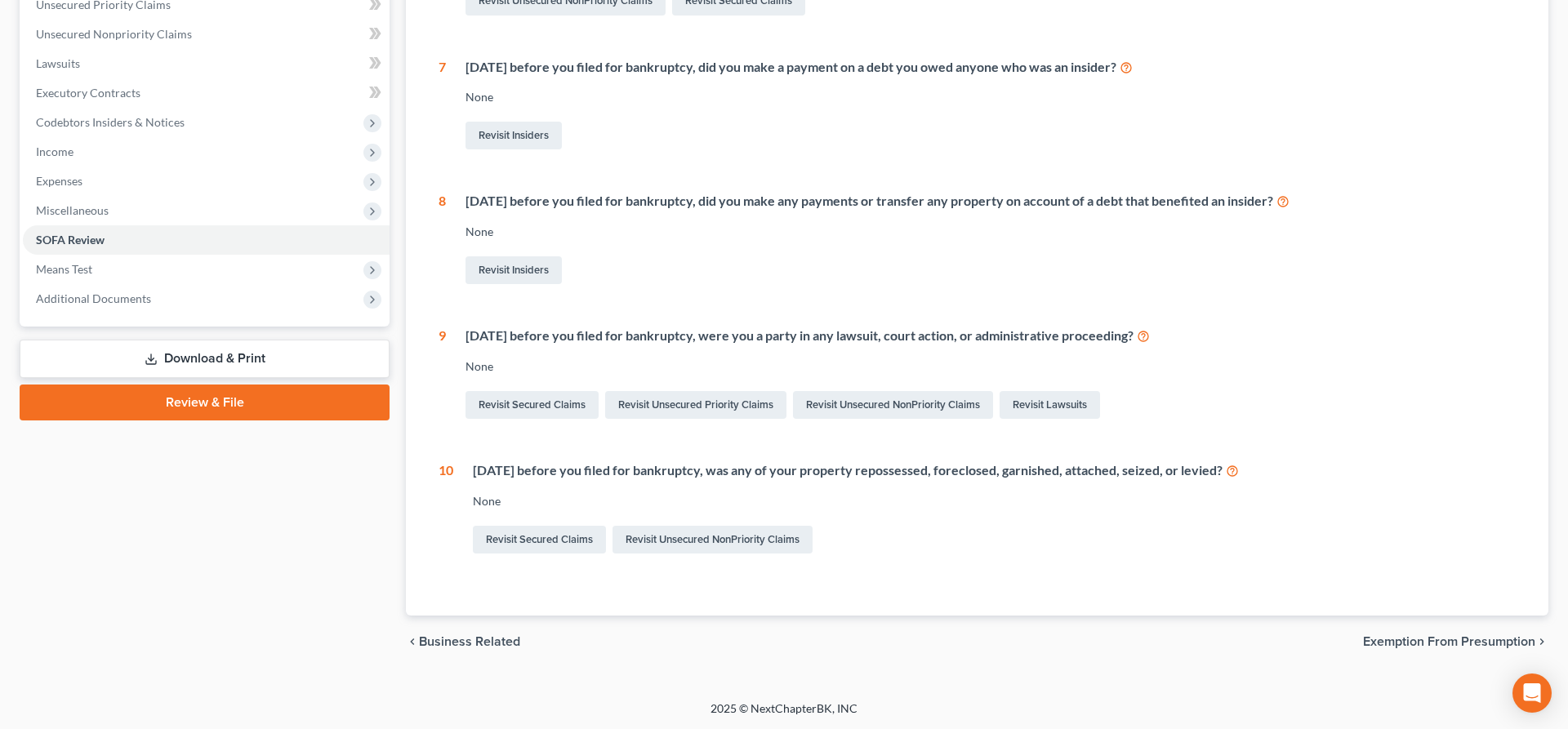
scroll to position [52, 0]
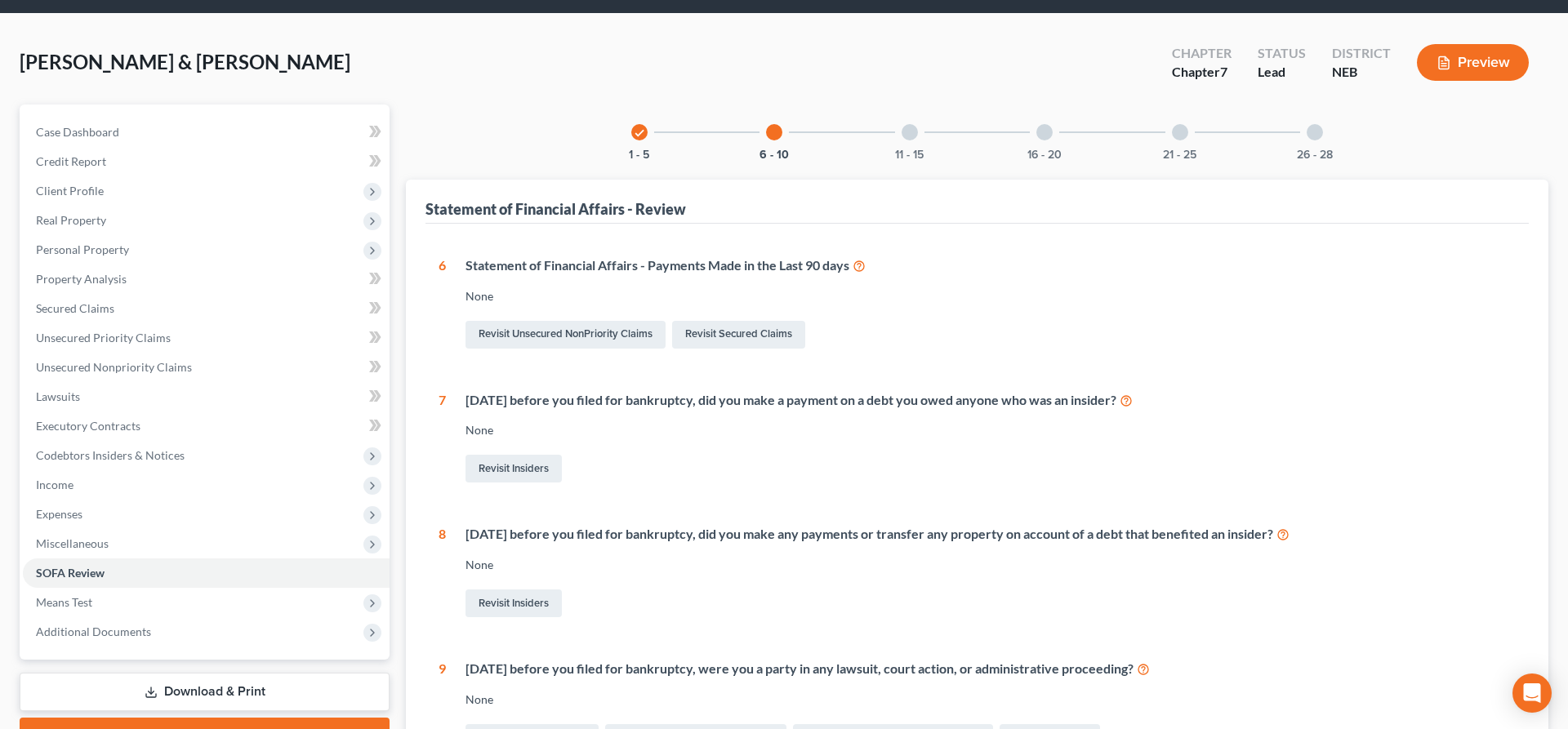
click at [927, 131] on div "11 - 15" at bounding box center [910, 132] width 56 height 56
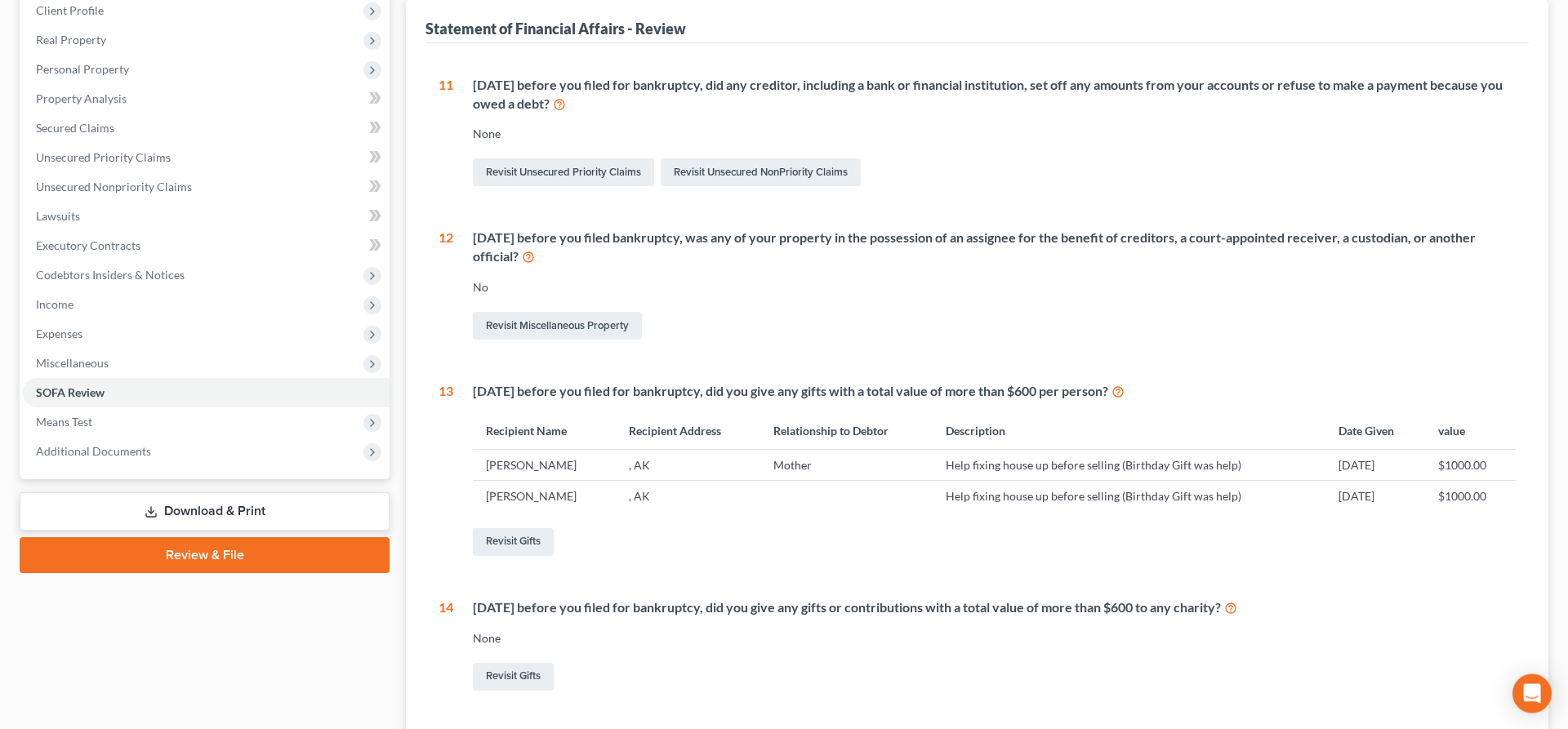
scroll to position [303, 0]
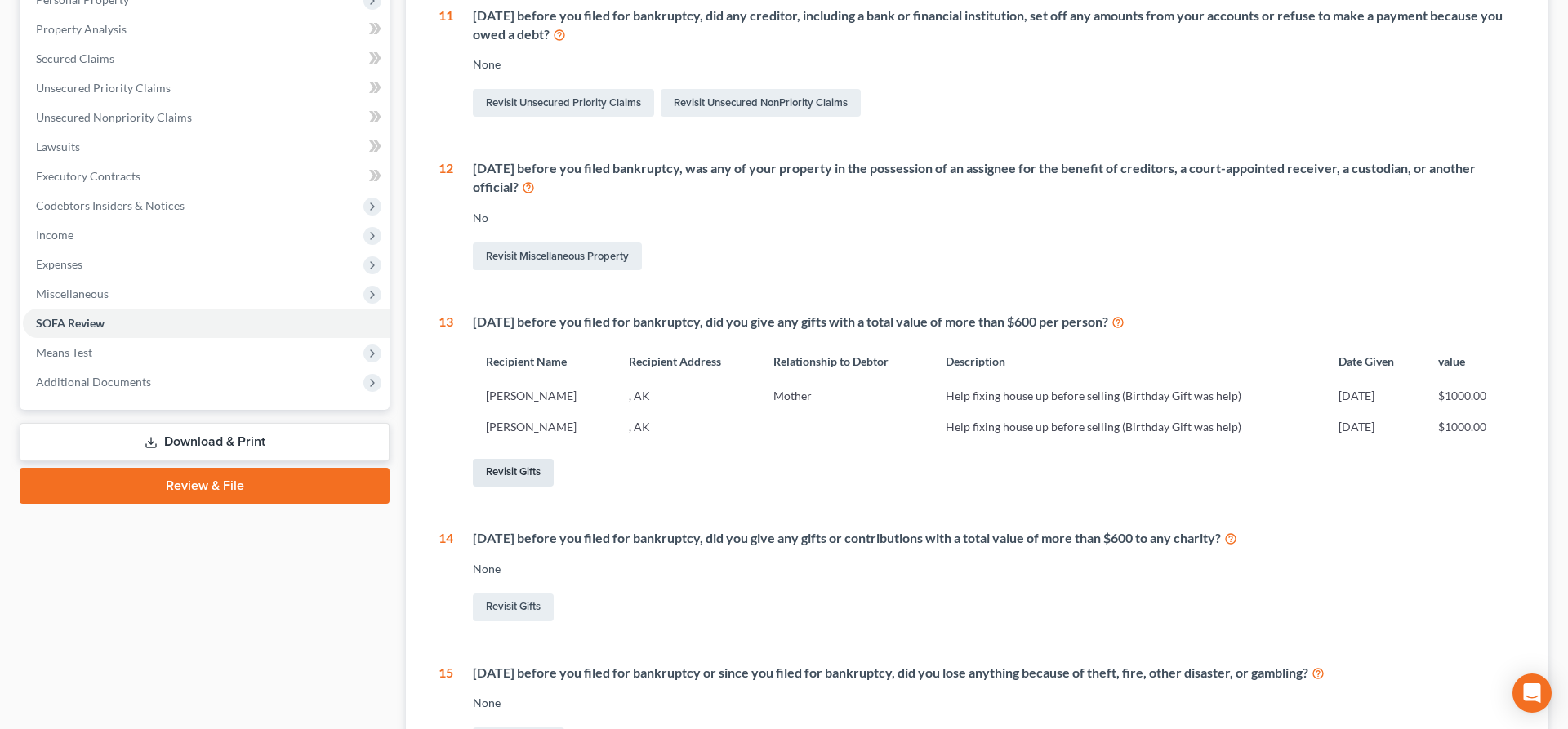
click at [535, 474] on link "Revisit Gifts" at bounding box center [513, 472] width 81 height 27
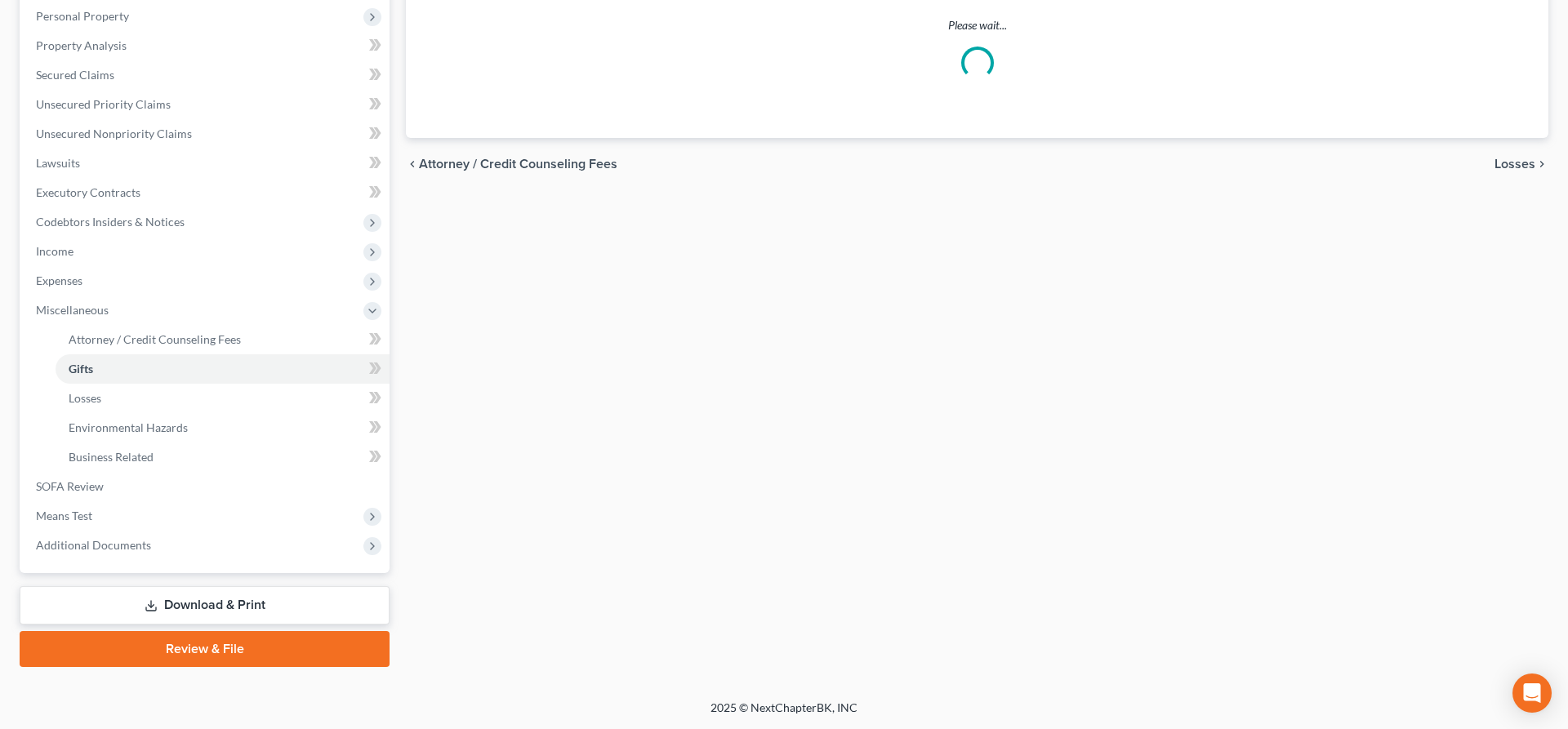
scroll to position [137, 0]
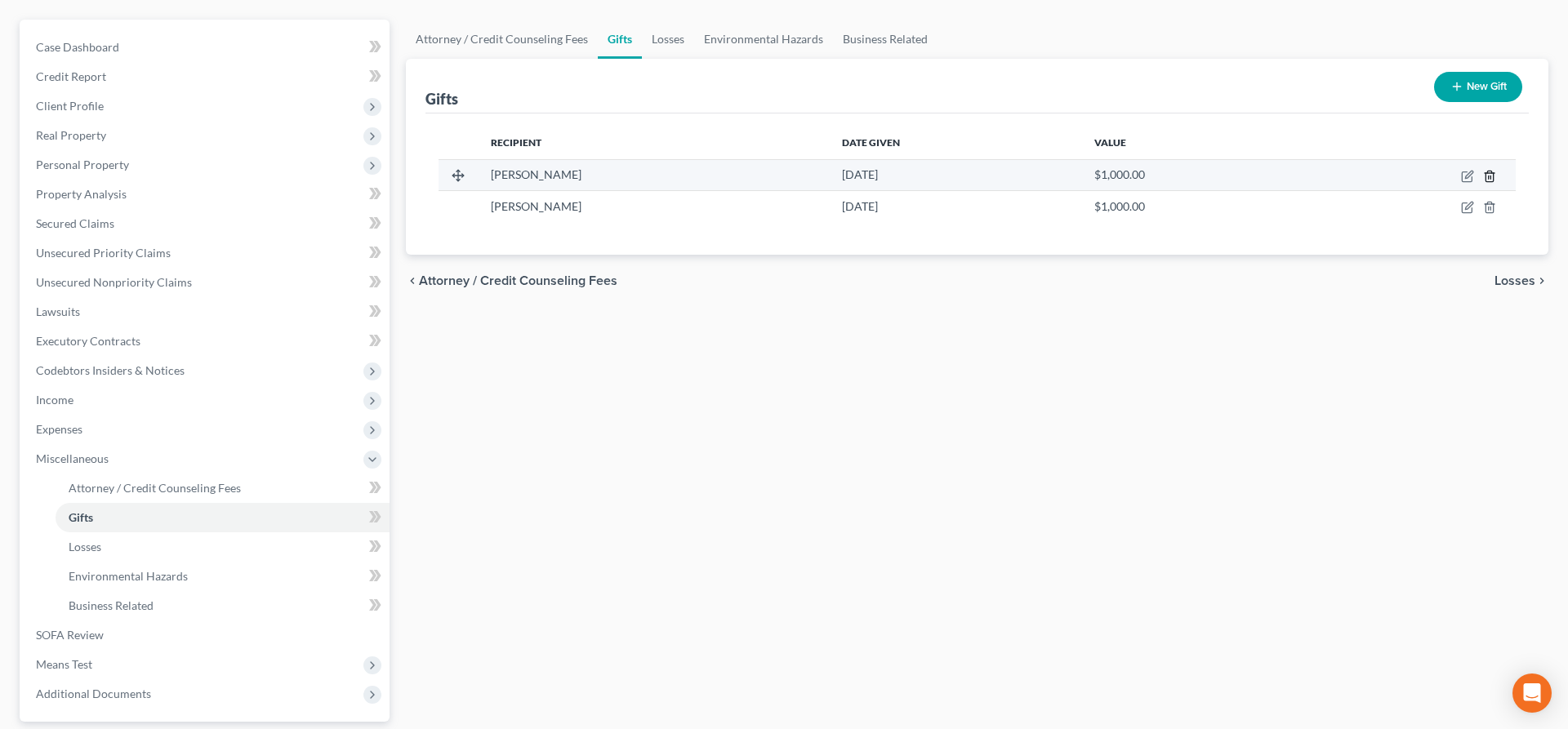
click at [1493, 177] on icon "button" at bounding box center [1489, 175] width 7 height 11
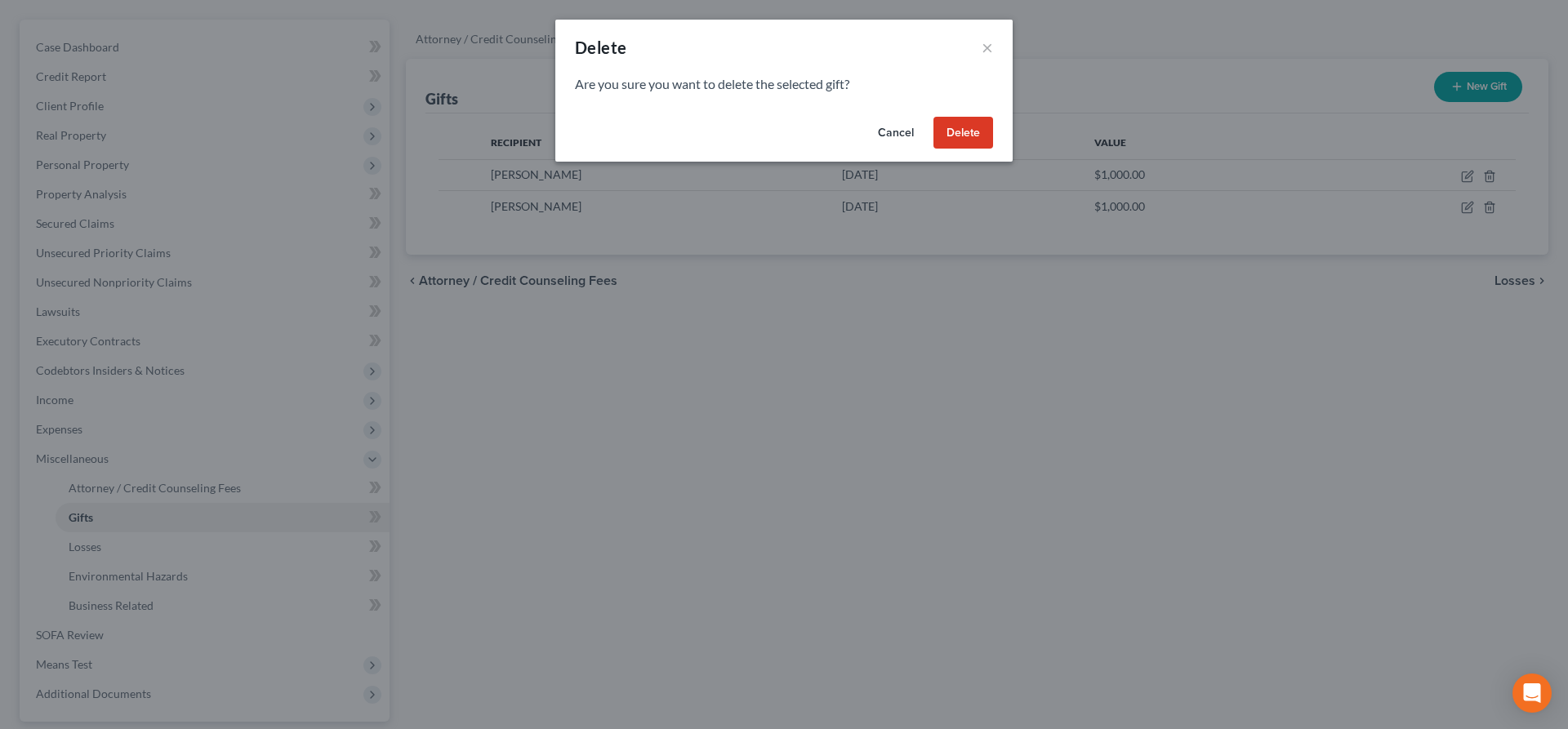
click at [959, 132] on button "Delete" at bounding box center [964, 132] width 60 height 32
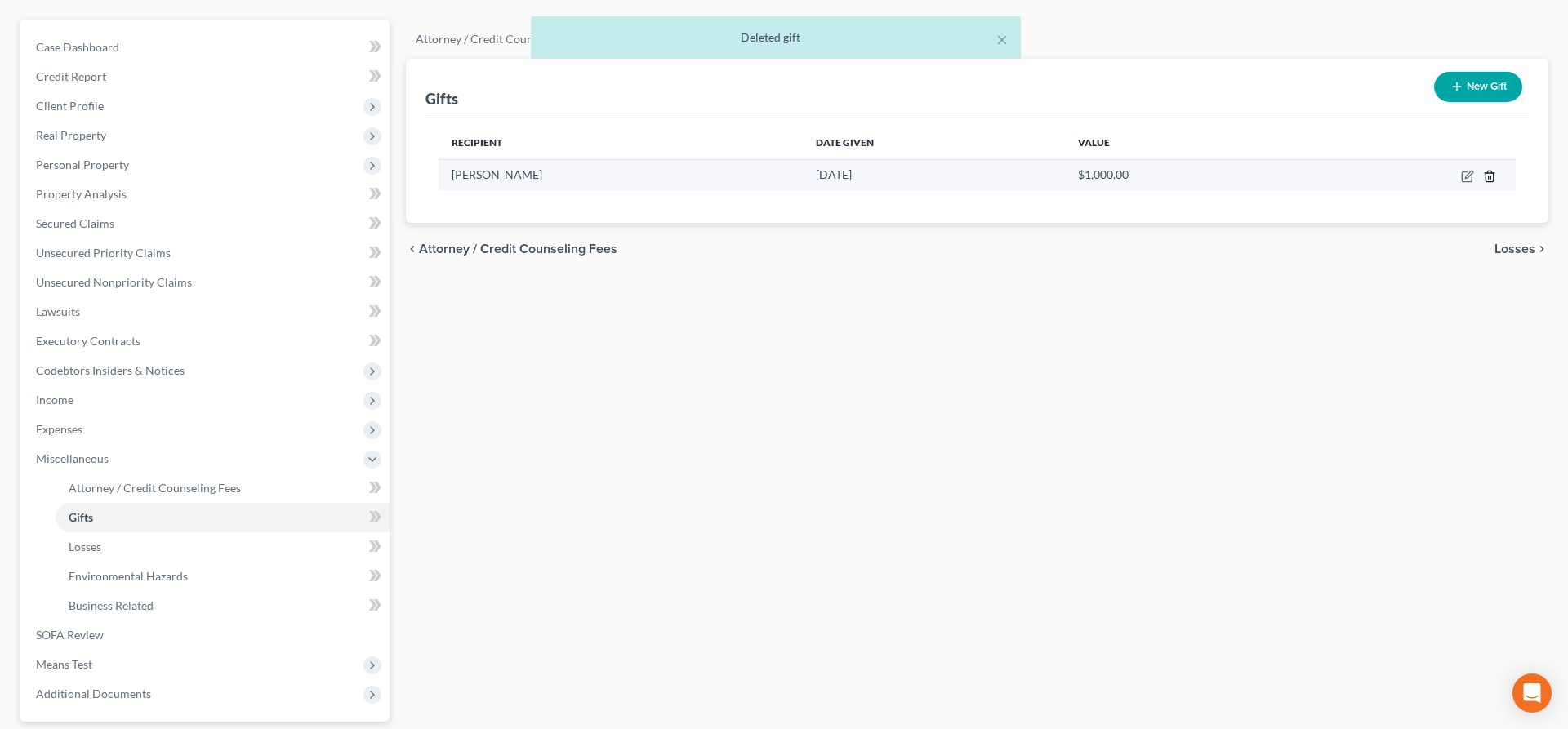
click at [1492, 175] on icon "button" at bounding box center [1490, 176] width 13 height 13
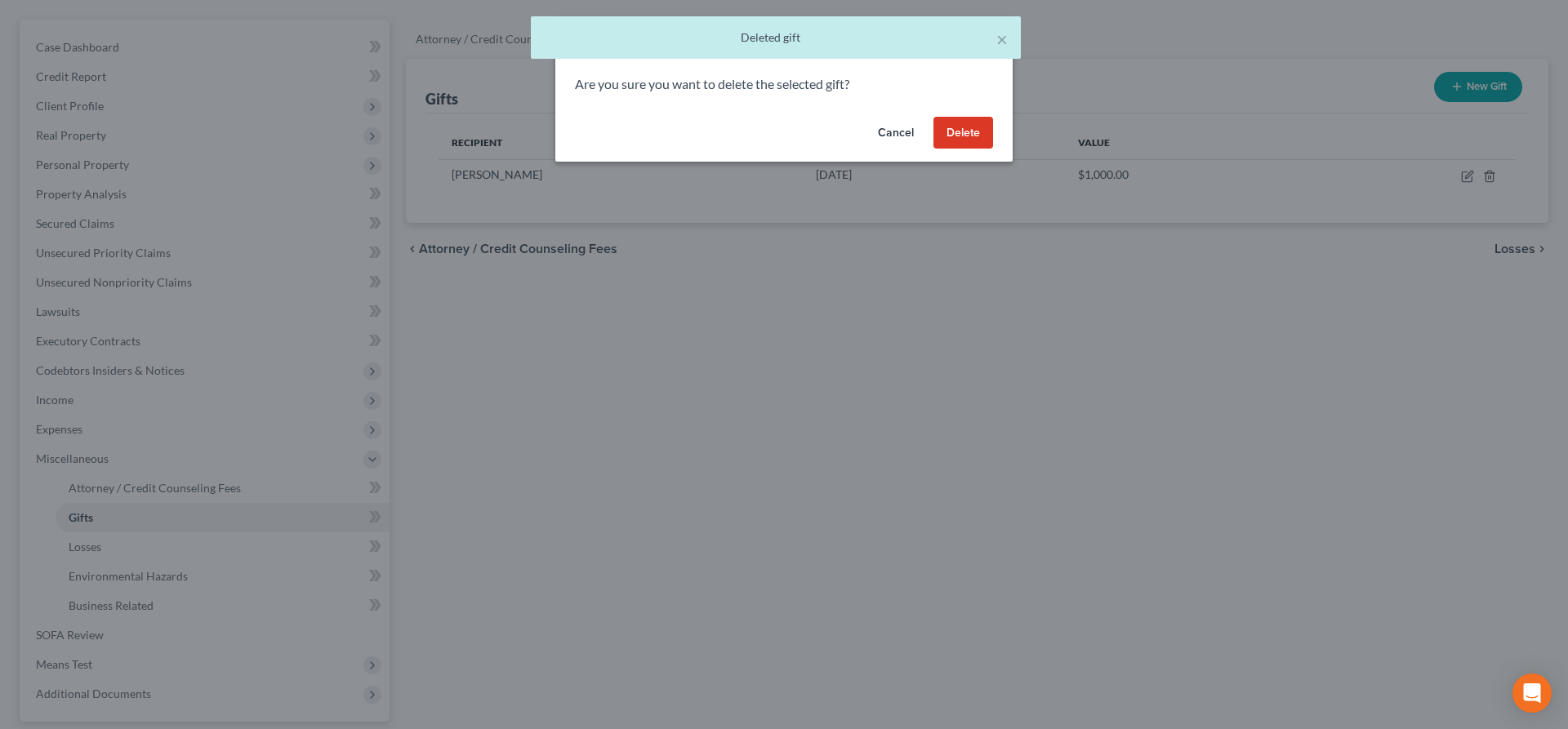
click at [949, 131] on button "Delete" at bounding box center [964, 132] width 60 height 32
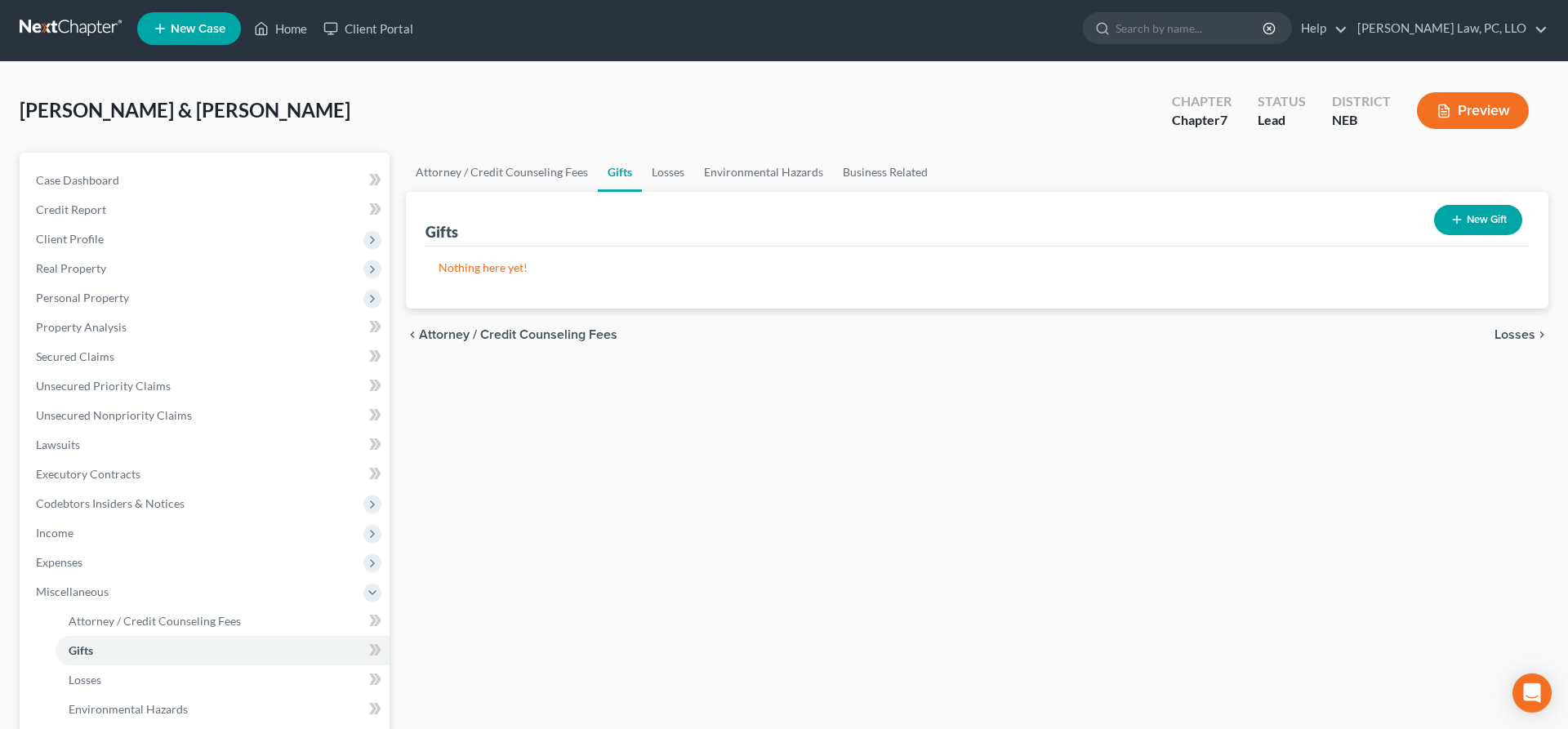
scroll to position [0, 0]
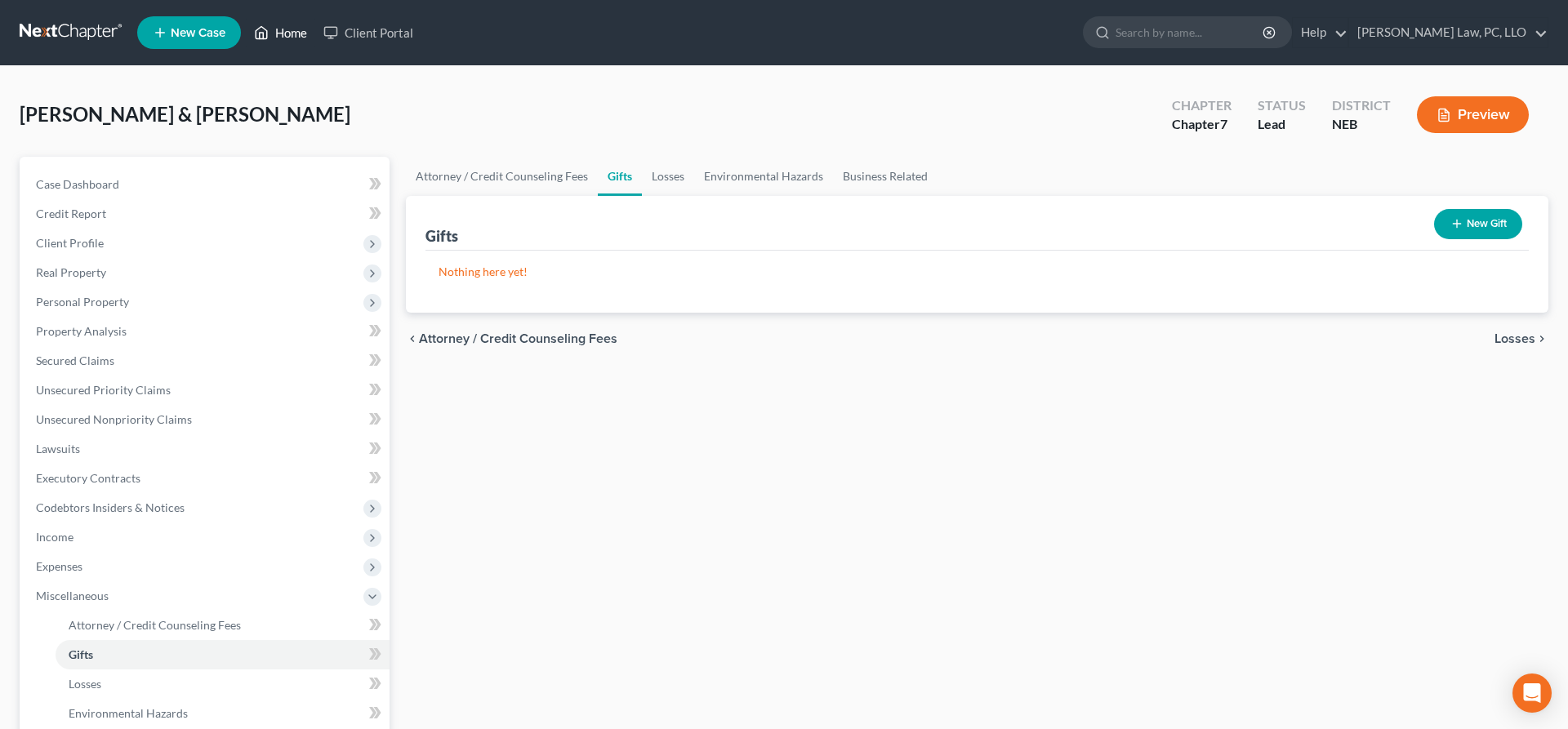
click at [274, 29] on link "Home" at bounding box center [281, 32] width 70 height 29
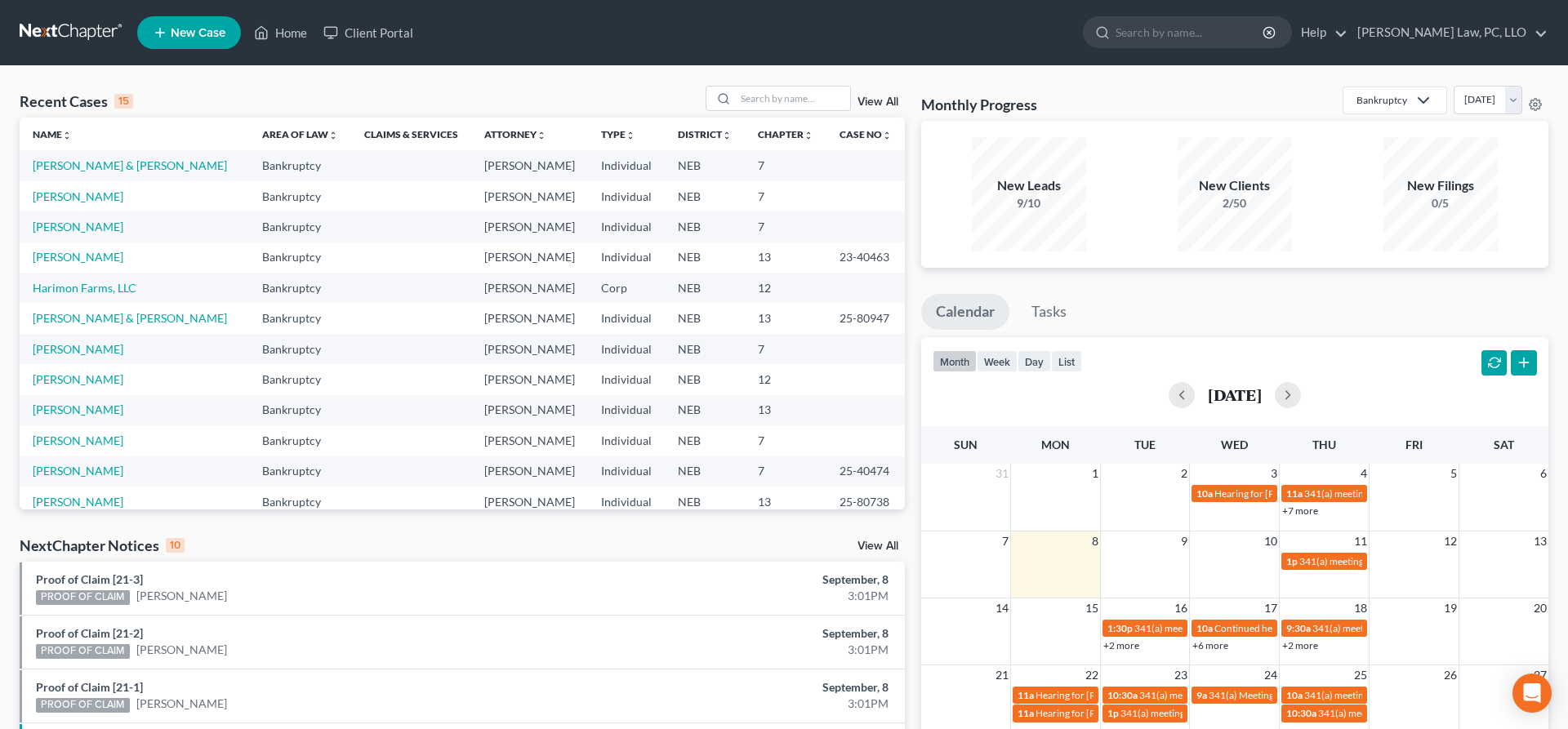
click at [116, 175] on td "[PERSON_NAME] & [PERSON_NAME]" at bounding box center [135, 165] width 229 height 30
click at [119, 165] on link "[PERSON_NAME] & [PERSON_NAME]" at bounding box center [130, 165] width 195 height 14
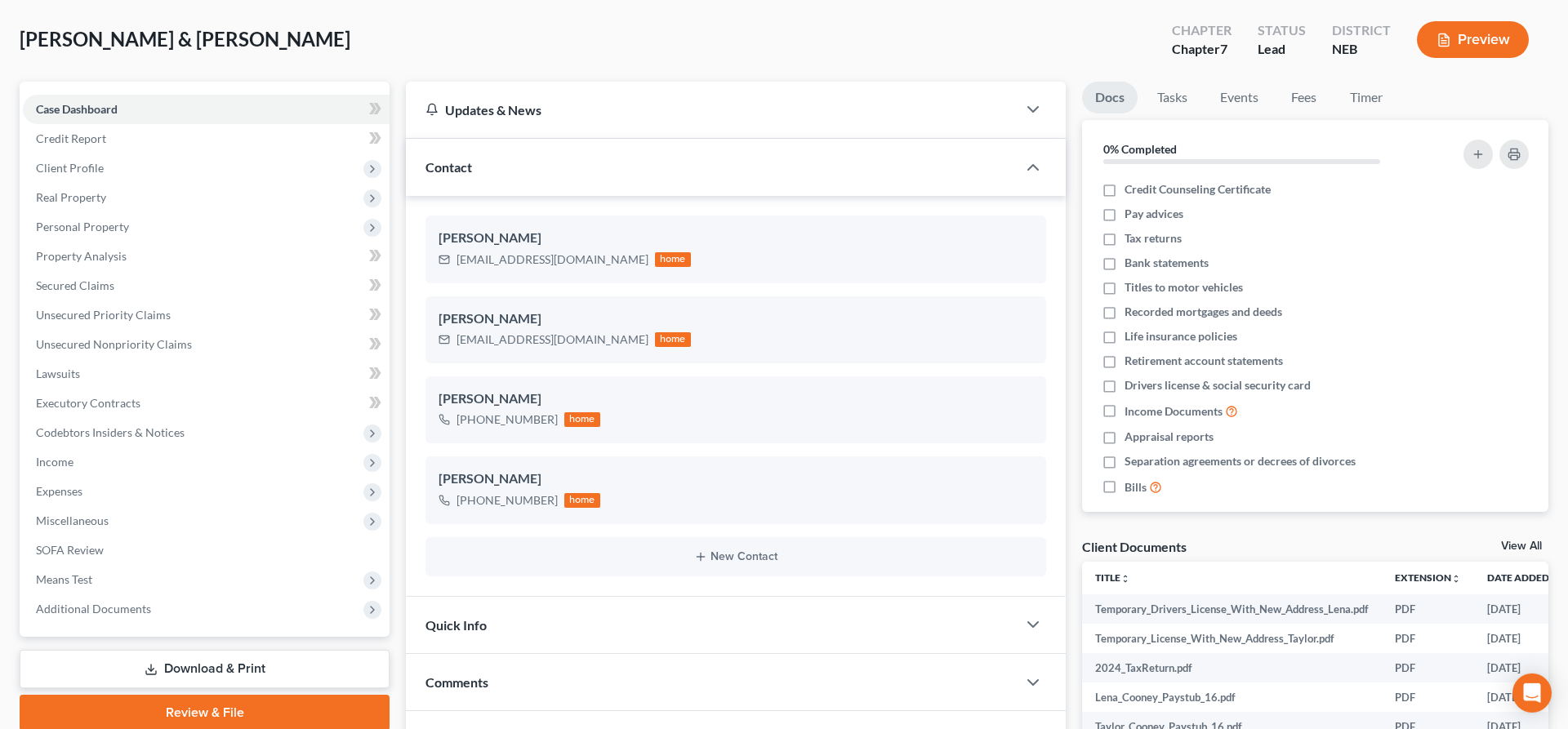
scroll to position [408, 0]
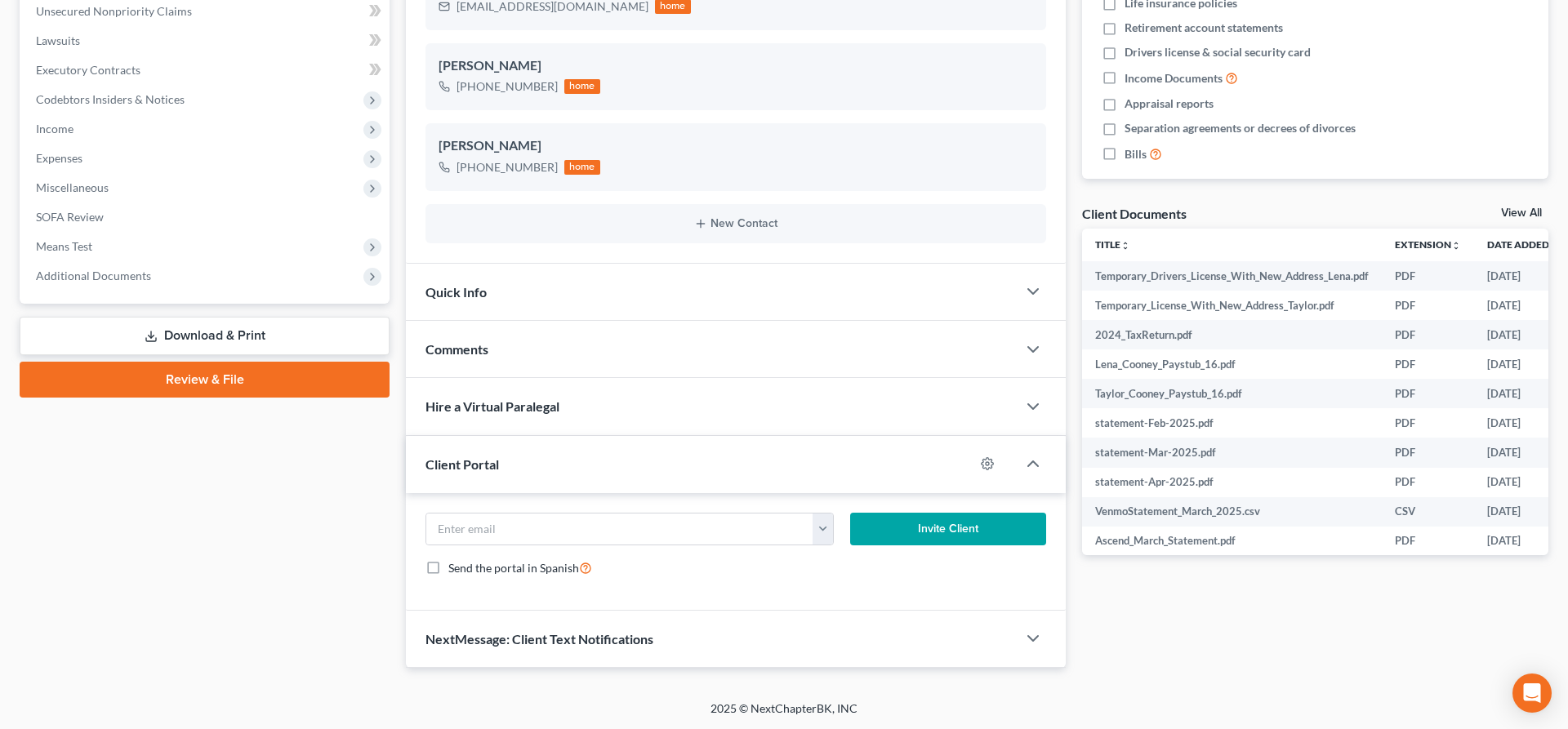
click at [253, 340] on link "Download & Print" at bounding box center [205, 336] width 370 height 38
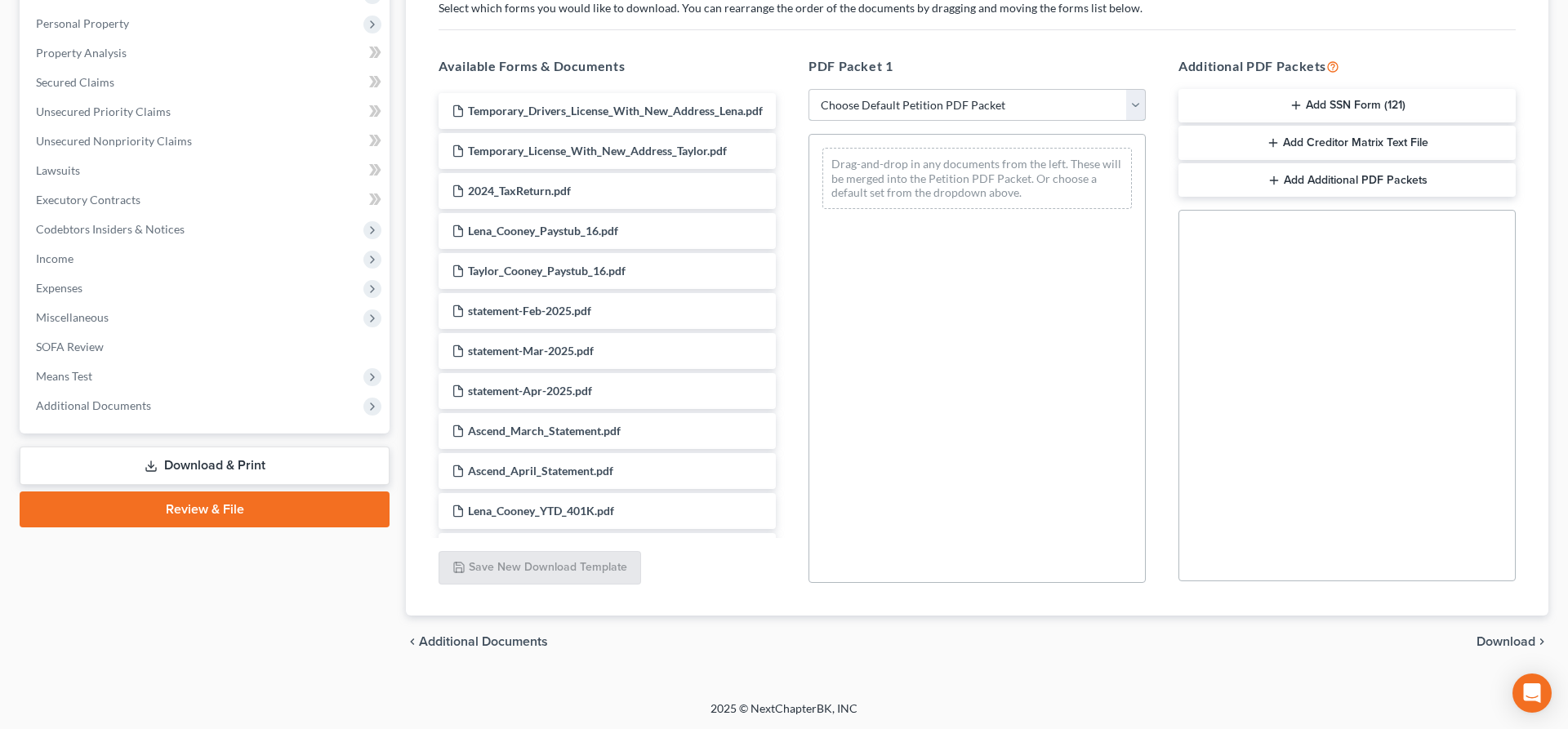
click at [809, 89] on select "Choose Default Petition PDF Packet Complete Bankruptcy Petition (all forms and …" at bounding box center [978, 105] width 338 height 32
select select "4"
click option "Chapter 7 Packet for Filing" at bounding box center [0, 0] width 0 height 0
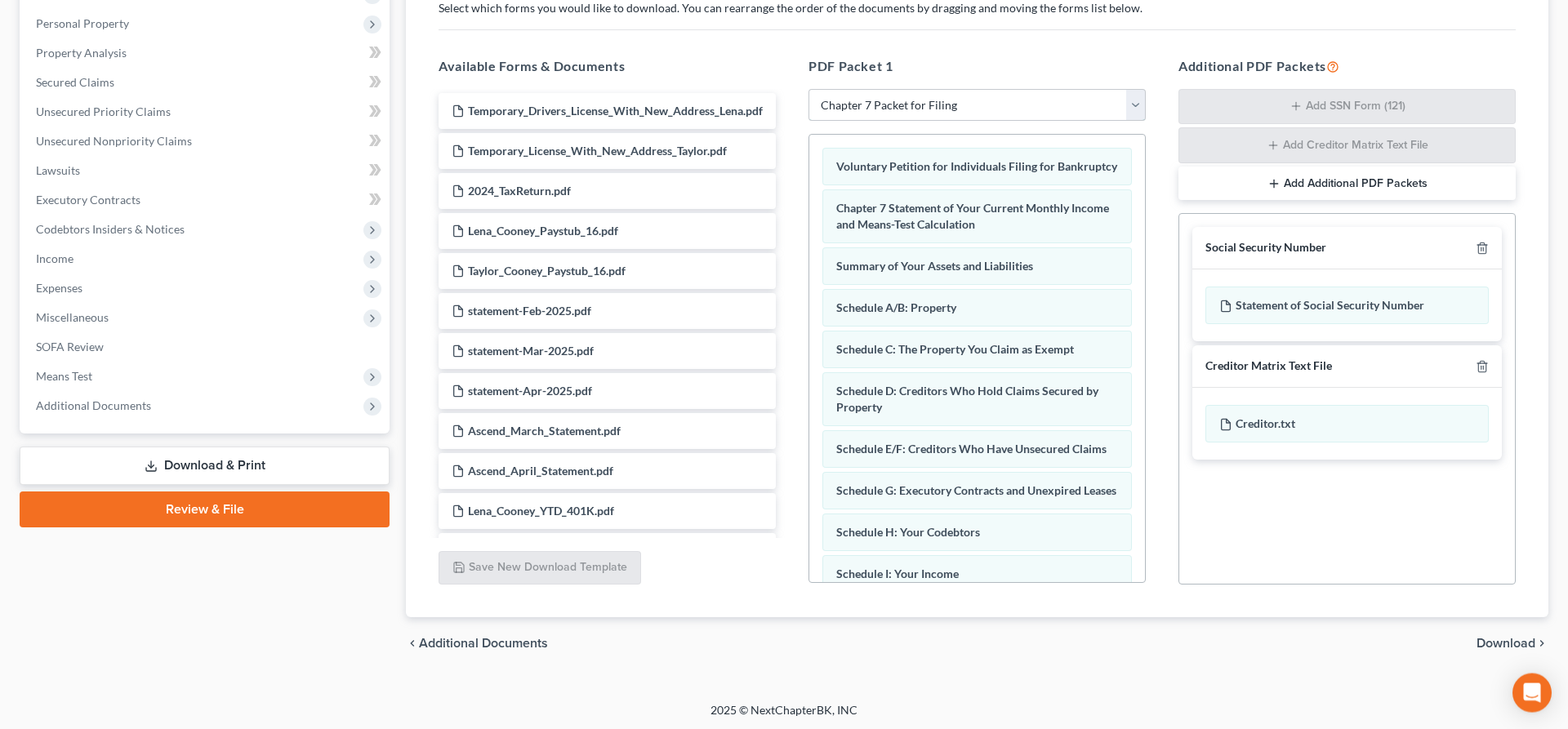
scroll to position [280, 0]
click at [1497, 645] on span "Download" at bounding box center [1506, 642] width 59 height 13
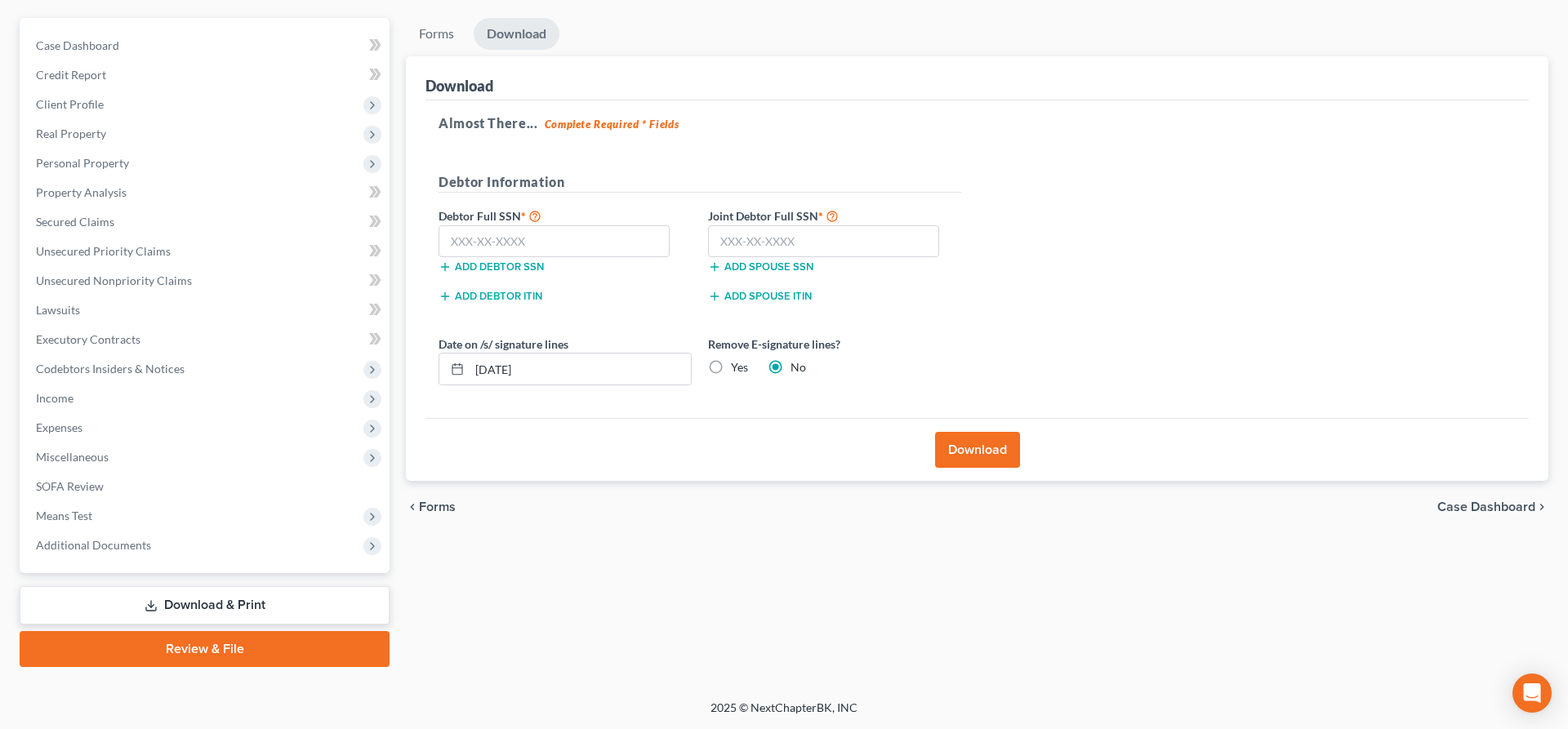
scroll to position [137, 0]
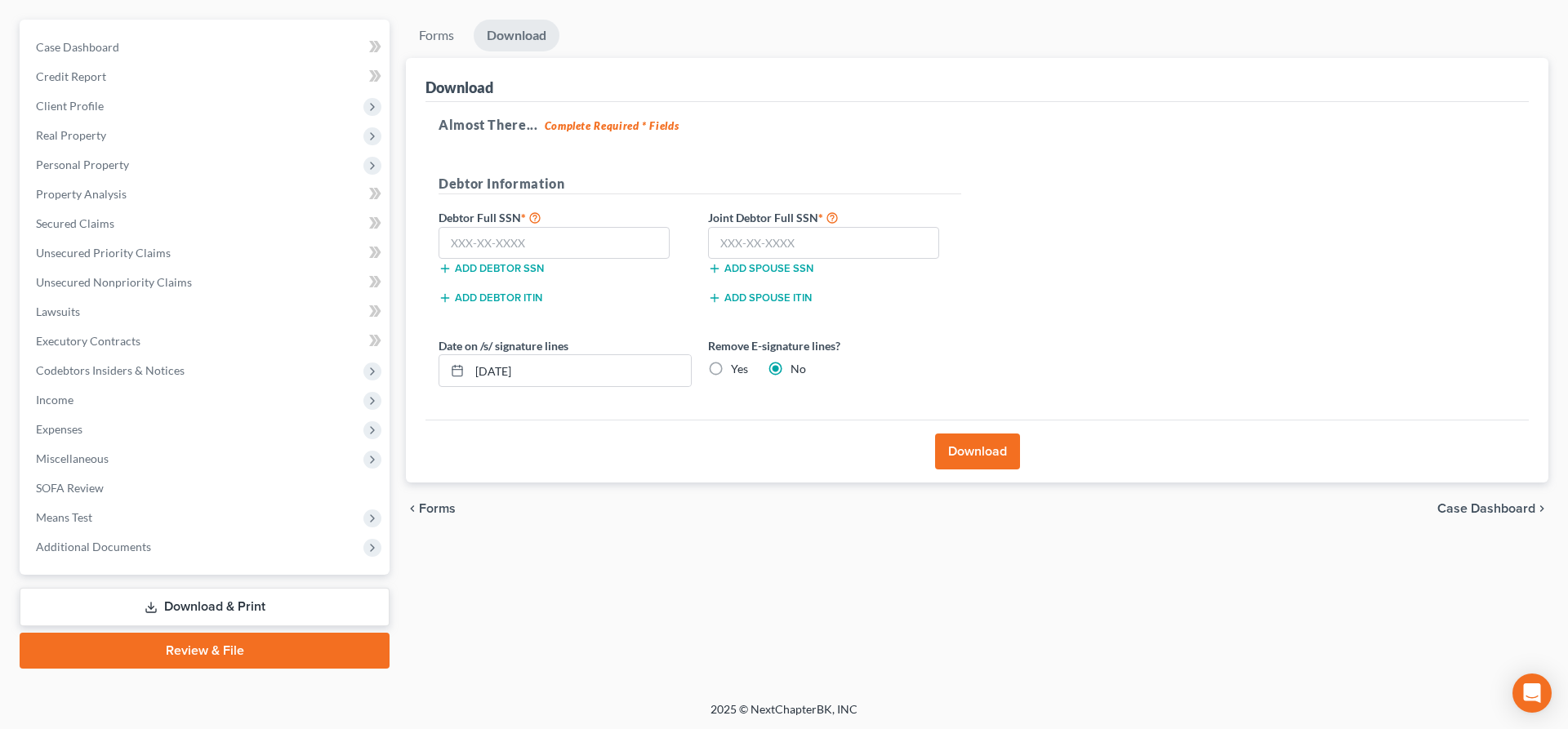
click at [981, 436] on button "Download" at bounding box center [978, 451] width 85 height 36
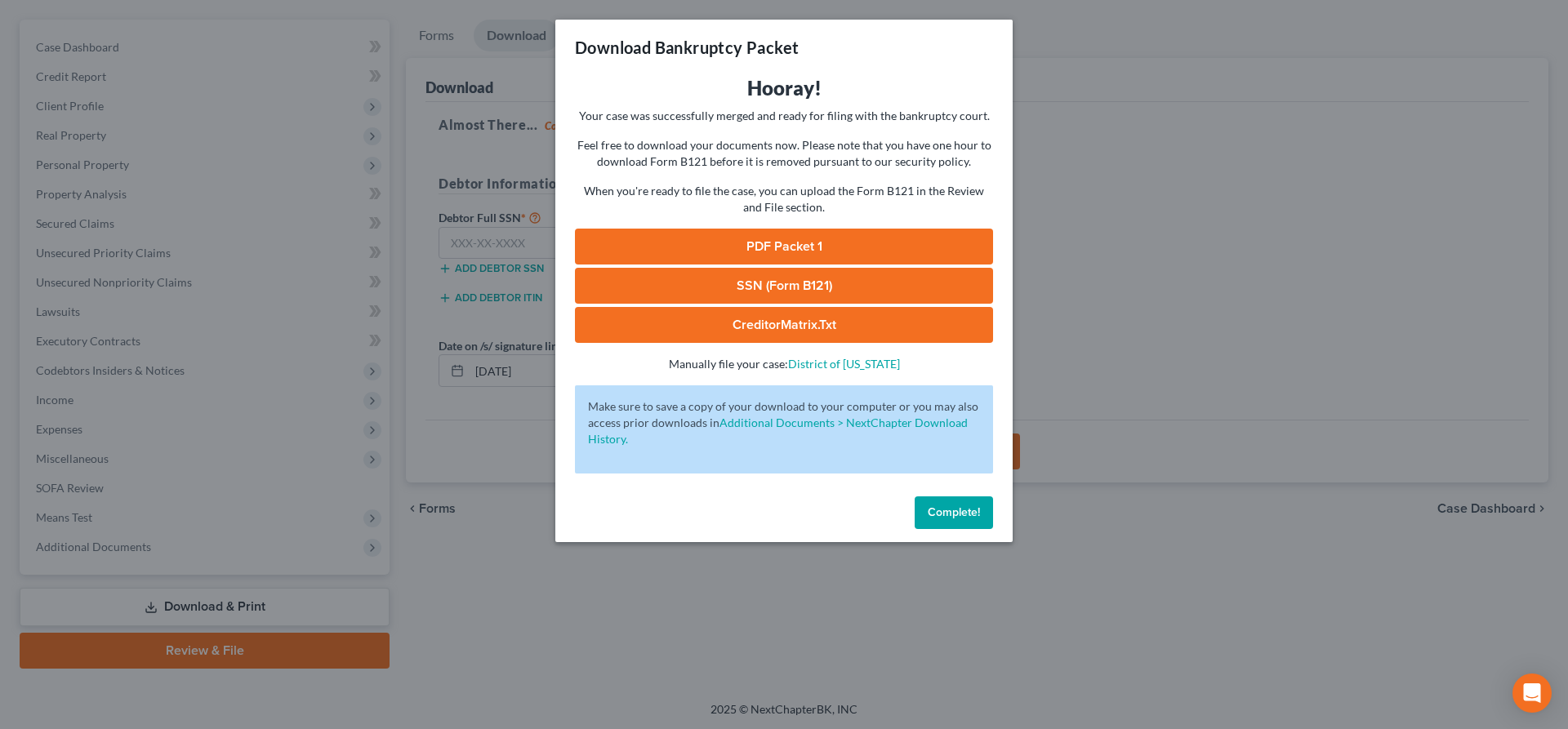
click at [800, 245] on link "PDF Packet 1" at bounding box center [784, 246] width 418 height 36
